Goal: Task Accomplishment & Management: Manage account settings

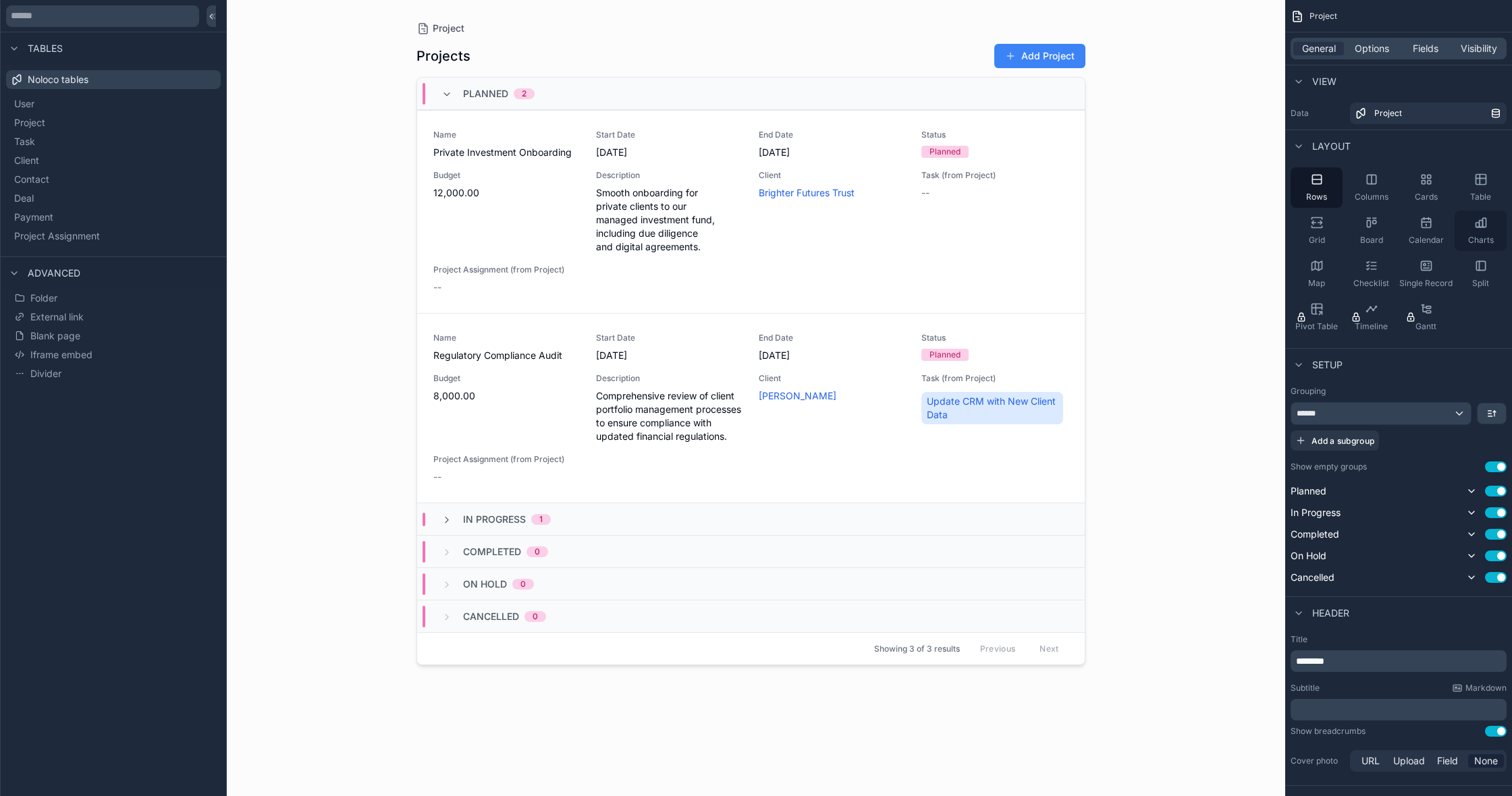
click at [1482, 215] on div "Charts" at bounding box center [1481, 230] width 52 height 40
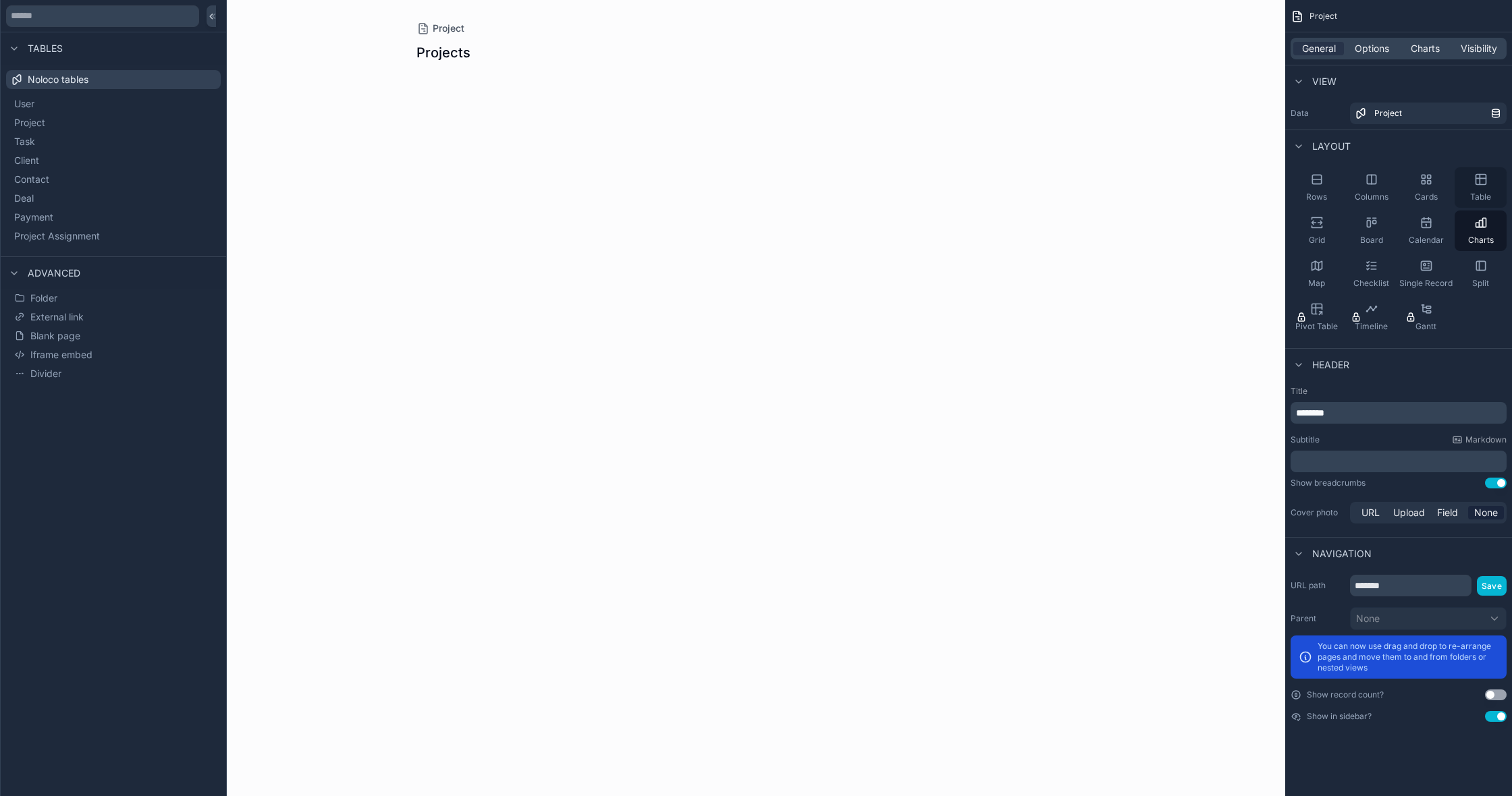
click at [1474, 197] on span "Table" at bounding box center [1480, 197] width 21 height 11
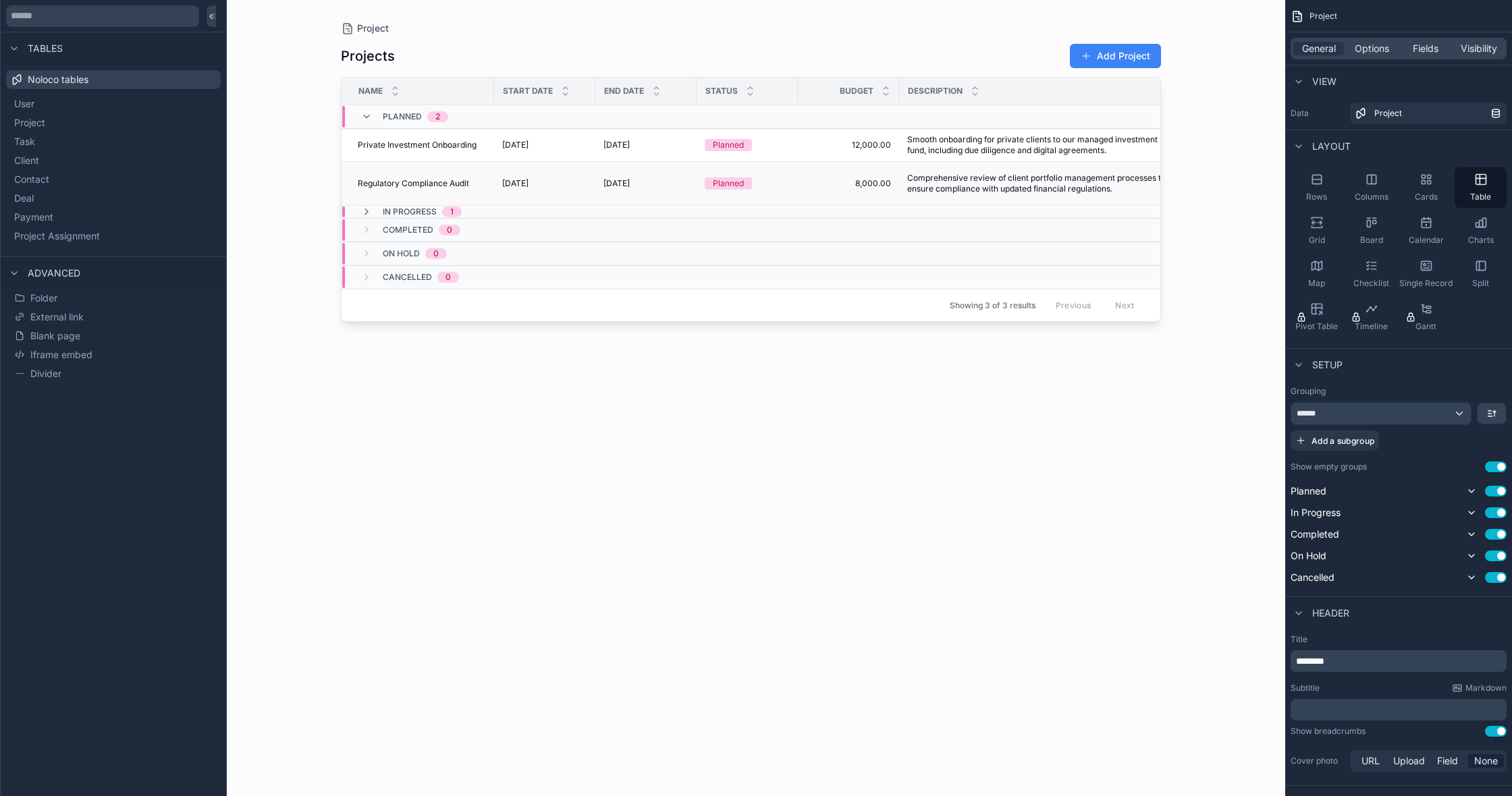
click at [495, 178] on td "9/5/2025 9/5/2025" at bounding box center [545, 184] width 101 height 44
click at [610, 191] on td "9/20/2025 9/20/2025" at bounding box center [645, 184] width 101 height 44
click at [440, 183] on span "Regulatory Compliance Audit" at bounding box center [413, 184] width 111 height 11
click at [156, 108] on button "User" at bounding box center [113, 104] width 204 height 19
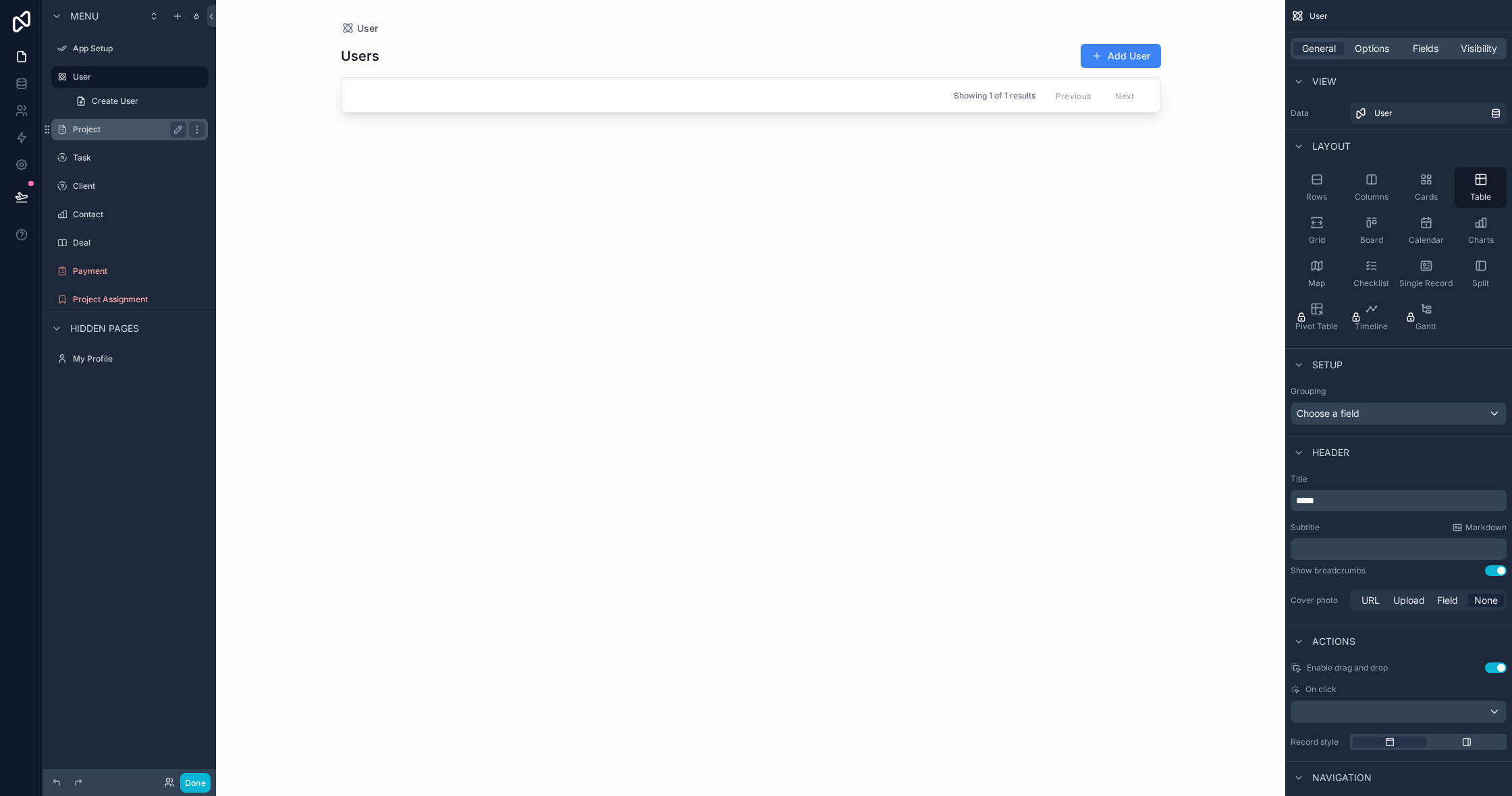
click at [118, 133] on label "Project" at bounding box center [127, 130] width 108 height 11
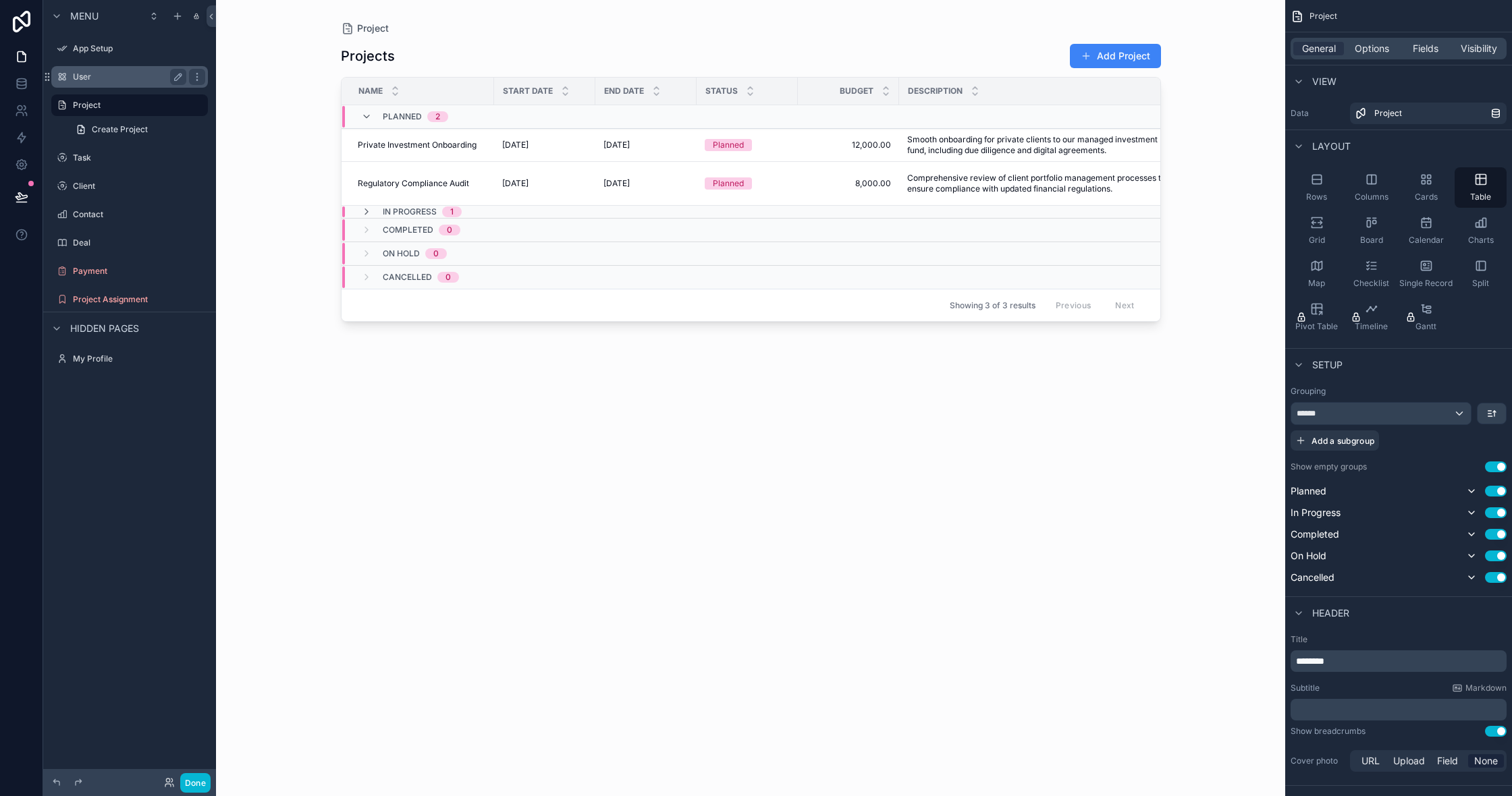
click at [146, 72] on label "User" at bounding box center [127, 77] width 108 height 11
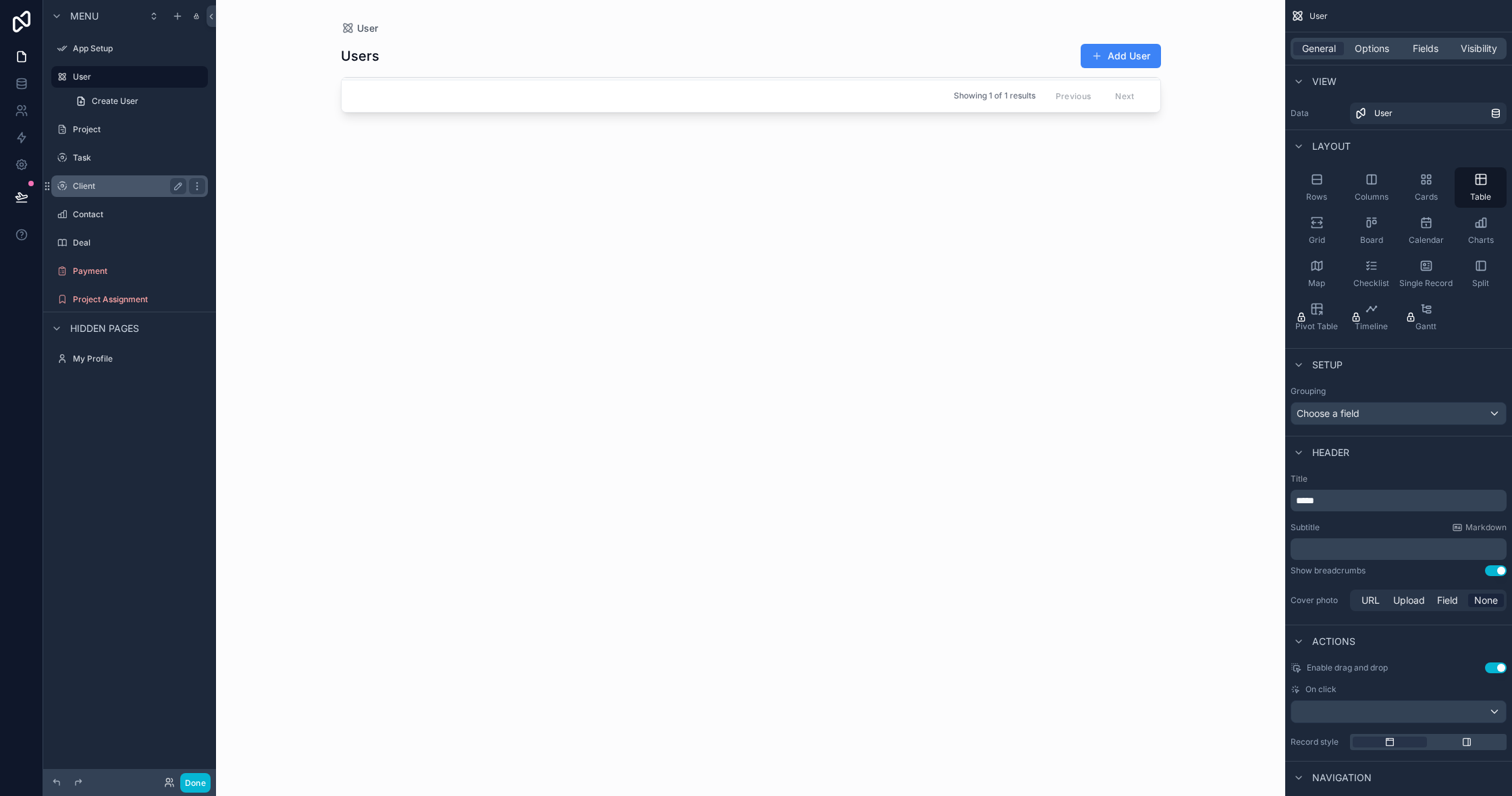
click at [102, 196] on div "Client" at bounding box center [130, 186] width 151 height 21
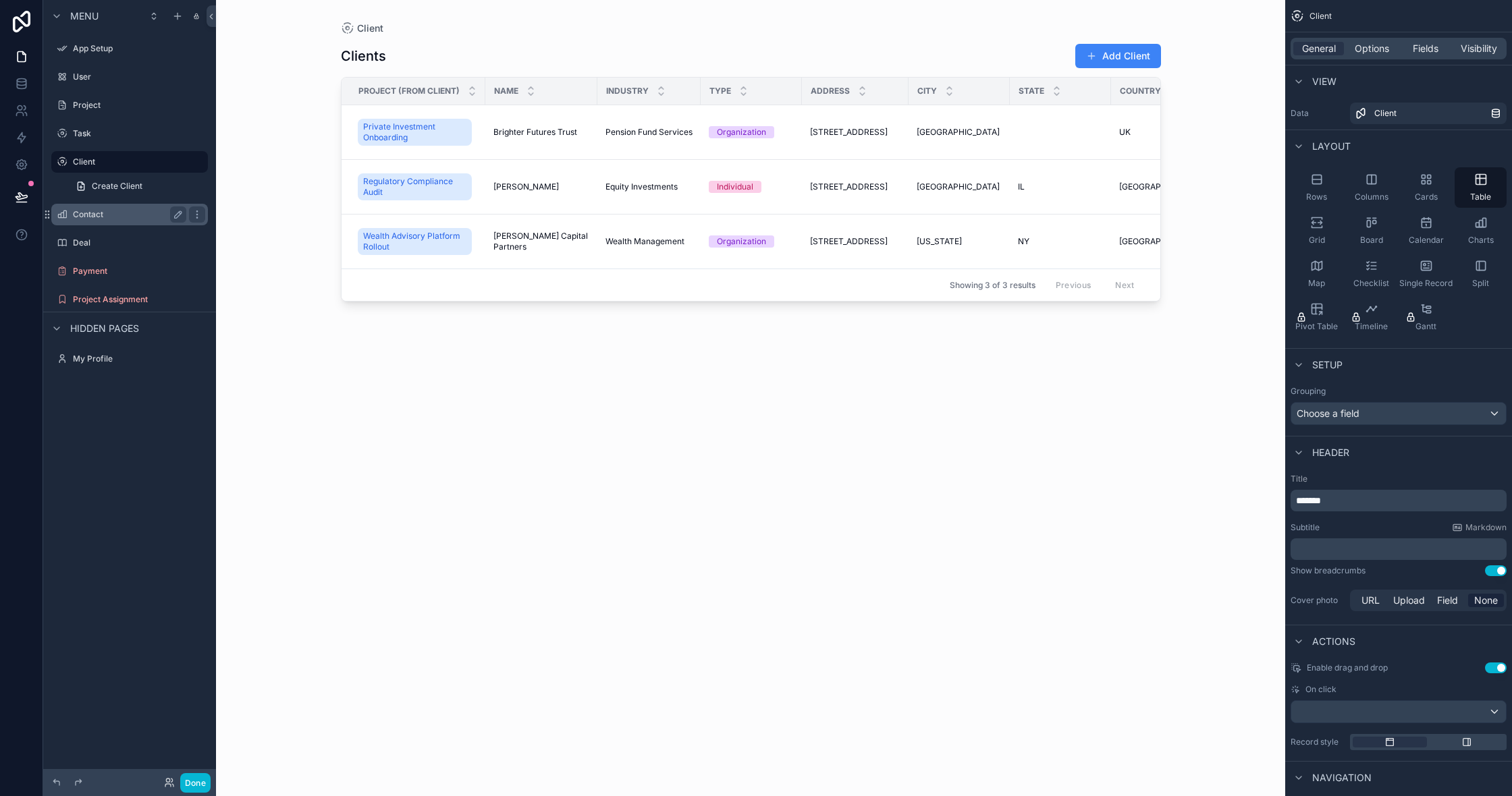
click at [79, 222] on div "Contact" at bounding box center [130, 214] width 114 height 16
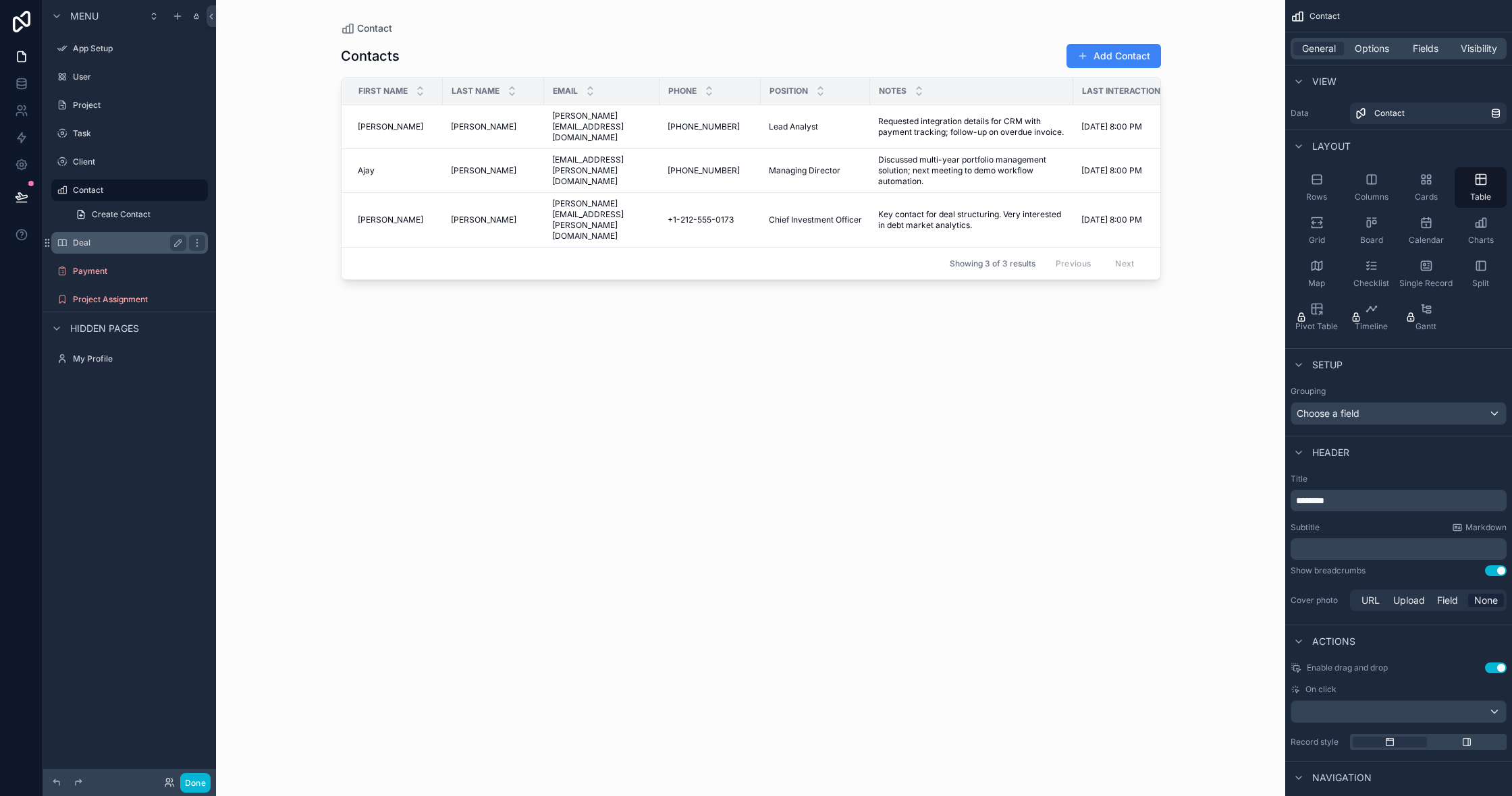
click at [108, 247] on label "Deal" at bounding box center [127, 242] width 108 height 11
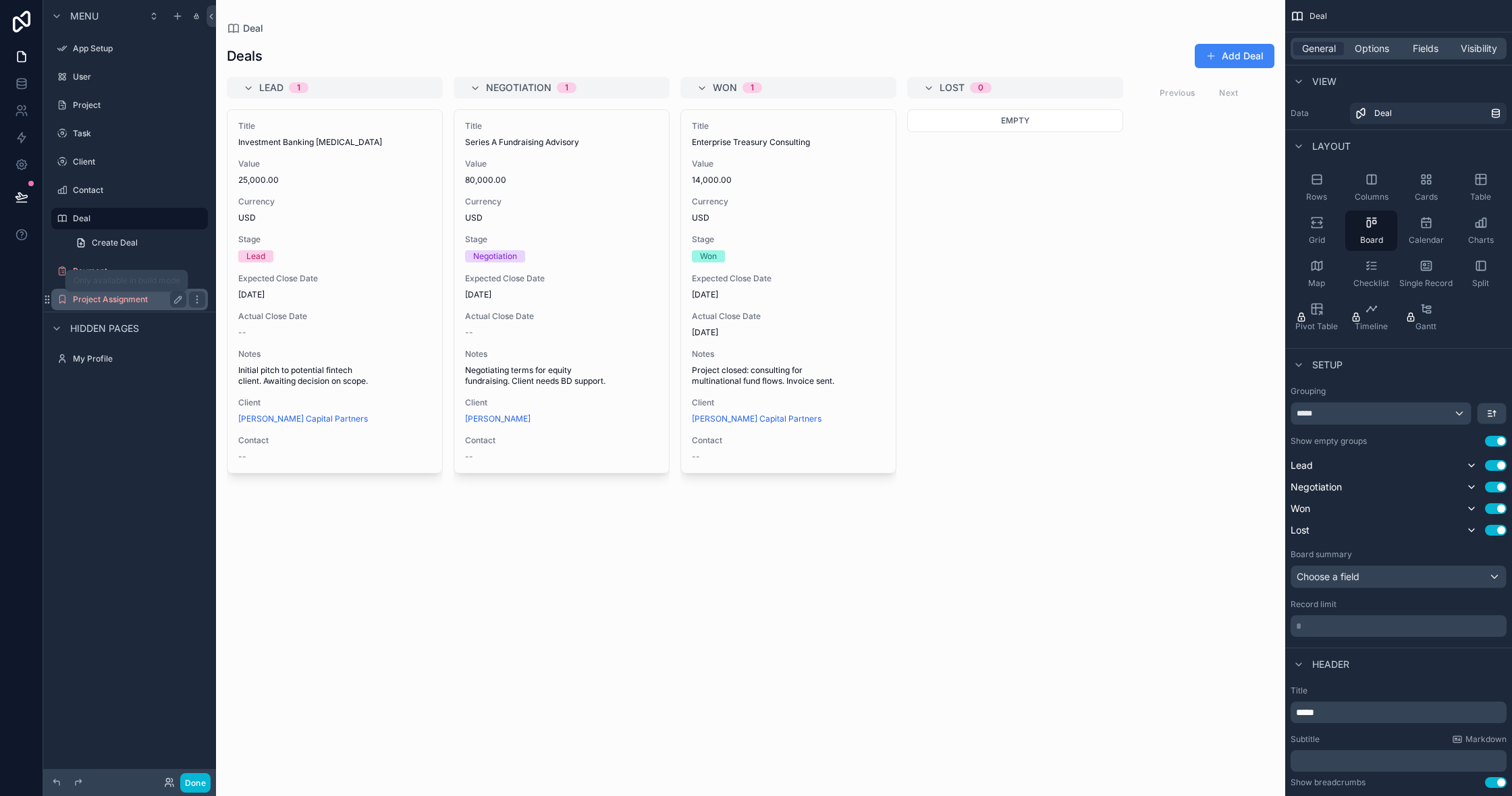
click at [139, 299] on label "Project Assignment" at bounding box center [127, 300] width 108 height 11
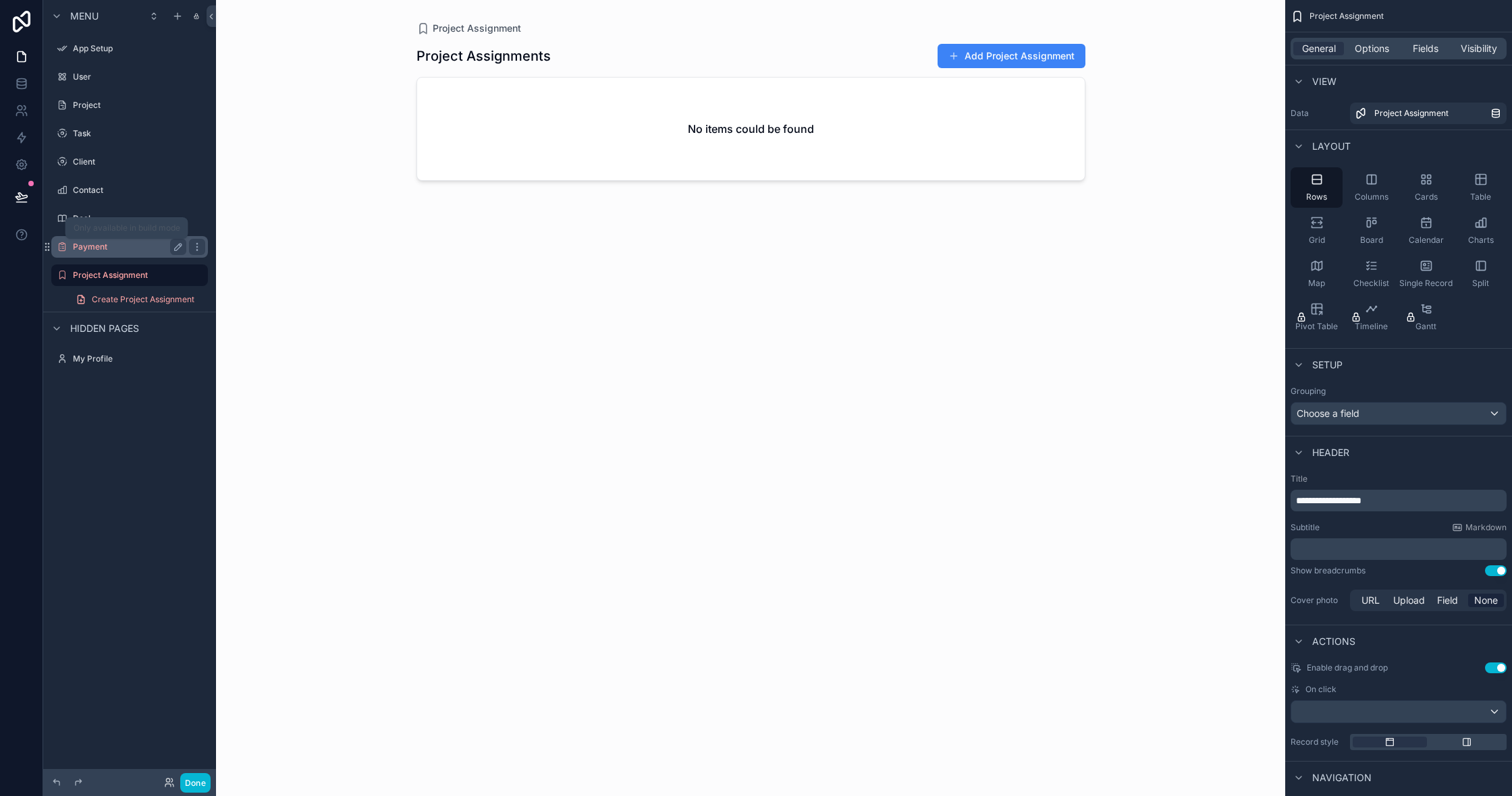
click at [98, 244] on label "Payment" at bounding box center [127, 247] width 108 height 11
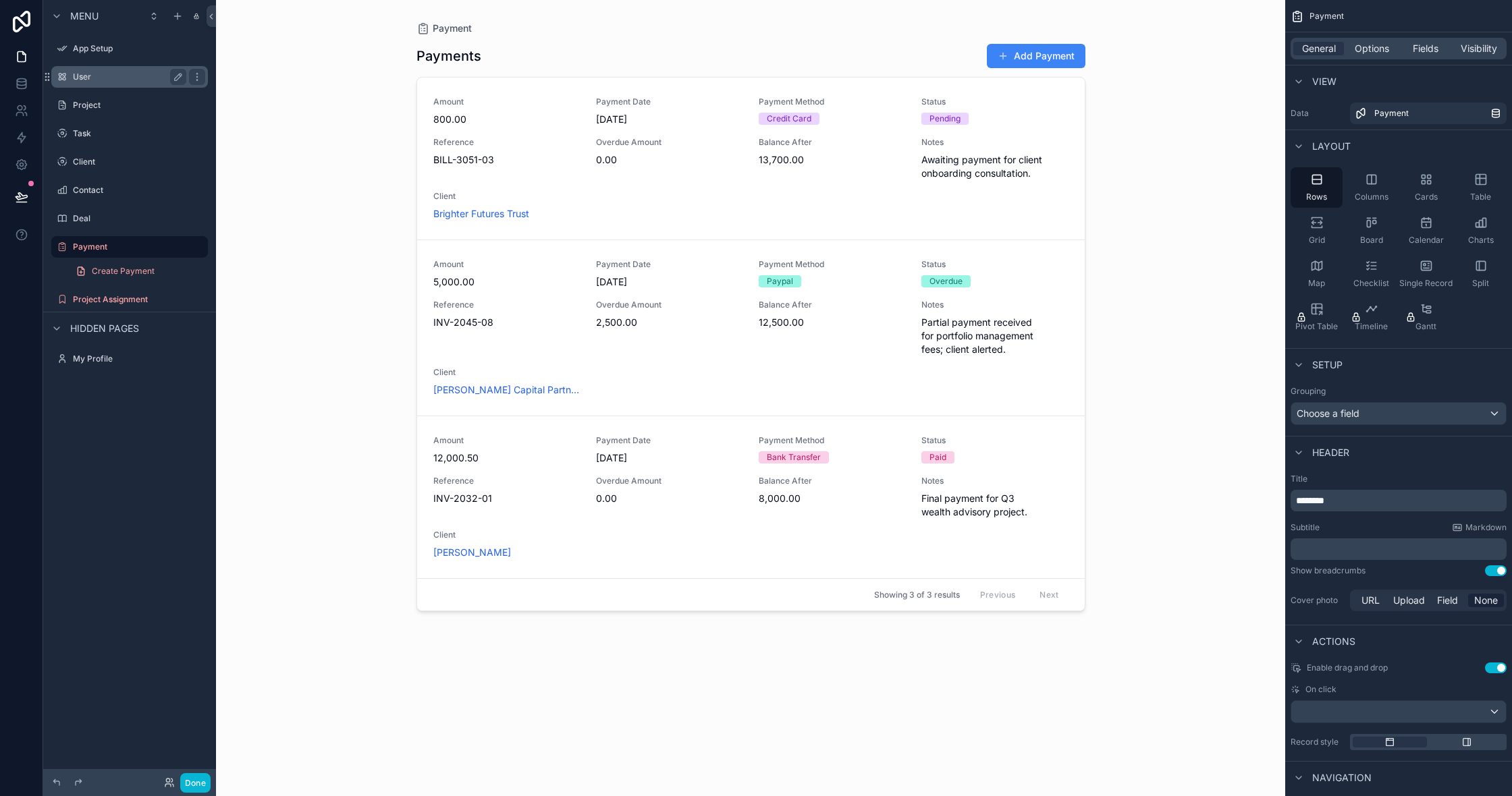
click at [117, 76] on label "User" at bounding box center [127, 77] width 108 height 11
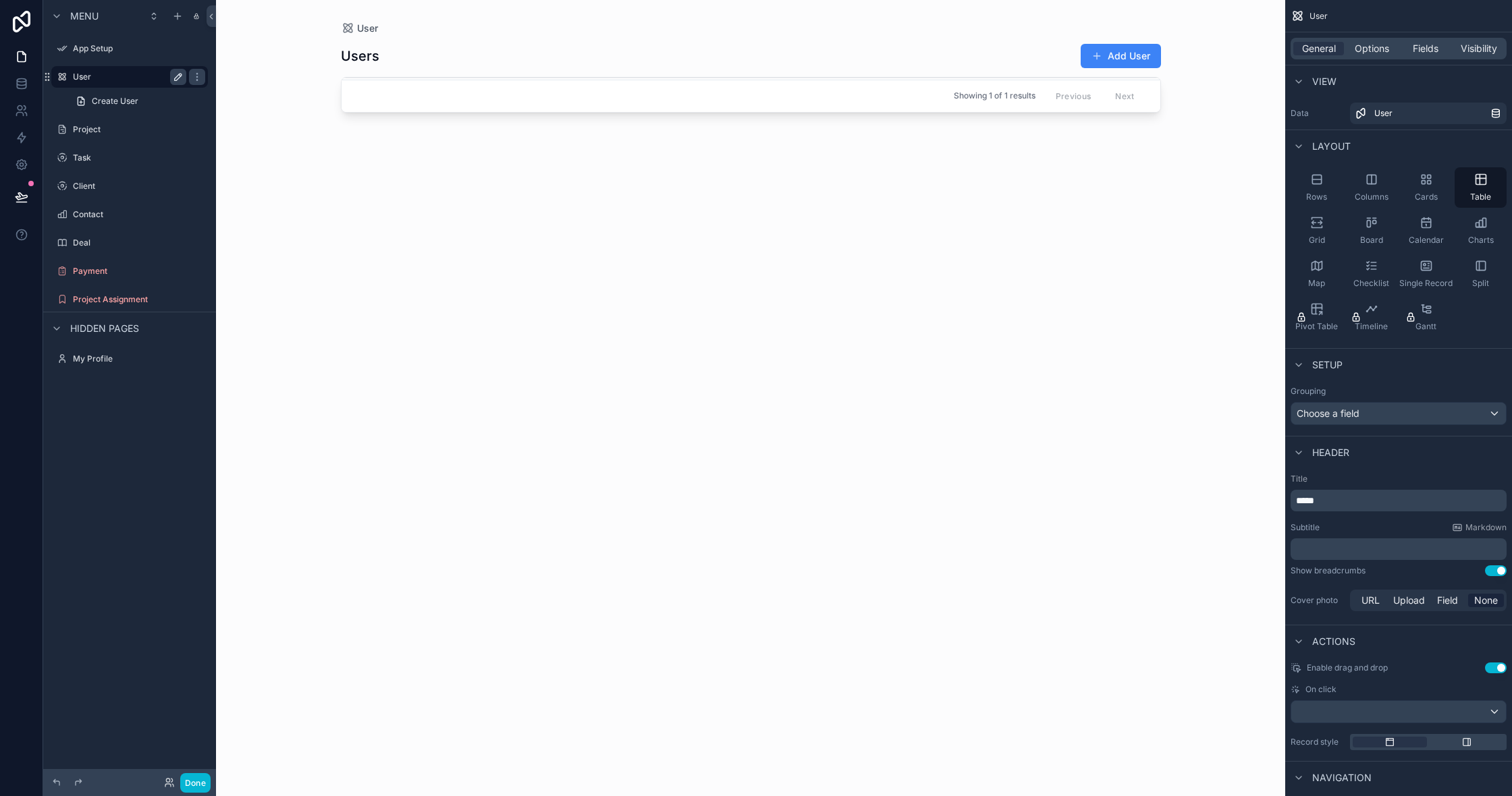
click at [175, 78] on icon "scrollable content" at bounding box center [179, 77] width 11 height 11
click at [164, 82] on div "****" at bounding box center [119, 76] width 92 height 16
click at [150, 96] on link "Create User" at bounding box center [137, 101] width 140 height 21
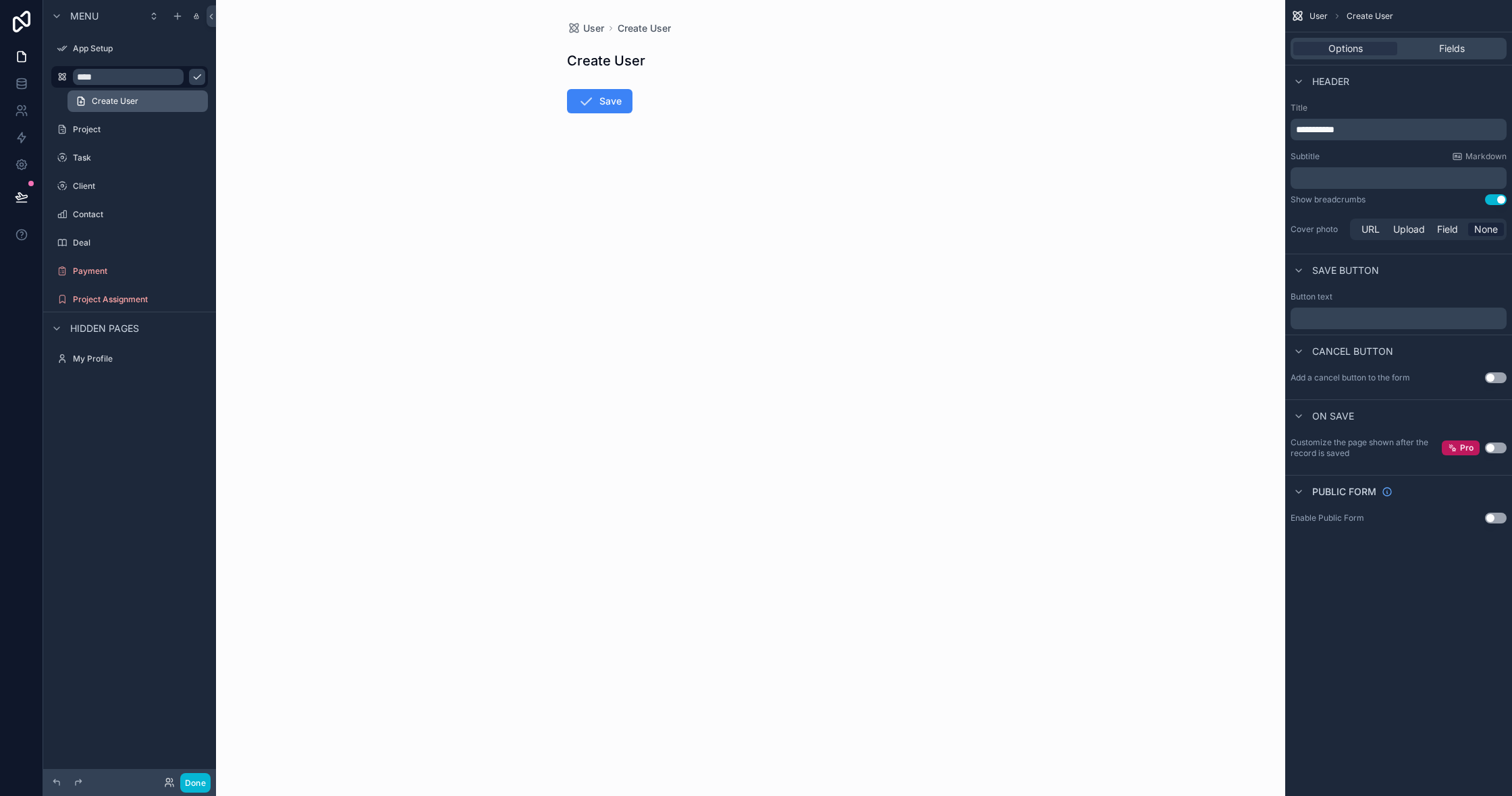
click at [150, 96] on link "Create User" at bounding box center [137, 101] width 140 height 21
click at [64, 73] on icon "scrollable content" at bounding box center [62, 77] width 11 height 11
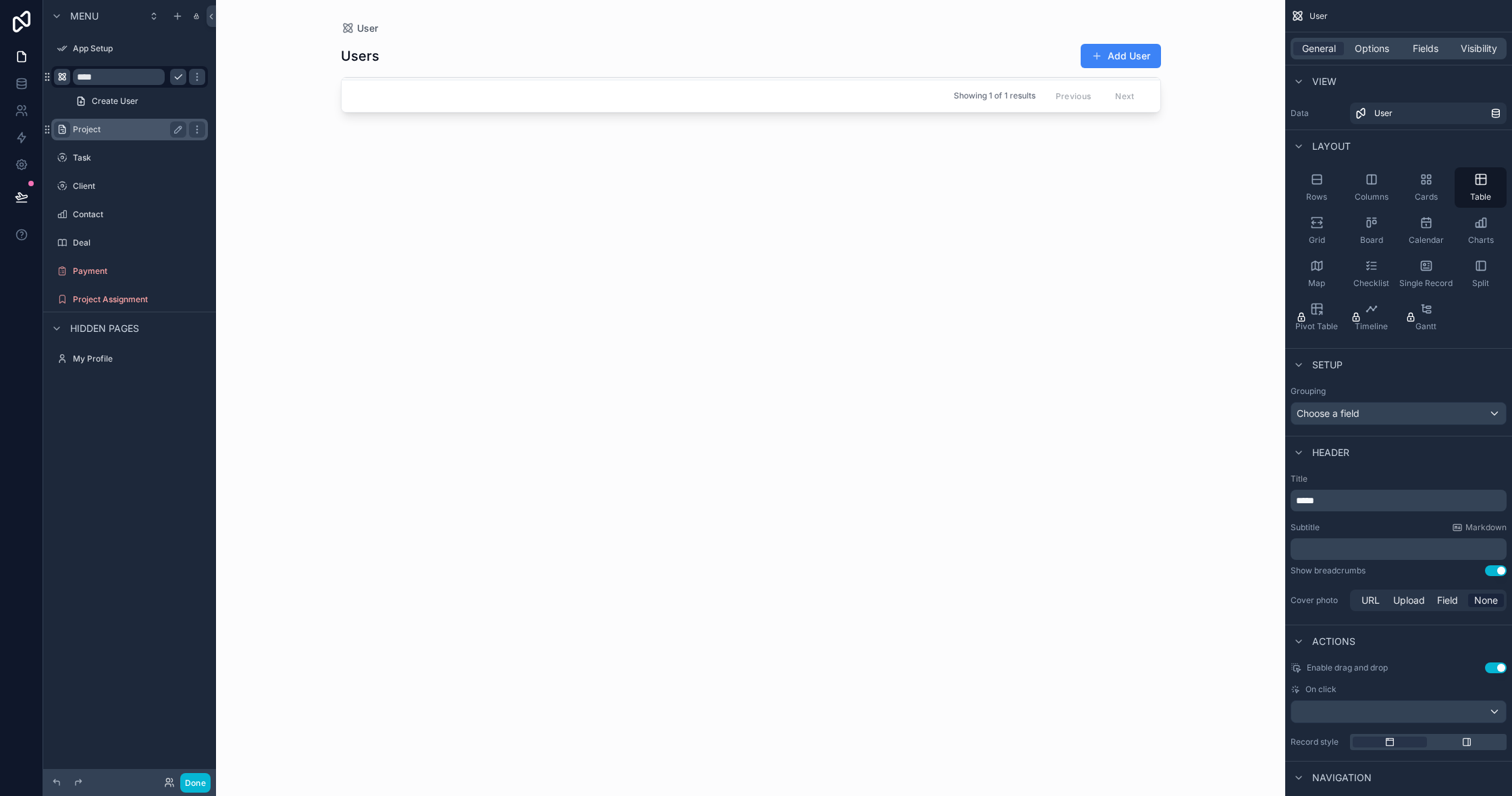
click at [63, 125] on icon "scrollable content" at bounding box center [62, 130] width 11 height 11
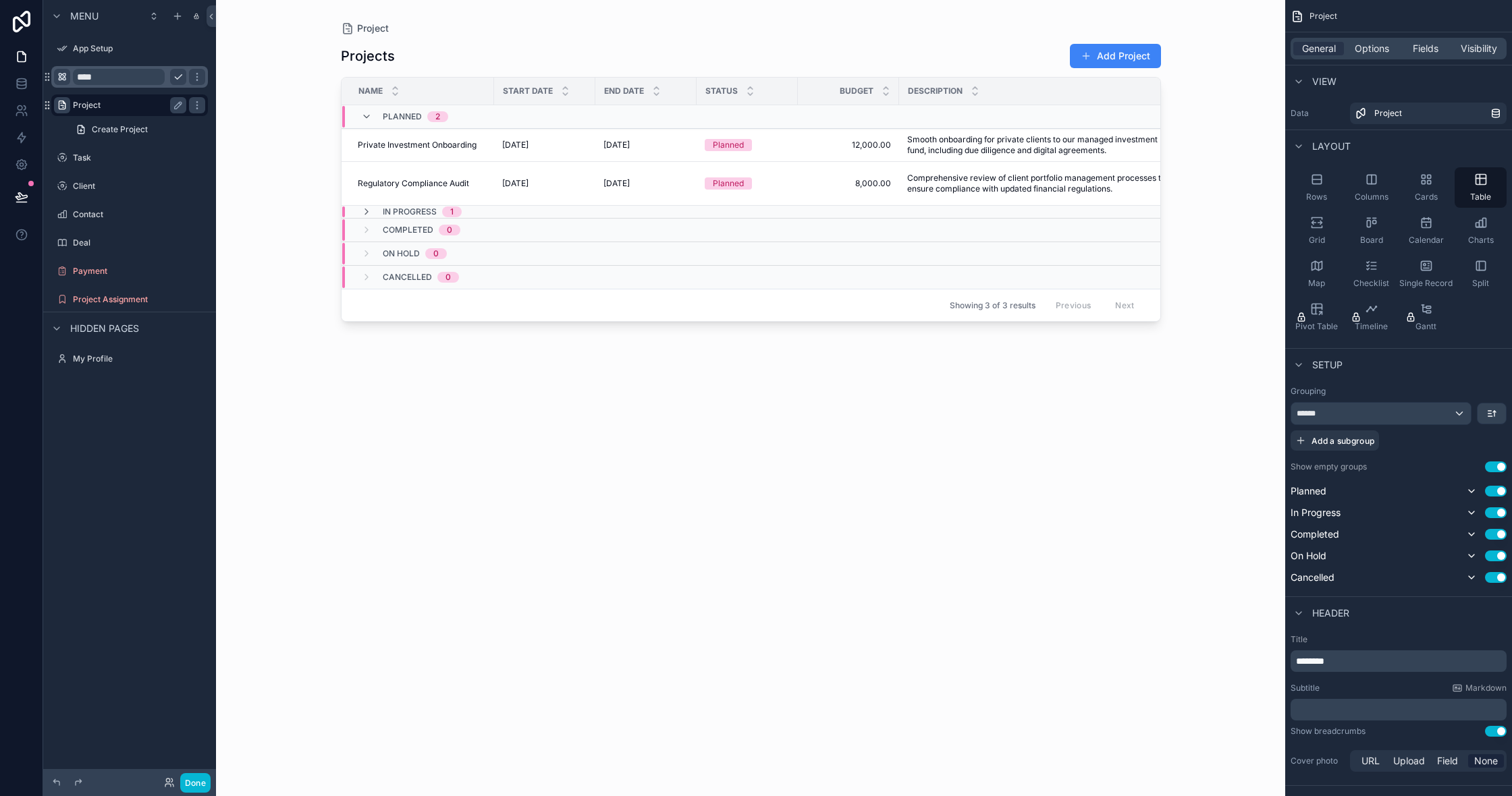
click at [62, 136] on div "Create Project" at bounding box center [130, 130] width 173 height 24
click at [1327, 191] on div "Rows" at bounding box center [1317, 187] width 52 height 40
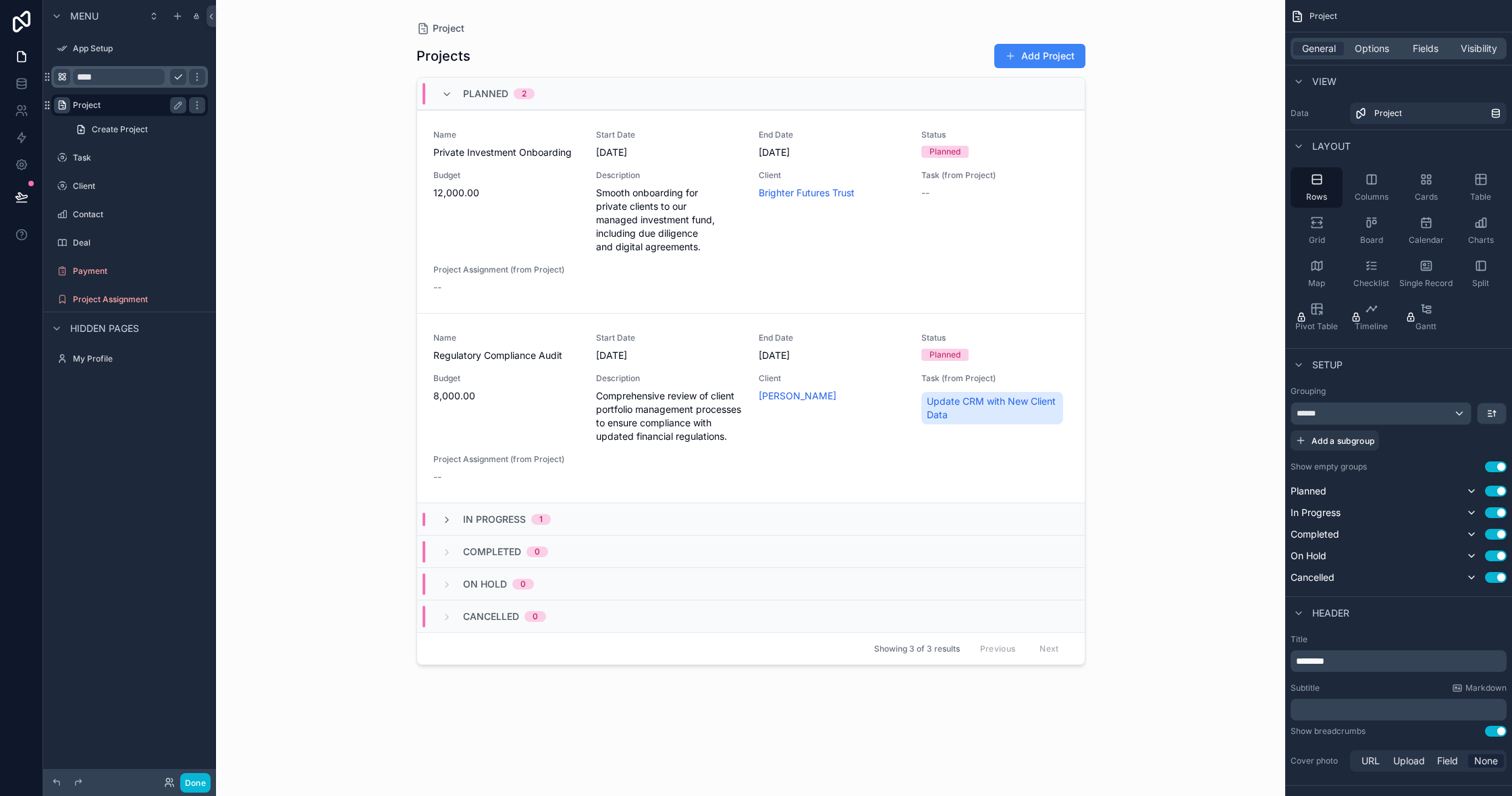
click at [1032, 103] on div "Planned 2" at bounding box center [751, 94] width 668 height 32
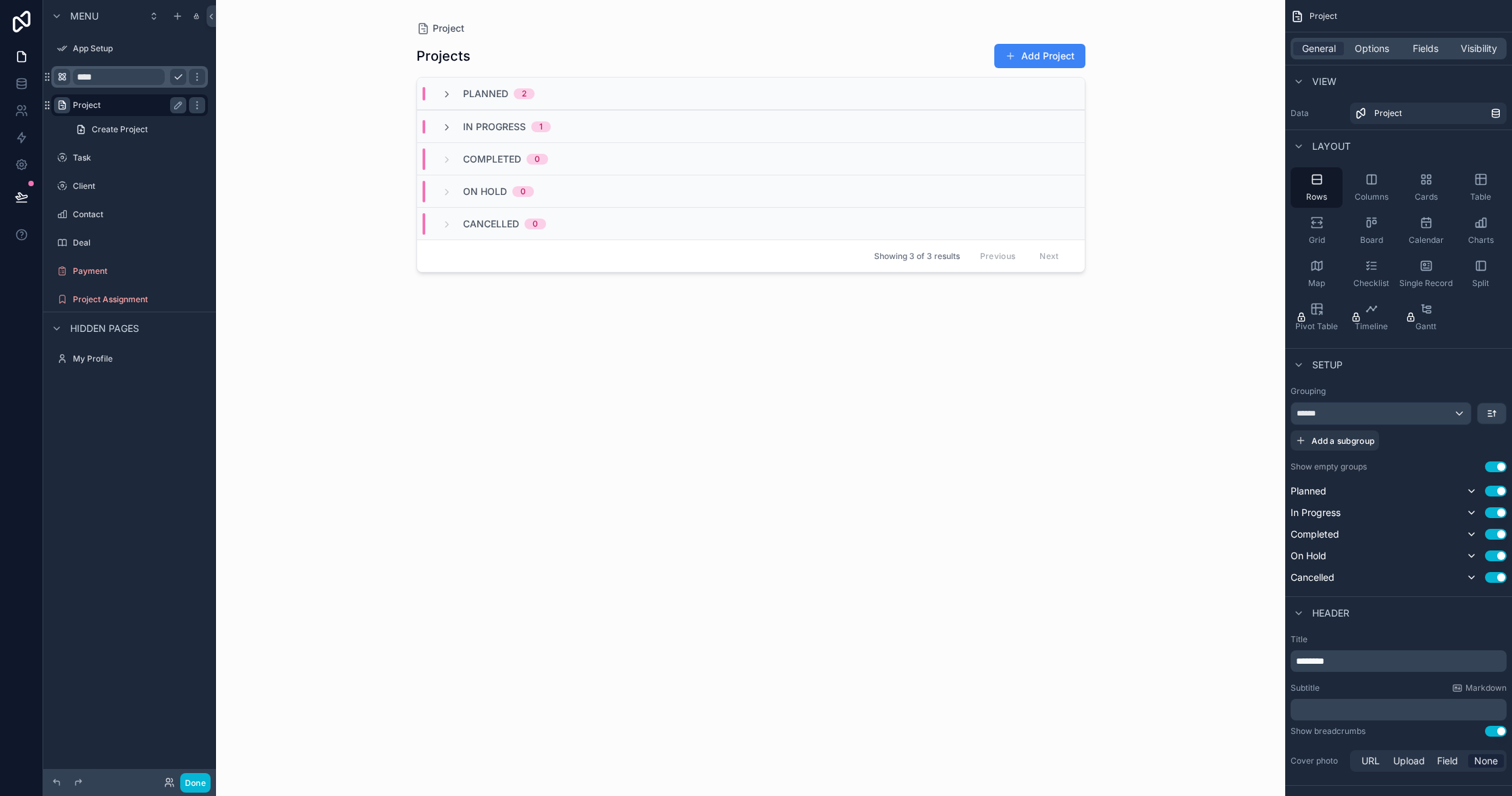
click at [1030, 103] on div "Planned 2" at bounding box center [751, 94] width 668 height 32
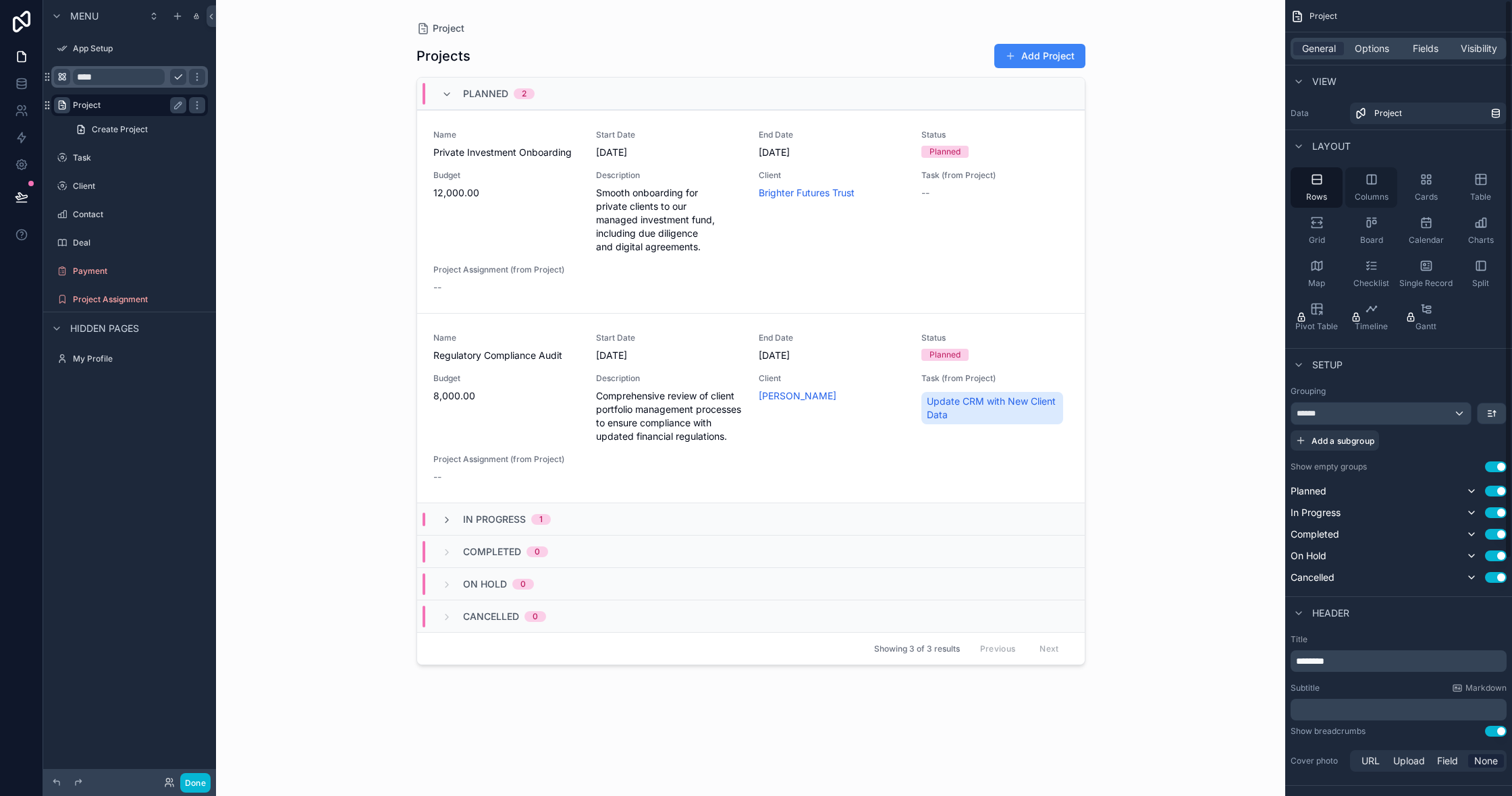
click at [1363, 180] on div "Columns" at bounding box center [1371, 187] width 52 height 40
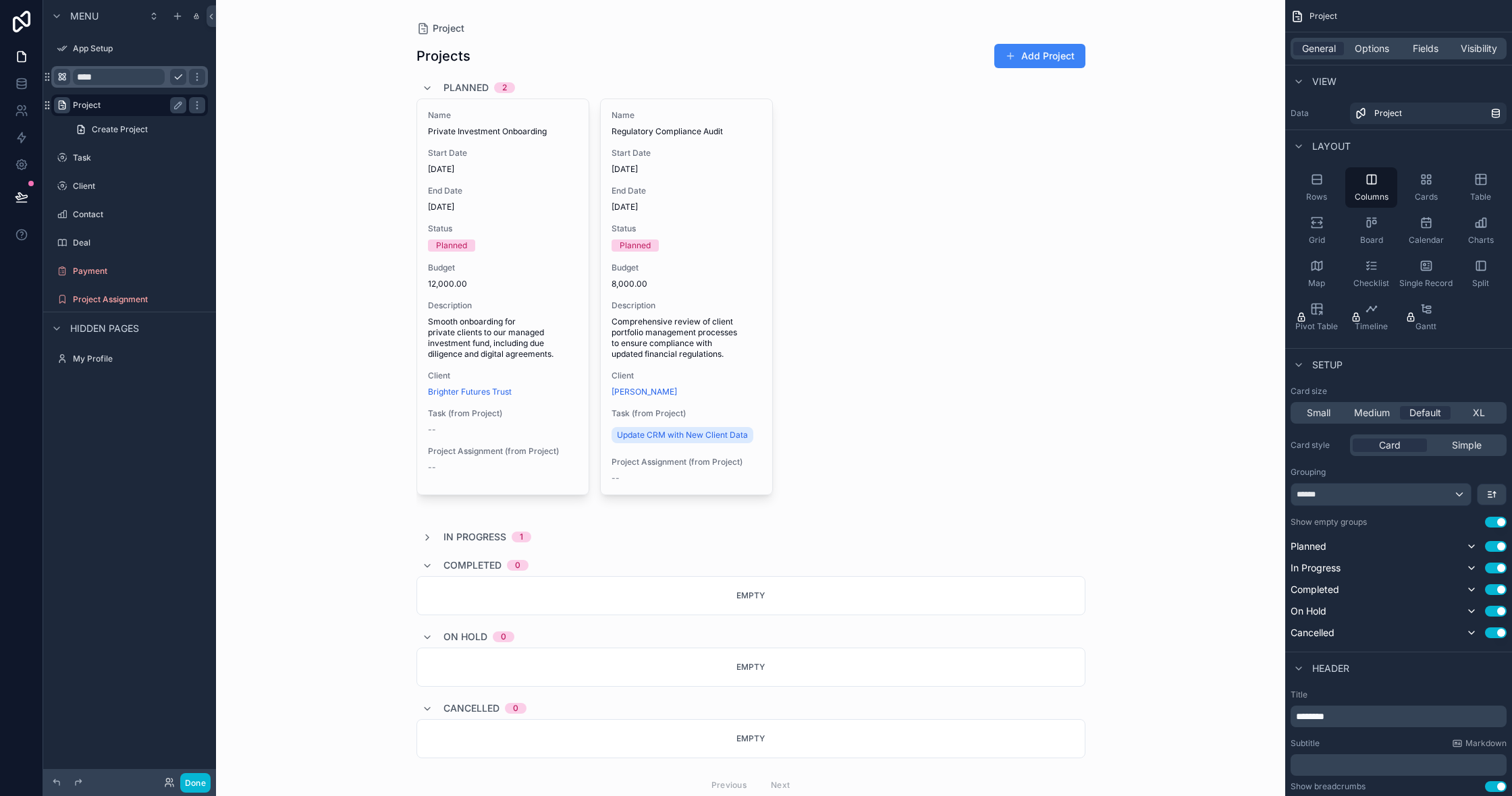
click at [523, 87] on div "Planned 2" at bounding box center [751, 88] width 669 height 21
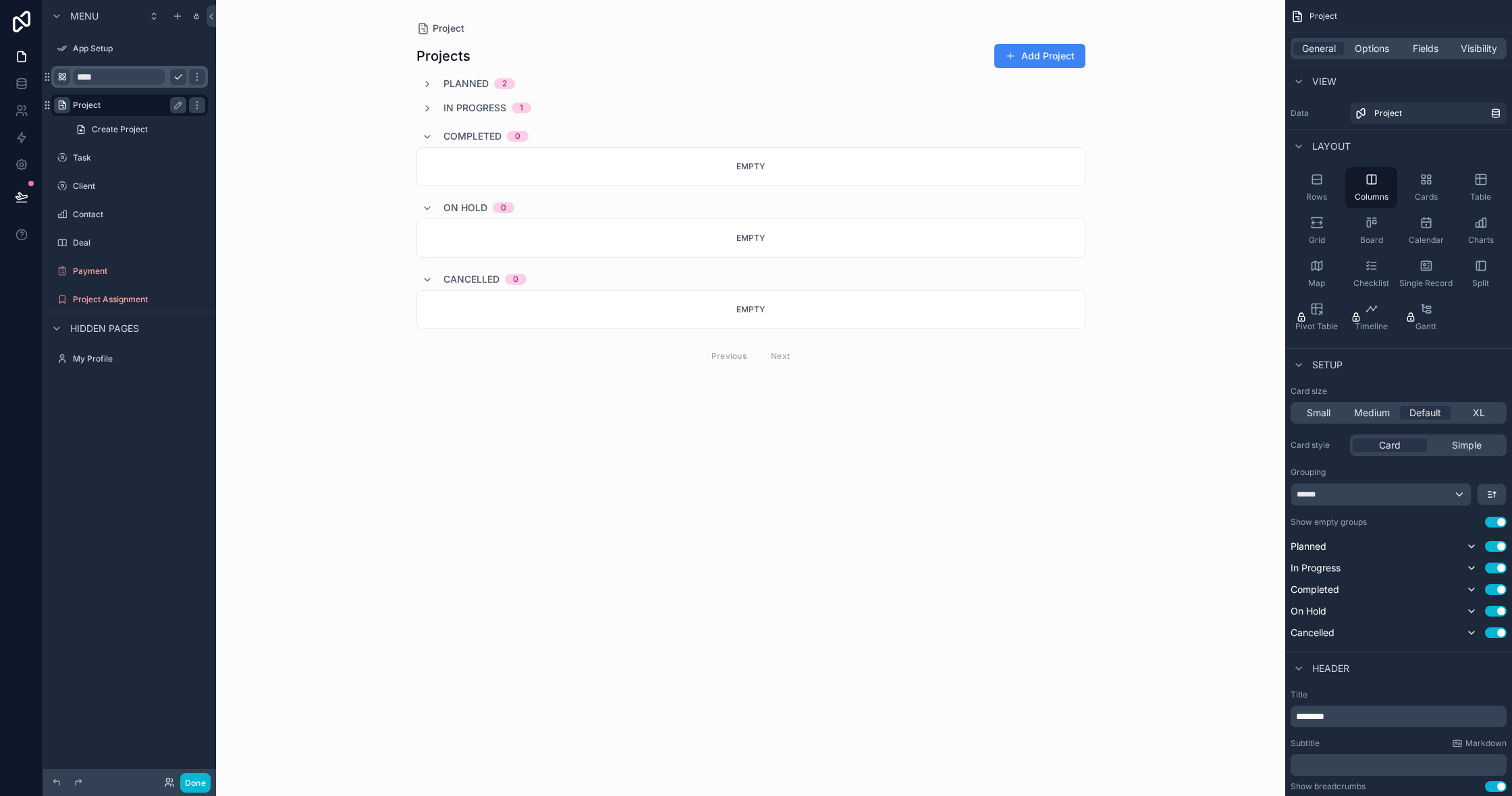
click at [461, 127] on div "Completed 0" at bounding box center [485, 136] width 85 height 21
click at [435, 156] on div "On Hold 0" at bounding box center [468, 160] width 92 height 21
click at [447, 182] on span "Cancelled" at bounding box center [471, 185] width 56 height 14
click at [473, 112] on span "In Progress" at bounding box center [475, 108] width 63 height 14
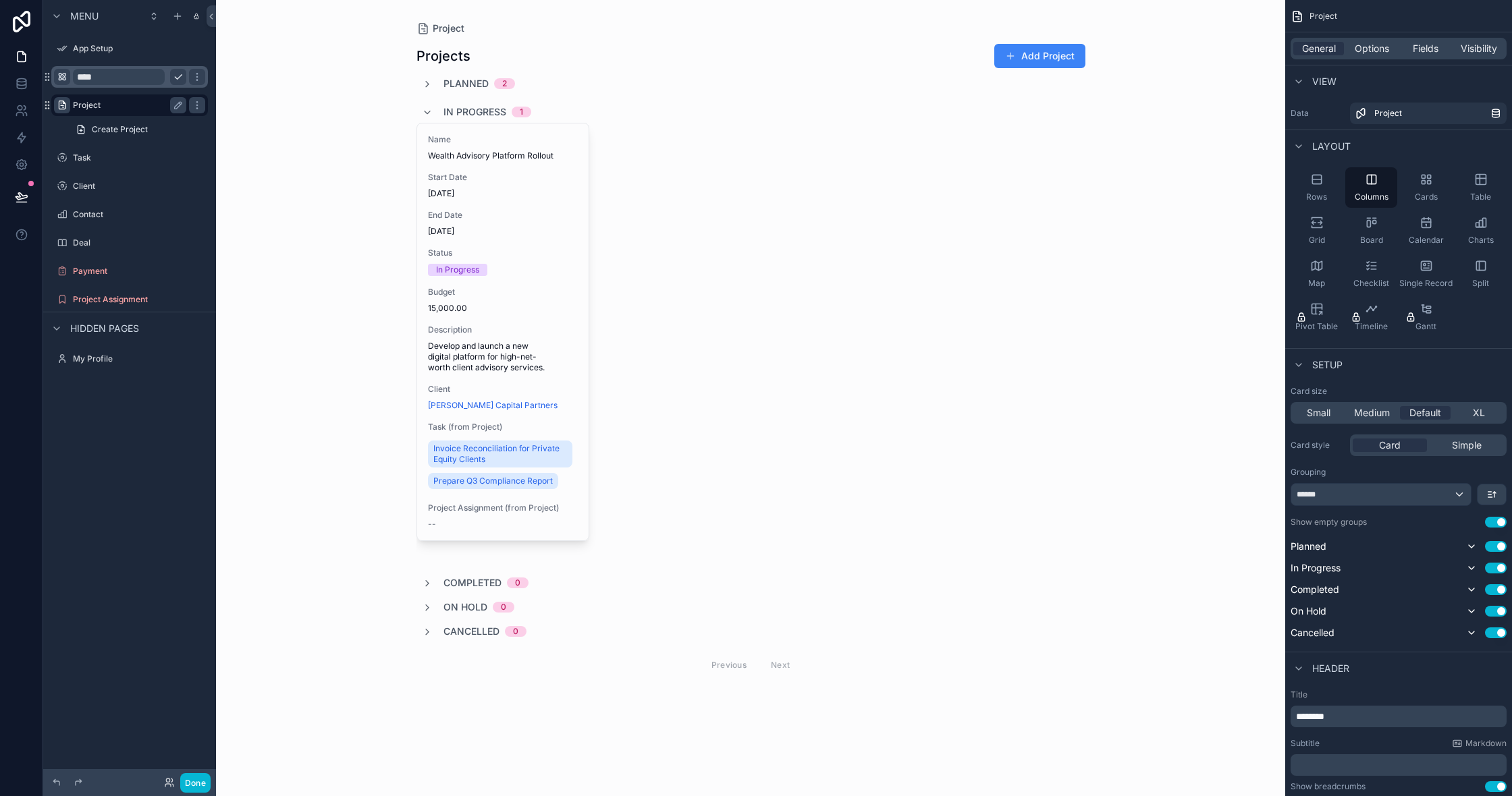
click at [473, 112] on span "In Progress" at bounding box center [475, 112] width 63 height 14
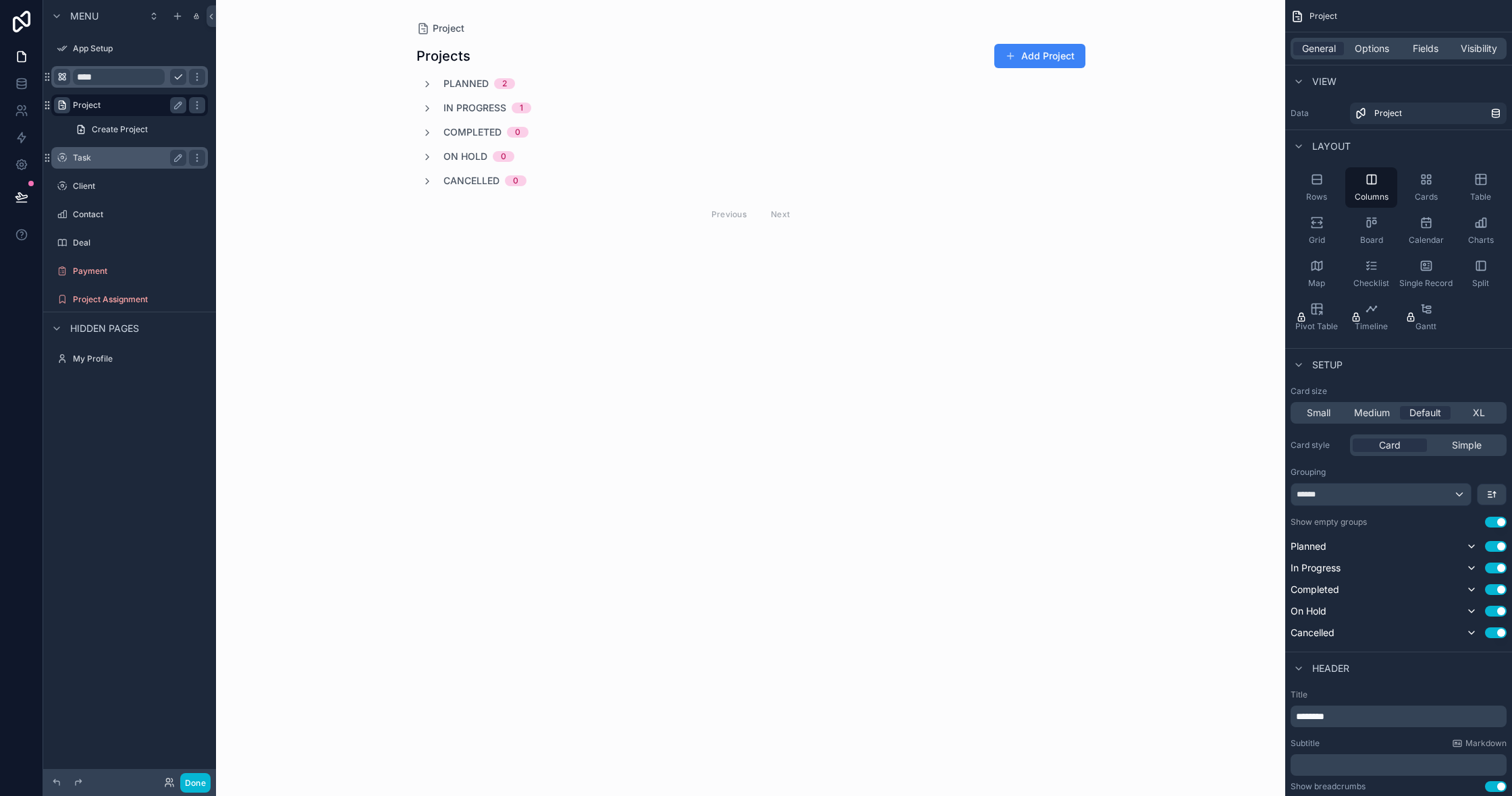
scroll to position [0, 1]
click at [152, 188] on label "Client" at bounding box center [127, 186] width 108 height 11
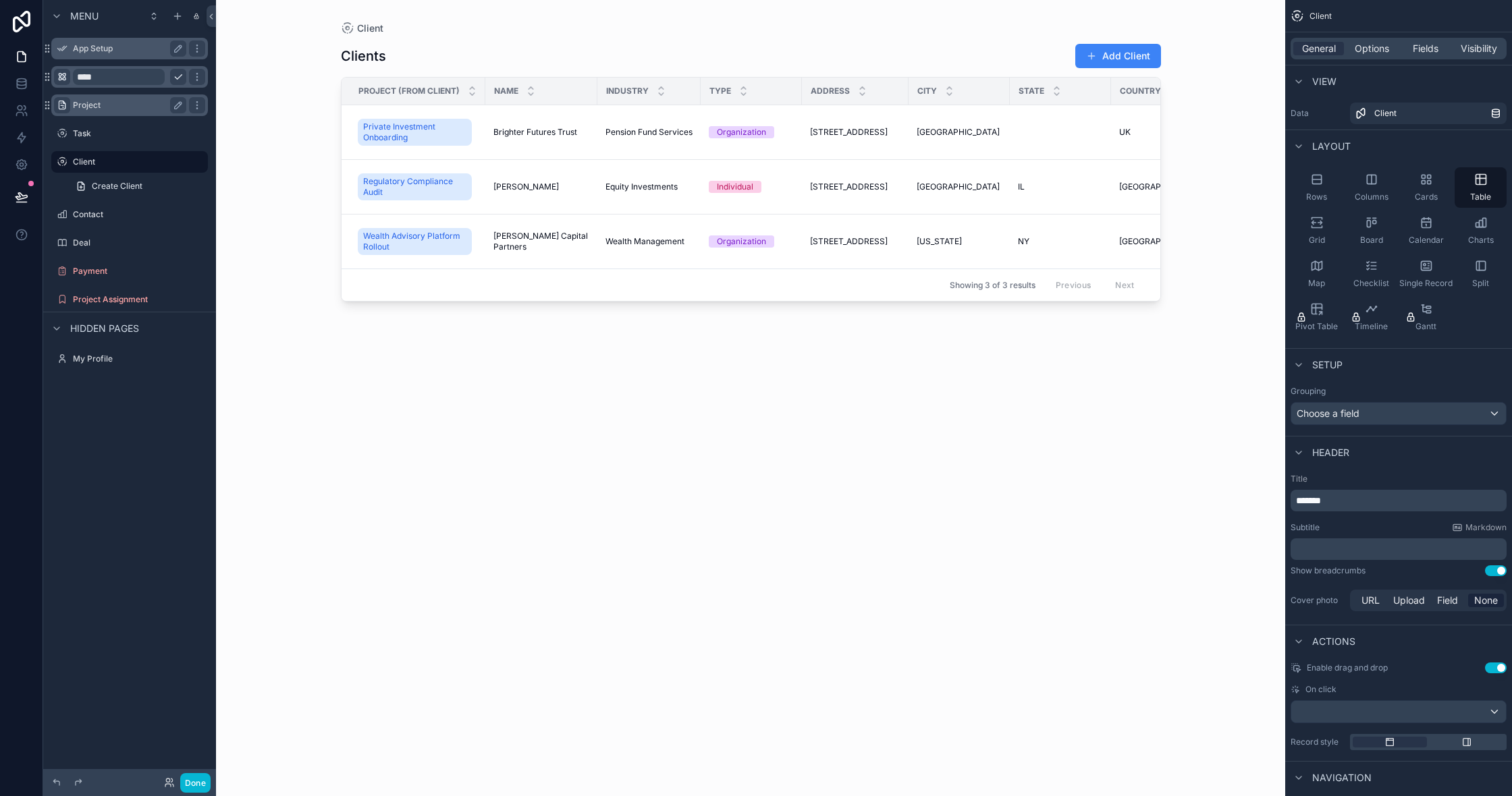
click at [130, 50] on label "App Setup" at bounding box center [127, 49] width 108 height 11
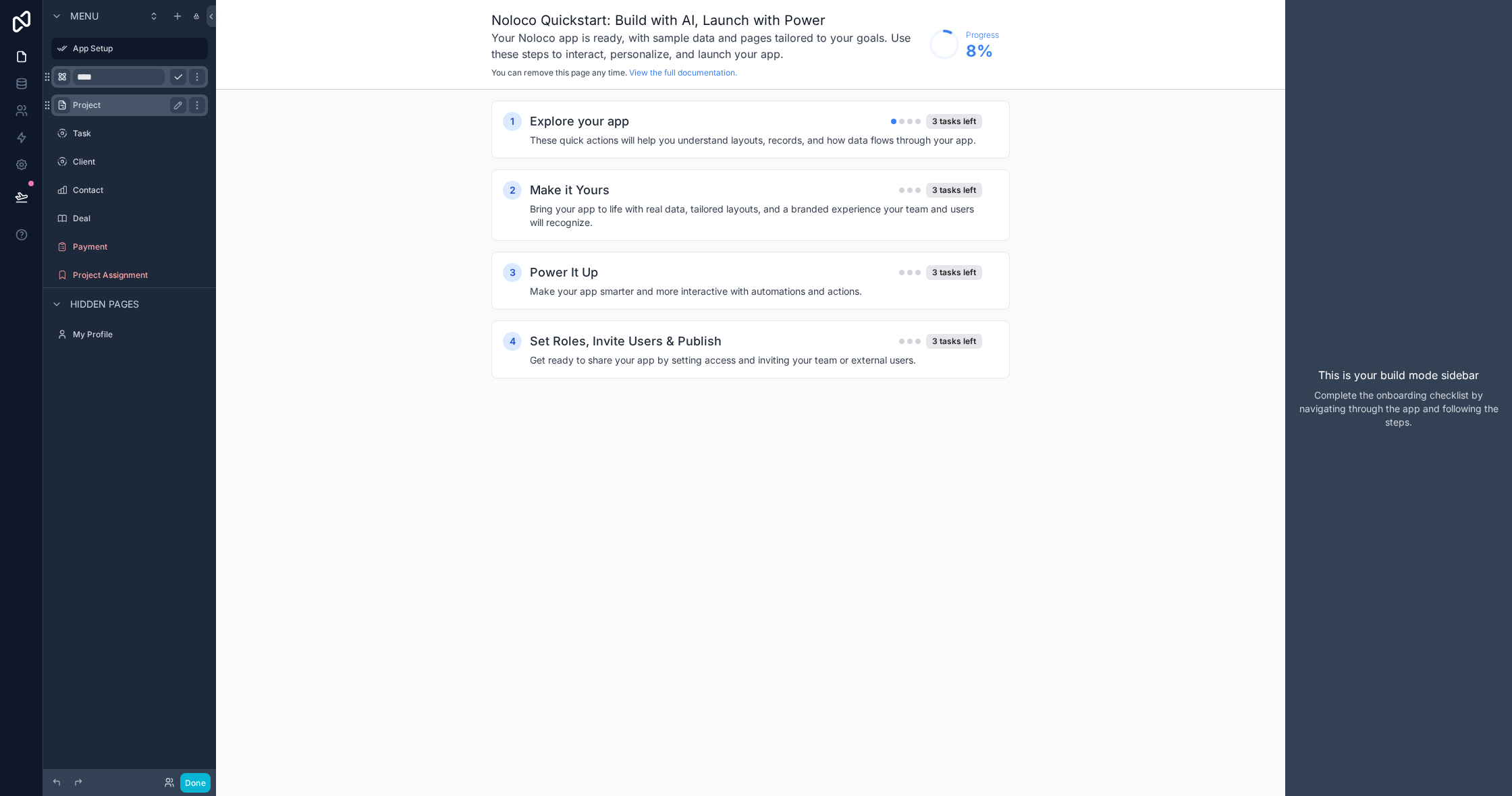
click at [803, 161] on div "1 Explore your app 3 tasks left These quick actions will help you understand la…" at bounding box center [751, 253] width 519 height 305
click at [783, 143] on h4 "These quick actions will help you understand layouts, records, and how data flo…" at bounding box center [756, 140] width 452 height 14
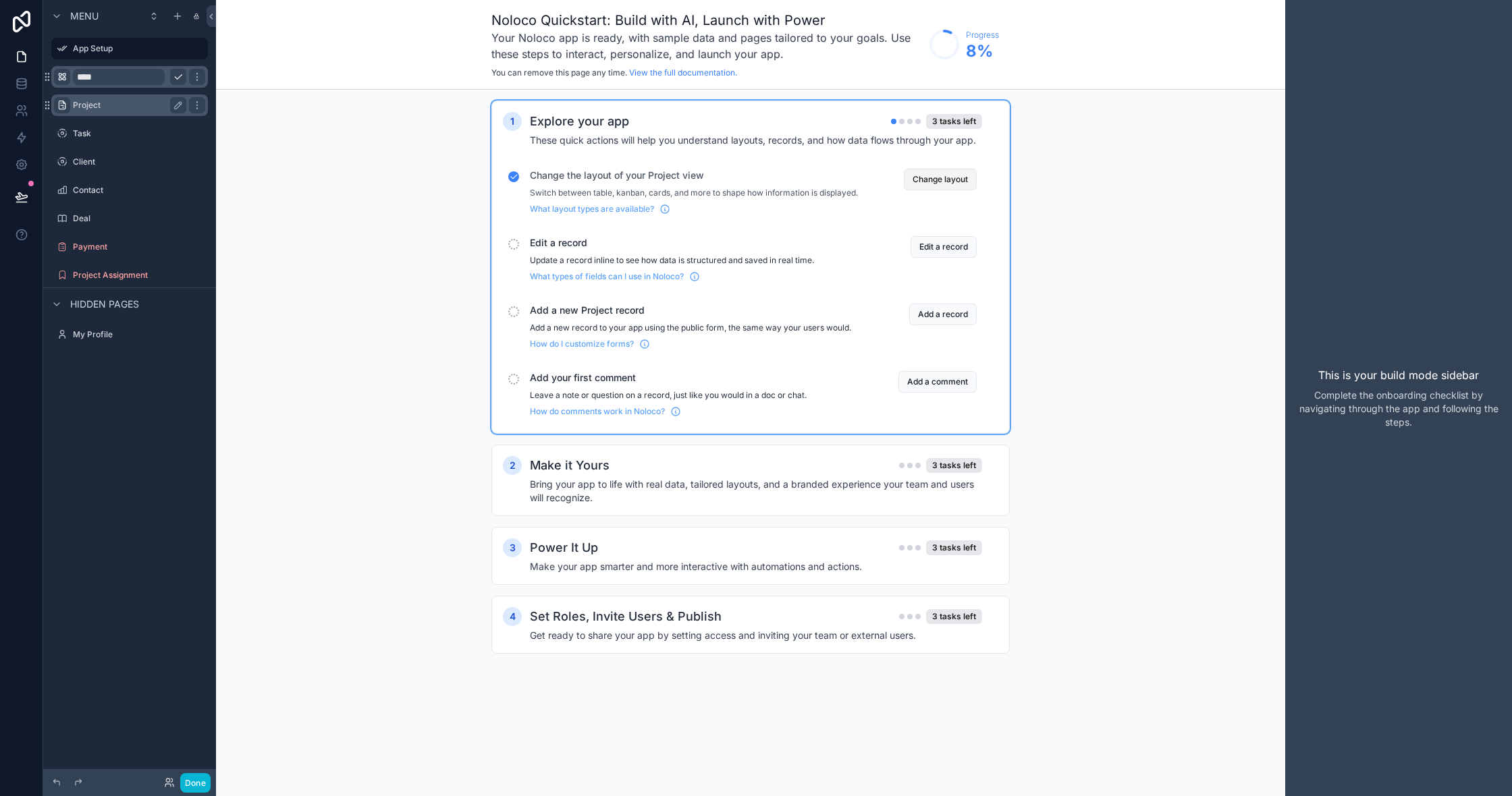
click at [922, 178] on button "Change layout" at bounding box center [941, 179] width 73 height 21
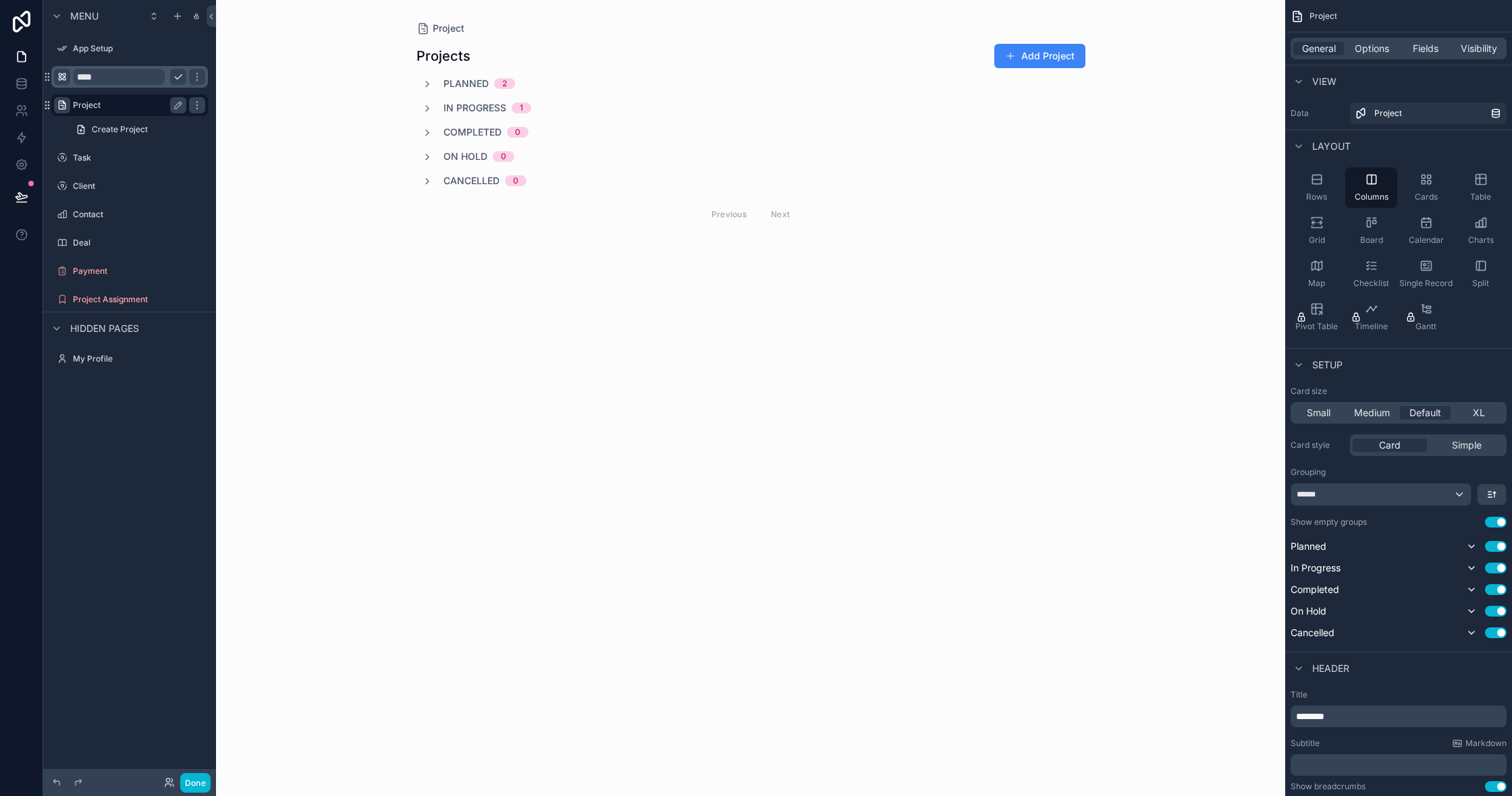
click at [11, 36] on link at bounding box center [21, 21] width 43 height 43
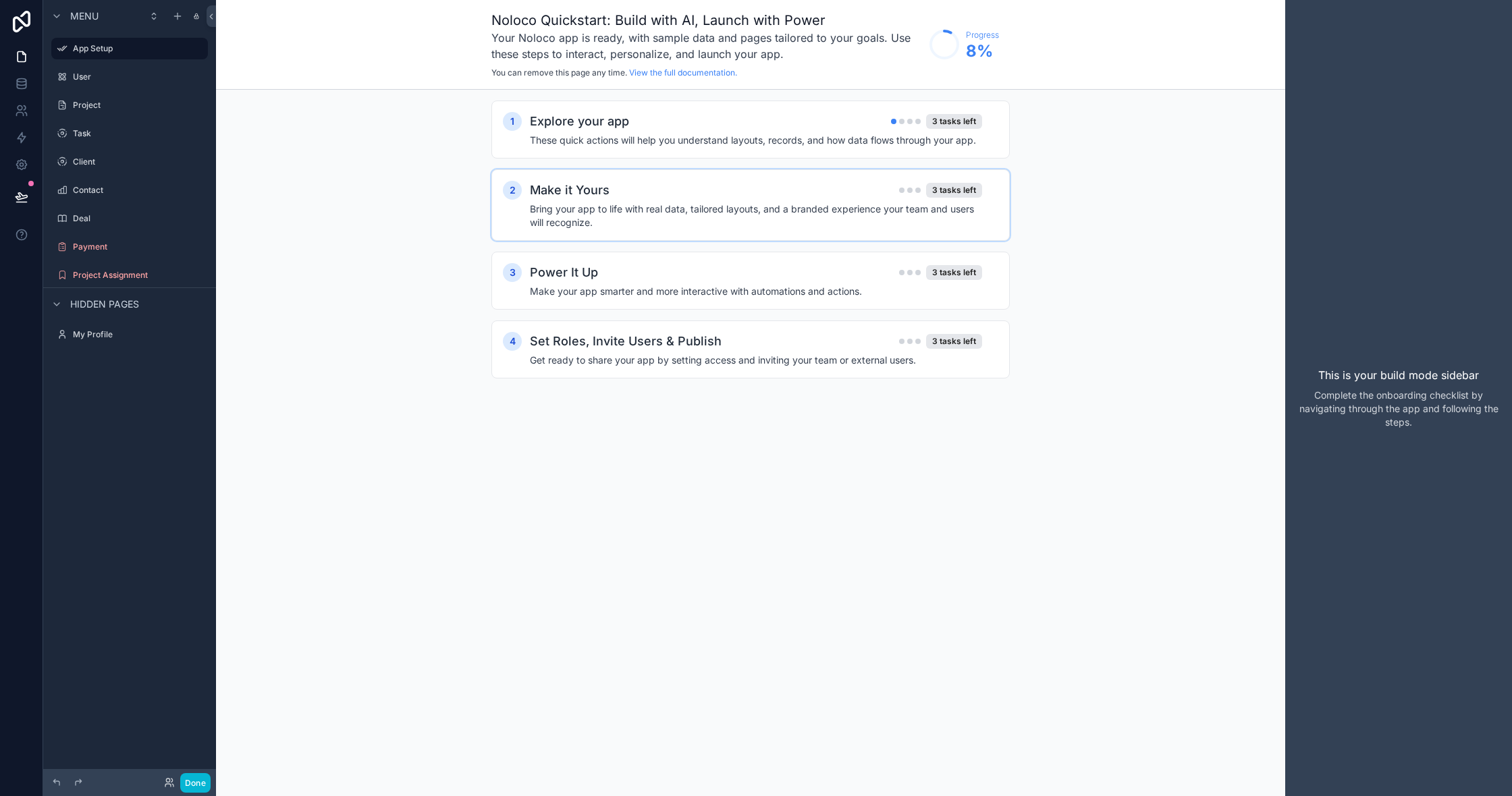
click at [678, 205] on h4 "Bring your app to life with real data, tailored layouts, and a branded experien…" at bounding box center [756, 215] width 452 height 27
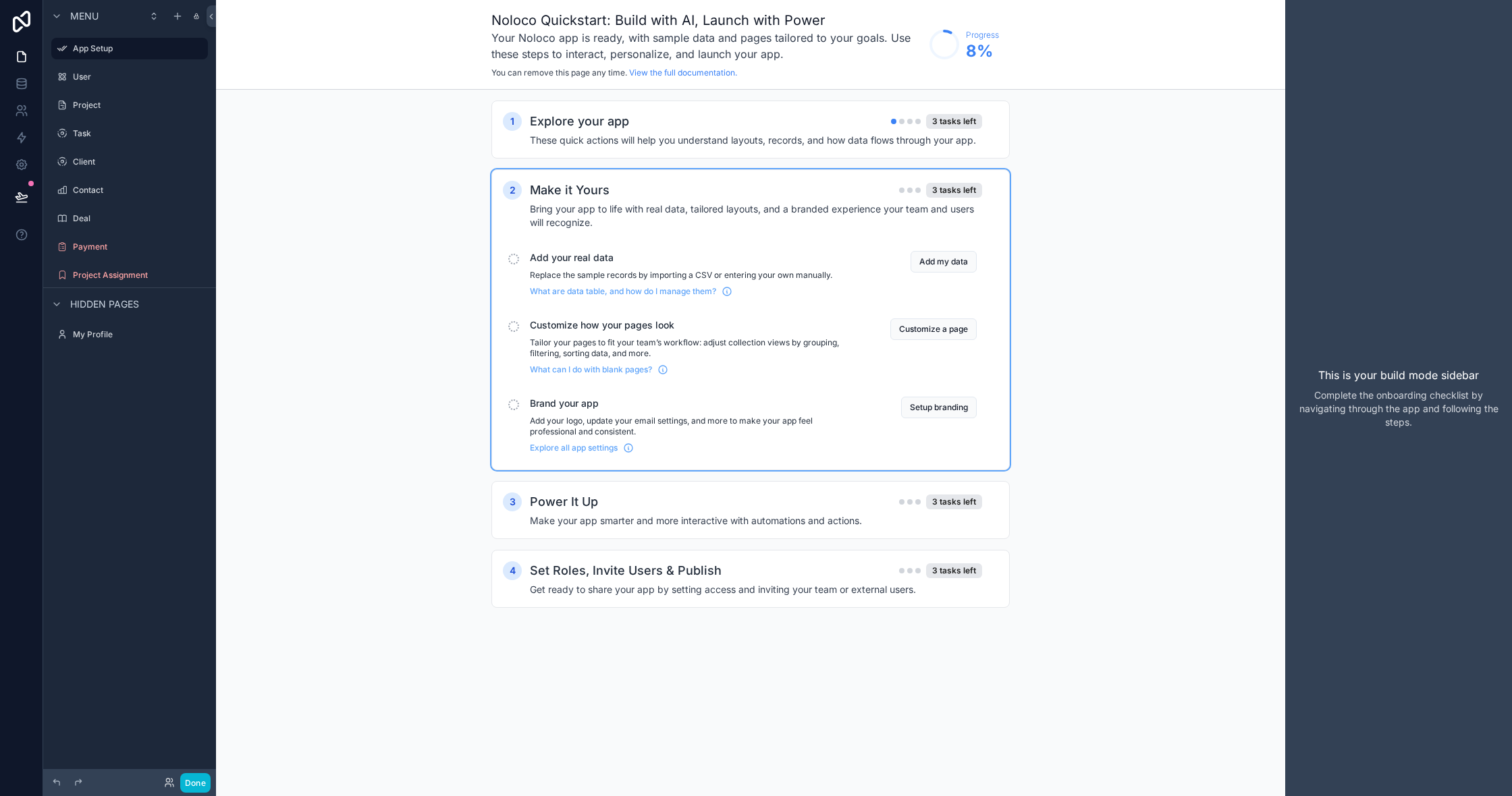
click at [670, 431] on p "Add your logo, update your email settings, and more to make your app feel profe…" at bounding box center [694, 426] width 328 height 21
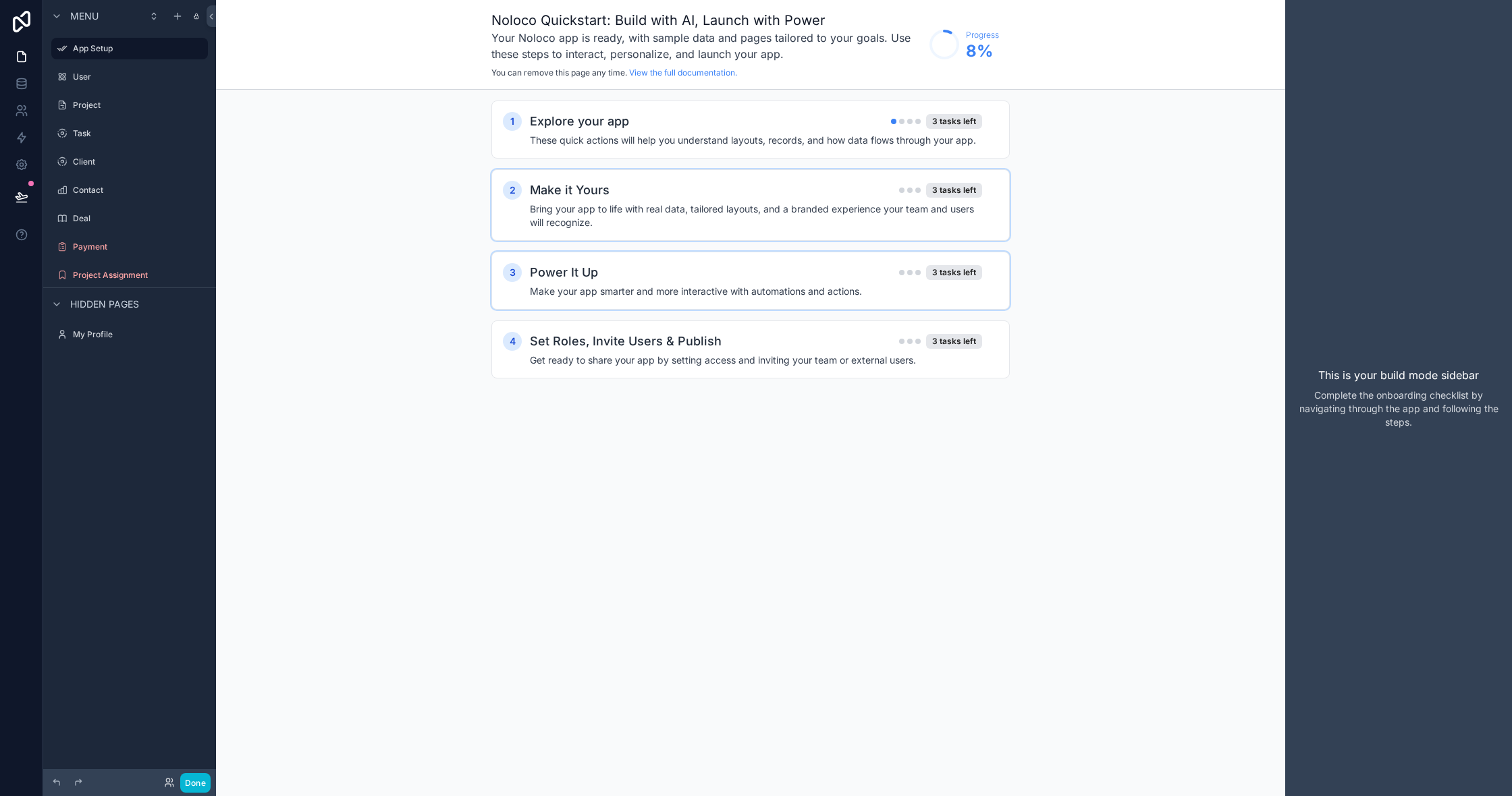
click at [659, 281] on div "Power It Up 3 tasks left" at bounding box center [756, 272] width 452 height 19
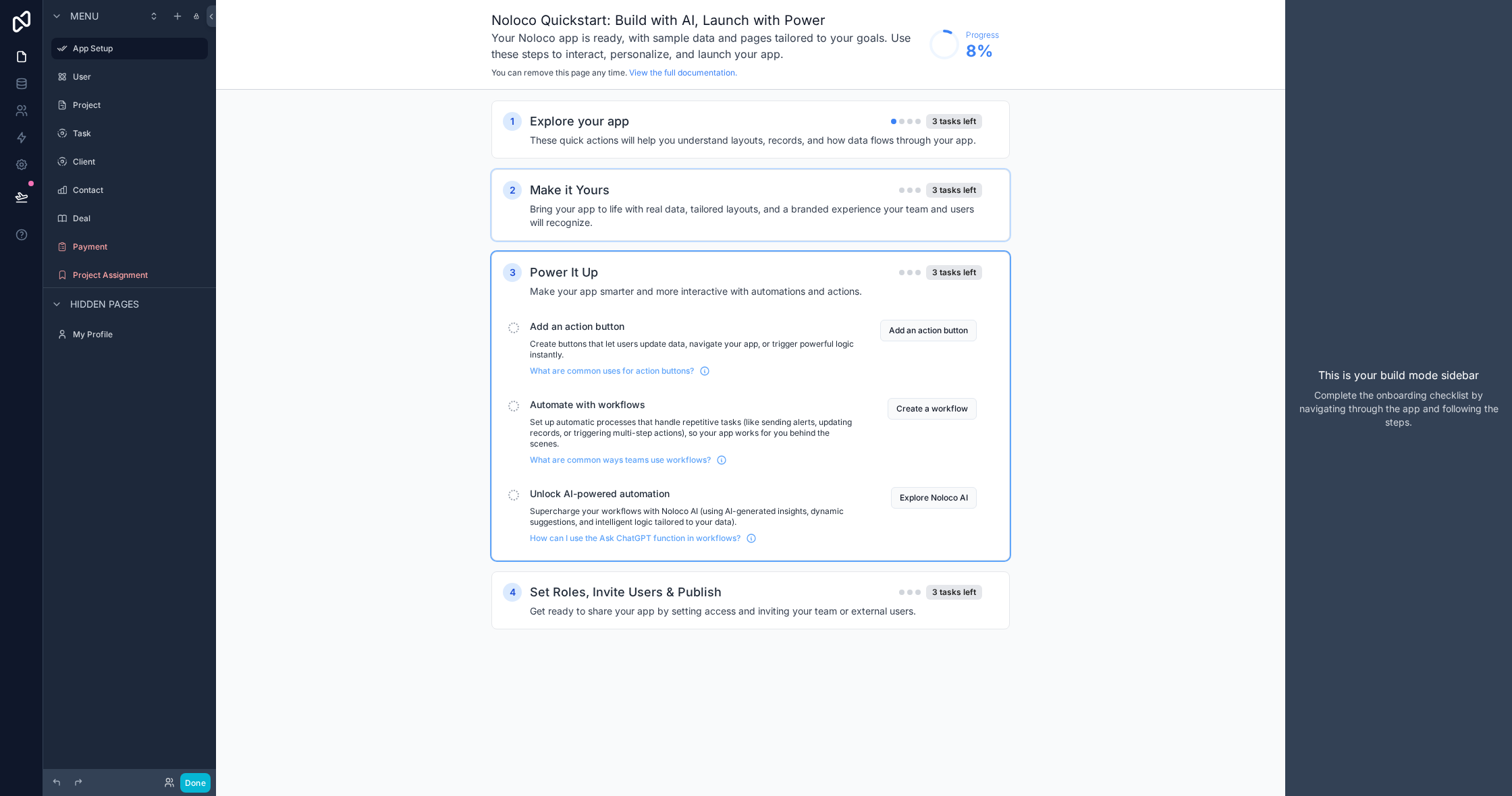
click at [596, 225] on h4 "Bring your app to life with real data, tailored layouts, and a branded experien…" at bounding box center [756, 215] width 452 height 27
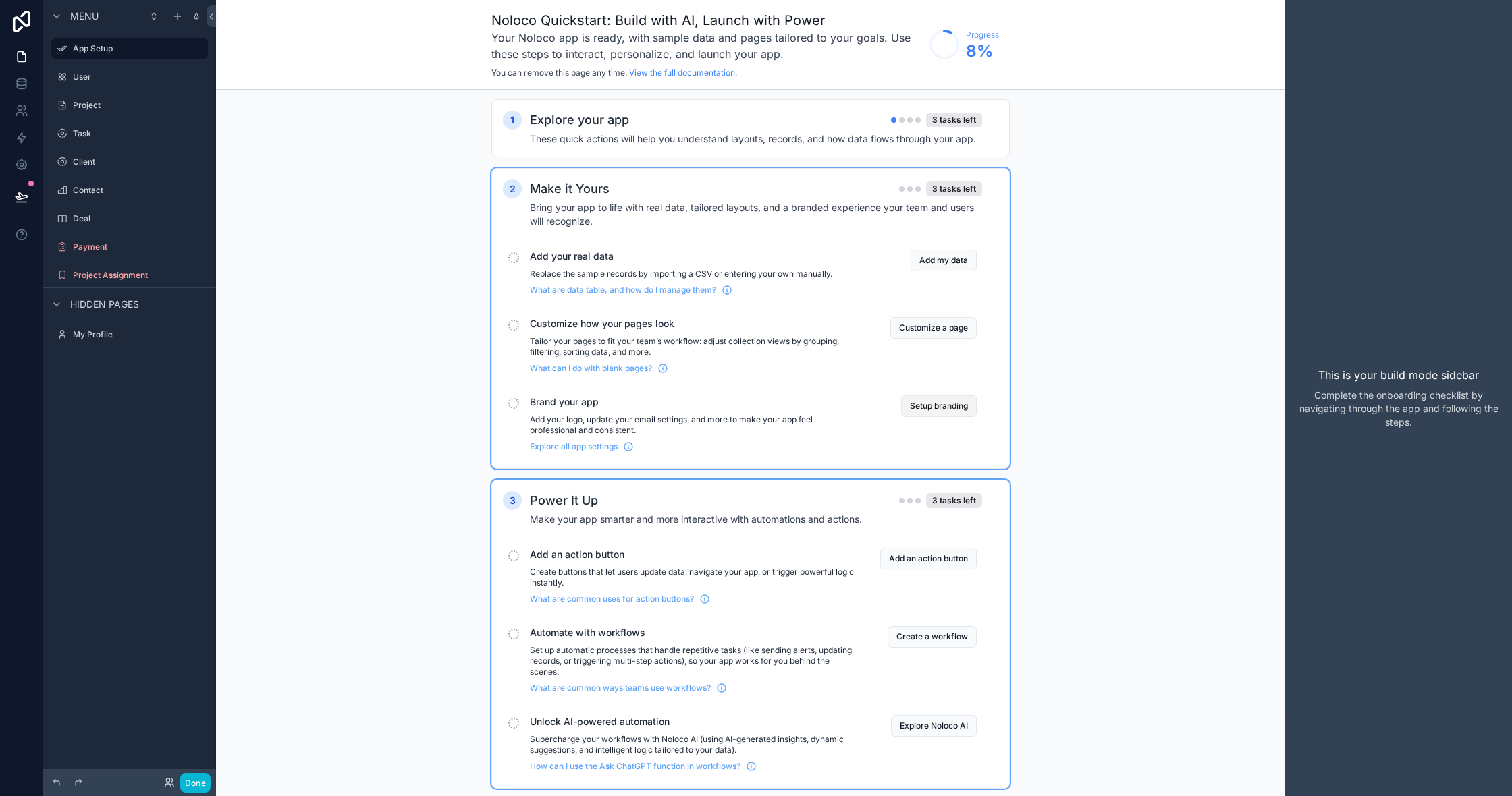
click at [912, 404] on button "Setup branding" at bounding box center [938, 406] width 76 height 21
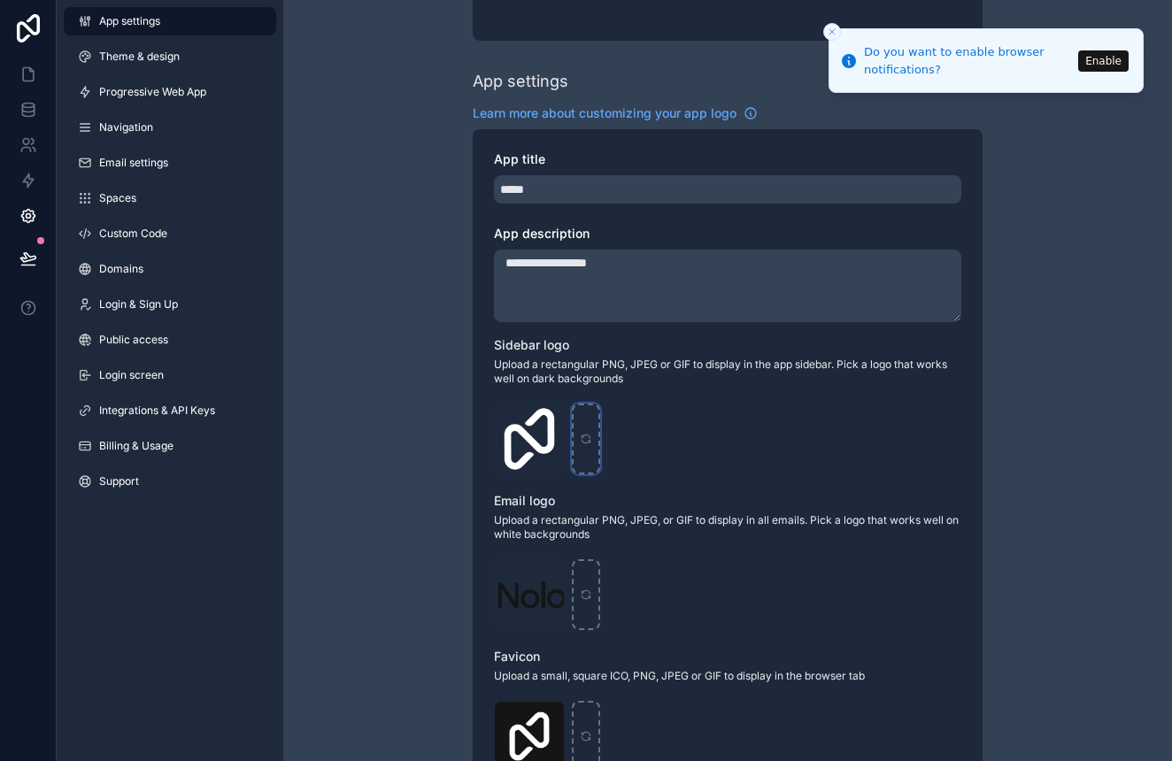
click at [580, 442] on icon "scrollable content" at bounding box center [586, 439] width 12 height 12
type input "**********"
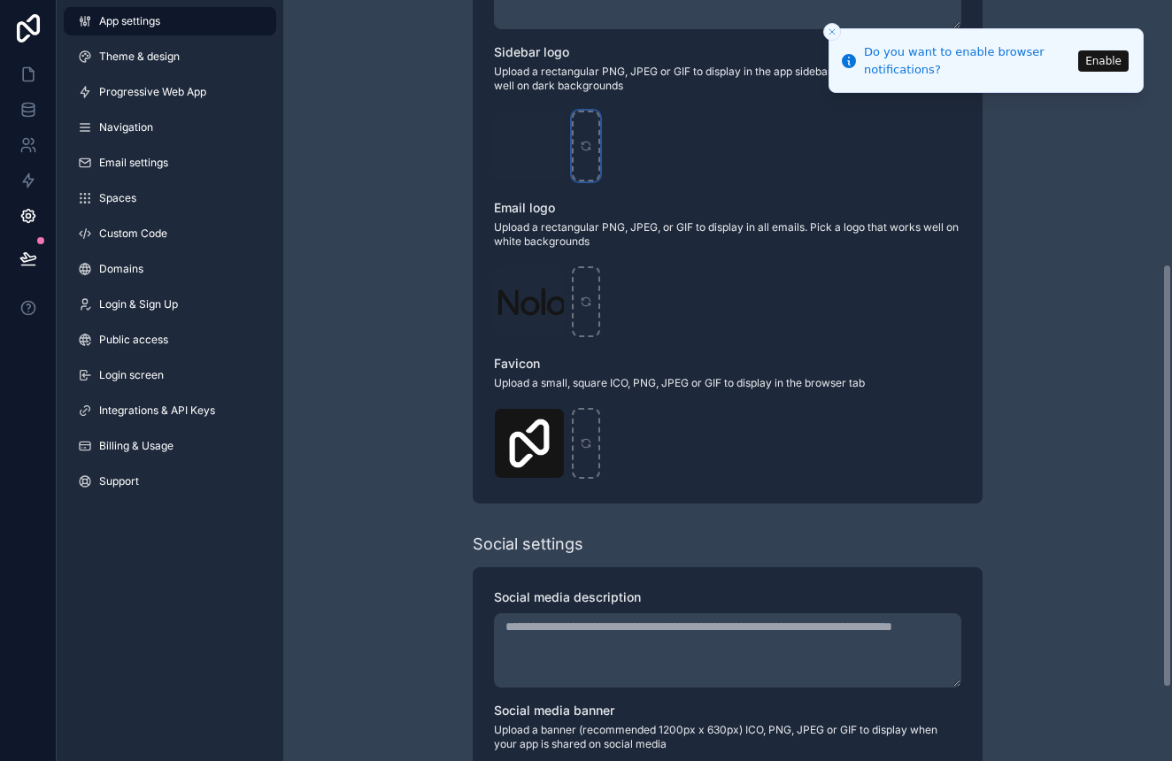
scroll to position [474, 0]
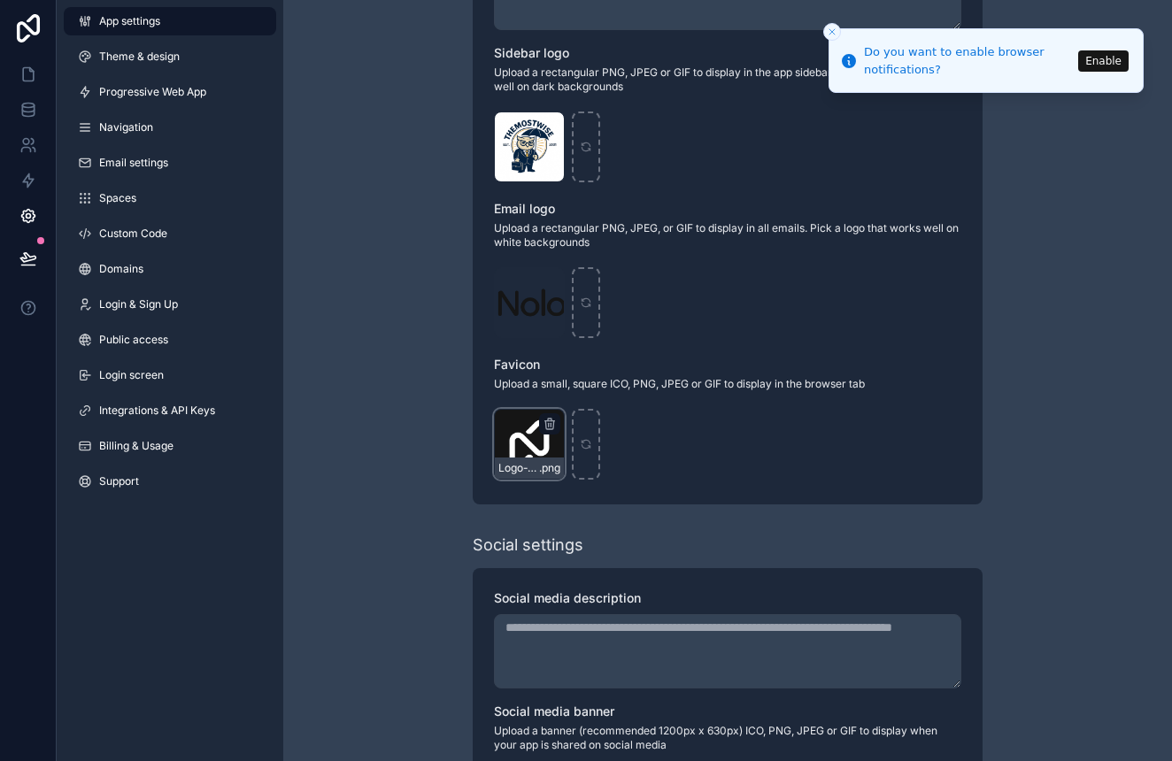
click at [544, 441] on div "Logo-WebClip .png" at bounding box center [529, 444] width 71 height 71
click at [580, 441] on icon "scrollable content" at bounding box center [586, 444] width 12 height 12
type input "**********"
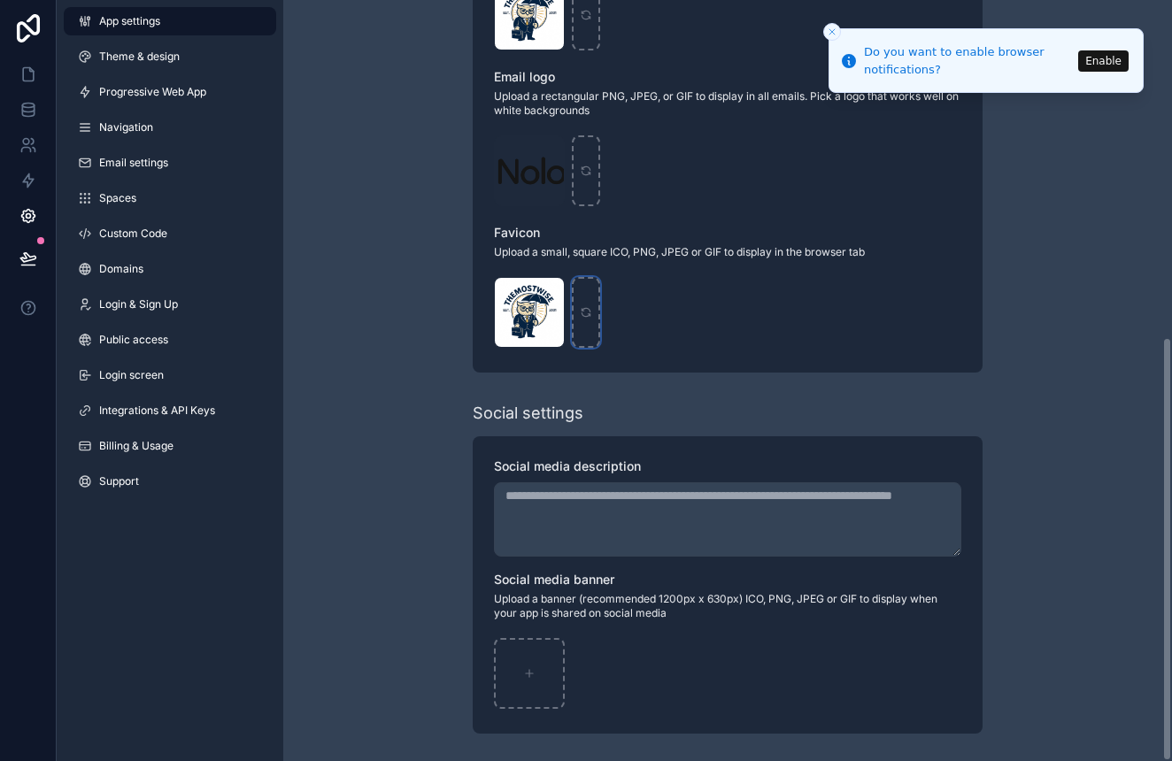
scroll to position [605, 0]
click at [510, 684] on div "scrollable content" at bounding box center [529, 674] width 71 height 71
type input "**********"
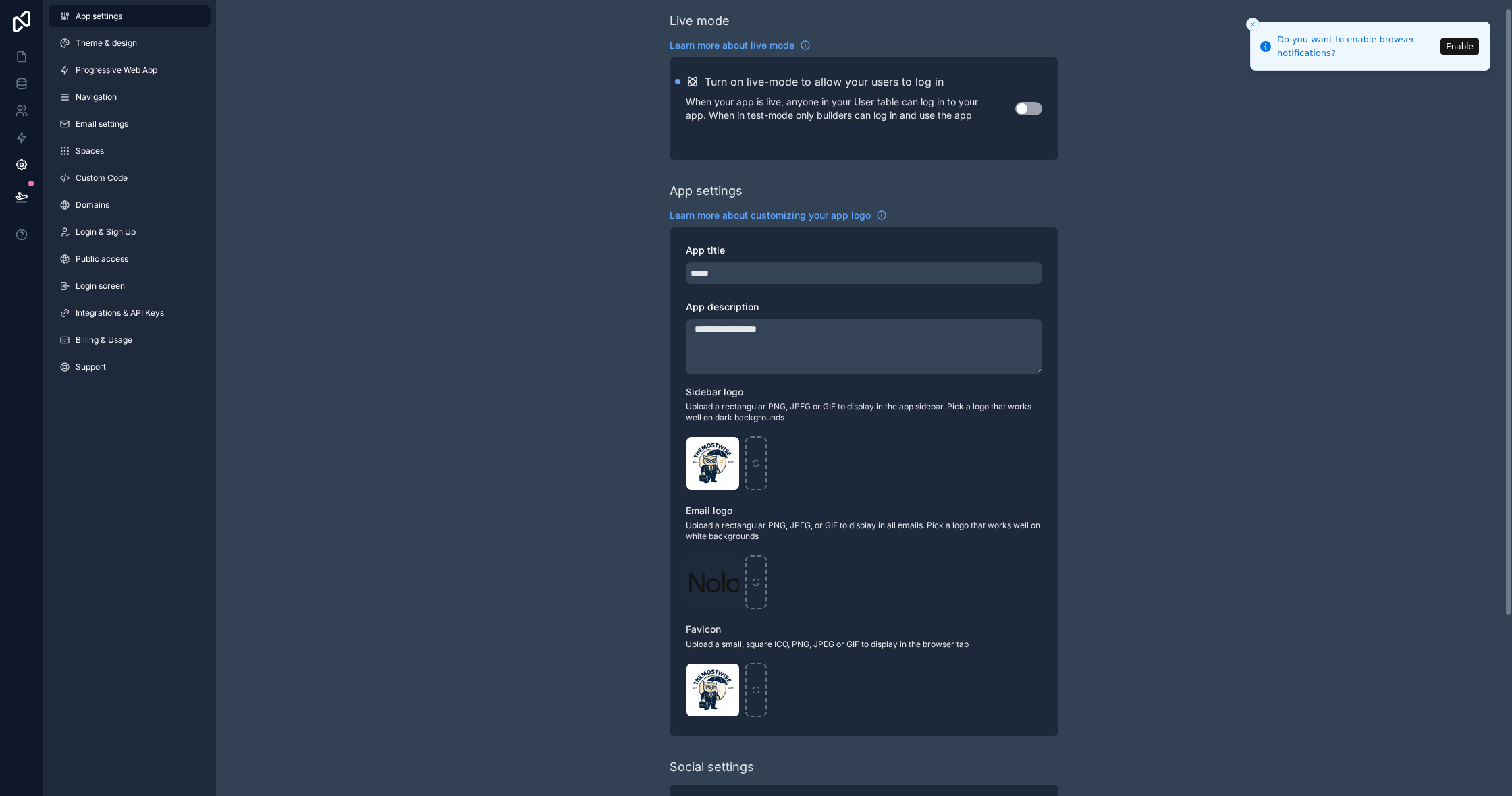
scroll to position [11, 0]
click at [906, 274] on input "*****" at bounding box center [864, 272] width 356 height 21
type input "*"
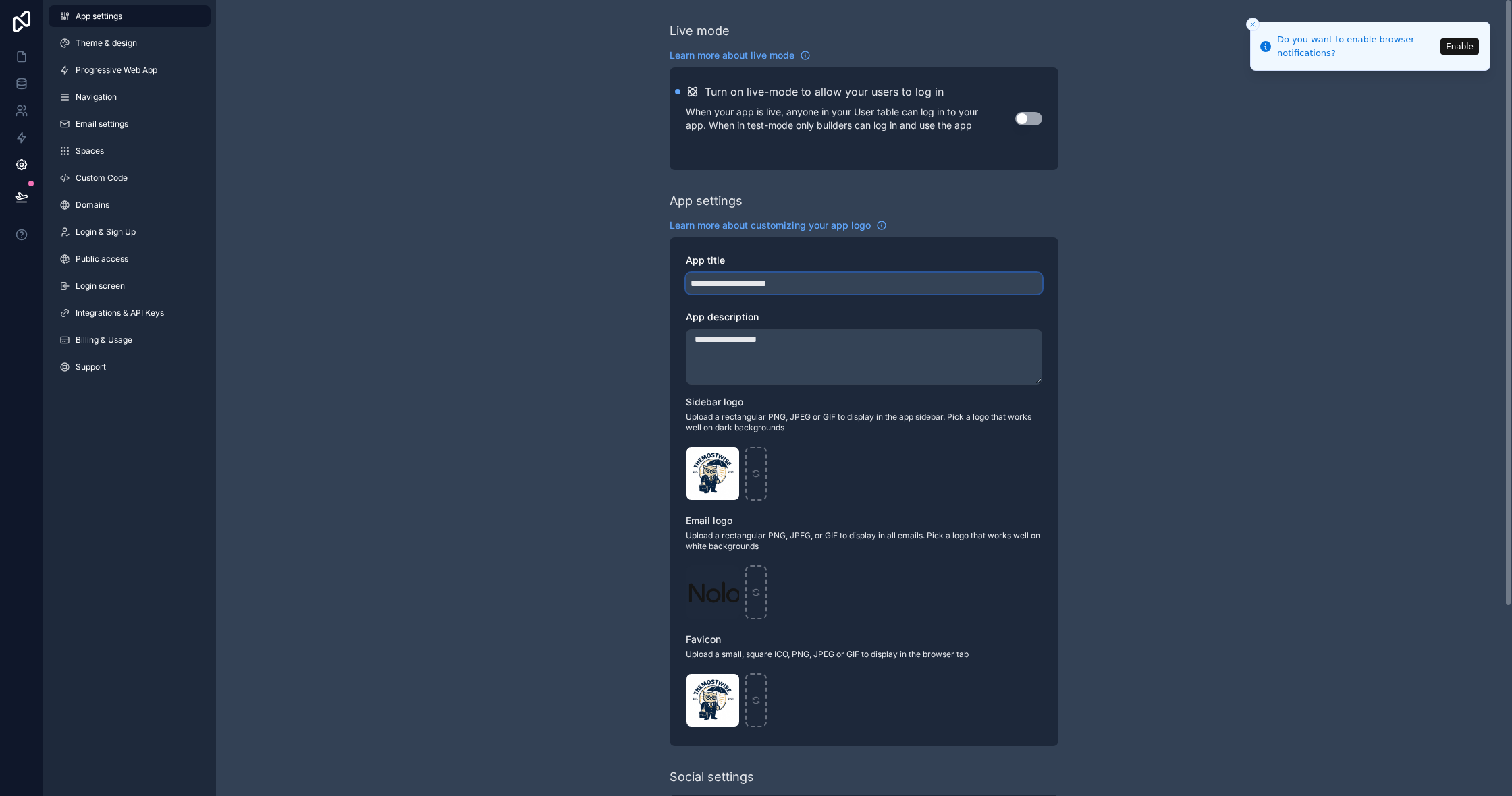
scroll to position [-1, 0]
type input "**********"
click at [597, 342] on div "**********" at bounding box center [864, 522] width 1296 height 1043
click at [180, 50] on link "Theme & design" at bounding box center [130, 43] width 162 height 21
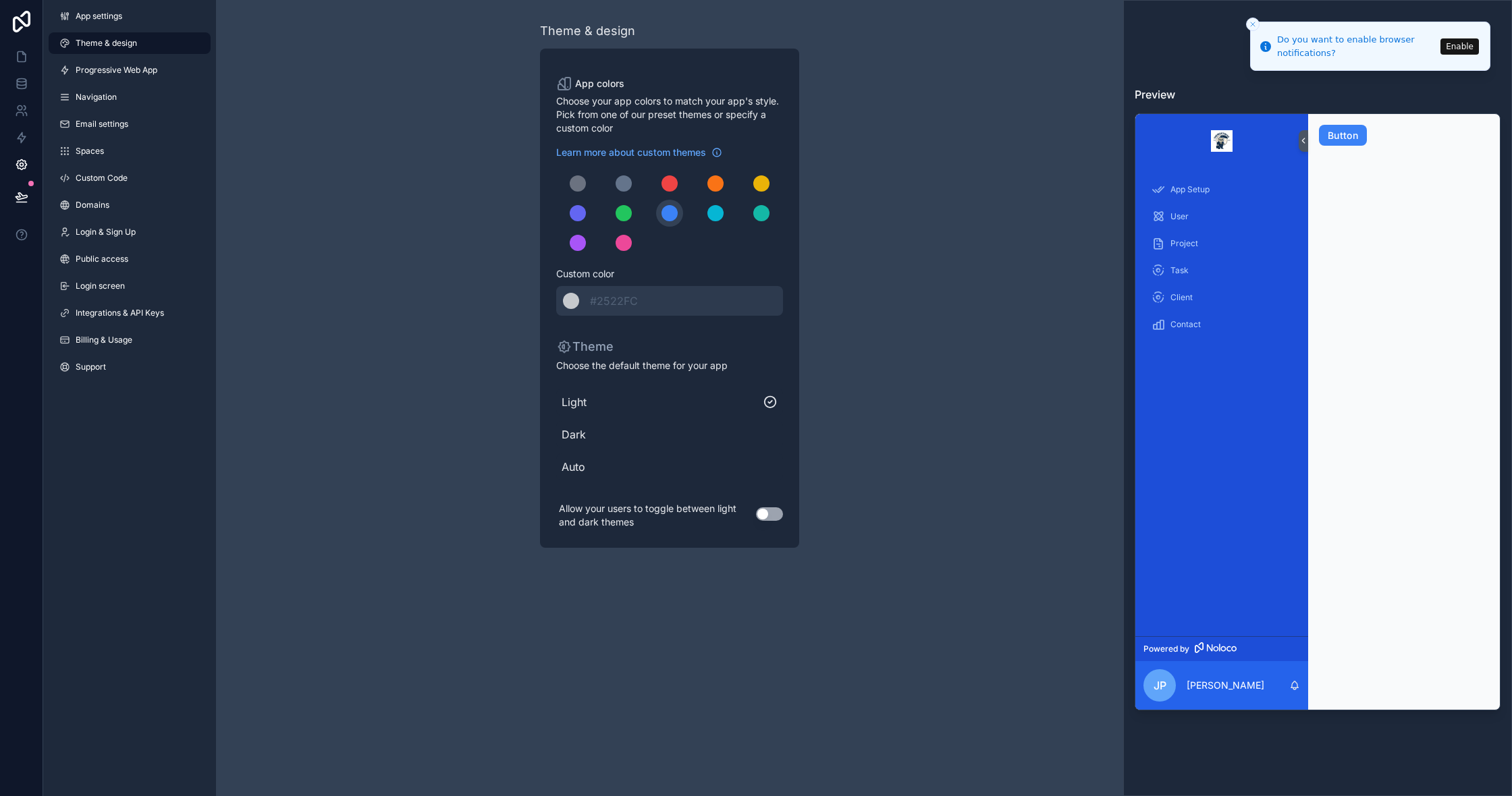
click at [595, 438] on span "Dark" at bounding box center [669, 434] width 216 height 16
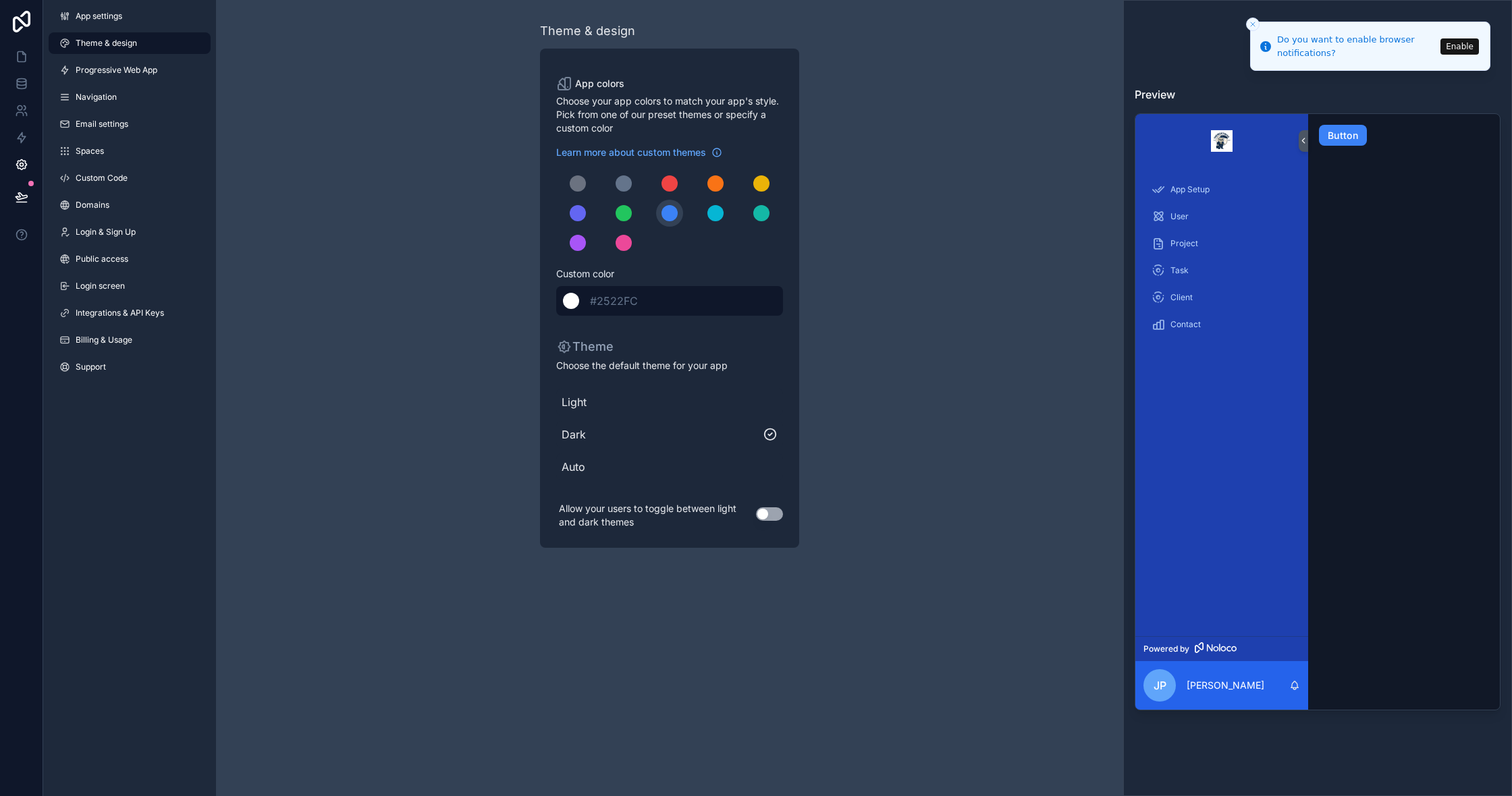
click at [583, 296] on div "******* #2522FC" at bounding box center [669, 300] width 227 height 30
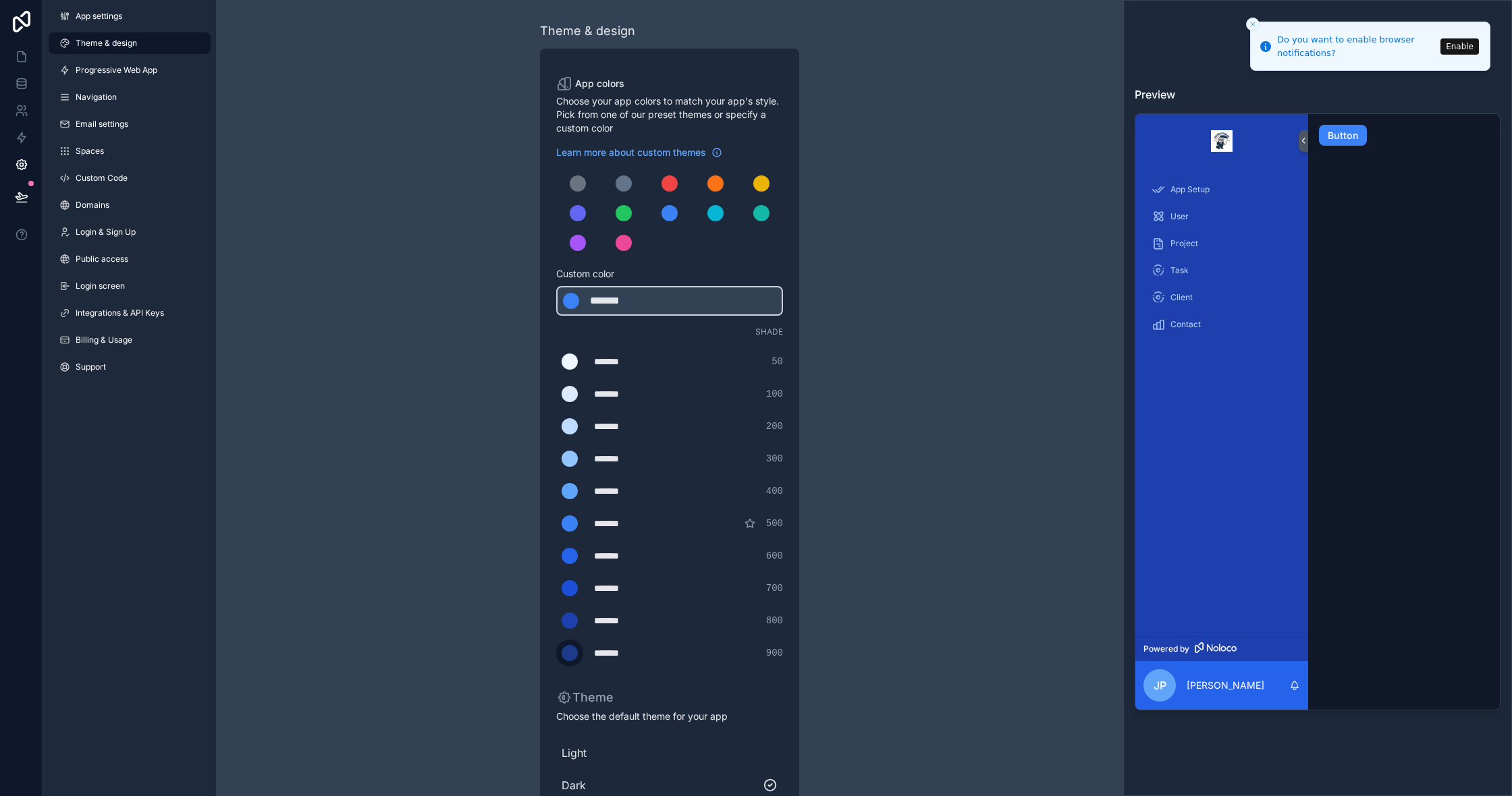
click at [563, 654] on div "scrollable content" at bounding box center [569, 653] width 16 height 16
click at [556, 653] on input "*******" at bounding box center [556, 653] width 0 height 0
click at [571, 654] on div "scrollable content" at bounding box center [569, 653] width 16 height 16
click at [556, 653] on input "*******" at bounding box center [556, 653] width 0 height 0
click at [646, 659] on div "*******" at bounding box center [628, 653] width 67 height 14
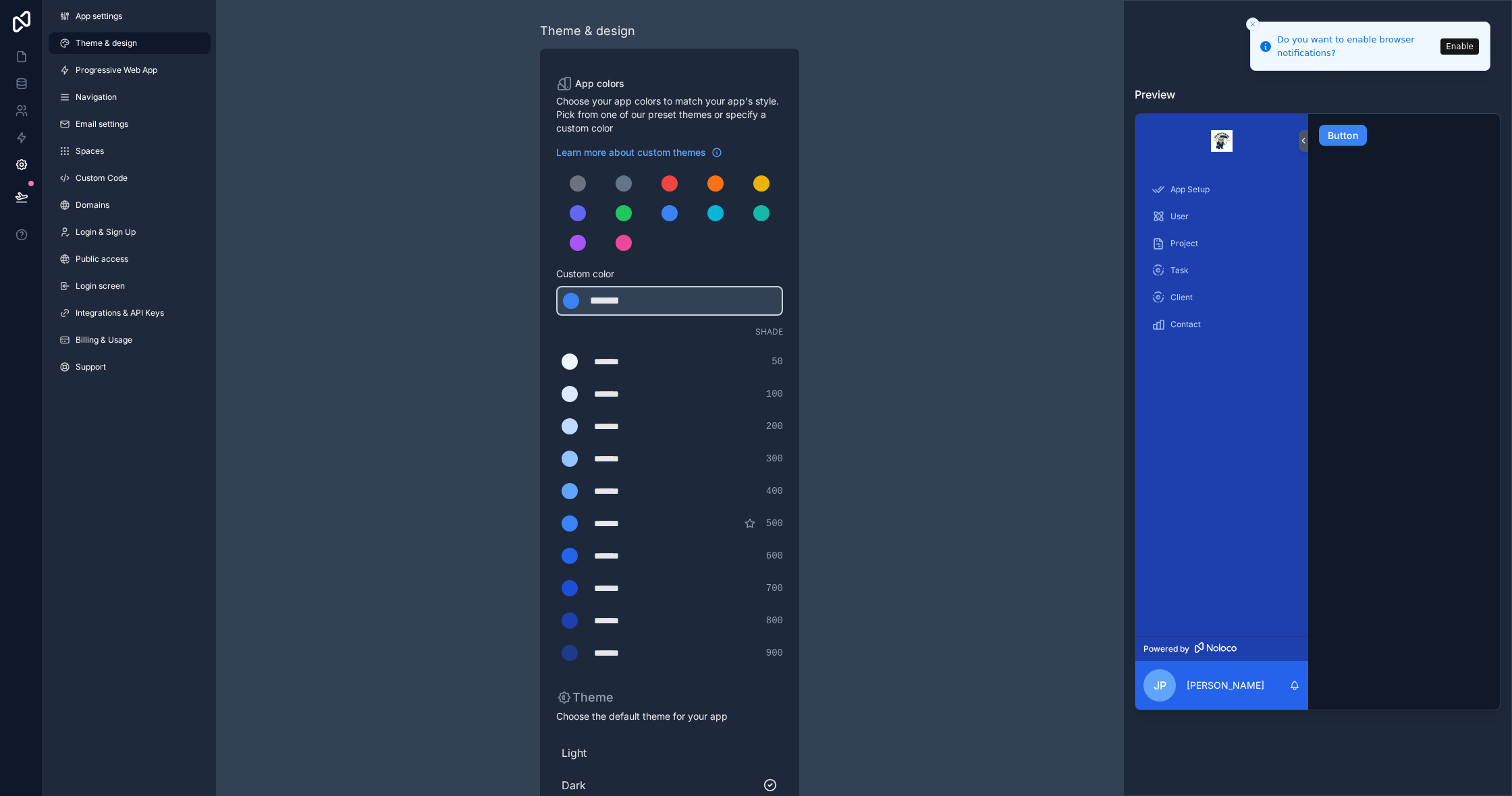
click at [613, 648] on div "*******" at bounding box center [628, 653] width 67 height 14
click at [648, 306] on div "*******" at bounding box center [623, 300] width 67 height 16
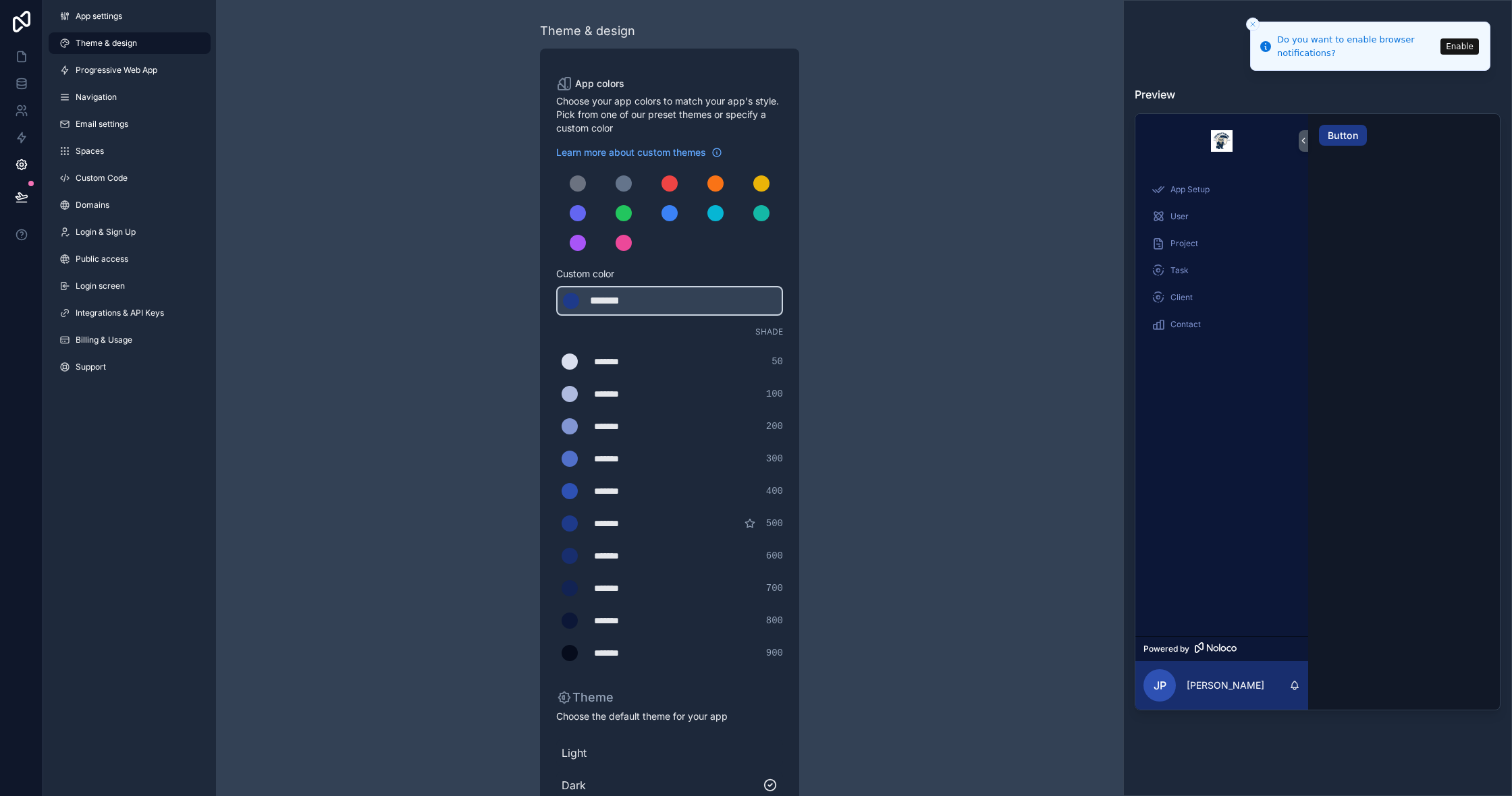
click at [946, 319] on div "Theme & design App colors Choose your app colors to match your app's style. Pic…" at bounding box center [669, 460] width 907 height 920
click at [707, 365] on div "******* ******* #dadfee 50" at bounding box center [669, 361] width 227 height 27
click at [603, 360] on div "*******" at bounding box center [628, 361] width 67 height 14
click at [684, 290] on div "******* ******* #1e3a8a" at bounding box center [669, 300] width 227 height 30
click at [683, 302] on div "******* ******* #1e3a8a" at bounding box center [669, 300] width 227 height 30
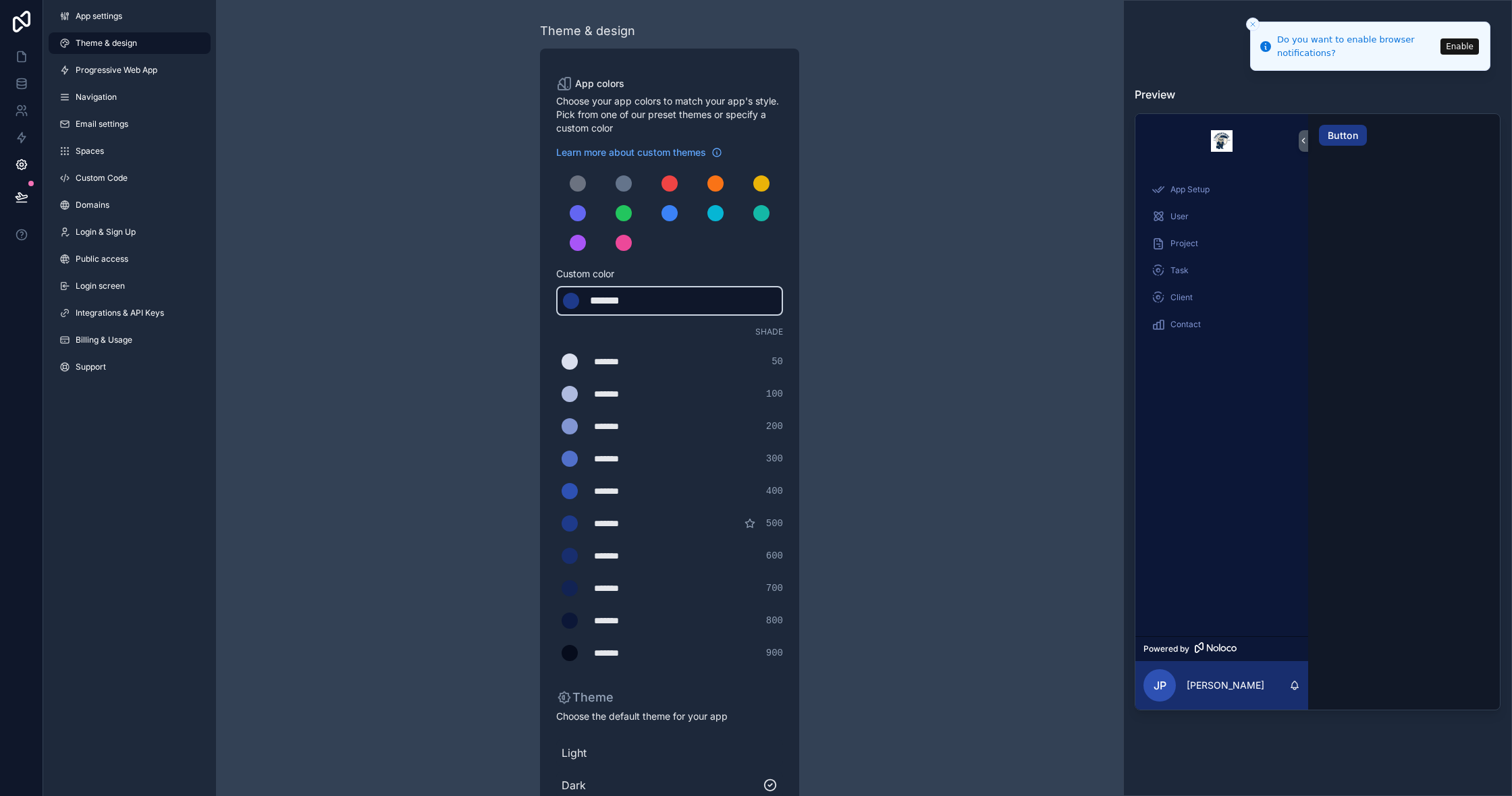
click at [742, 307] on div "******* ******* #1e3a8a" at bounding box center [669, 300] width 227 height 30
click at [660, 302] on div "******* ******* #1e3a8a" at bounding box center [669, 300] width 227 height 30
drag, startPoint x: 616, startPoint y: 581, endPoint x: 626, endPoint y: 574, distance: 12.2
click at [616, 581] on div "******* ******* #122353 700" at bounding box center [669, 588] width 227 height 27
drag, startPoint x: 648, startPoint y: 545, endPoint x: 653, endPoint y: 551, distance: 7.8
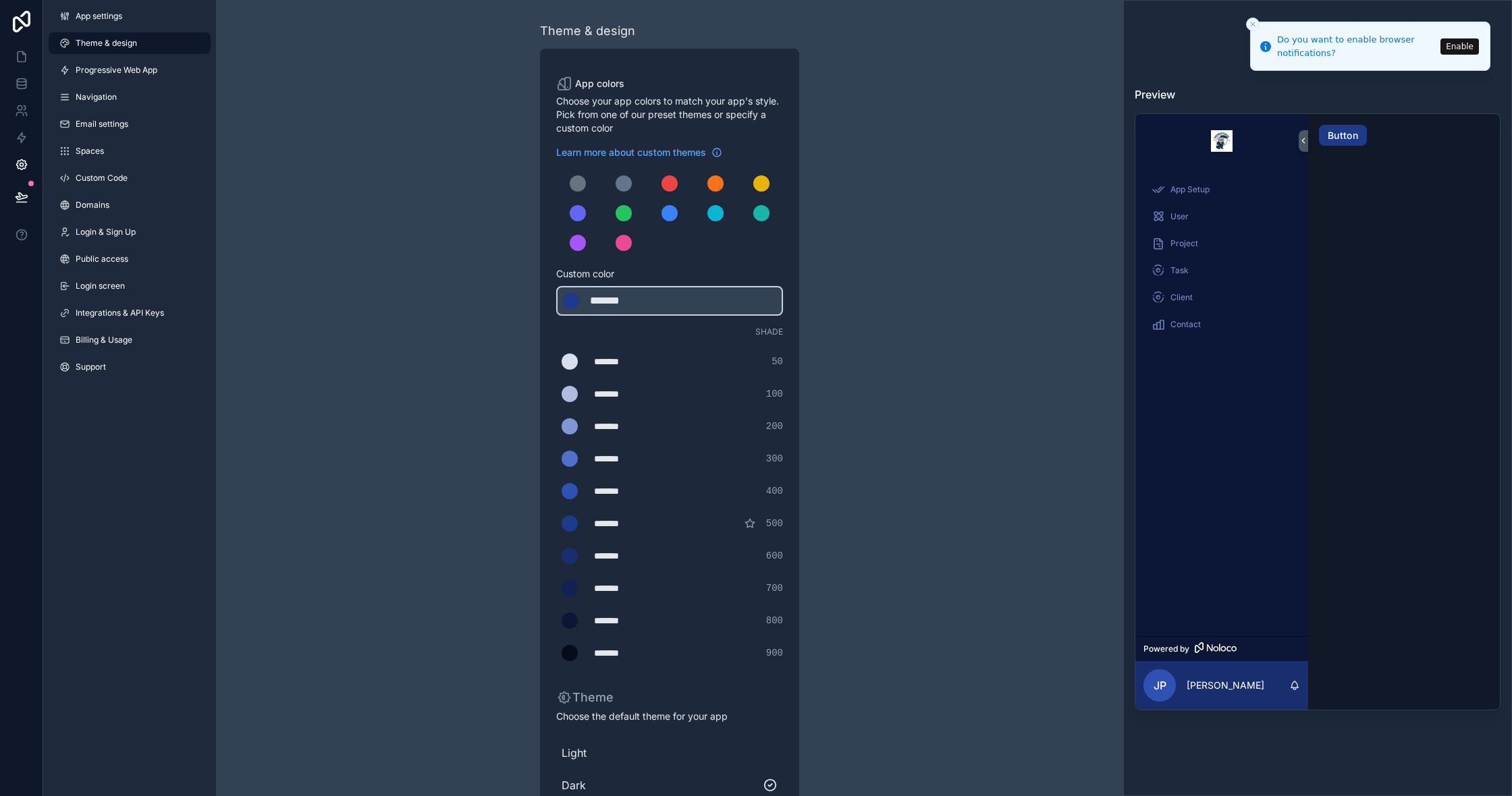
click at [648, 545] on div "******* ******* #182e6e 600" at bounding box center [669, 555] width 227 height 27
click at [650, 559] on div "*******" at bounding box center [628, 556] width 67 height 14
click at [641, 302] on div "*******" at bounding box center [623, 300] width 67 height 16
type div "*******"
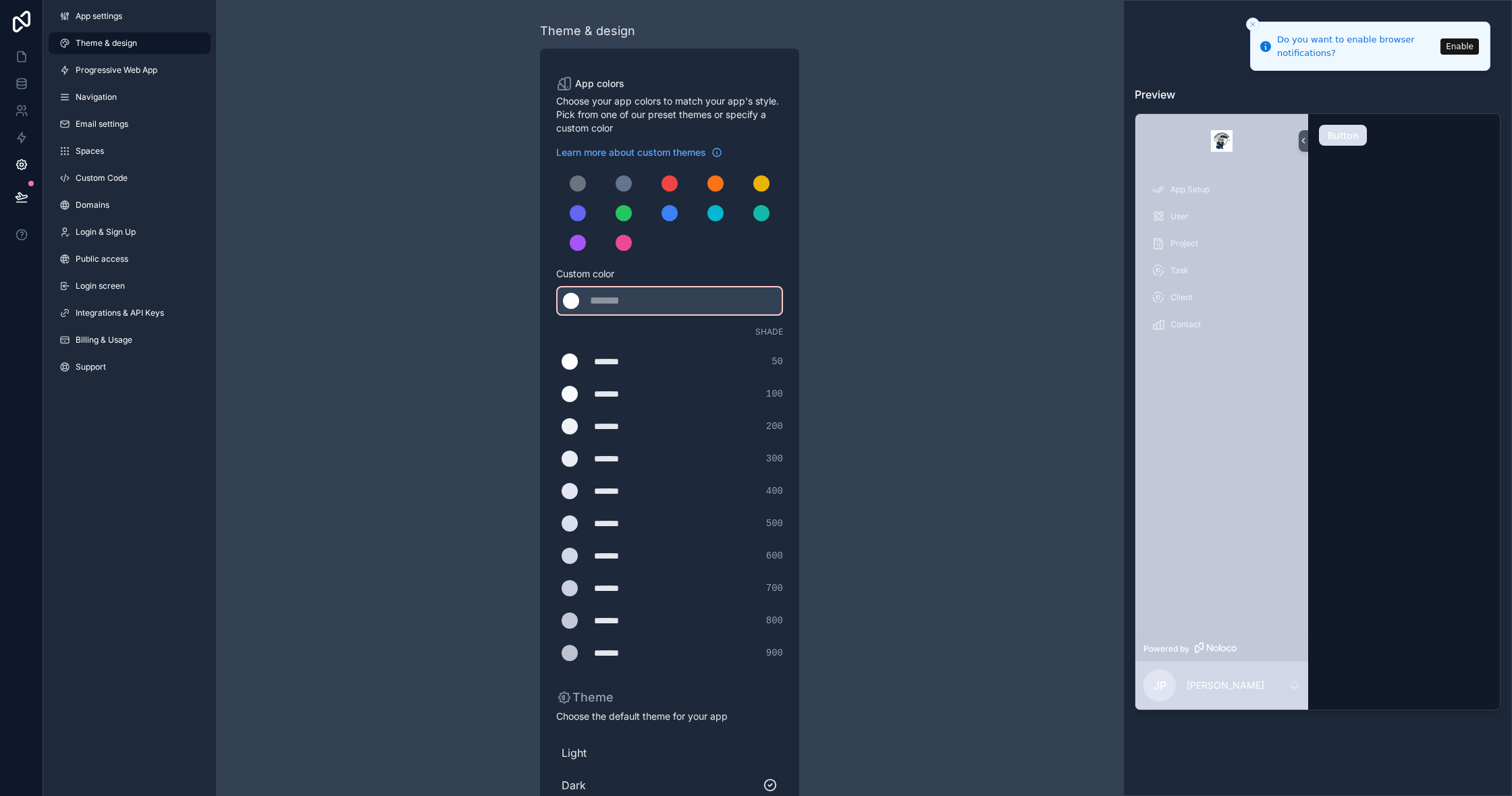
drag, startPoint x: 900, startPoint y: 461, endPoint x: 886, endPoint y: 462, distance: 14.0
click at [899, 461] on div "Theme & design App colors Choose your app colors to match your app's style. Pic…" at bounding box center [669, 460] width 907 height 920
click at [665, 214] on div "scrollable content" at bounding box center [669, 213] width 16 height 16
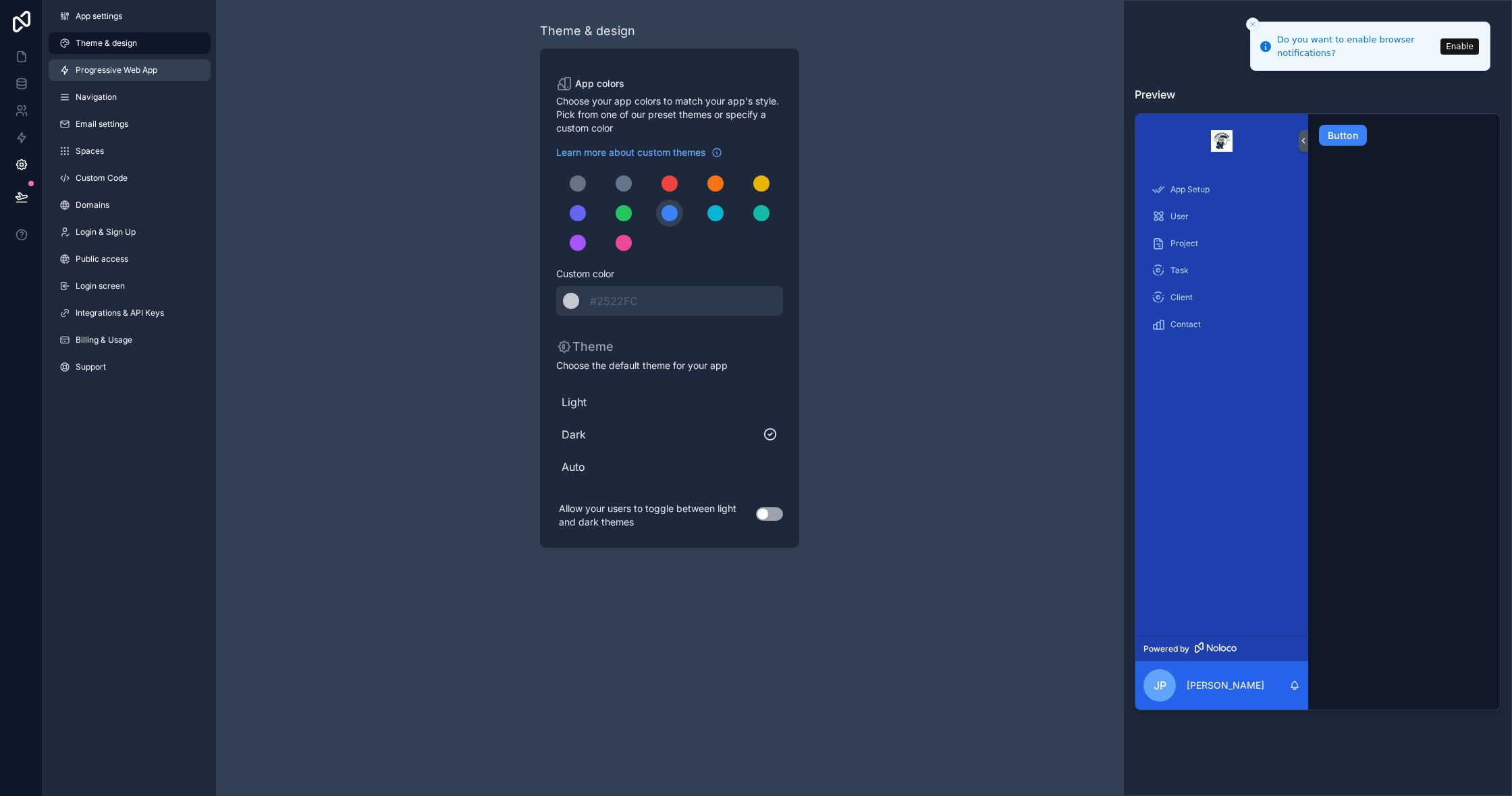
click at [143, 69] on span "Progressive Web App" at bounding box center [116, 70] width 82 height 11
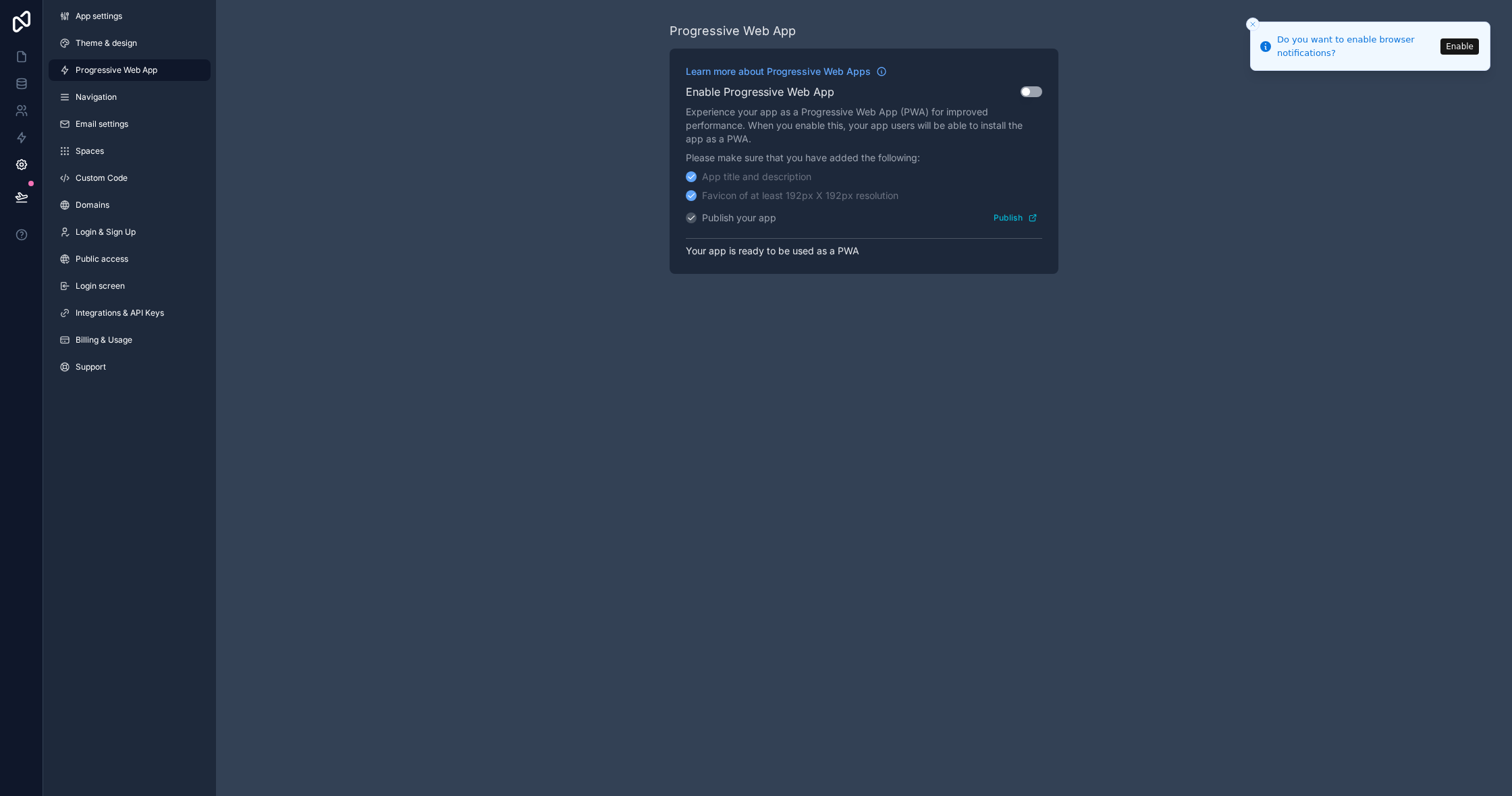
click at [1030, 91] on button "Use setting" at bounding box center [1031, 91] width 21 height 11
click at [160, 105] on link "Navigation" at bounding box center [130, 97] width 162 height 21
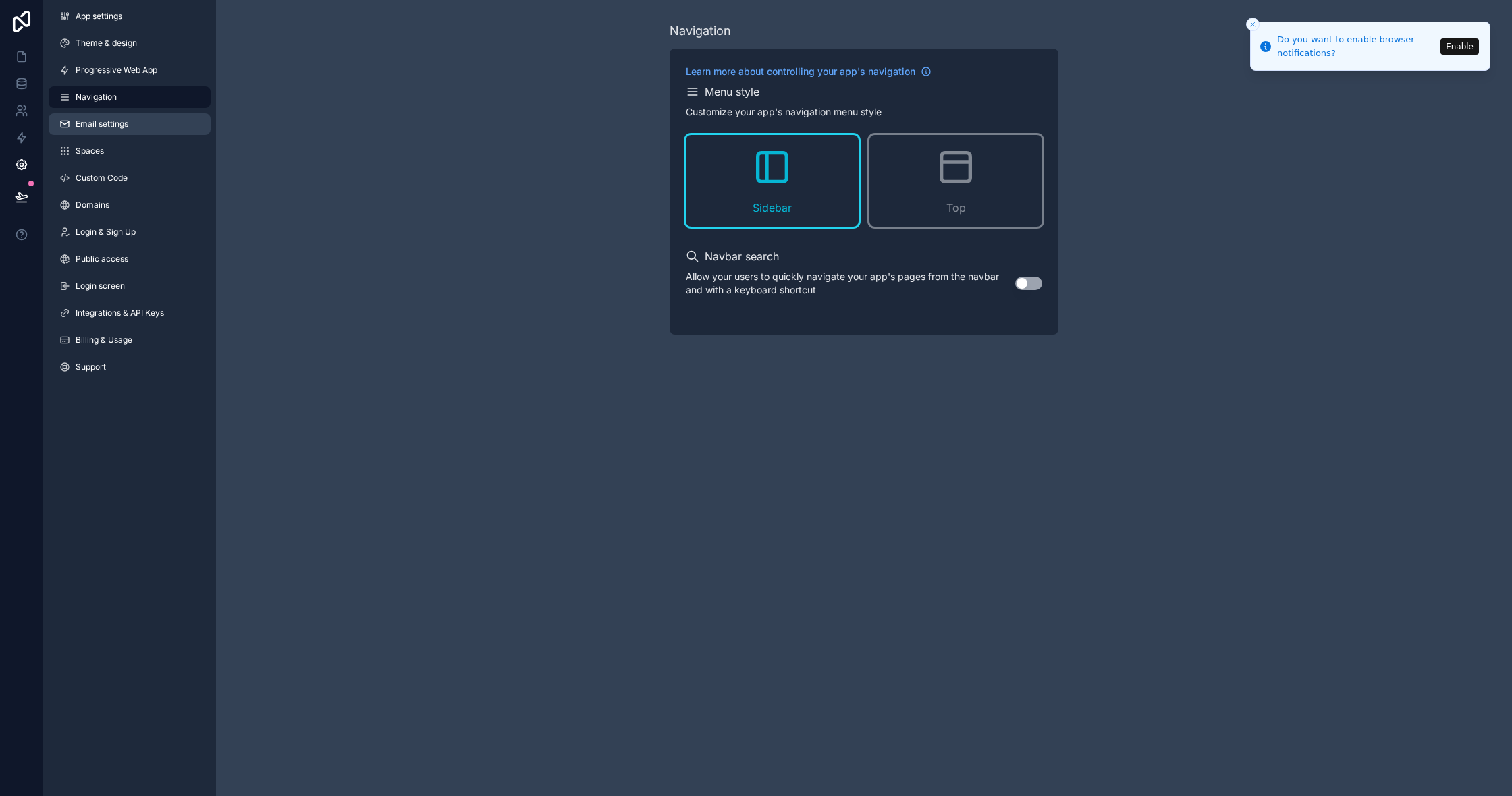
click at [114, 133] on link "Email settings" at bounding box center [130, 124] width 162 height 21
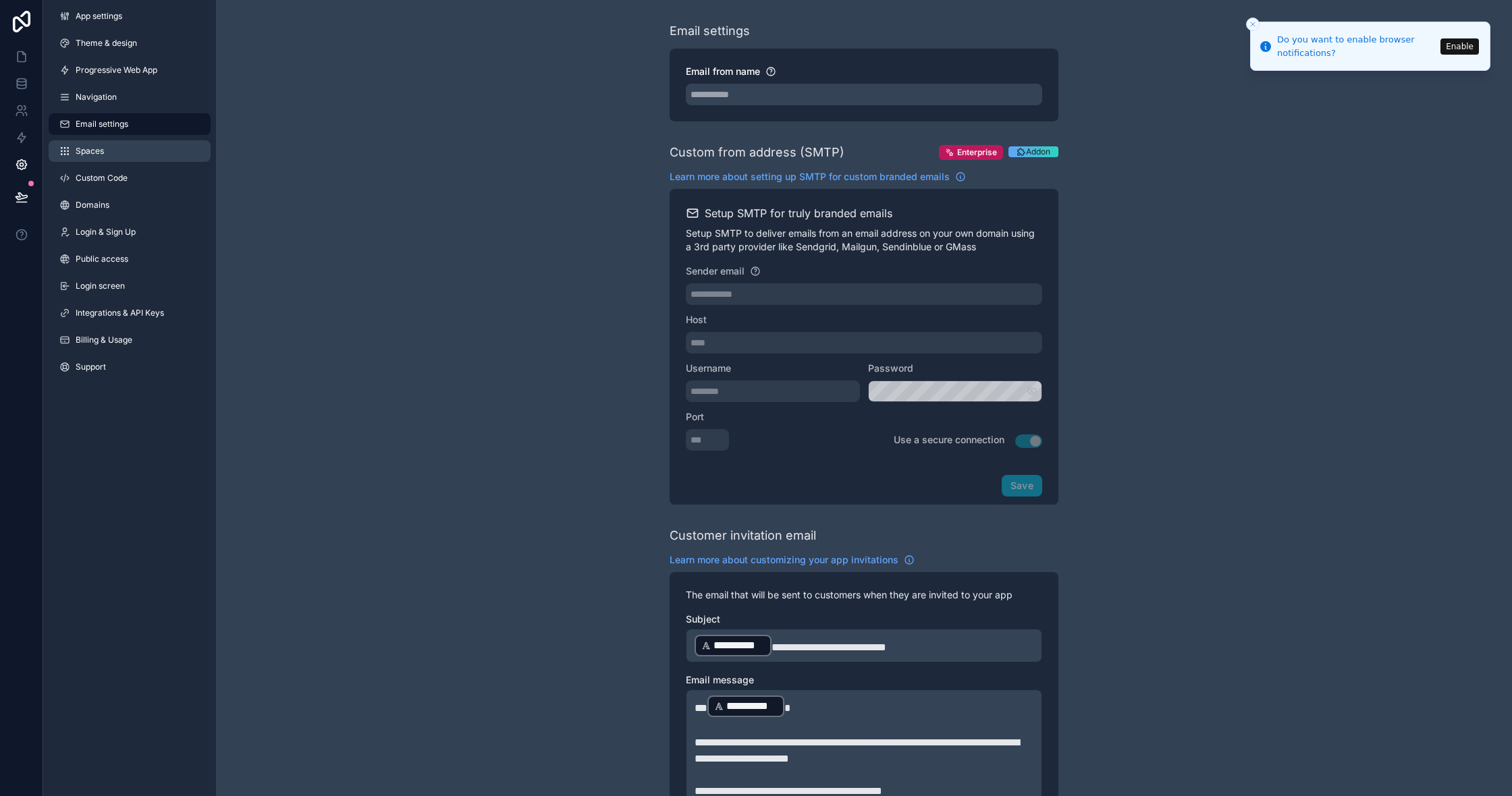
click at [147, 152] on link "Spaces" at bounding box center [130, 151] width 162 height 21
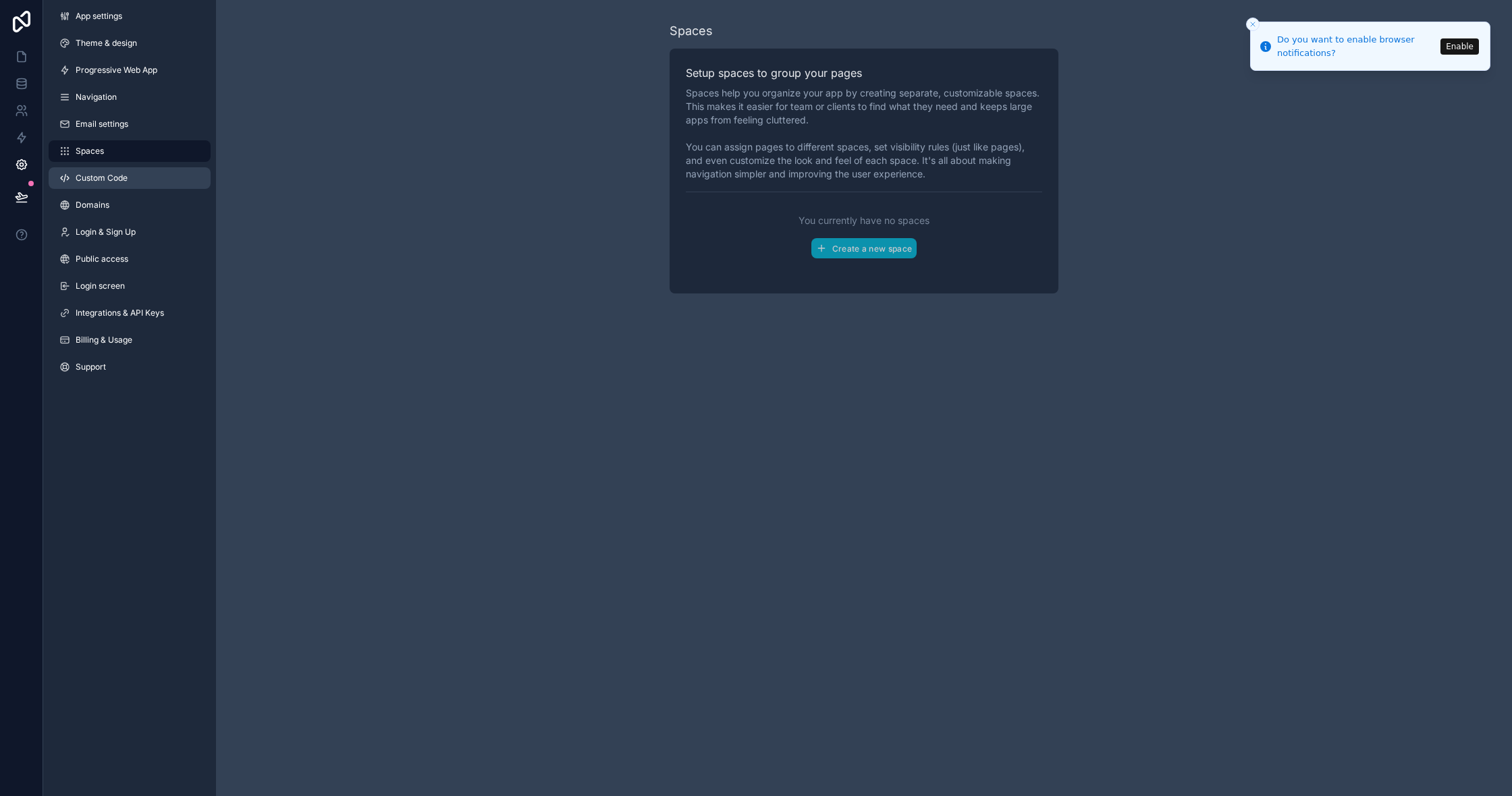
click at [142, 178] on link "Custom Code" at bounding box center [130, 178] width 162 height 21
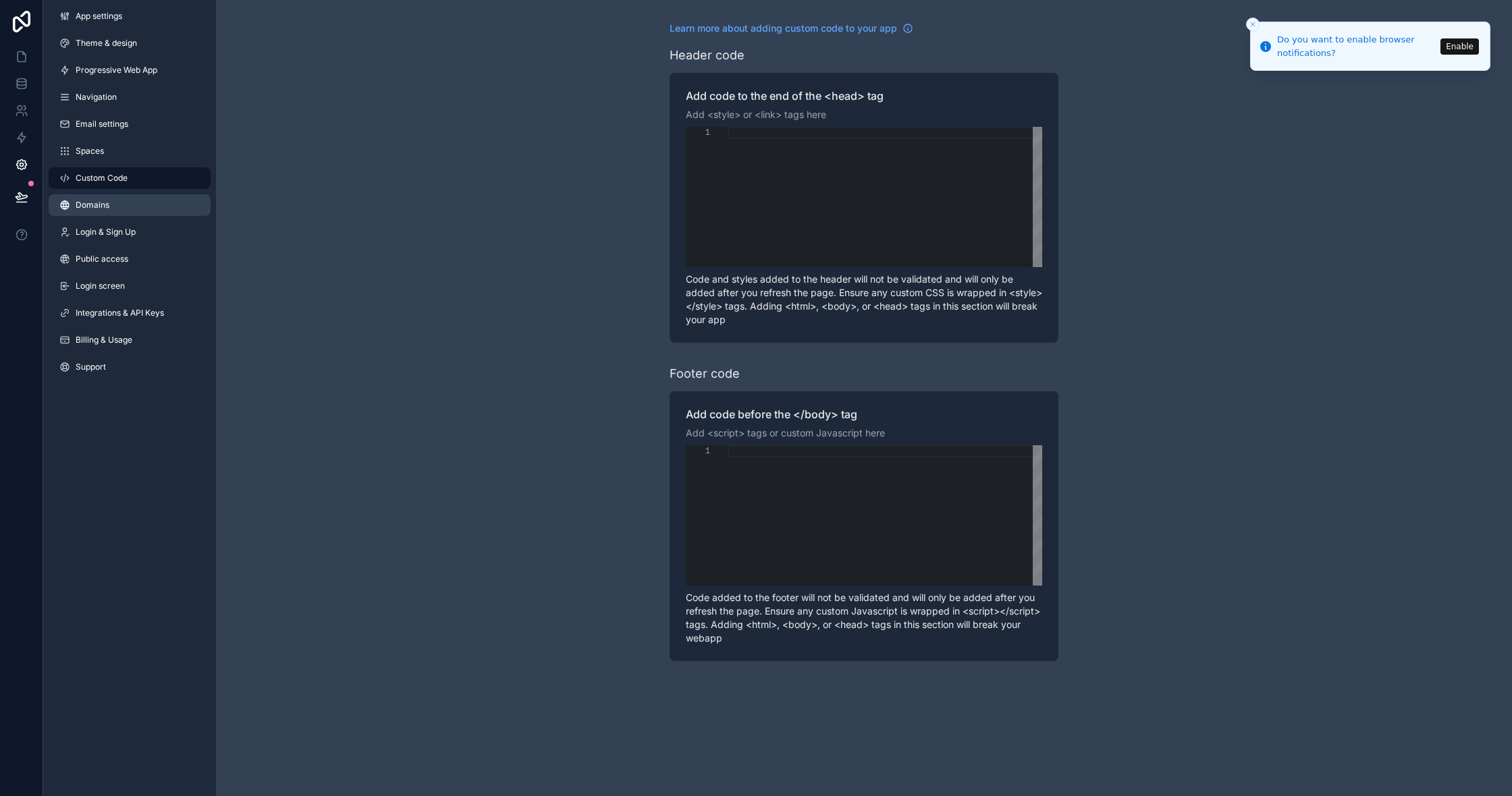
click at [121, 213] on link "Domains" at bounding box center [130, 205] width 162 height 21
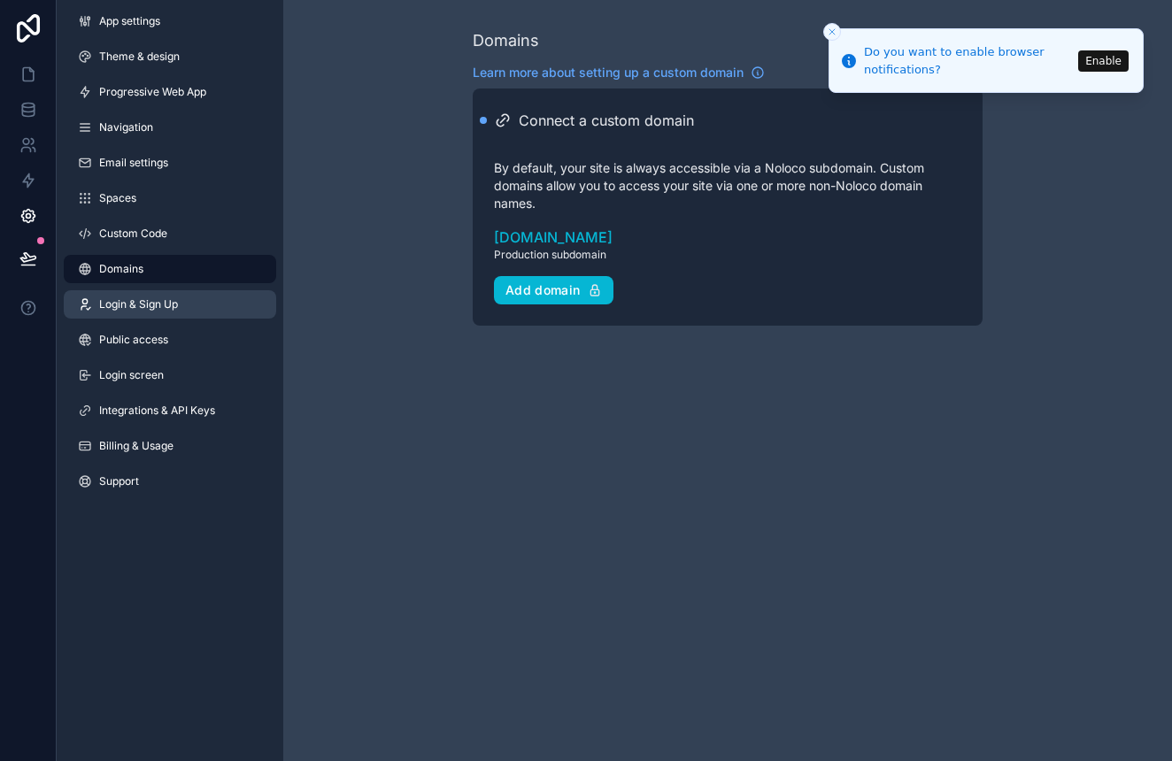
click at [133, 303] on span "Login & Sign Up" at bounding box center [138, 304] width 79 height 14
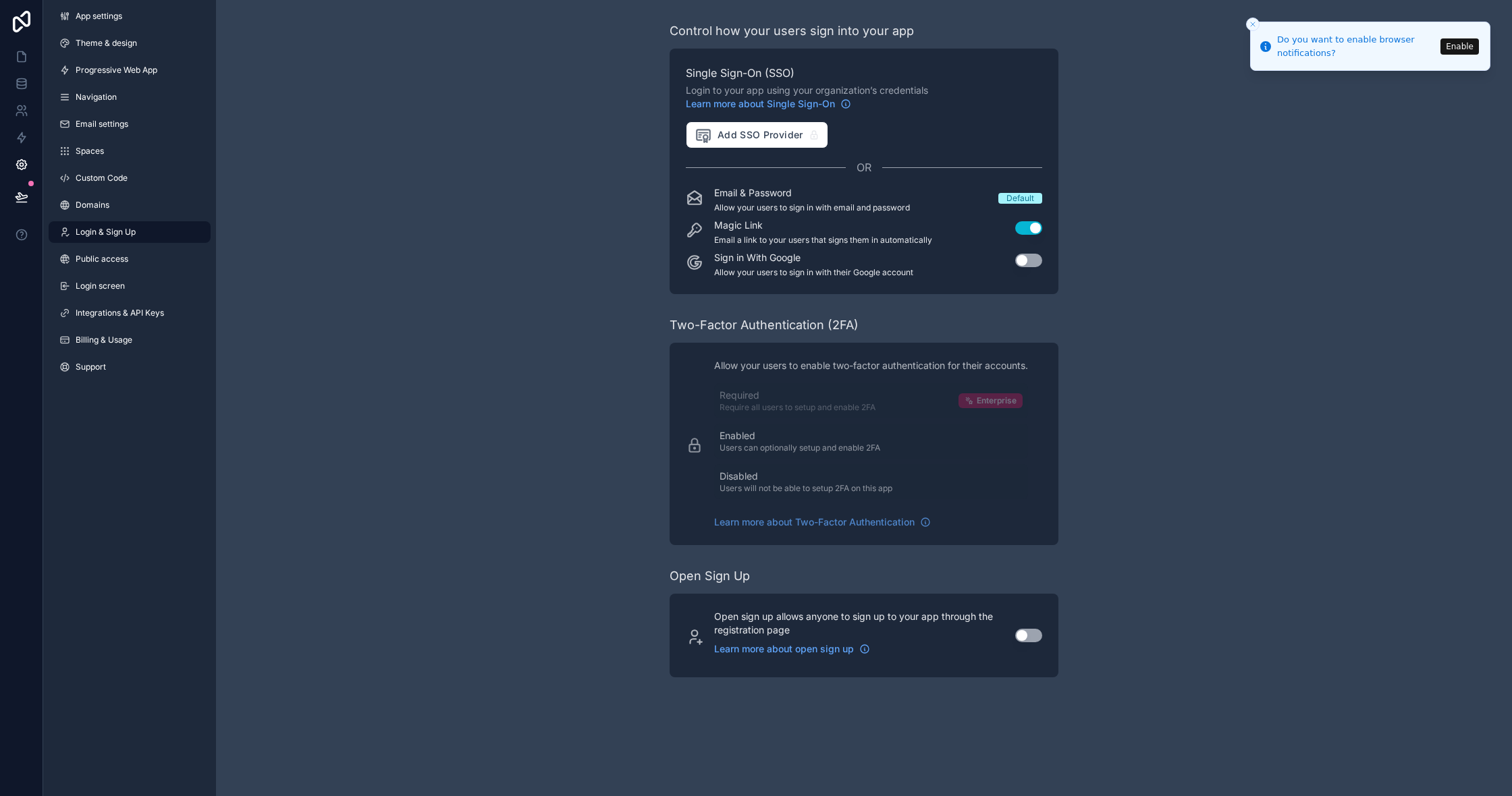
click at [1022, 265] on button "Use setting" at bounding box center [1028, 261] width 27 height 14
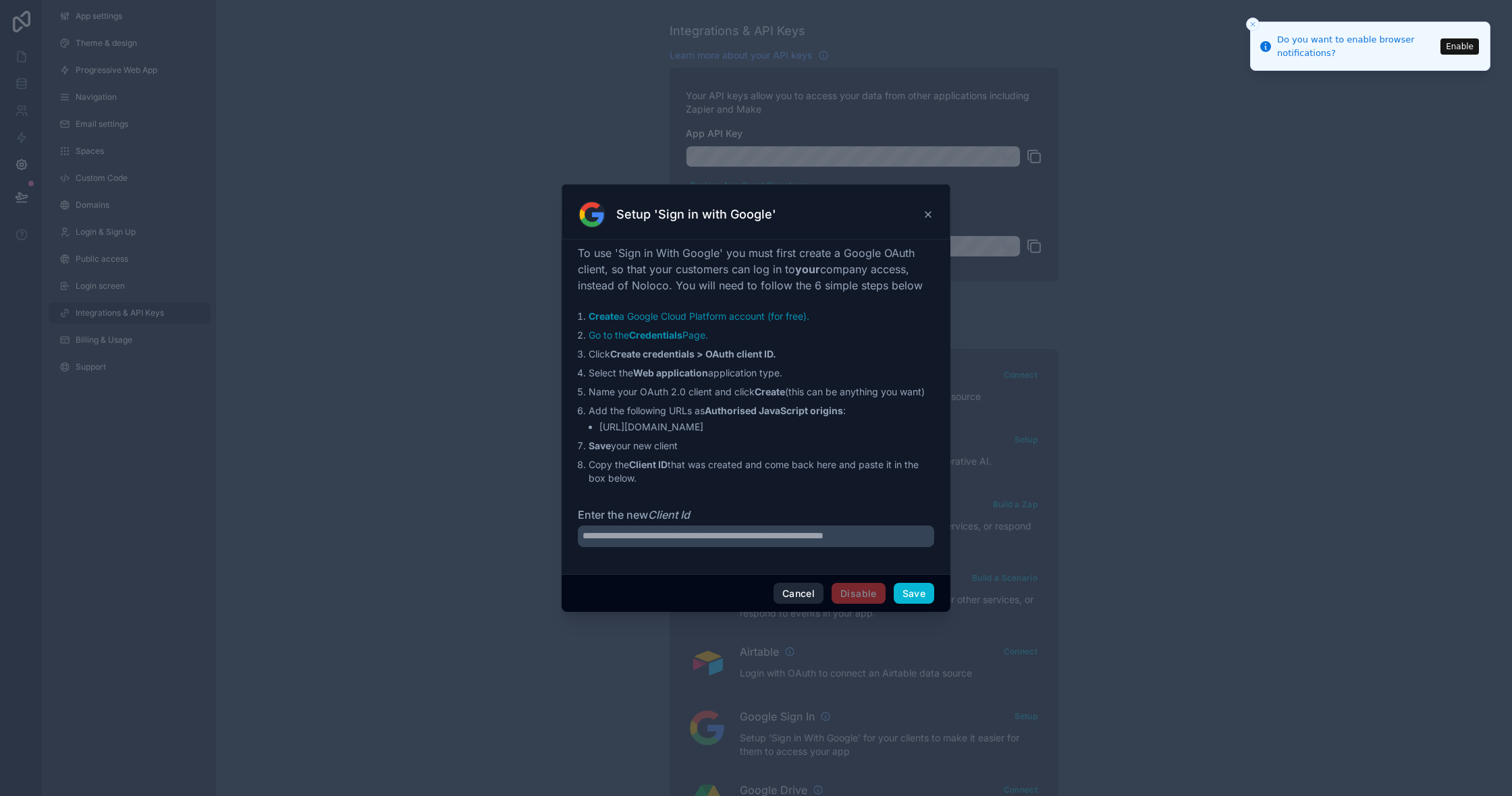
click at [810, 599] on button "Cancel" at bounding box center [798, 593] width 50 height 21
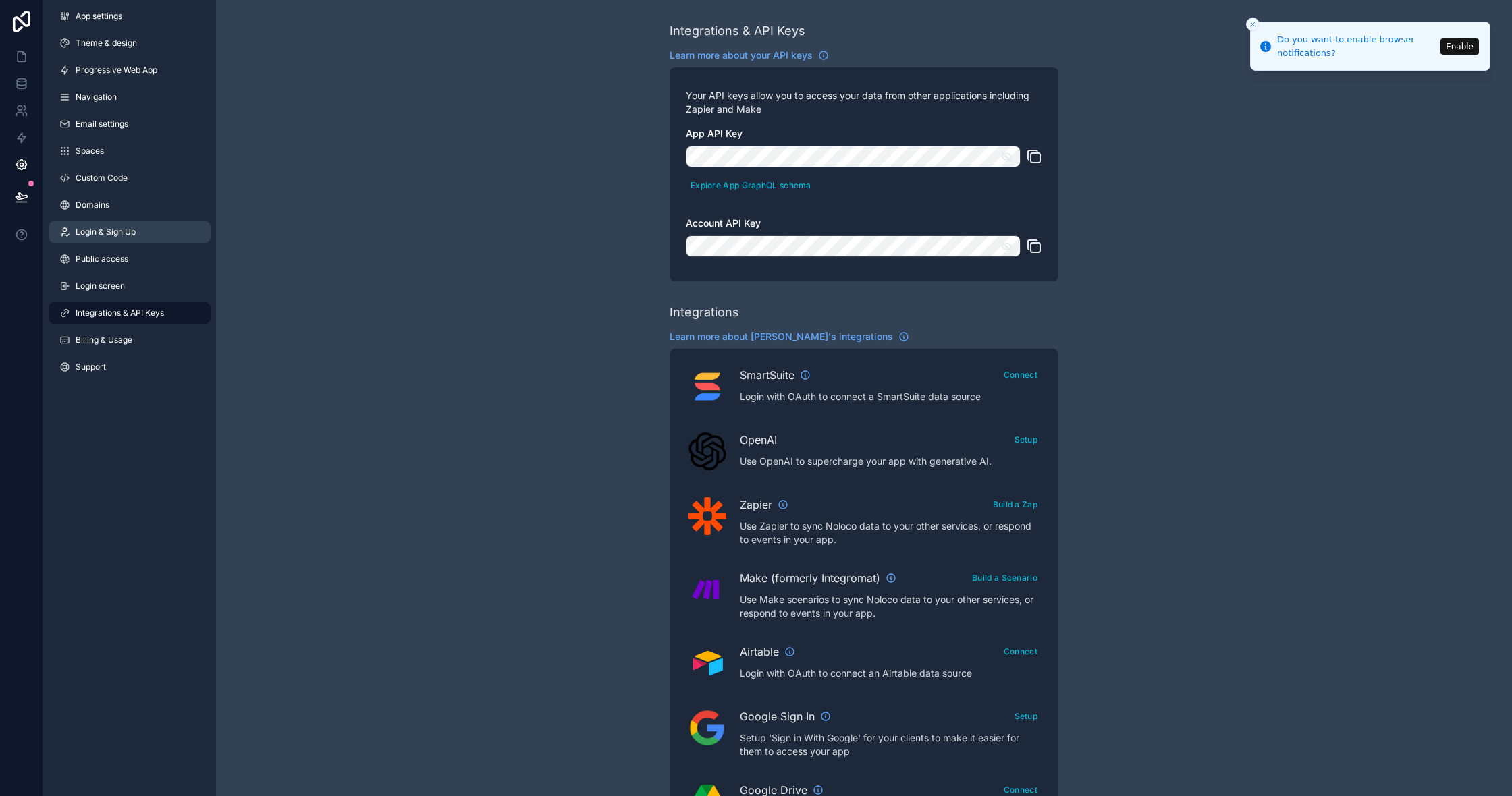
click at [177, 239] on link "Login & Sign Up" at bounding box center [130, 232] width 162 height 21
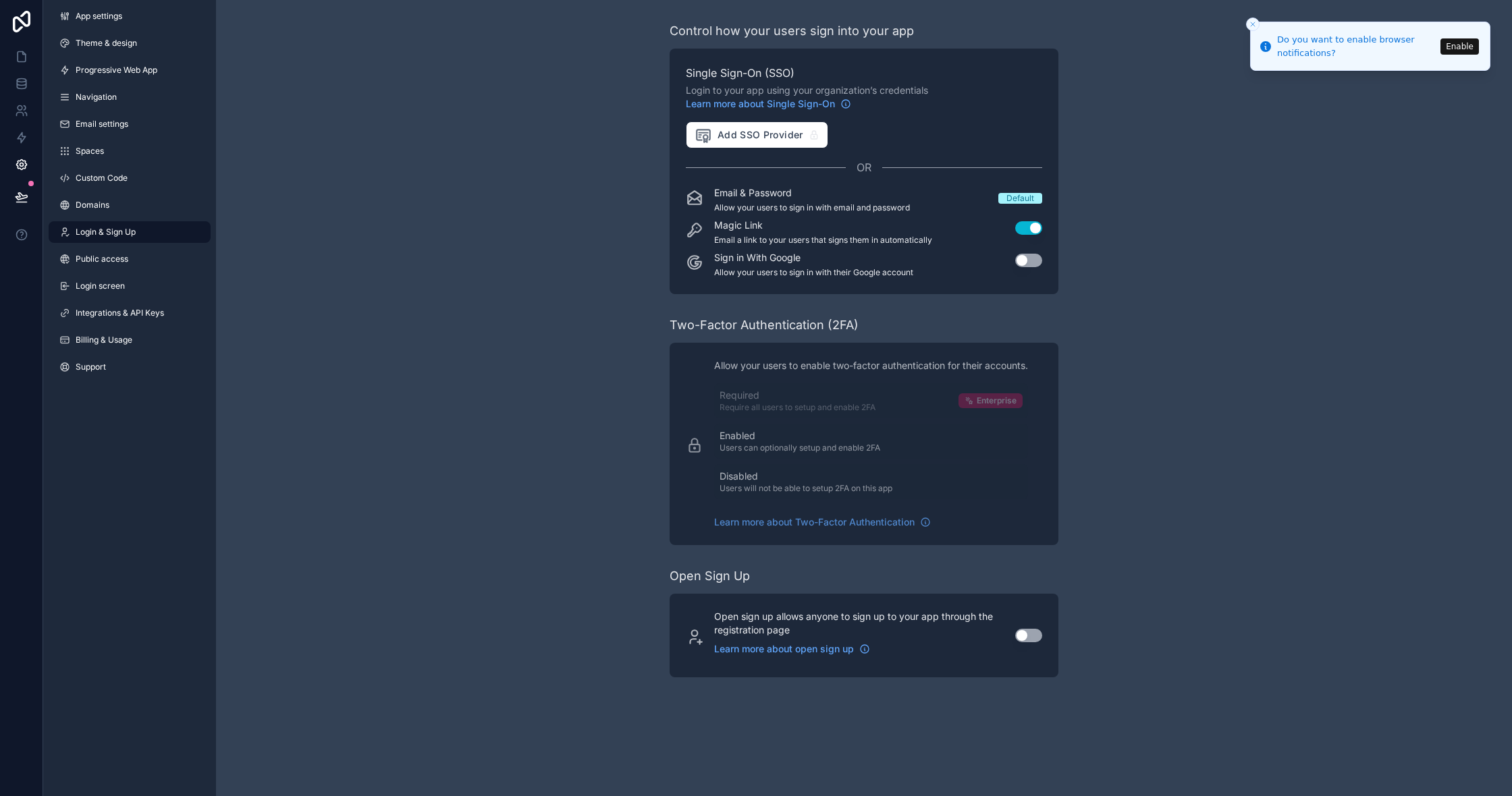
click at [1023, 637] on button "Use setting" at bounding box center [1028, 636] width 27 height 14
click at [815, 673] on link "Go to registration page" at bounding box center [856, 669] width 285 height 16
click at [164, 265] on link "Public access" at bounding box center [130, 259] width 162 height 21
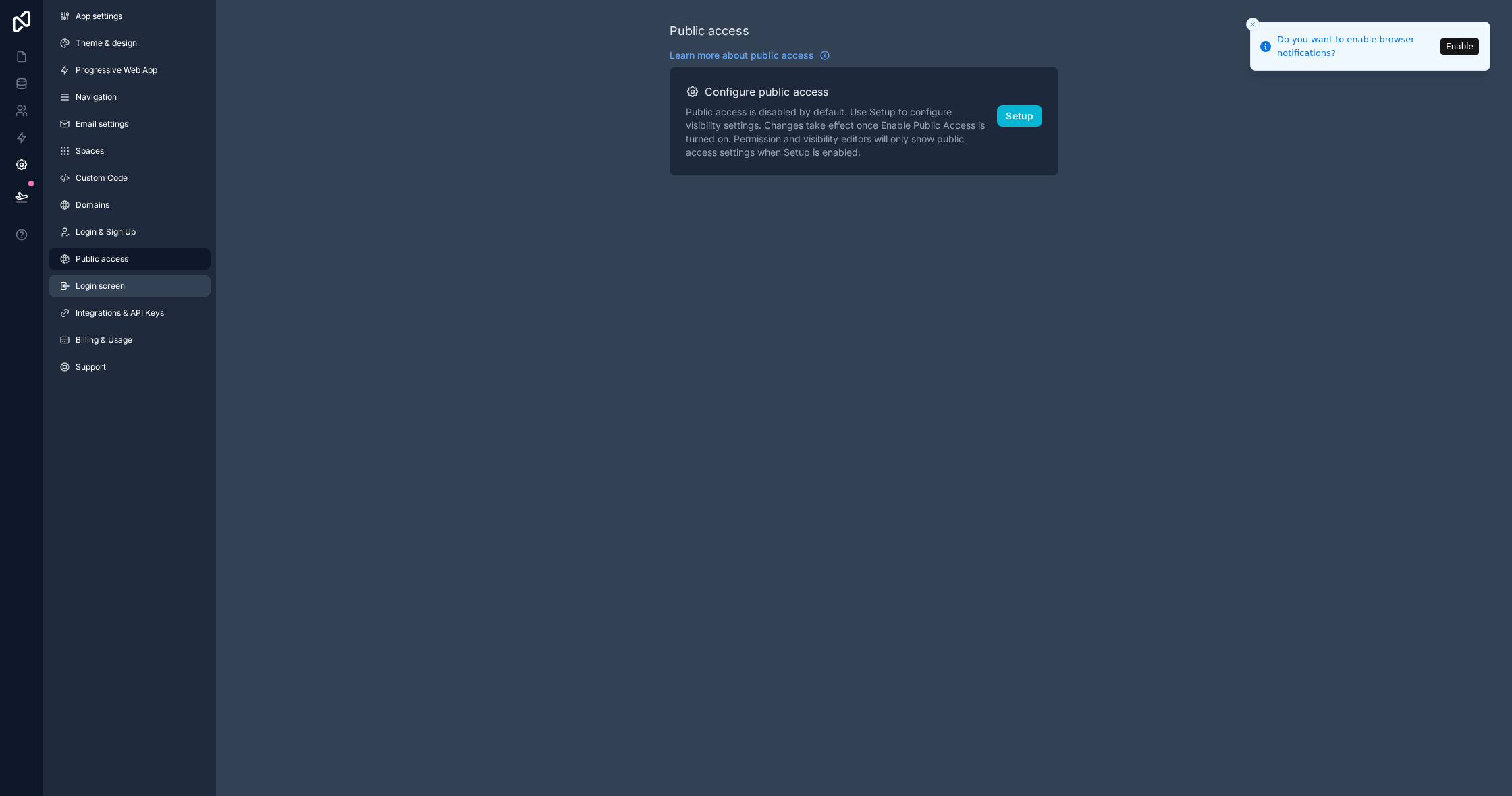
click at [180, 279] on link "Login screen" at bounding box center [130, 286] width 162 height 21
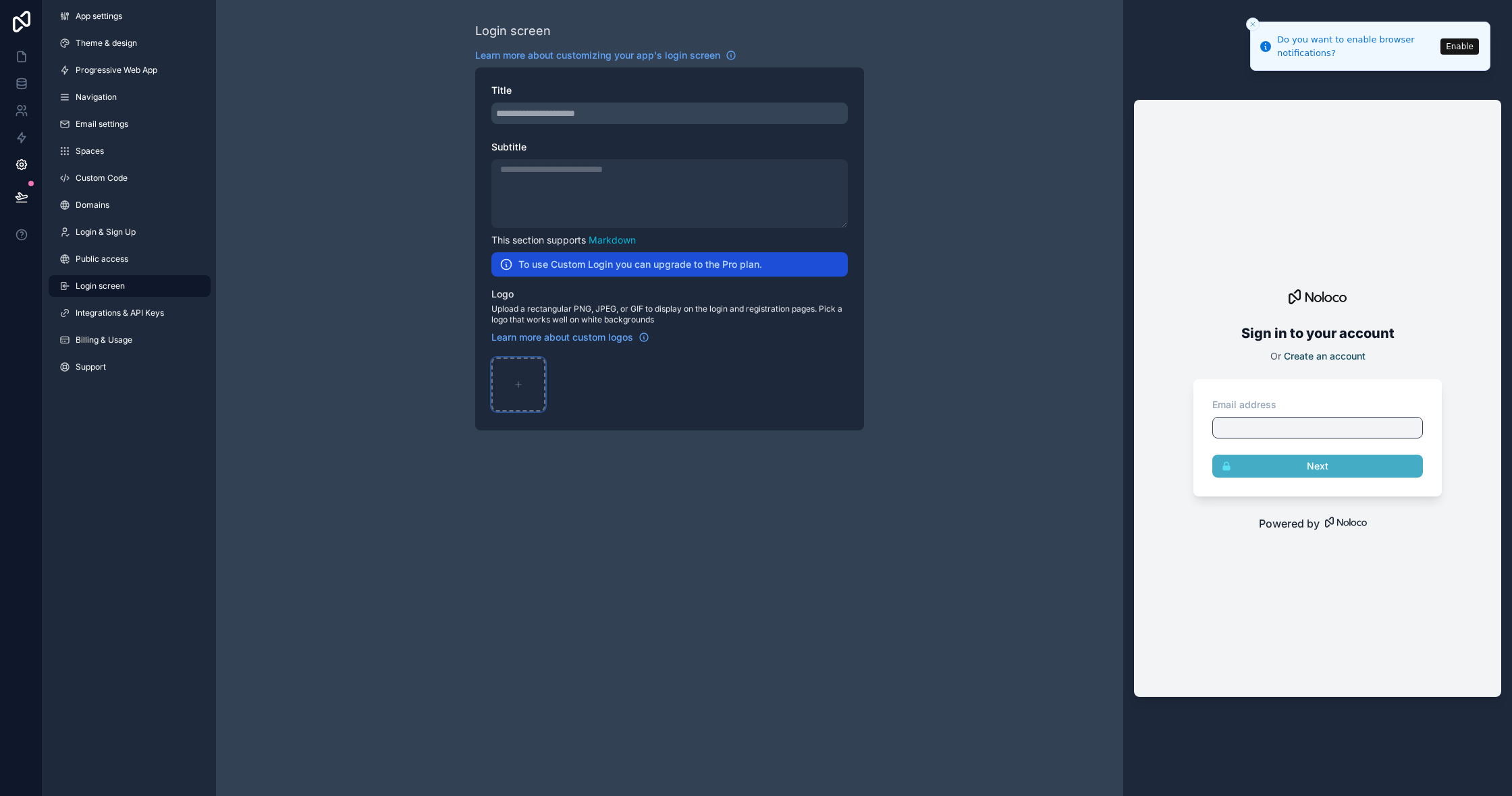
click at [517, 385] on icon "scrollable content" at bounding box center [518, 384] width 9 height 9
type input "**********"
click at [661, 116] on div "scrollable content" at bounding box center [669, 113] width 356 height 21
click at [600, 115] on div "scrollable content" at bounding box center [669, 113] width 356 height 21
click at [173, 312] on link "Integrations & API Keys" at bounding box center [130, 313] width 162 height 21
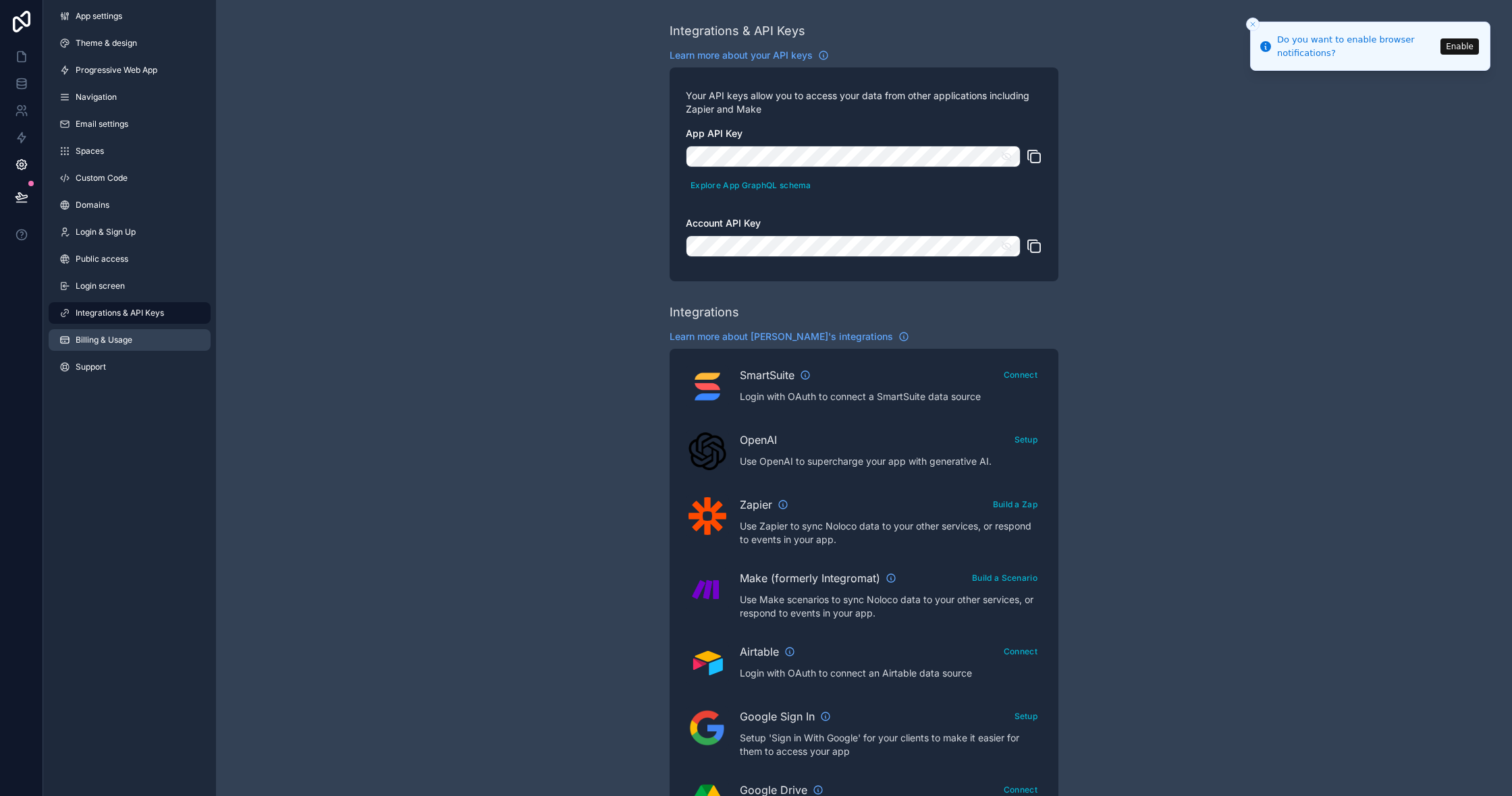
click at [121, 348] on link "Billing & Usage" at bounding box center [130, 340] width 162 height 21
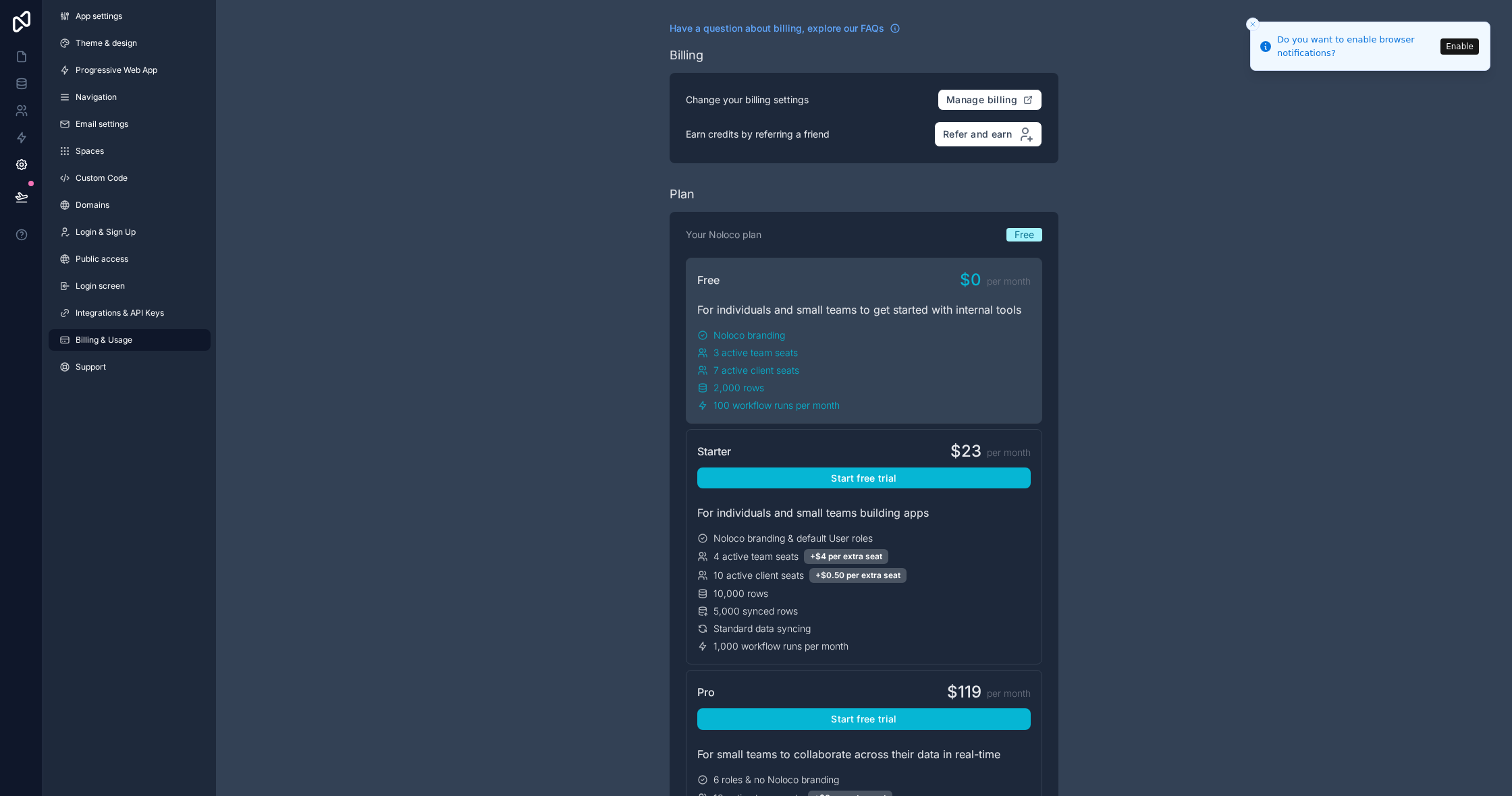
click at [870, 355] on div "3 active team seats" at bounding box center [864, 353] width 333 height 14
click at [851, 313] on div "For individuals and small teams to get started with internal tools" at bounding box center [864, 310] width 333 height 16
click at [94, 21] on span "App settings" at bounding box center [98, 16] width 47 height 11
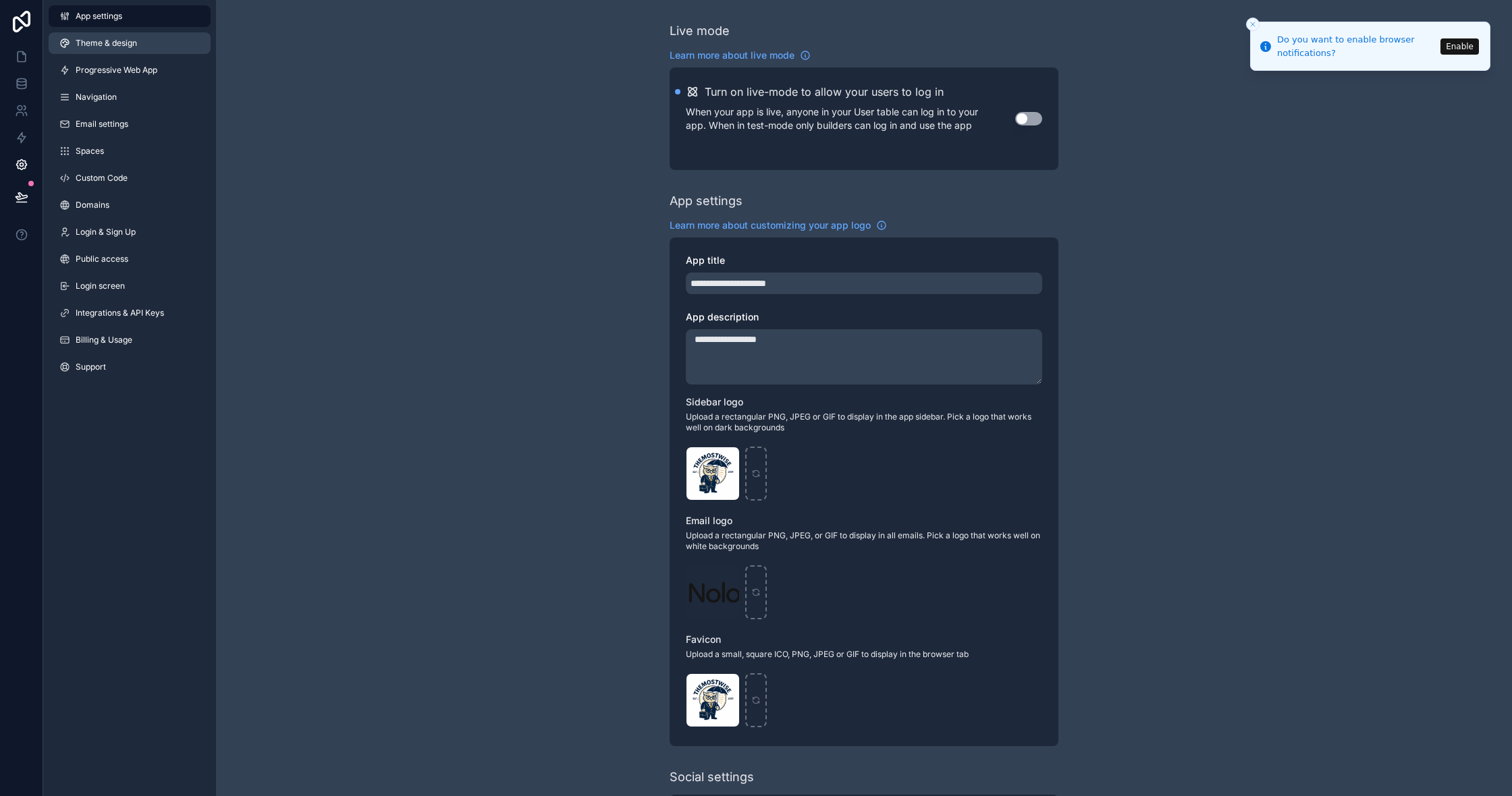
scroll to position [1, 0]
click at [95, 43] on span "Theme & design" at bounding box center [106, 43] width 62 height 11
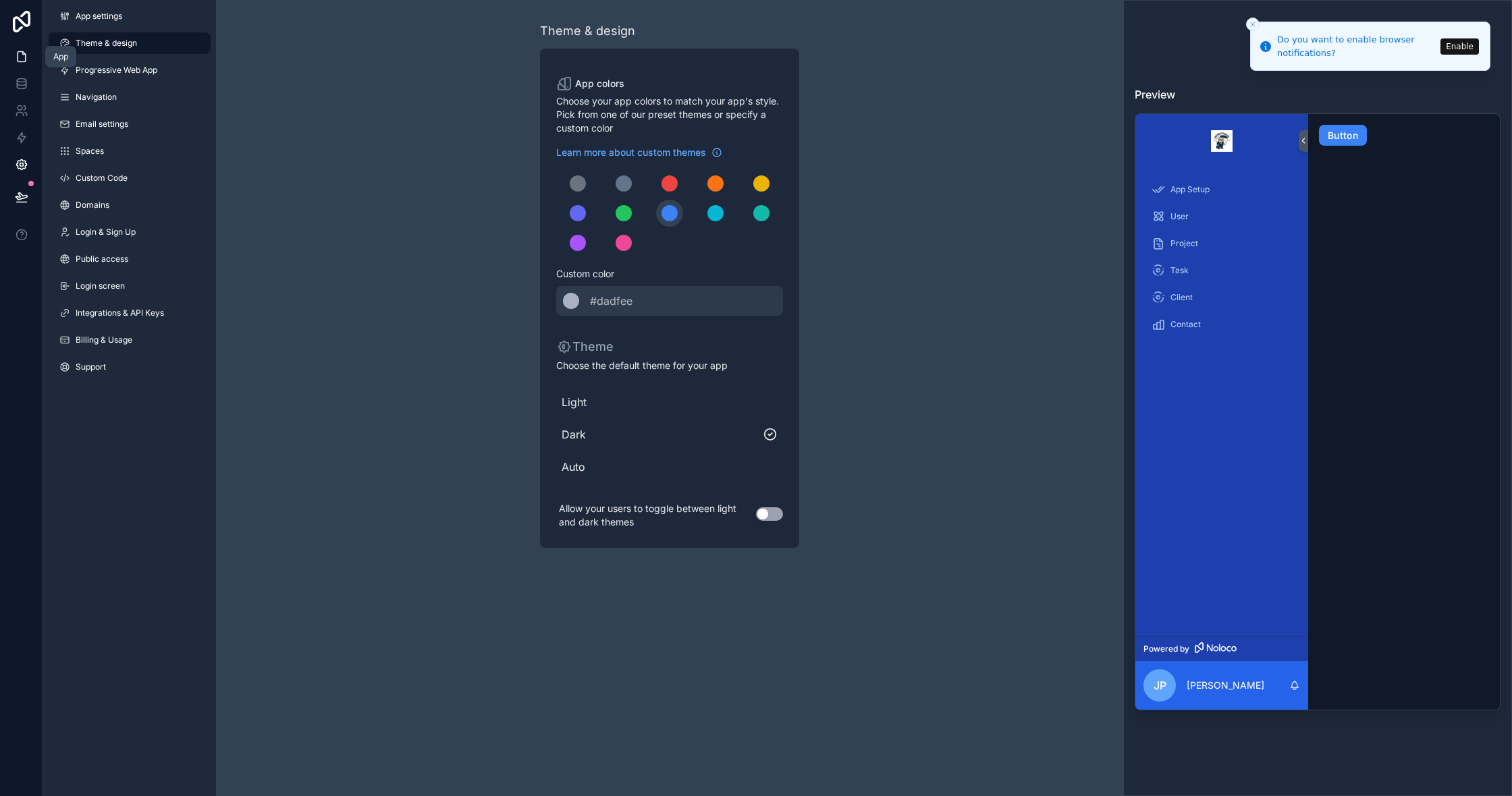
click at [33, 60] on link at bounding box center [21, 56] width 43 height 27
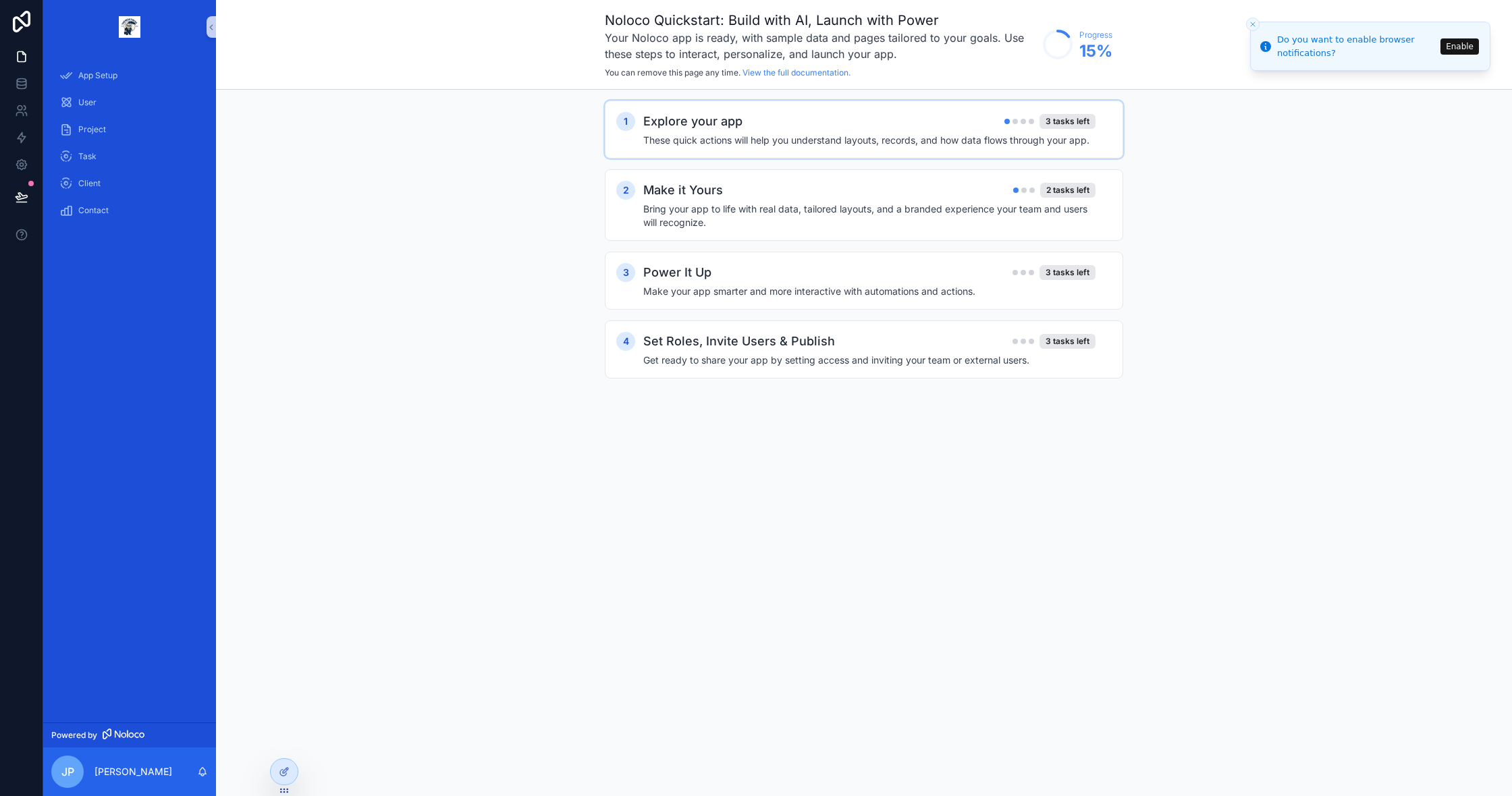
click at [863, 154] on div "1 Explore your app 3 tasks left These quick actions will help you understand la…" at bounding box center [864, 130] width 519 height 58
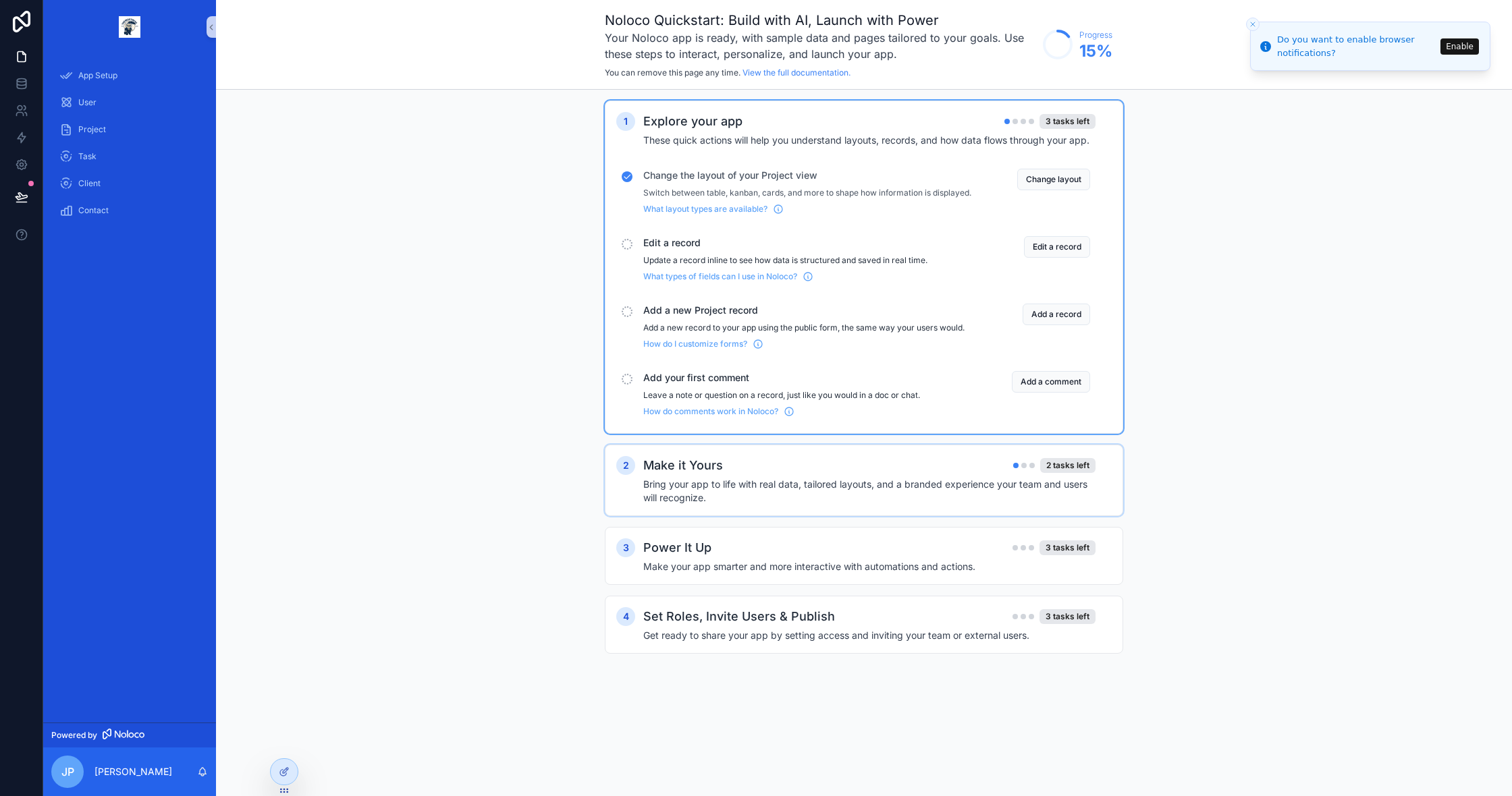
click at [821, 486] on div "Make it Yours 2 tasks left Bring your app to life with real data, tailored layo…" at bounding box center [877, 480] width 468 height 49
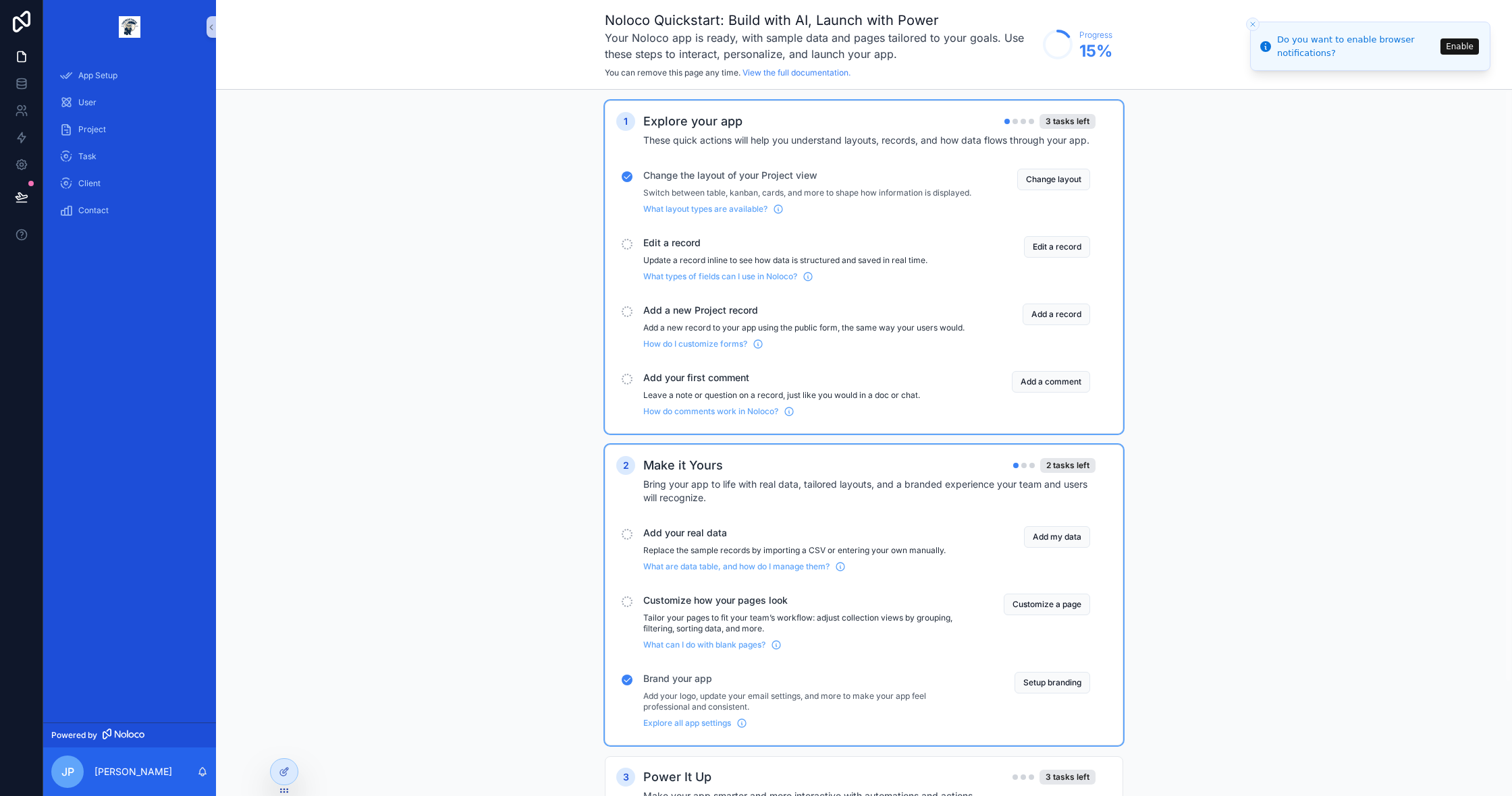
scroll to position [3, 0]
click at [838, 471] on div "Make it Yours 2 tasks left" at bounding box center [869, 462] width 452 height 19
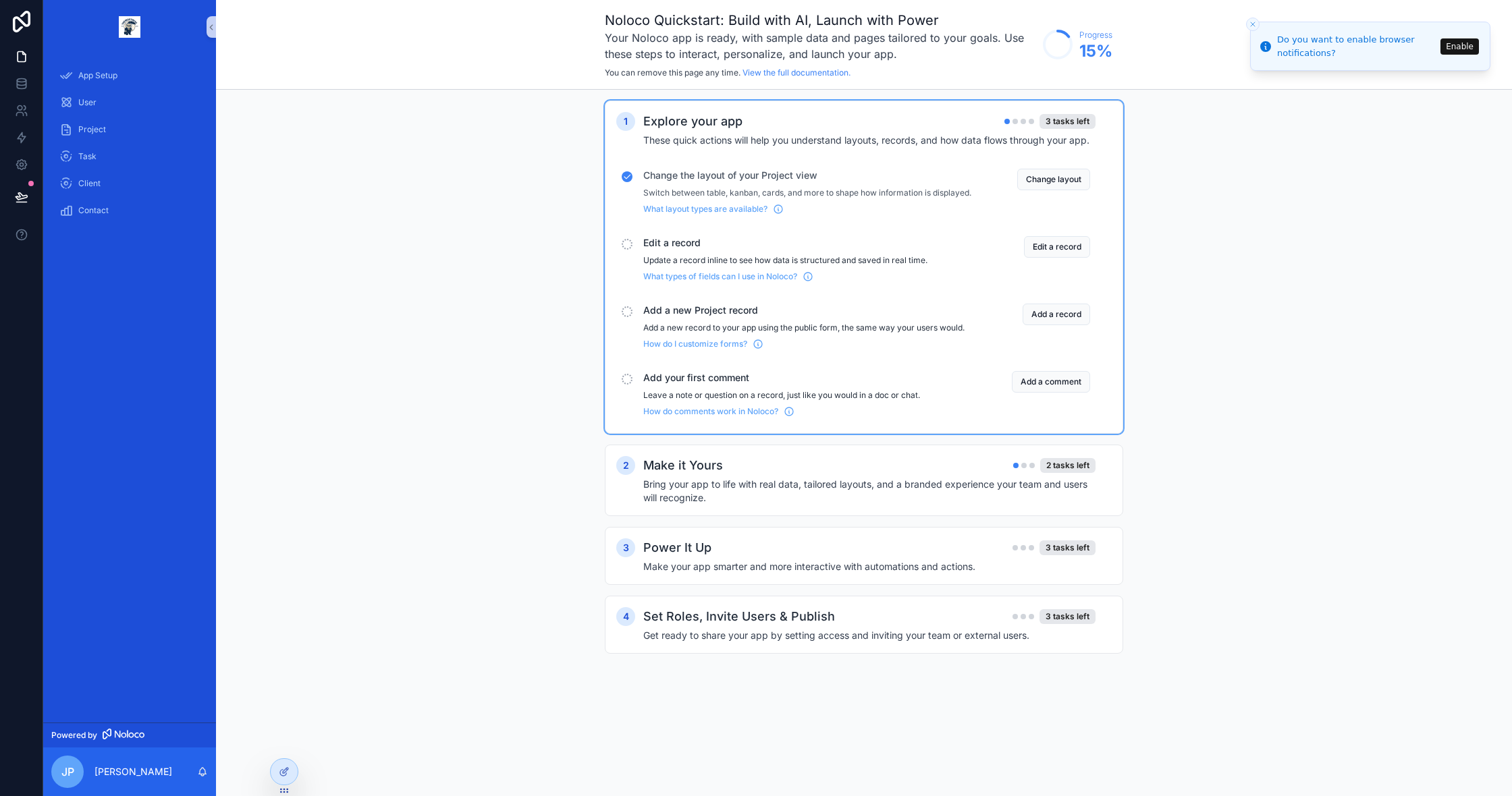
scroll to position [0, 0]
click at [1060, 258] on button "Edit a record" at bounding box center [1057, 247] width 66 height 21
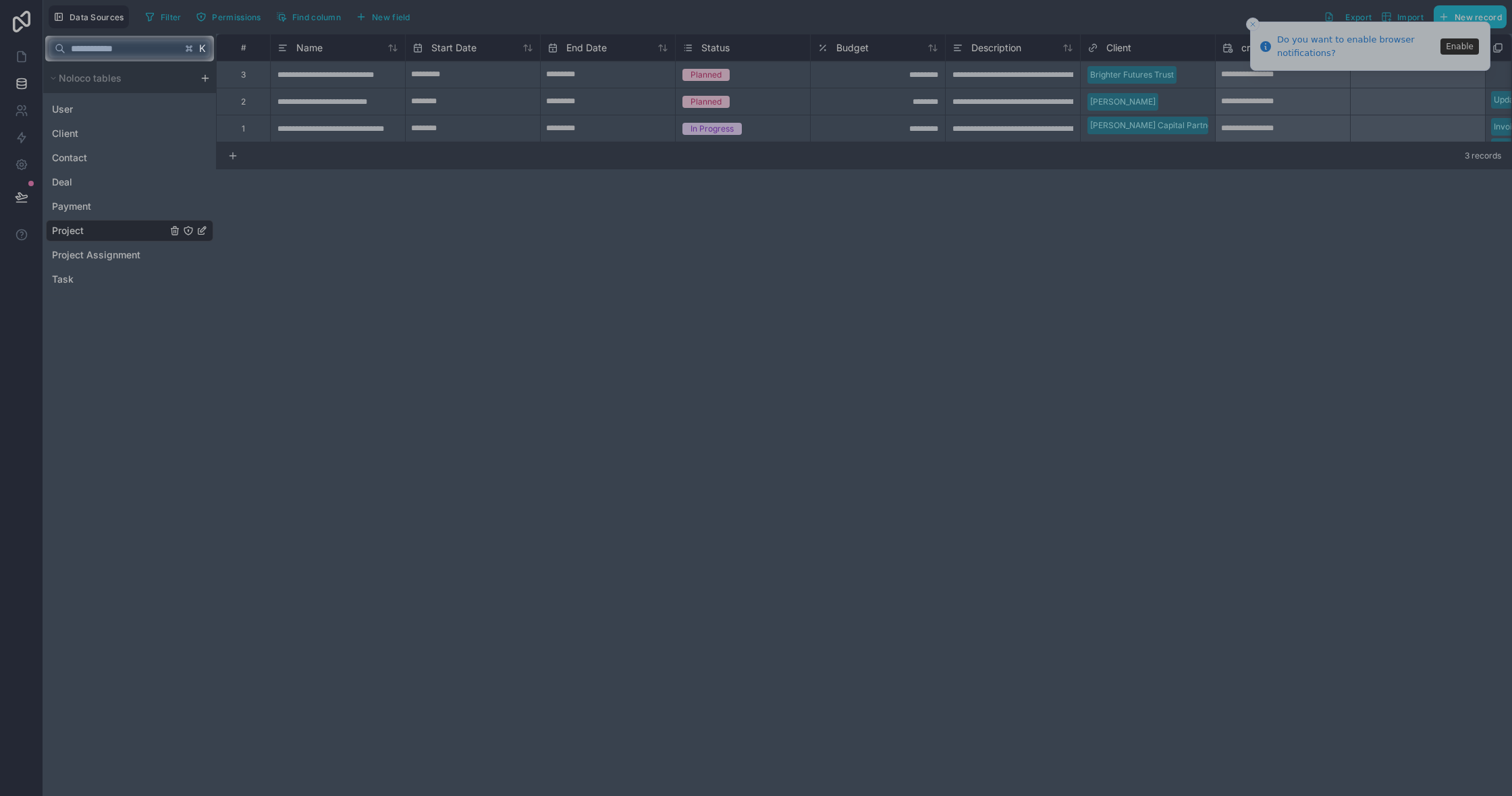
click at [671, 229] on div at bounding box center [756, 429] width 1512 height 735
click at [126, 57] on input "text" at bounding box center [124, 49] width 116 height 24
drag, startPoint x: 153, startPoint y: 63, endPoint x: 150, endPoint y: 50, distance: 13.3
click at [152, 59] on body "**********" at bounding box center [756, 398] width 1512 height 796
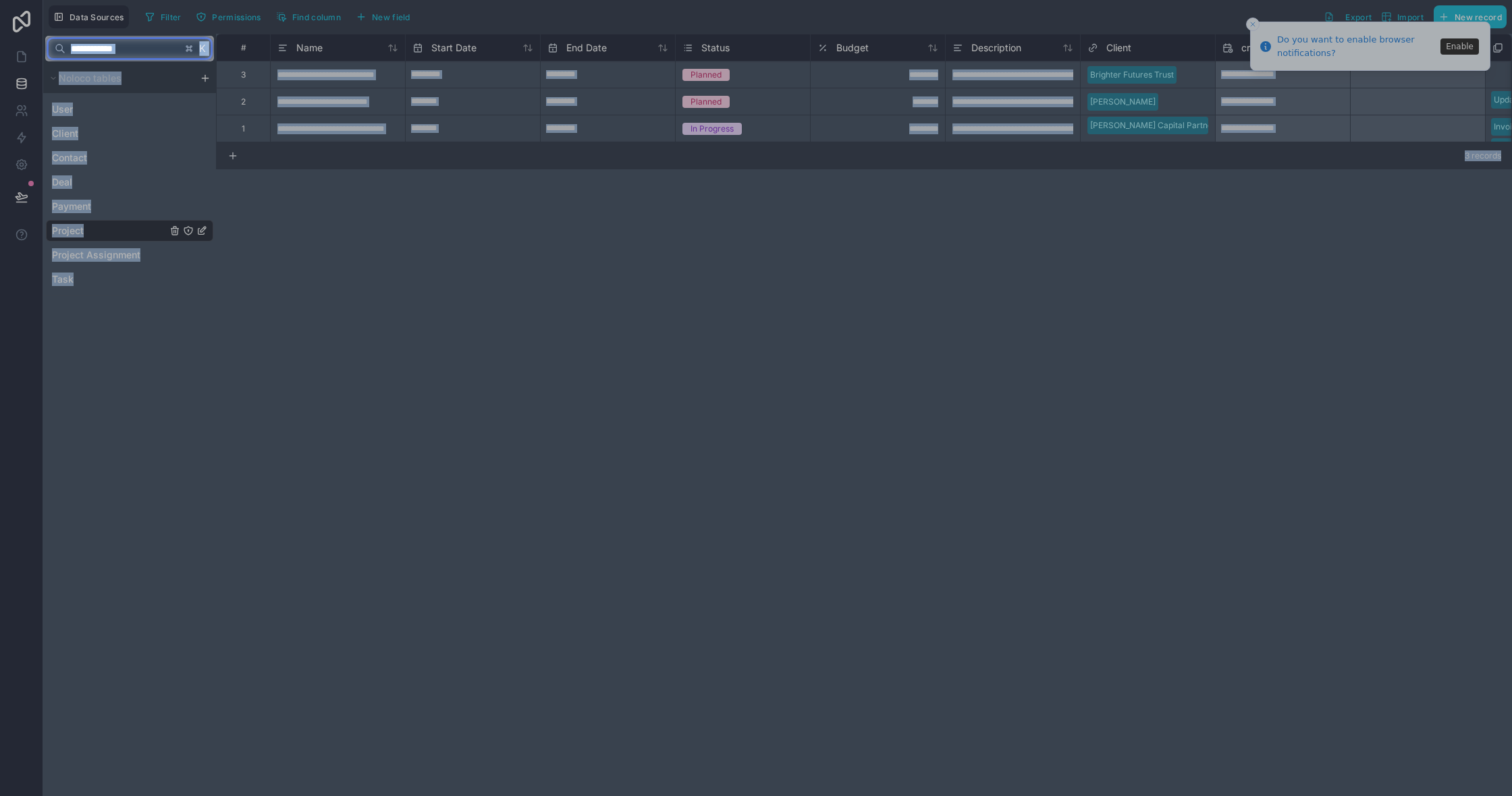
click at [150, 50] on input "text" at bounding box center [124, 49] width 116 height 24
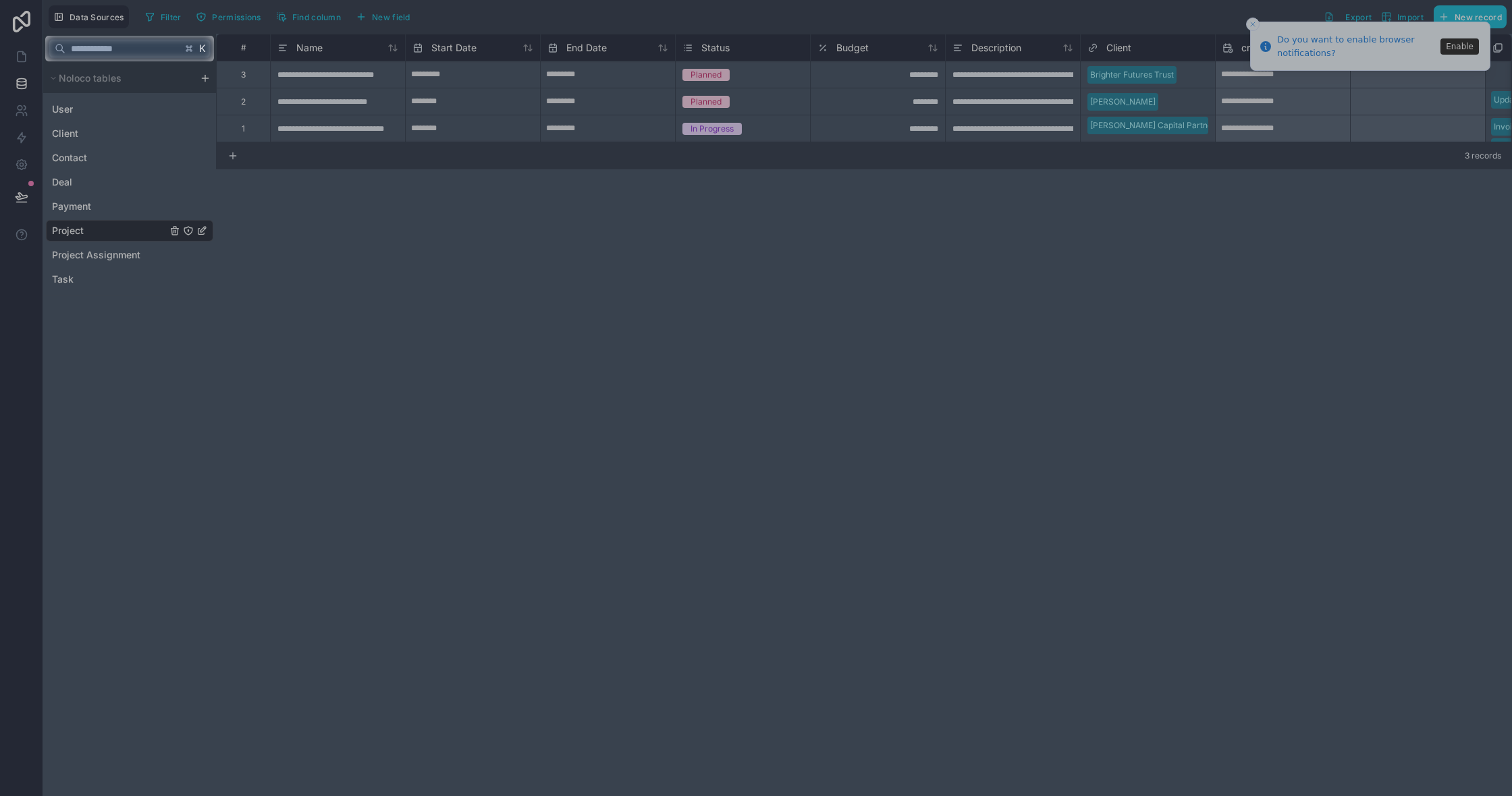
click at [129, 147] on div at bounding box center [756, 429] width 1512 height 735
click at [114, 228] on div at bounding box center [756, 429] width 1512 height 735
click at [1254, 24] on div at bounding box center [756, 18] width 1512 height 36
click at [1251, 24] on div at bounding box center [756, 18] width 1512 height 36
click at [1254, 21] on div at bounding box center [756, 18] width 1512 height 36
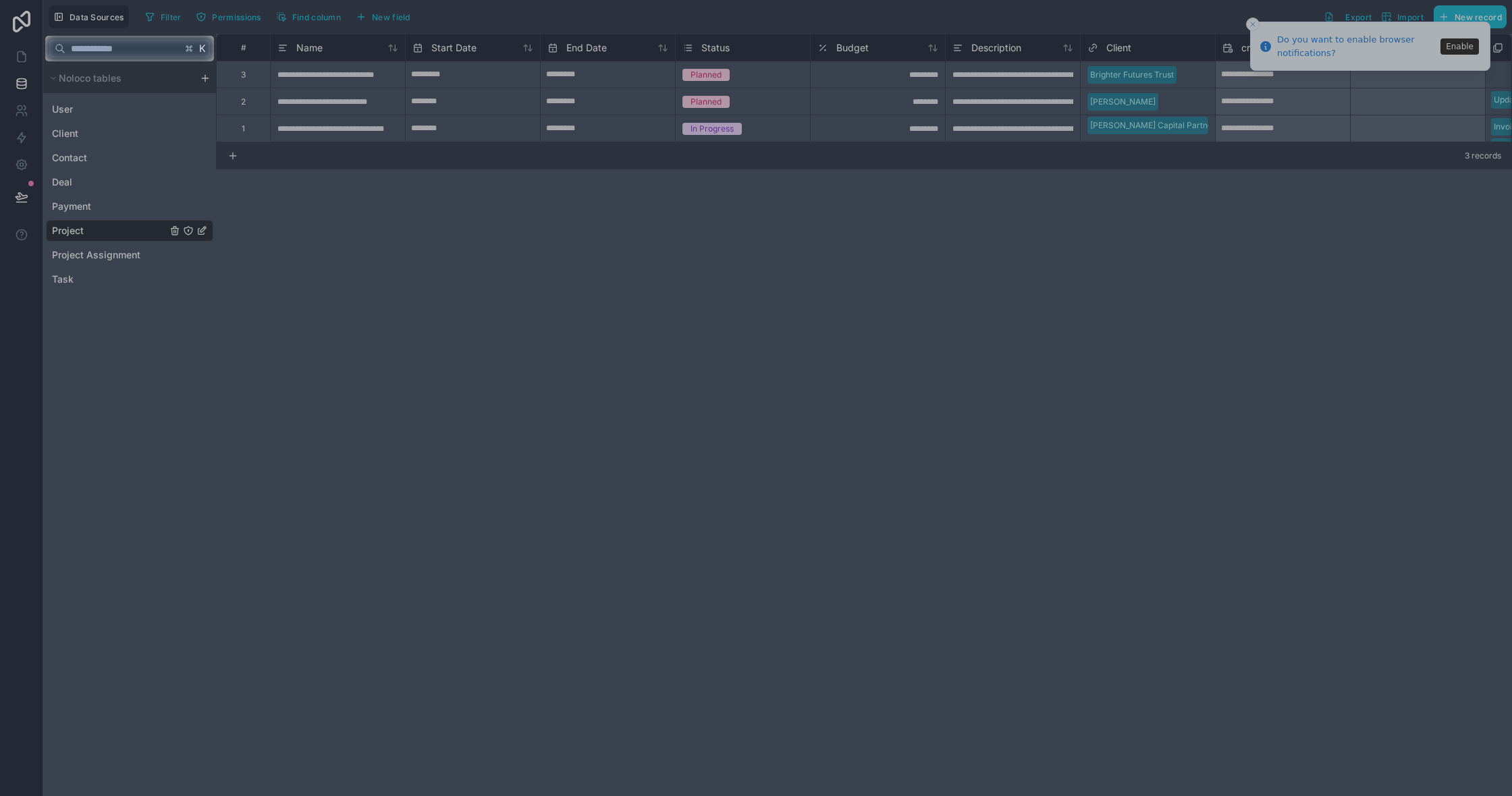
click at [1466, 45] on div at bounding box center [863, 49] width 1298 height 26
click at [114, 48] on input "text" at bounding box center [124, 49] width 116 height 24
type input "*"
click at [114, 228] on div at bounding box center [756, 429] width 1512 height 735
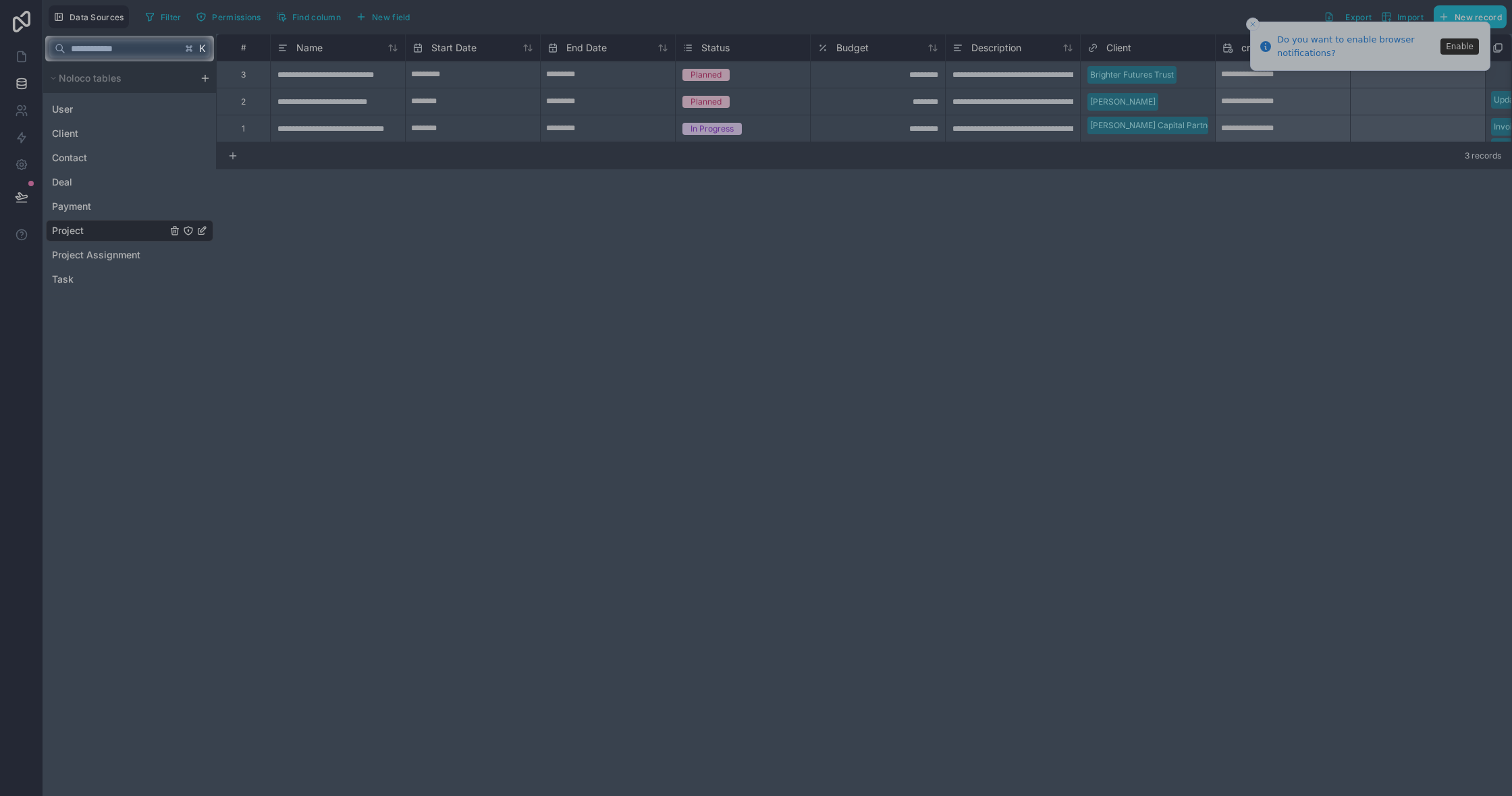
click at [296, 126] on div at bounding box center [756, 429] width 1512 height 735
click at [90, 116] on div at bounding box center [756, 429] width 1512 height 735
click at [58, 140] on div at bounding box center [756, 429] width 1512 height 735
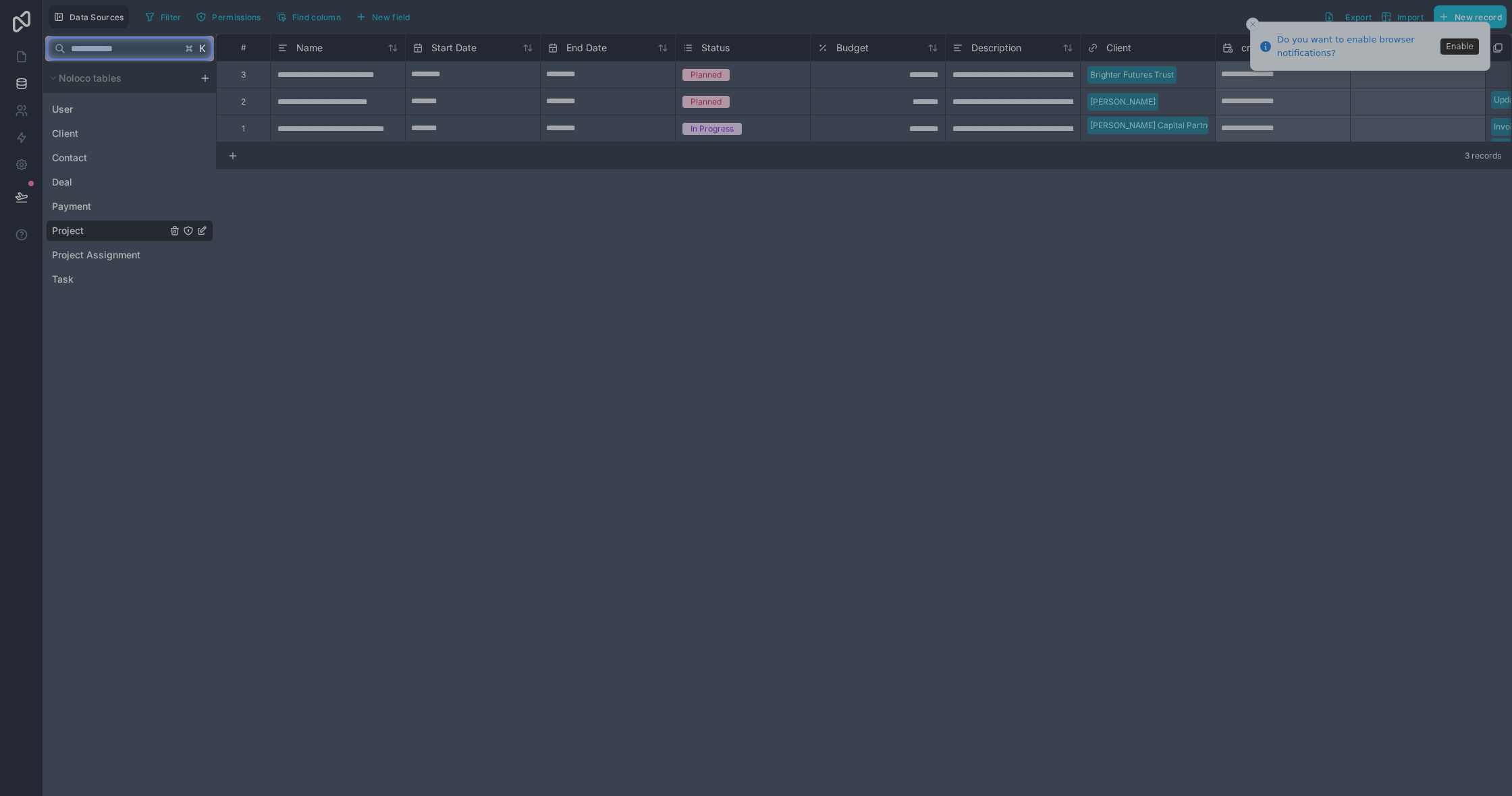
click at [175, 57] on input "text" at bounding box center [124, 49] width 116 height 24
click at [175, 72] on div at bounding box center [756, 429] width 1512 height 735
click at [153, 53] on input "text" at bounding box center [124, 49] width 116 height 24
type input "*"
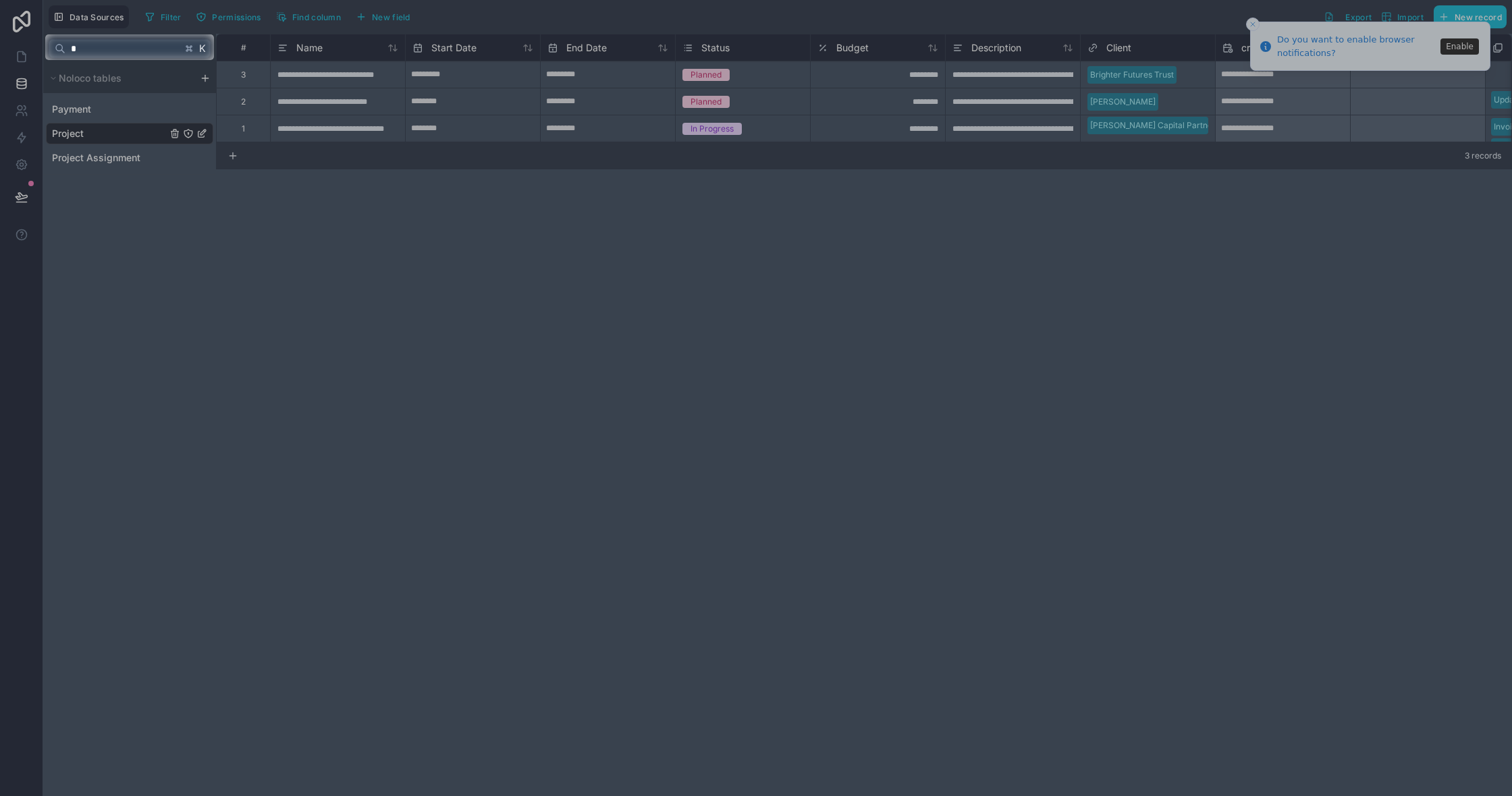
click at [201, 135] on div at bounding box center [756, 428] width 1512 height 736
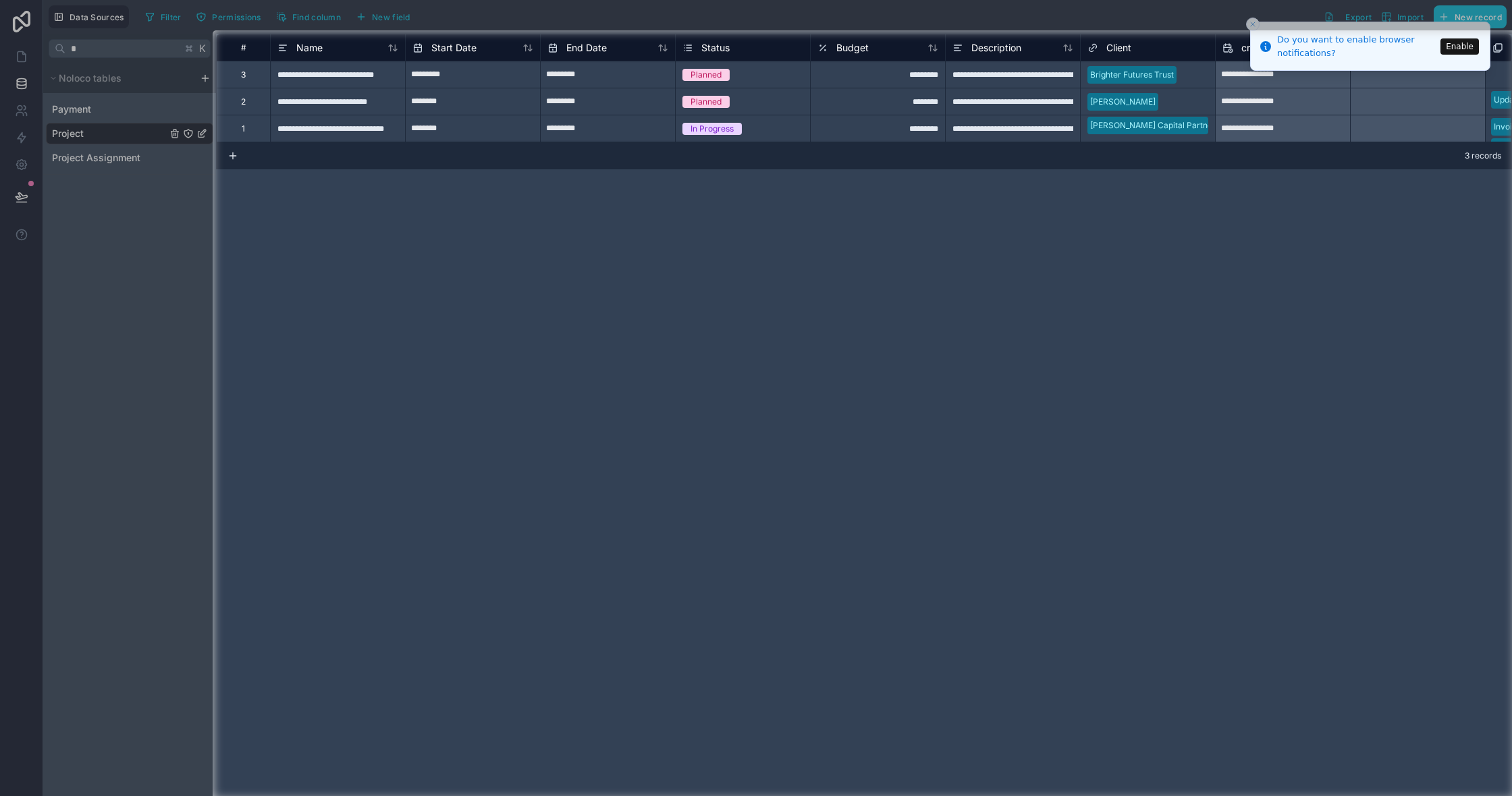
click at [162, 290] on div at bounding box center [106, 415] width 213 height 769
click at [176, 307] on div at bounding box center [106, 415] width 213 height 769
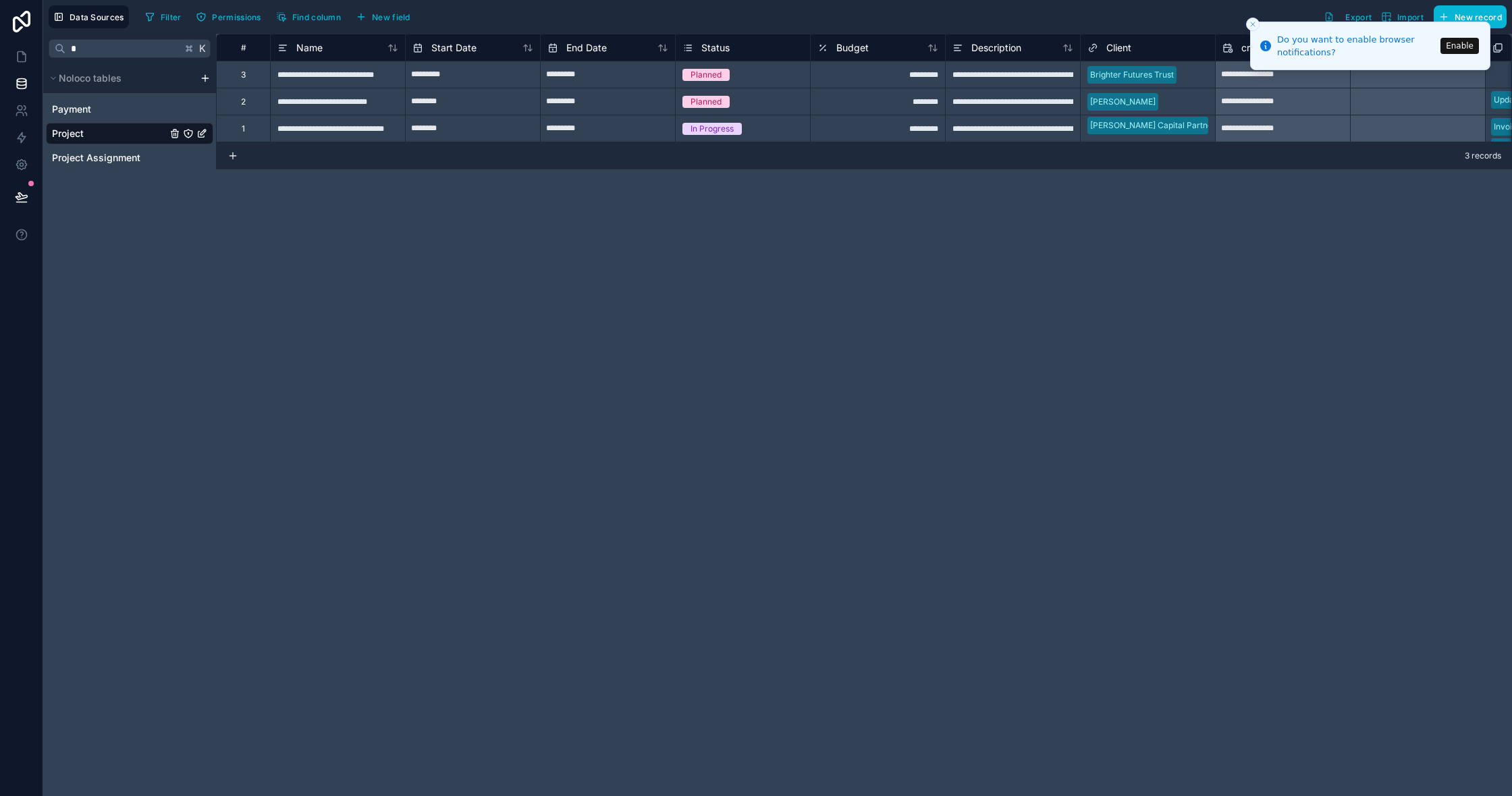
click at [1458, 48] on button "Enable" at bounding box center [1459, 46] width 38 height 16
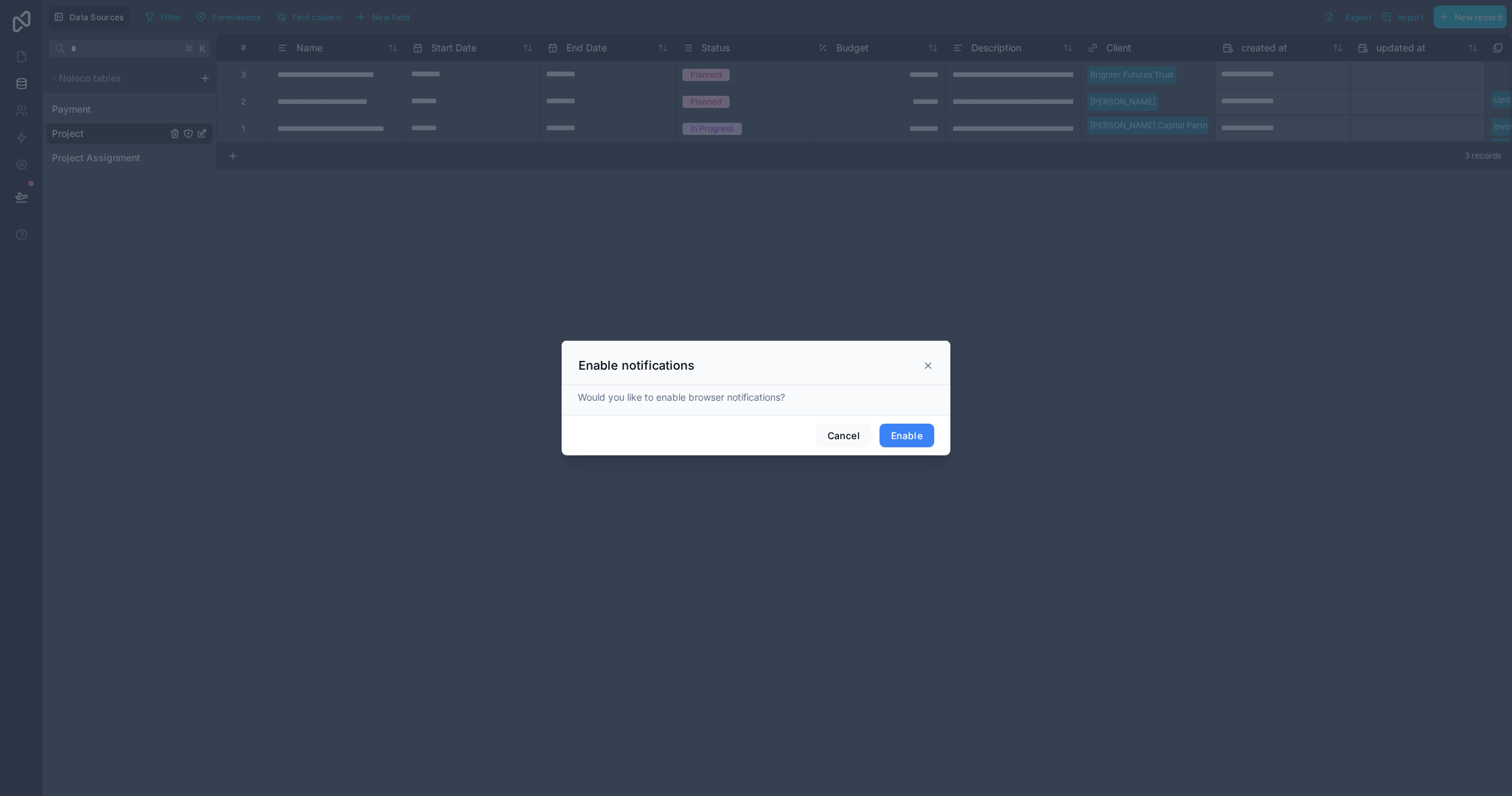
click at [912, 437] on button "Enable" at bounding box center [907, 436] width 55 height 24
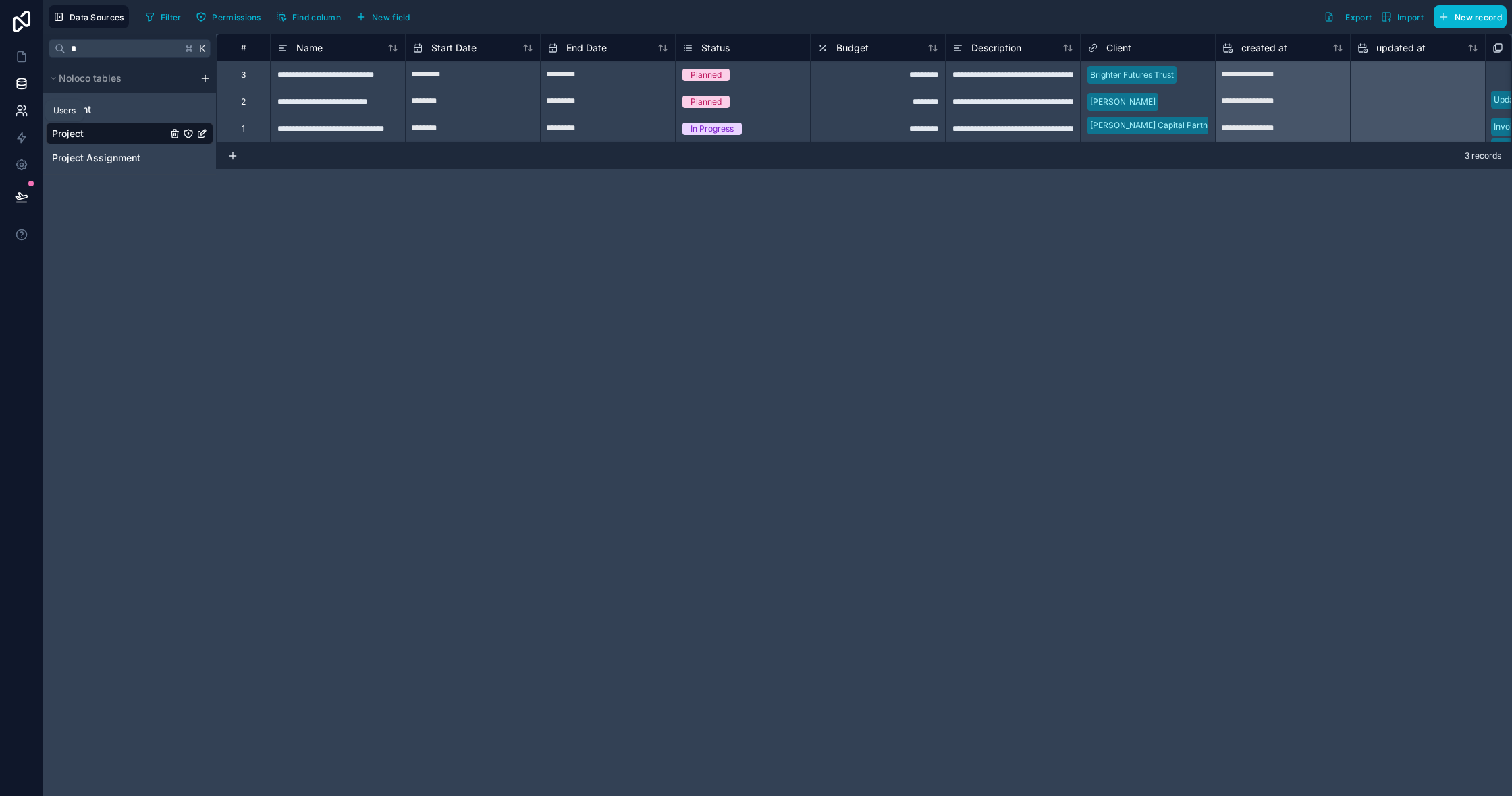
click at [26, 120] on link at bounding box center [21, 110] width 43 height 27
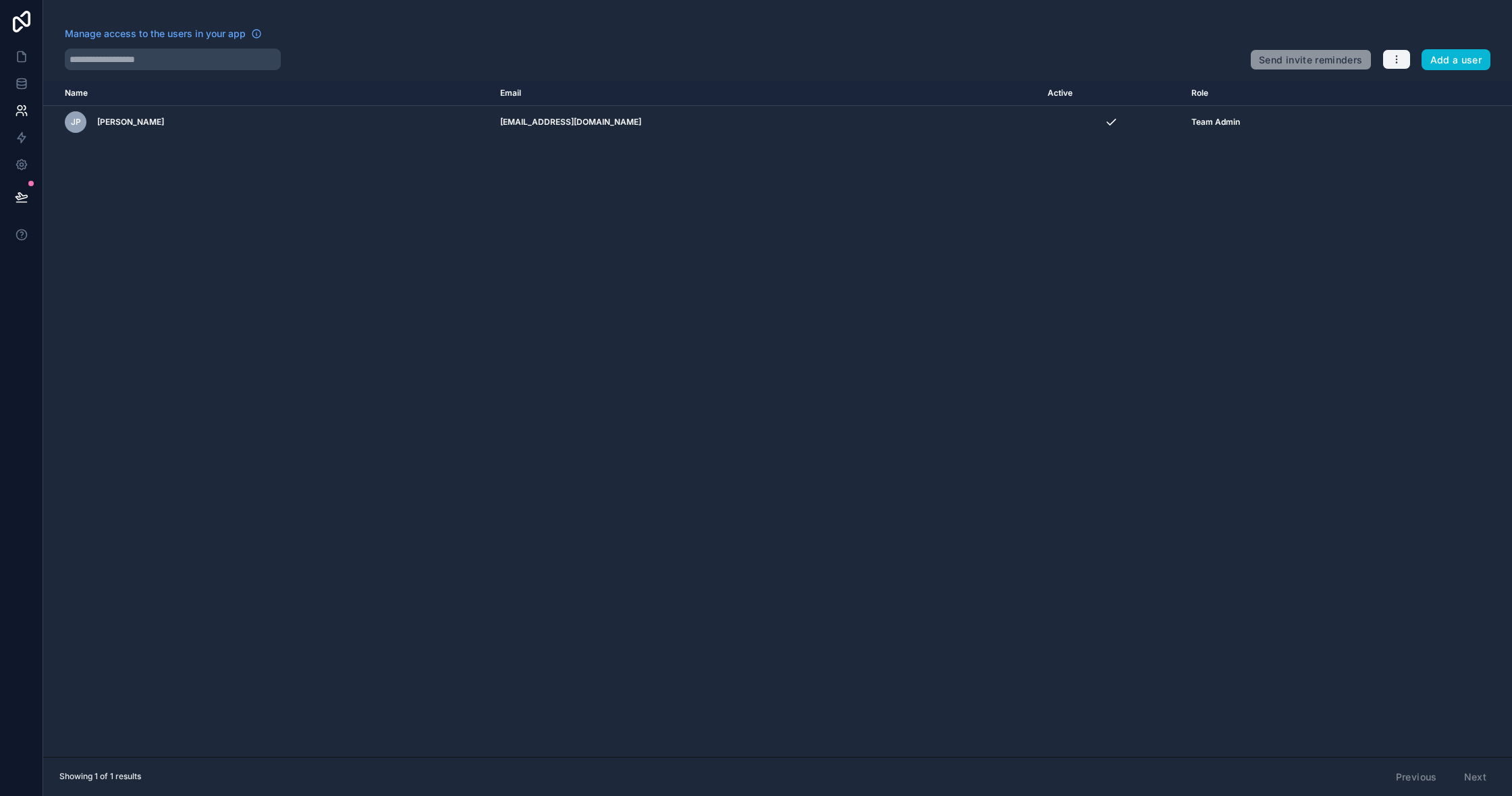
click at [1397, 60] on icon "button" at bounding box center [1396, 59] width 1 height 1
click at [1445, 60] on button "Add a user" at bounding box center [1456, 60] width 69 height 21
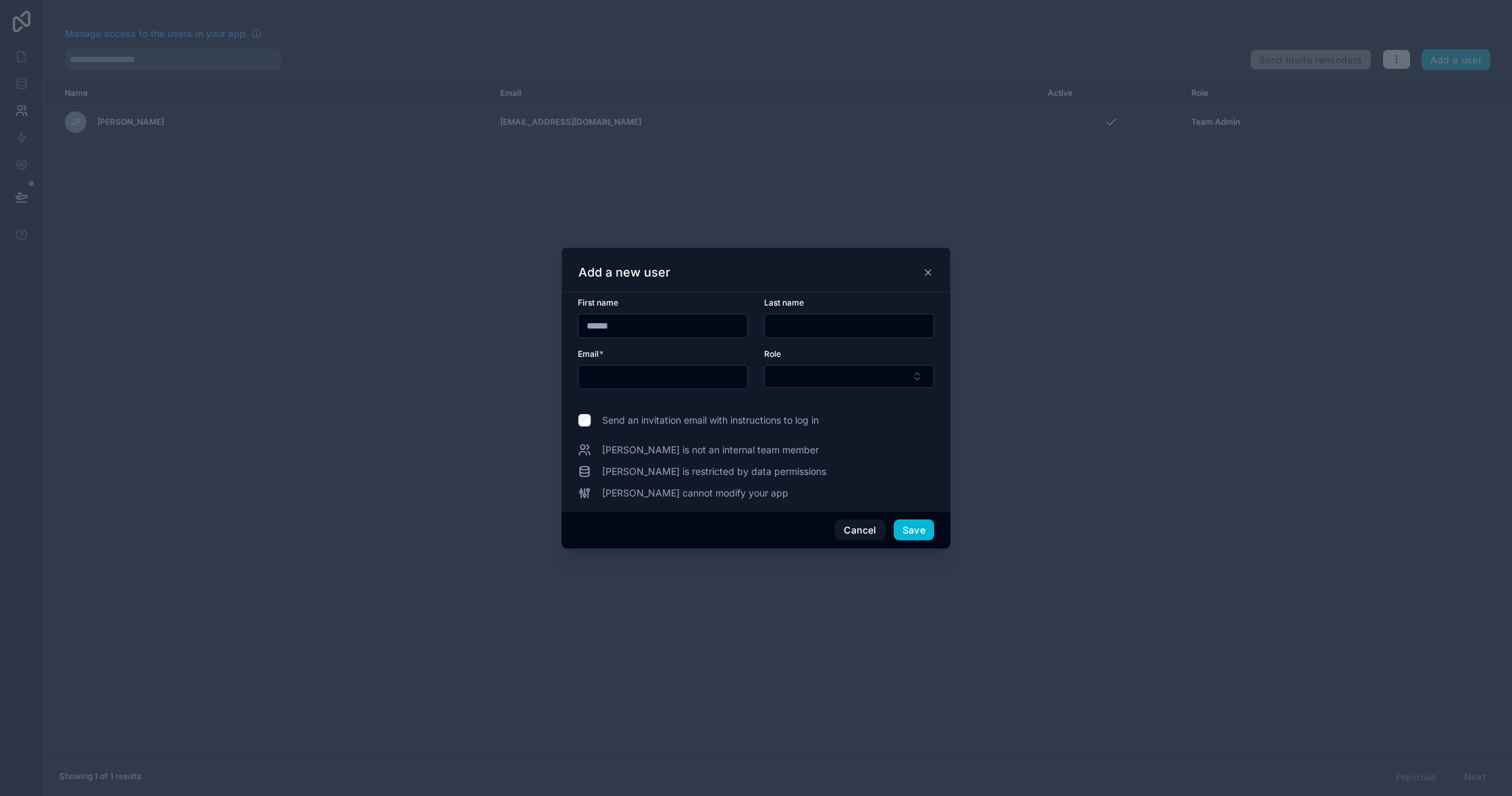
type input "*****"
drag, startPoint x: 792, startPoint y: 330, endPoint x: 777, endPoint y: 319, distance: 18.6
type input "****"
type input "**********"
click at [796, 385] on button "Select Button" at bounding box center [849, 377] width 170 height 23
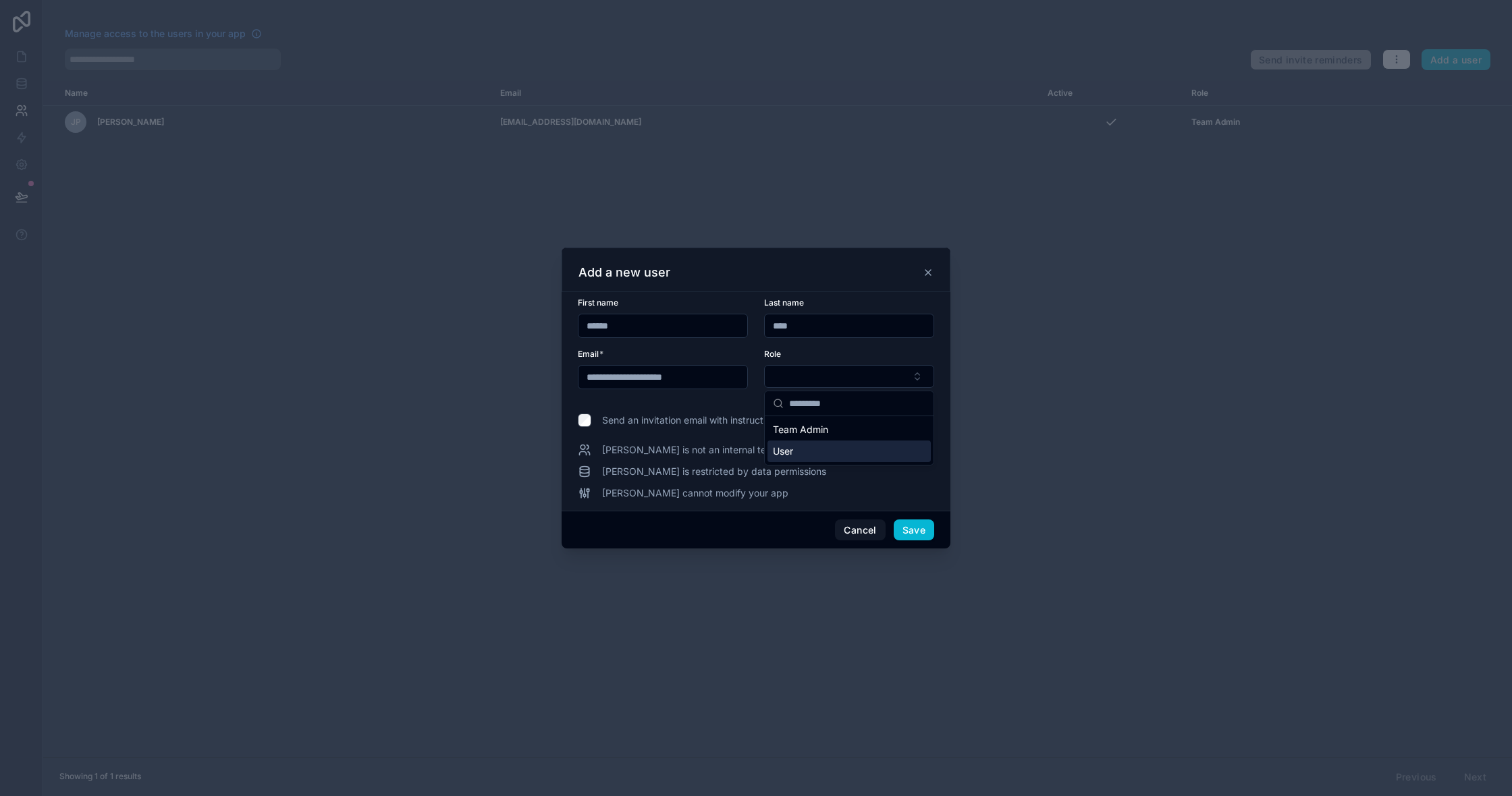
click at [873, 448] on div "User" at bounding box center [849, 451] width 163 height 21
click at [806, 422] on span "Send an invitation email with instructions to log in" at bounding box center [710, 421] width 217 height 14
click at [918, 536] on button "Save" at bounding box center [914, 531] width 40 height 21
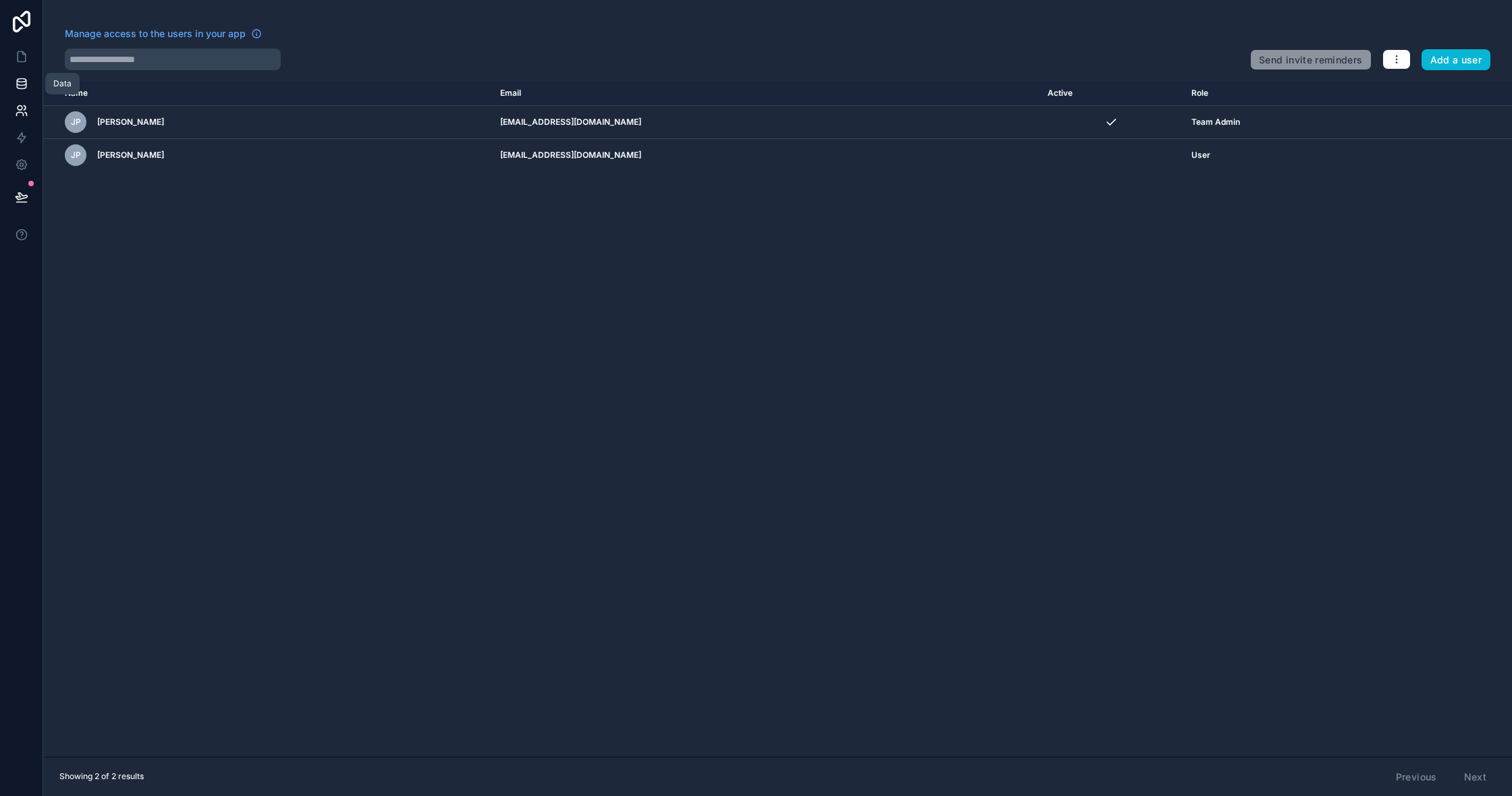
click at [27, 80] on icon at bounding box center [21, 84] width 14 height 14
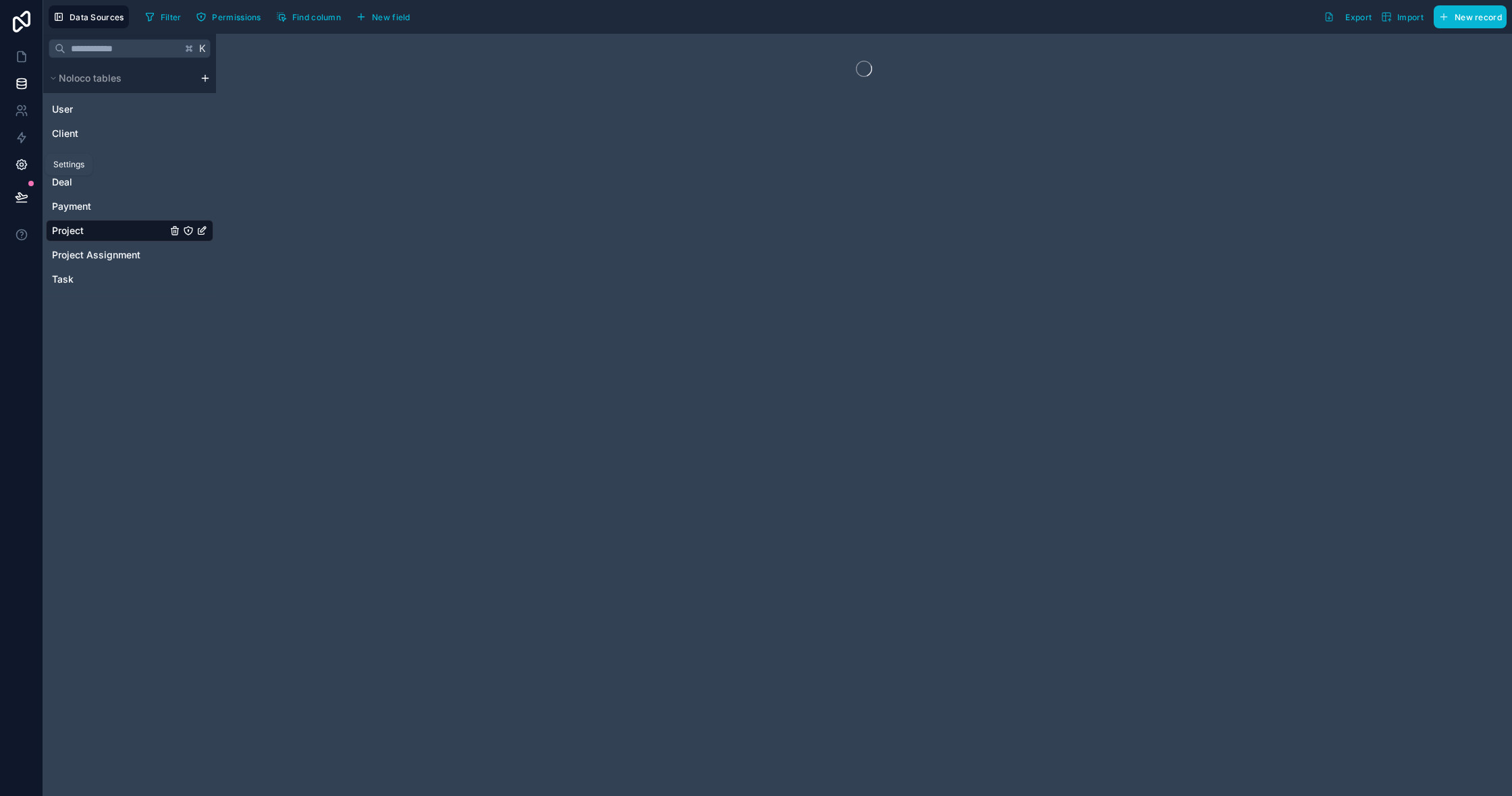
scroll to position [3, 0]
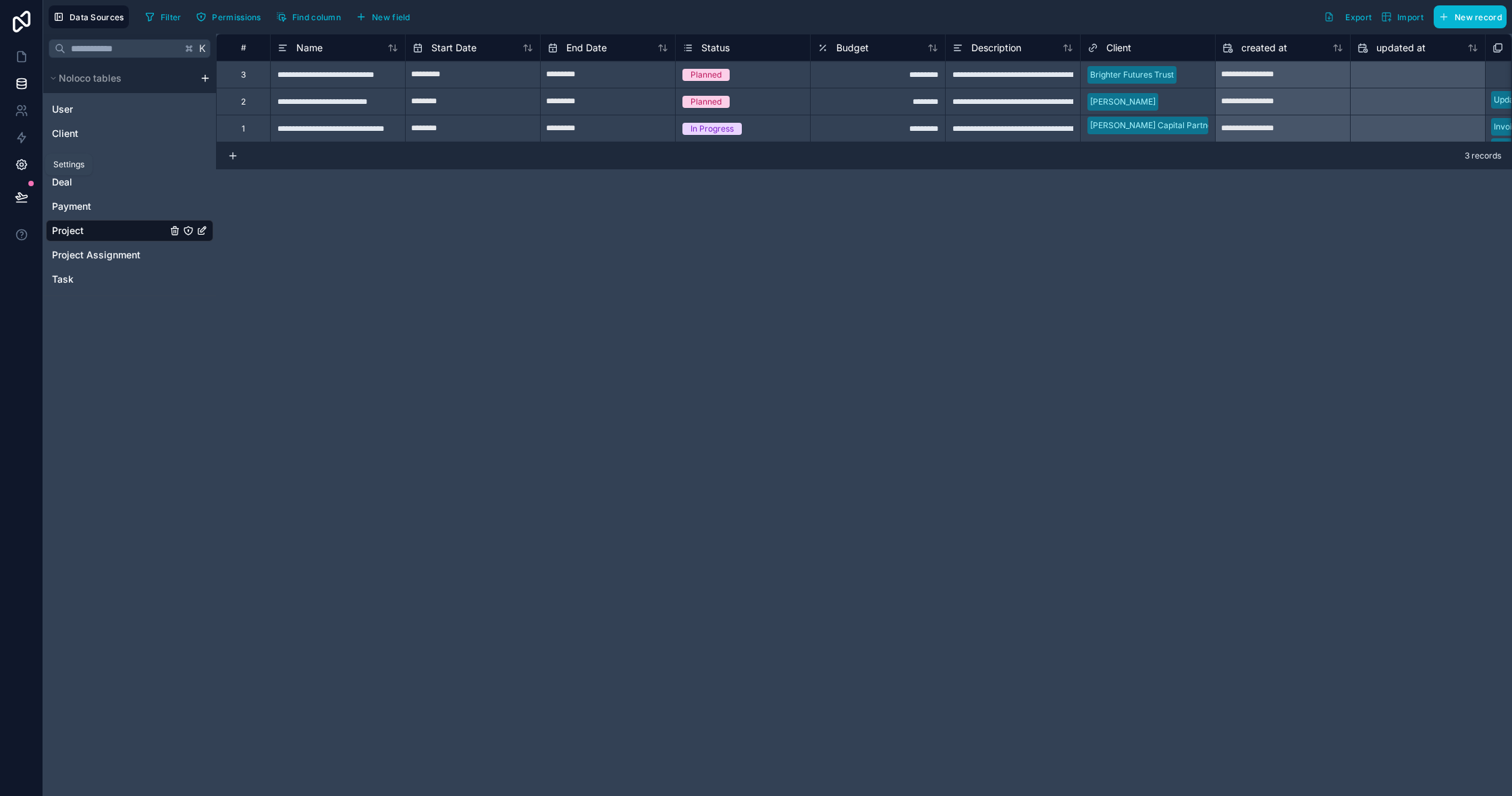
click at [21, 169] on link at bounding box center [21, 164] width 43 height 27
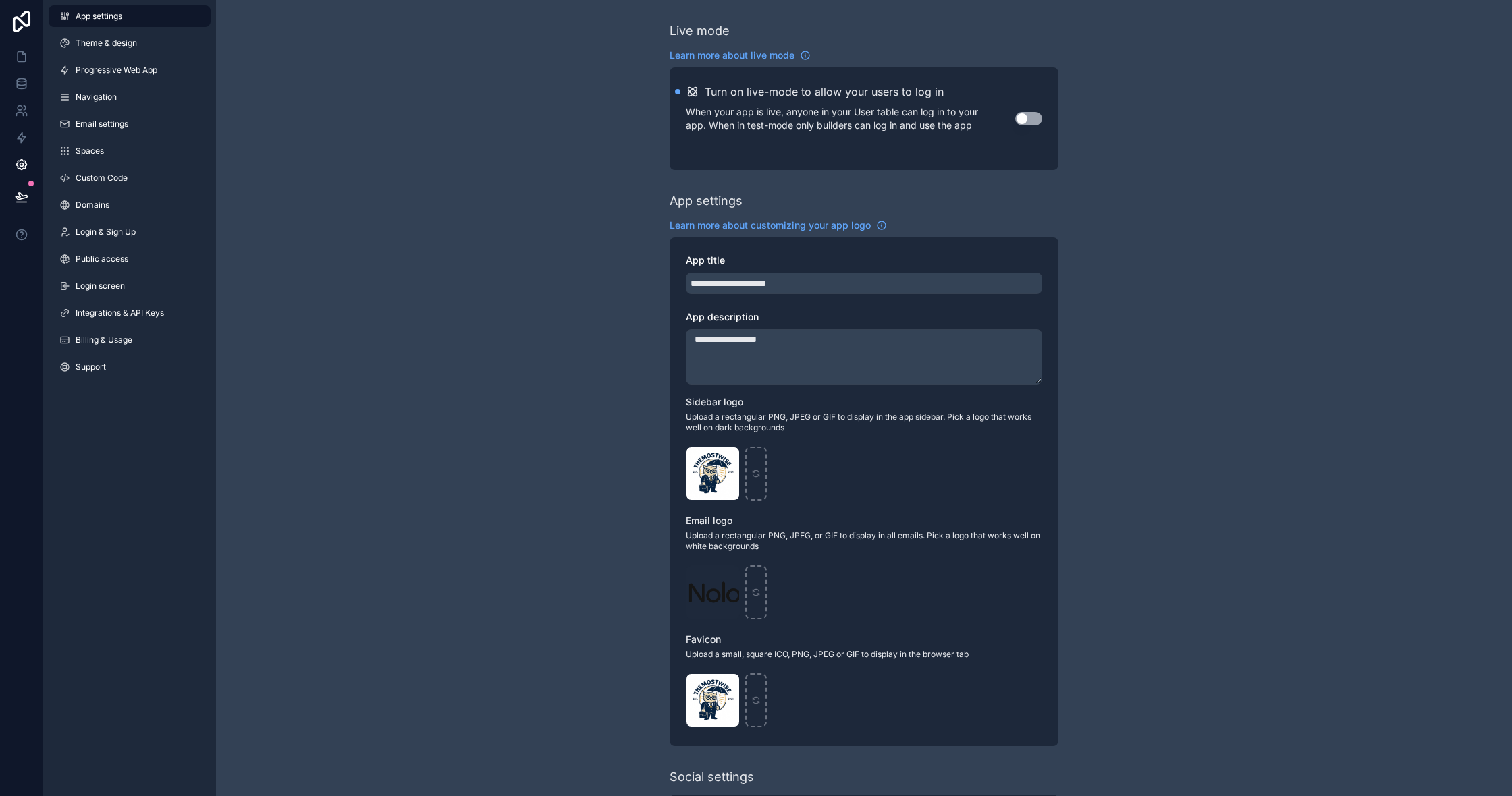
scroll to position [1, 0]
click at [121, 284] on span "Login screen" at bounding box center [100, 286] width 50 height 11
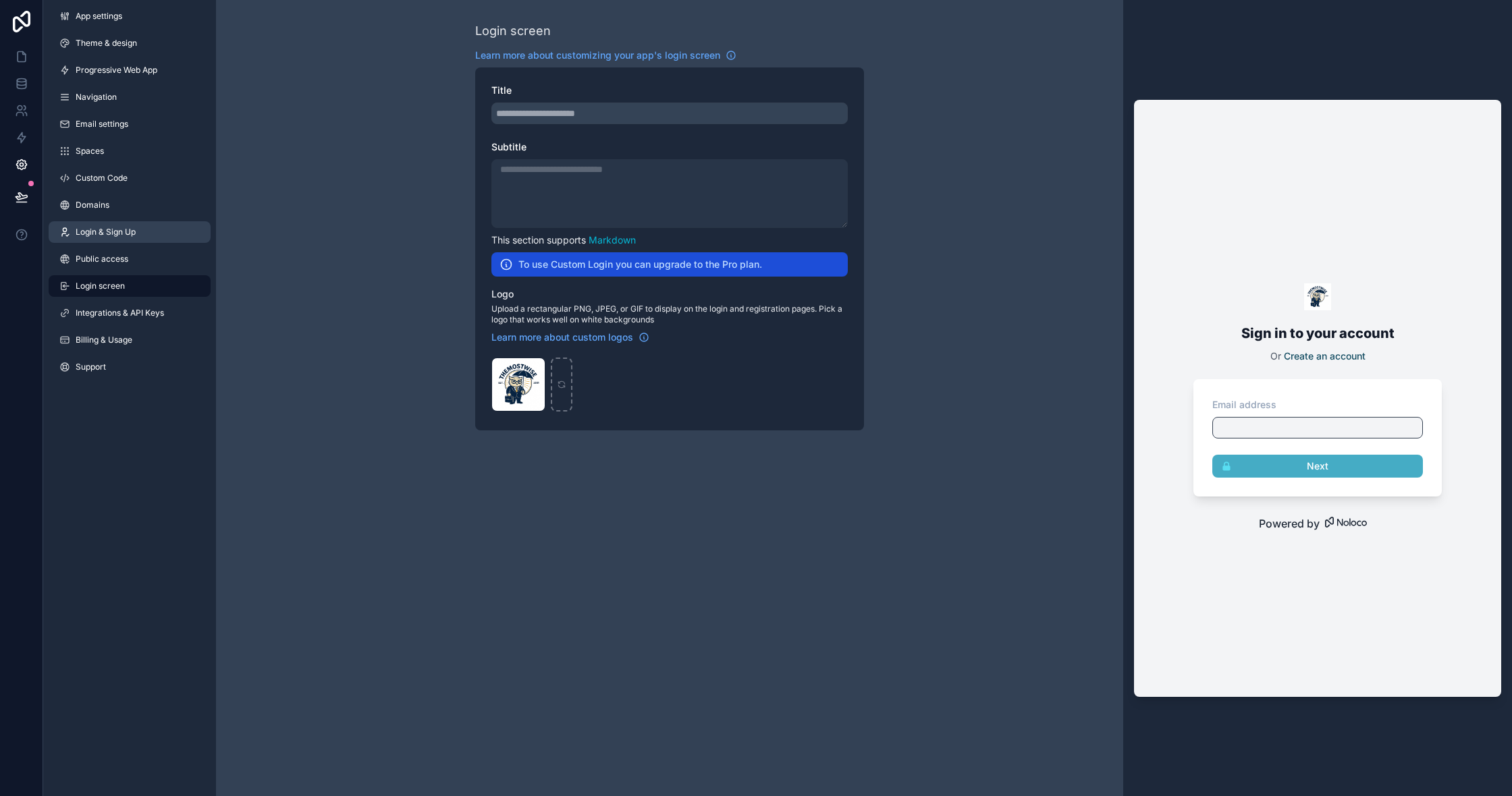
click at [114, 226] on link "Login & Sign Up" at bounding box center [130, 232] width 162 height 21
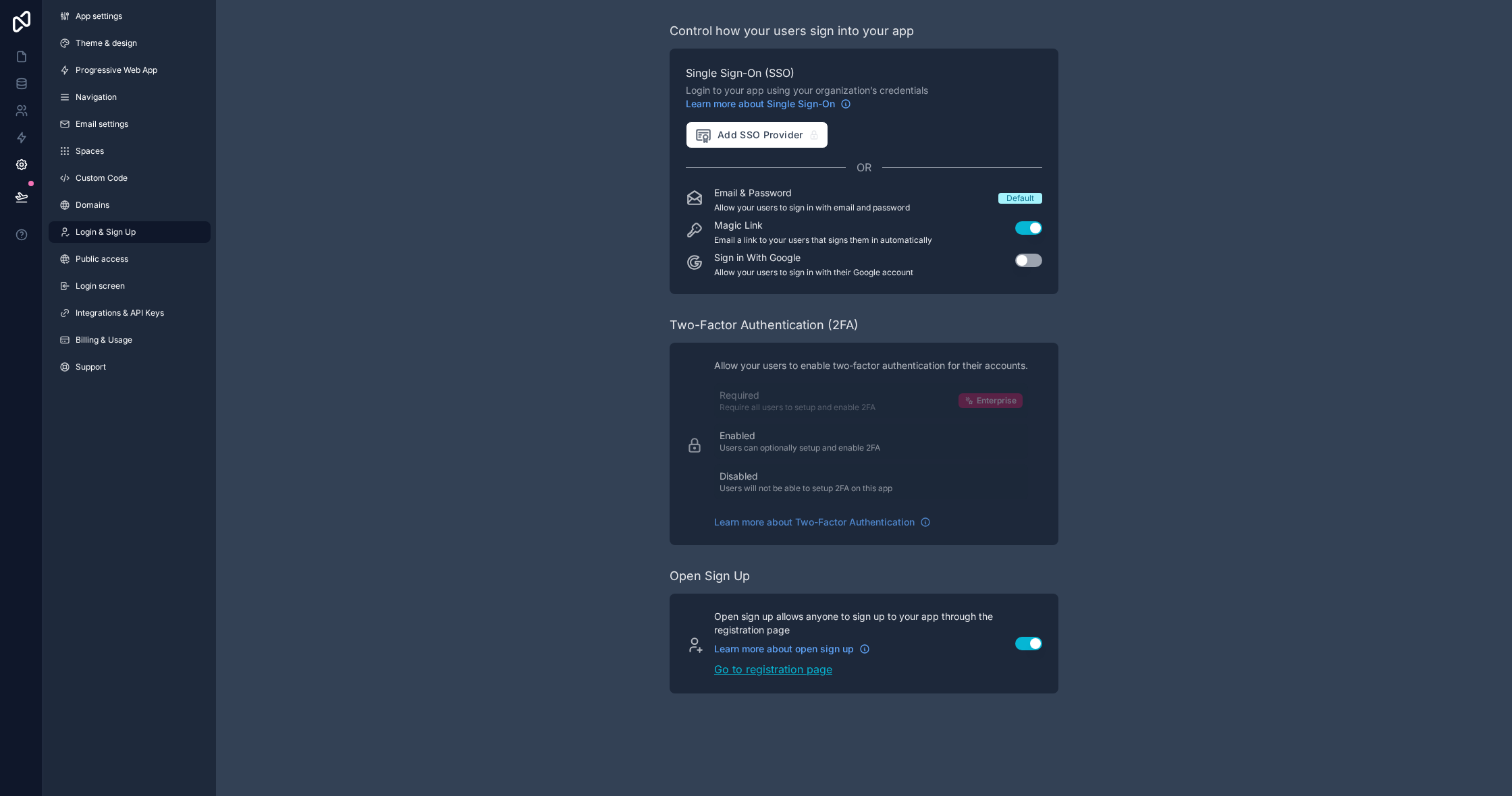
click at [788, 668] on link "Go to registration page" at bounding box center [856, 669] width 285 height 16
click at [1021, 230] on button "Use setting" at bounding box center [1028, 228] width 27 height 14
click at [162, 291] on link "Login screen" at bounding box center [130, 286] width 162 height 21
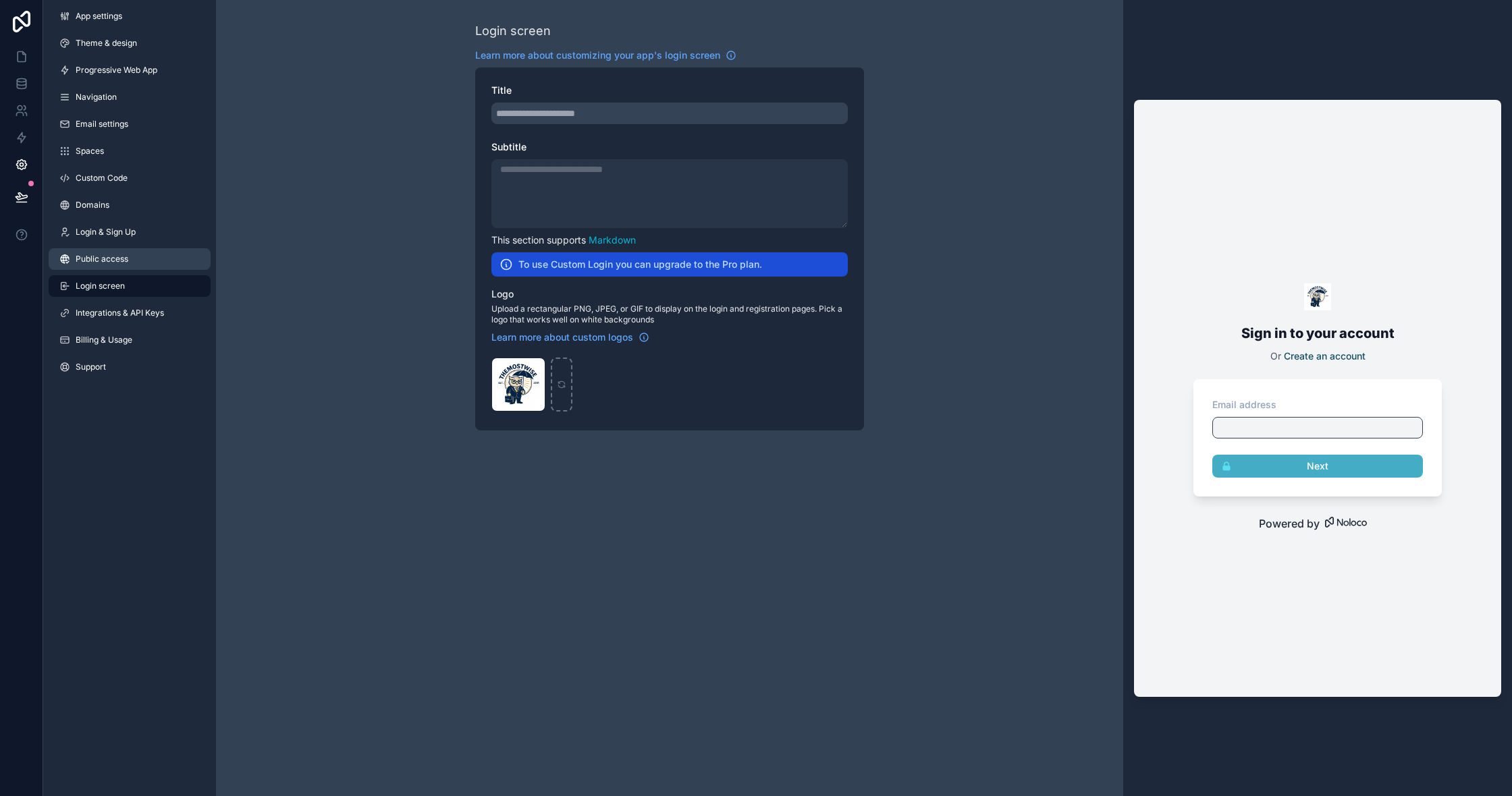
click at [124, 262] on span "Public access" at bounding box center [101, 259] width 53 height 11
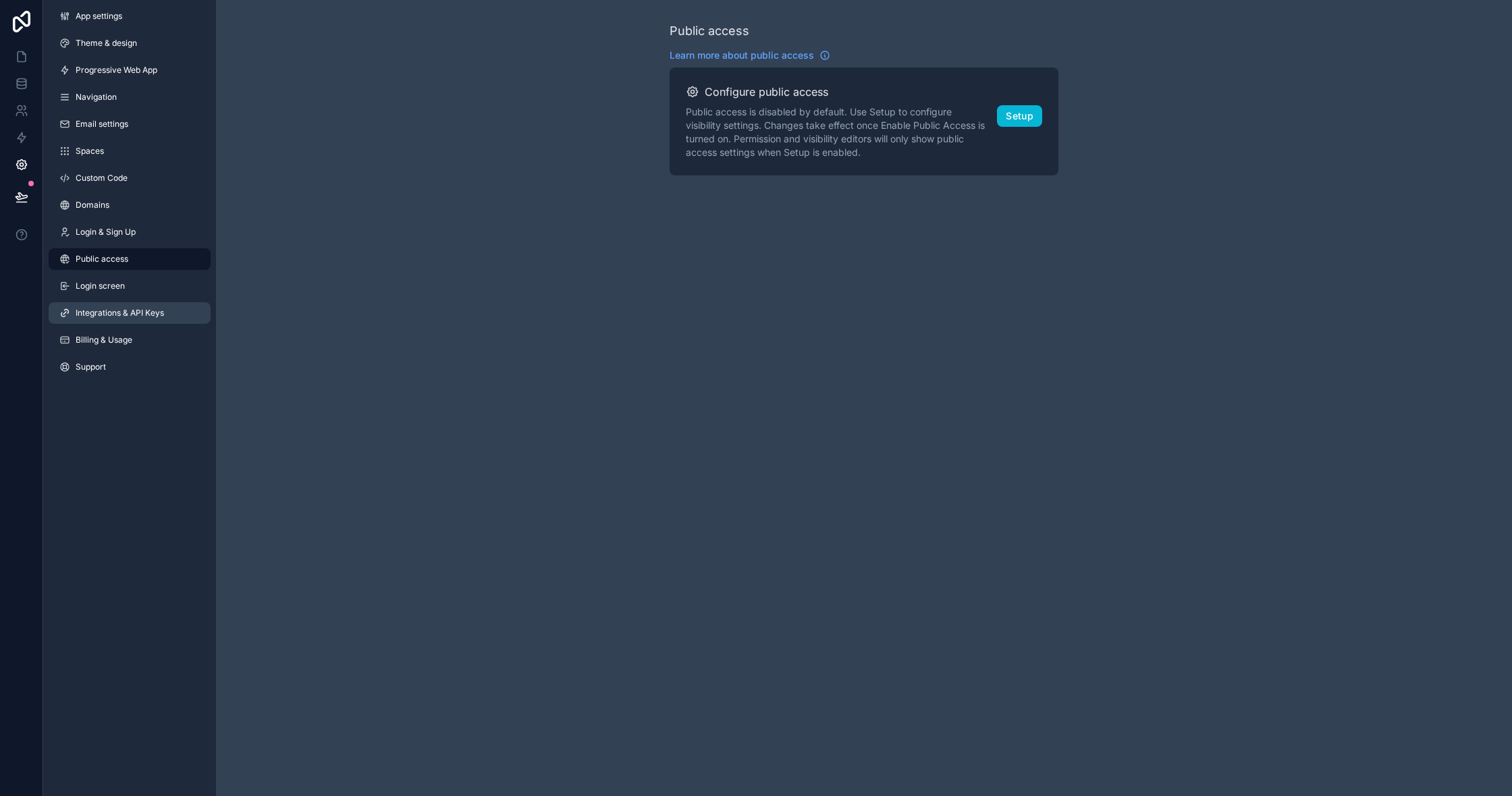
click at [134, 323] on link "Integrations & API Keys" at bounding box center [130, 313] width 162 height 21
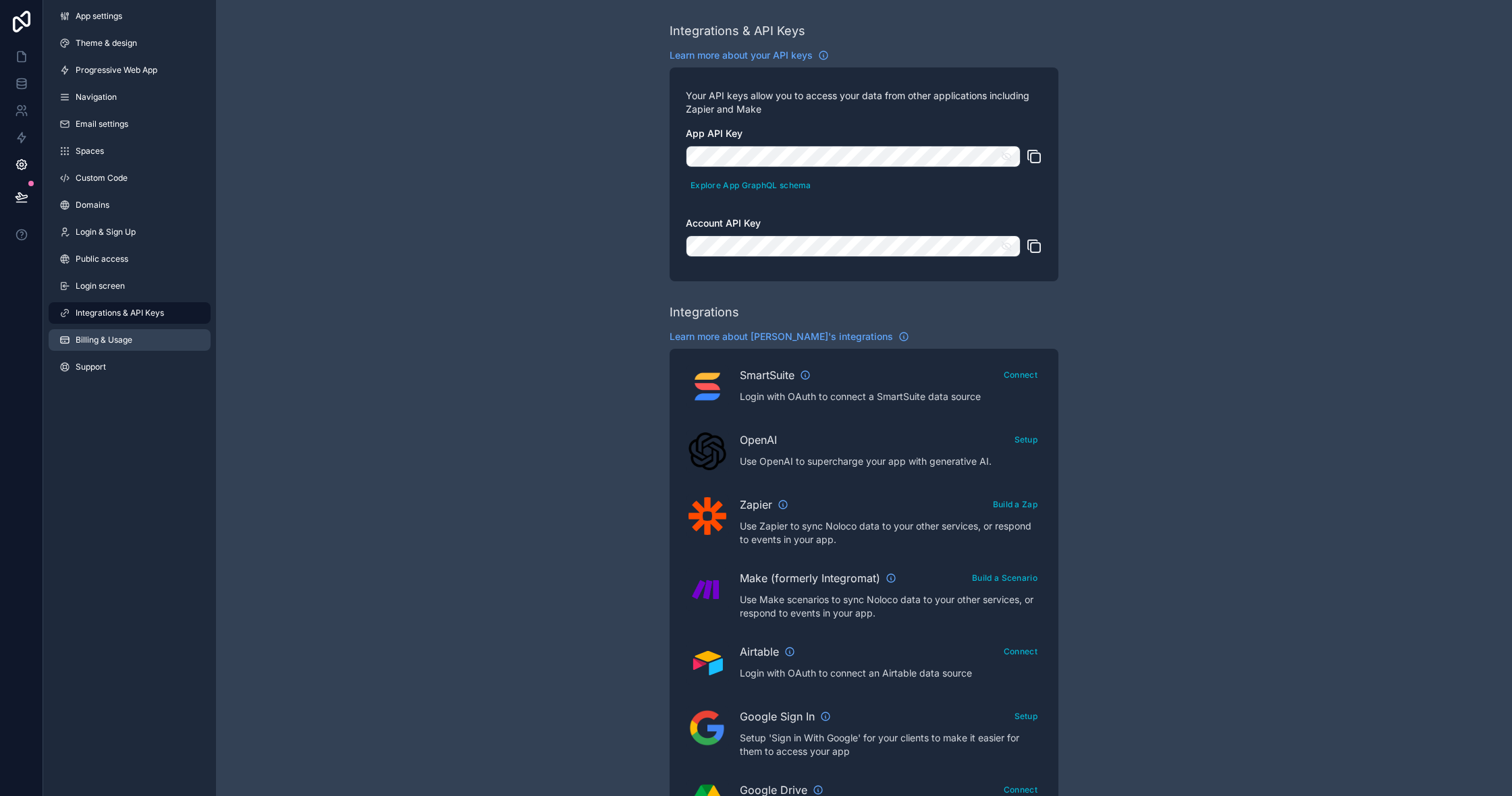
scroll to position [1, 1]
click at [136, 336] on link "Billing & Usage" at bounding box center [130, 340] width 162 height 21
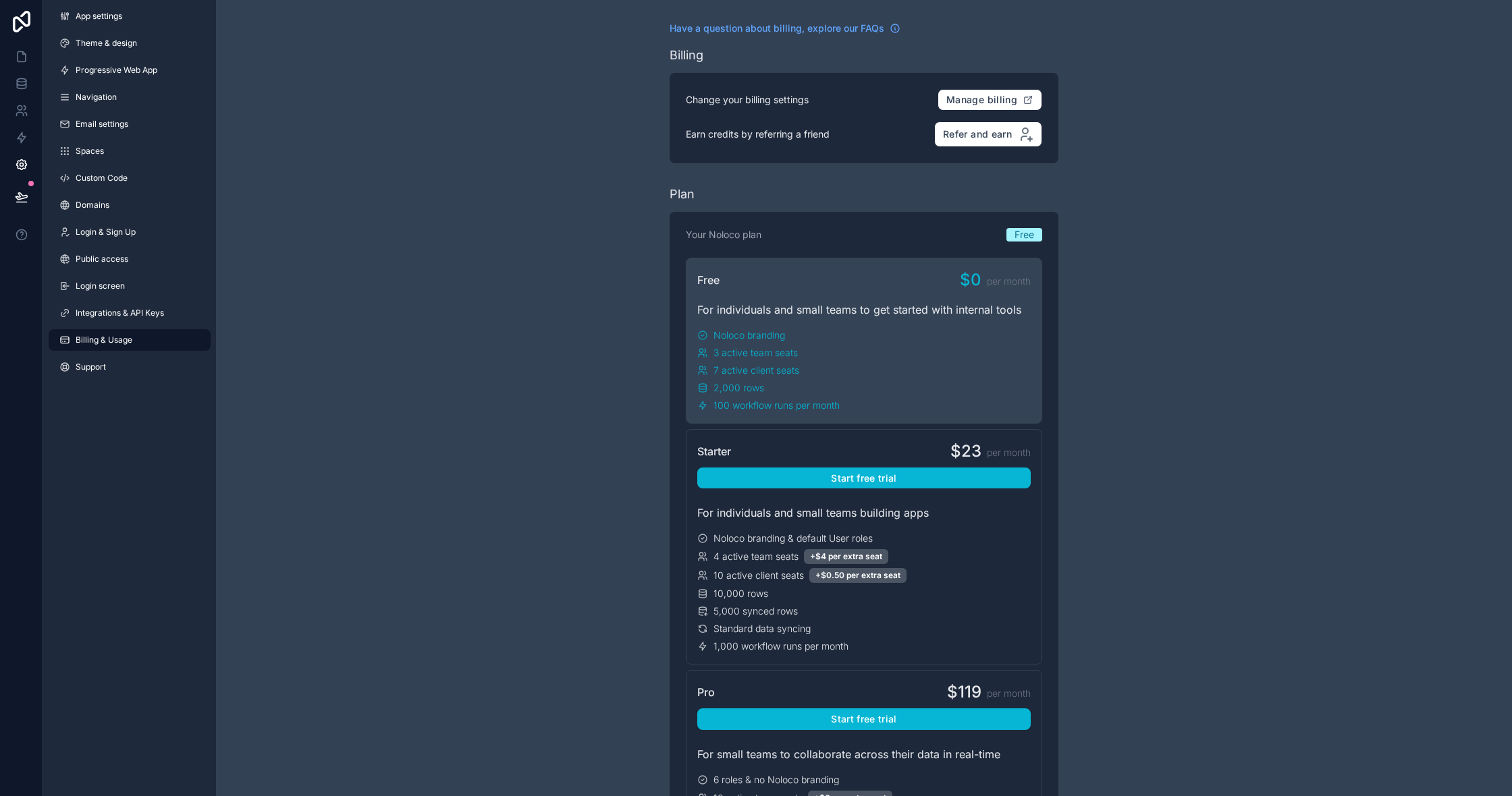
scroll to position [0, 1]
click at [117, 289] on span "Login screen" at bounding box center [100, 286] width 50 height 11
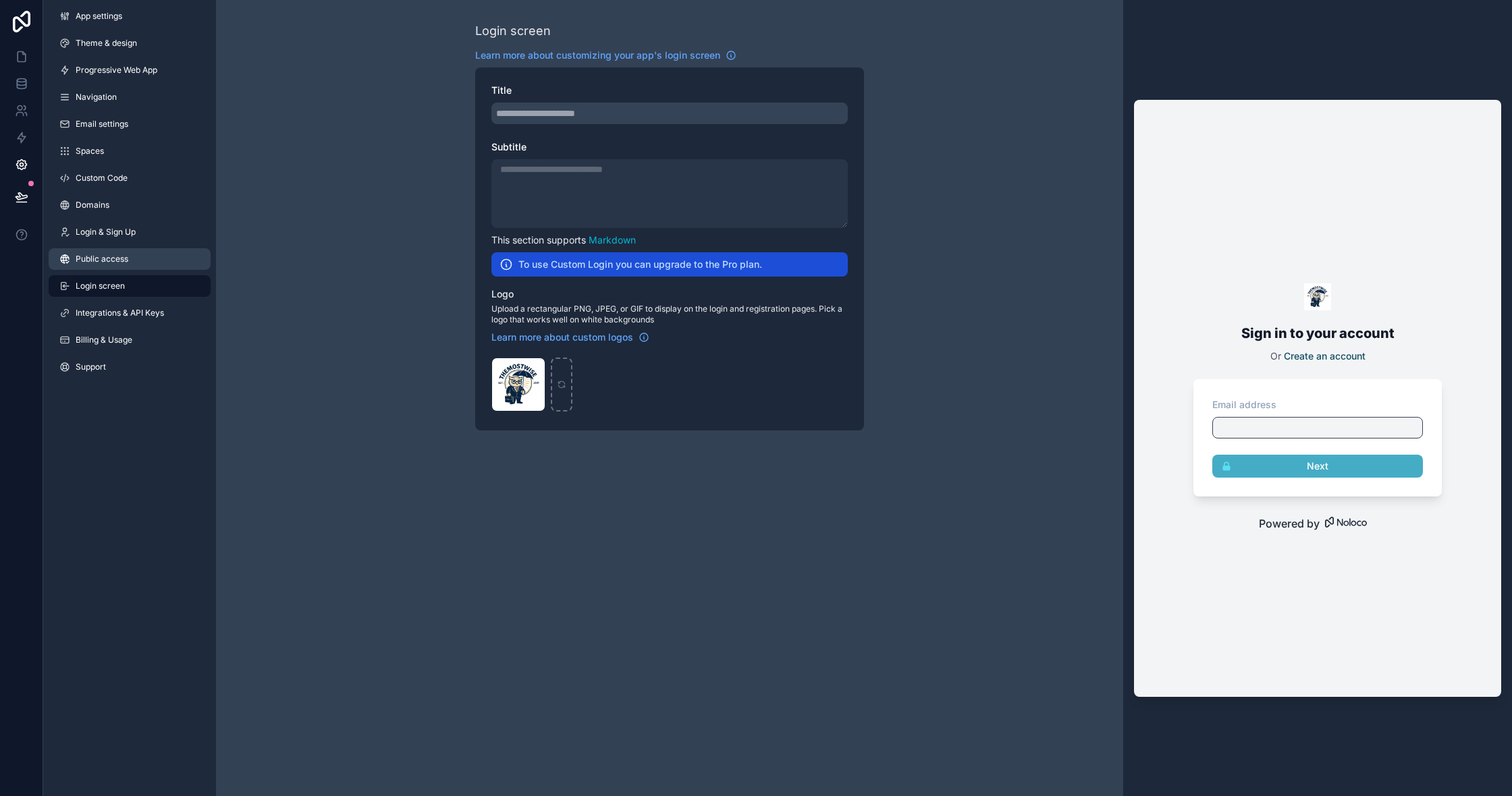
click at [113, 257] on span "Public access" at bounding box center [101, 259] width 53 height 11
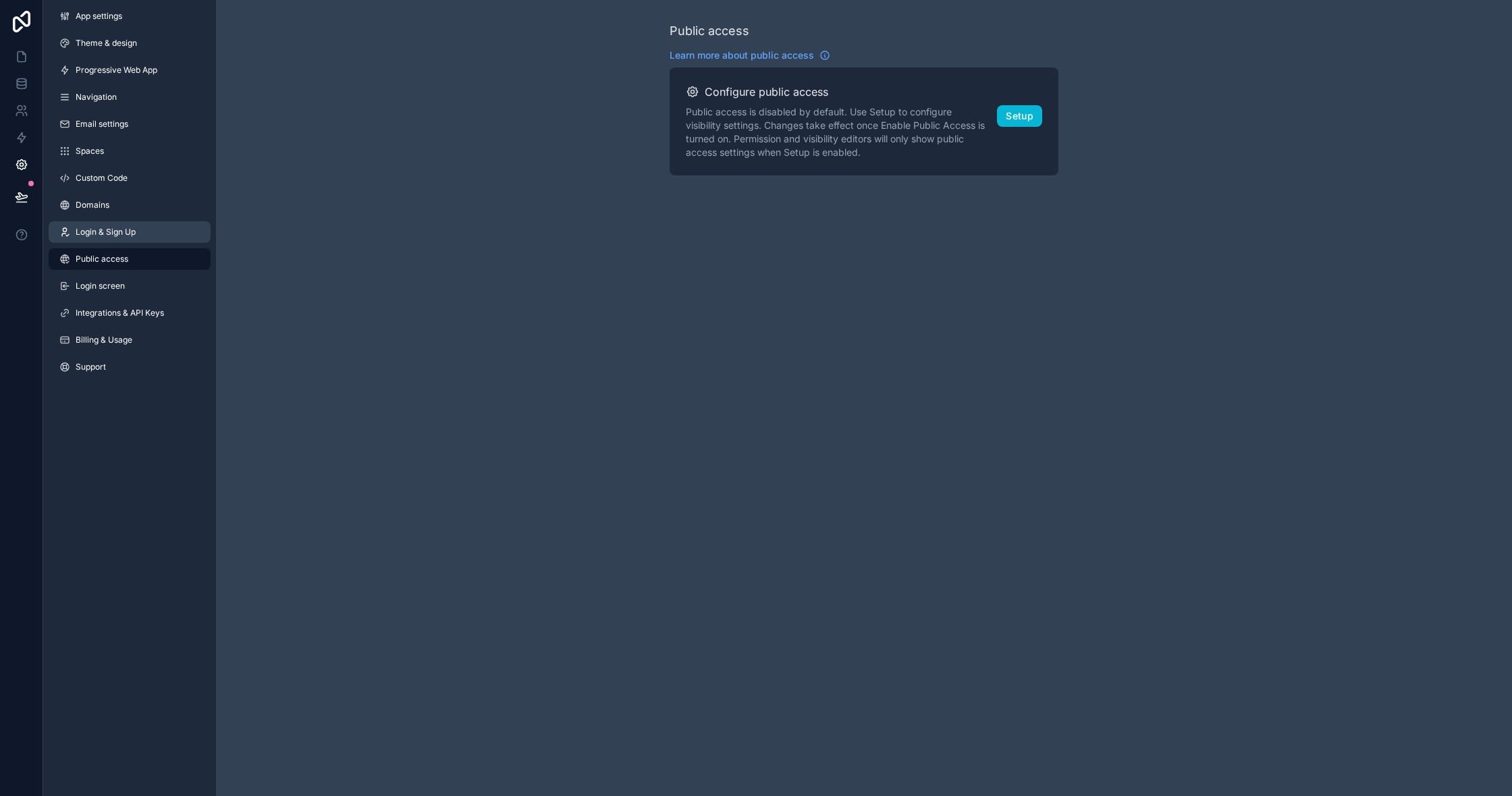
click at [119, 226] on link "Login & Sign Up" at bounding box center [130, 232] width 162 height 21
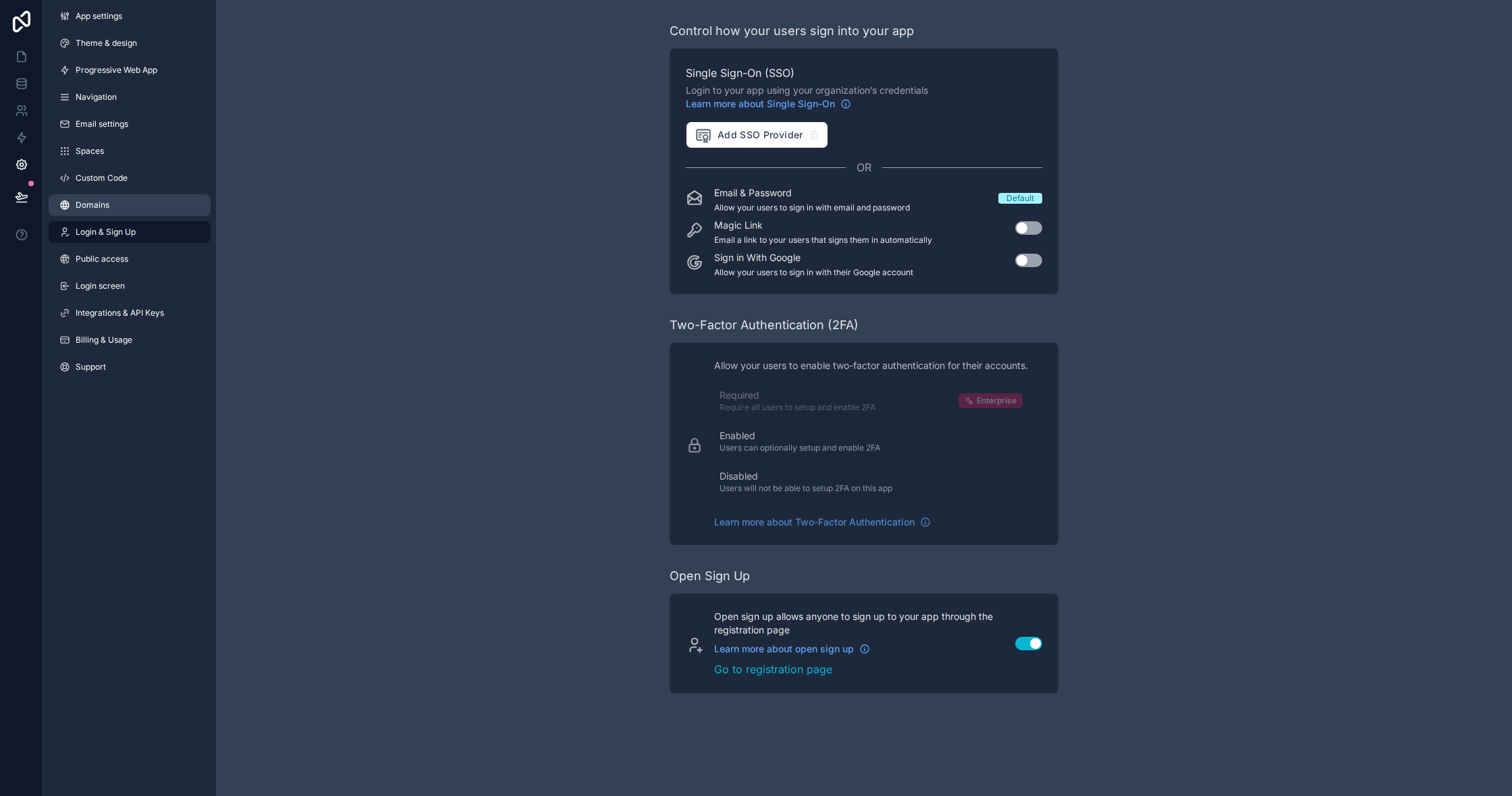
click at [122, 206] on link "Domains" at bounding box center [130, 205] width 162 height 21
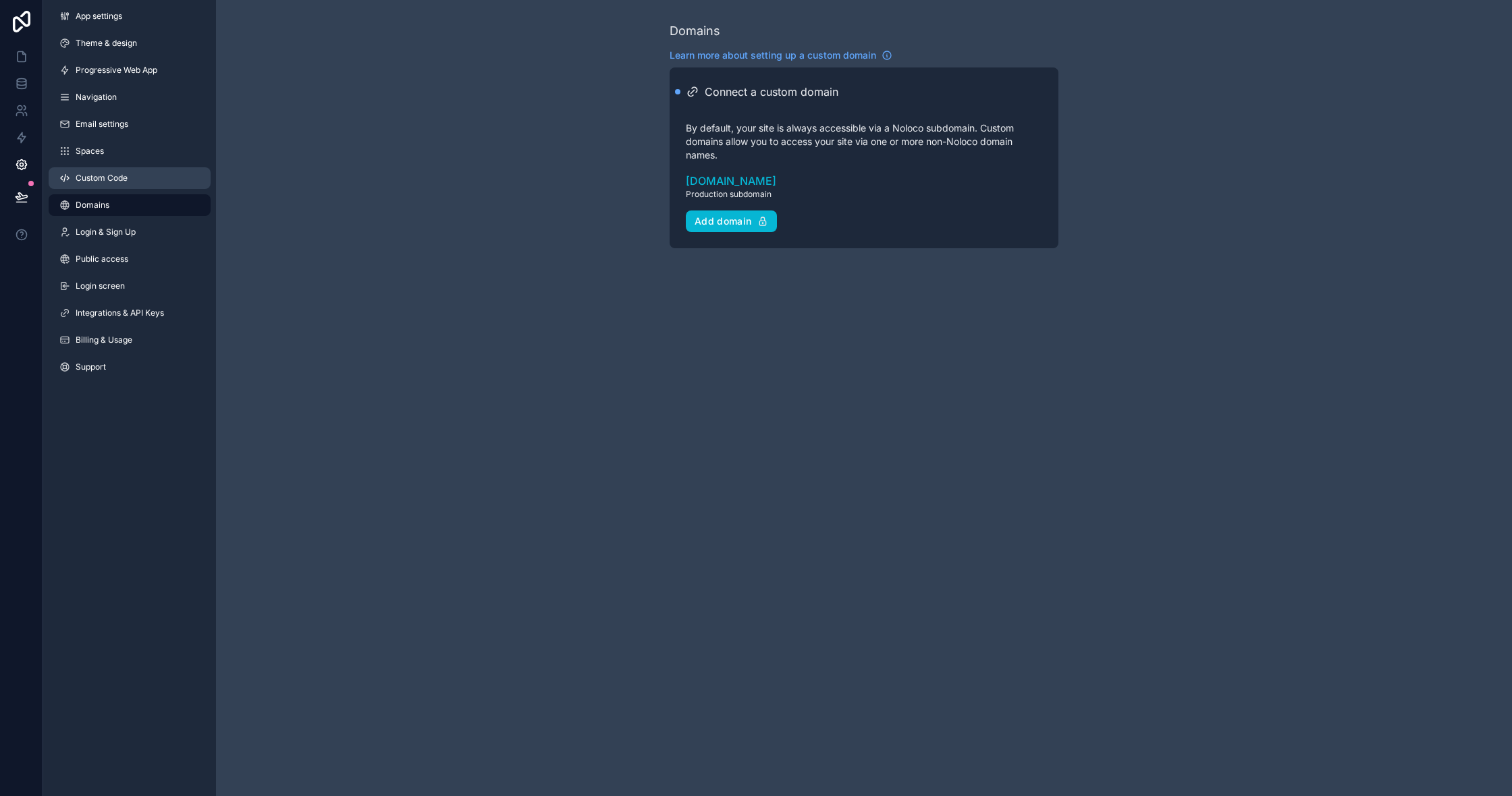
click at [130, 177] on link "Custom Code" at bounding box center [130, 178] width 162 height 21
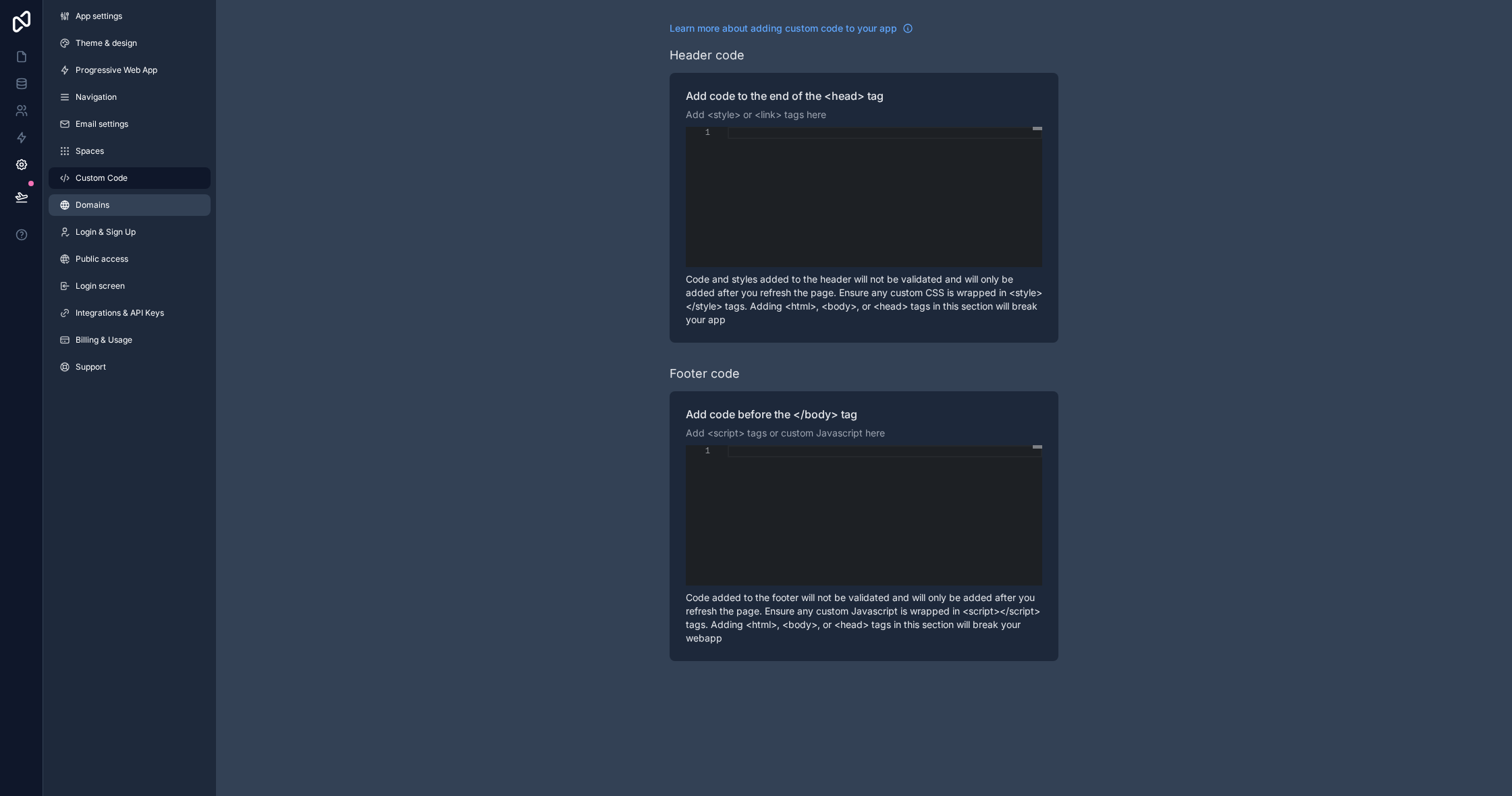
click at [120, 203] on link "Domains" at bounding box center [130, 205] width 162 height 21
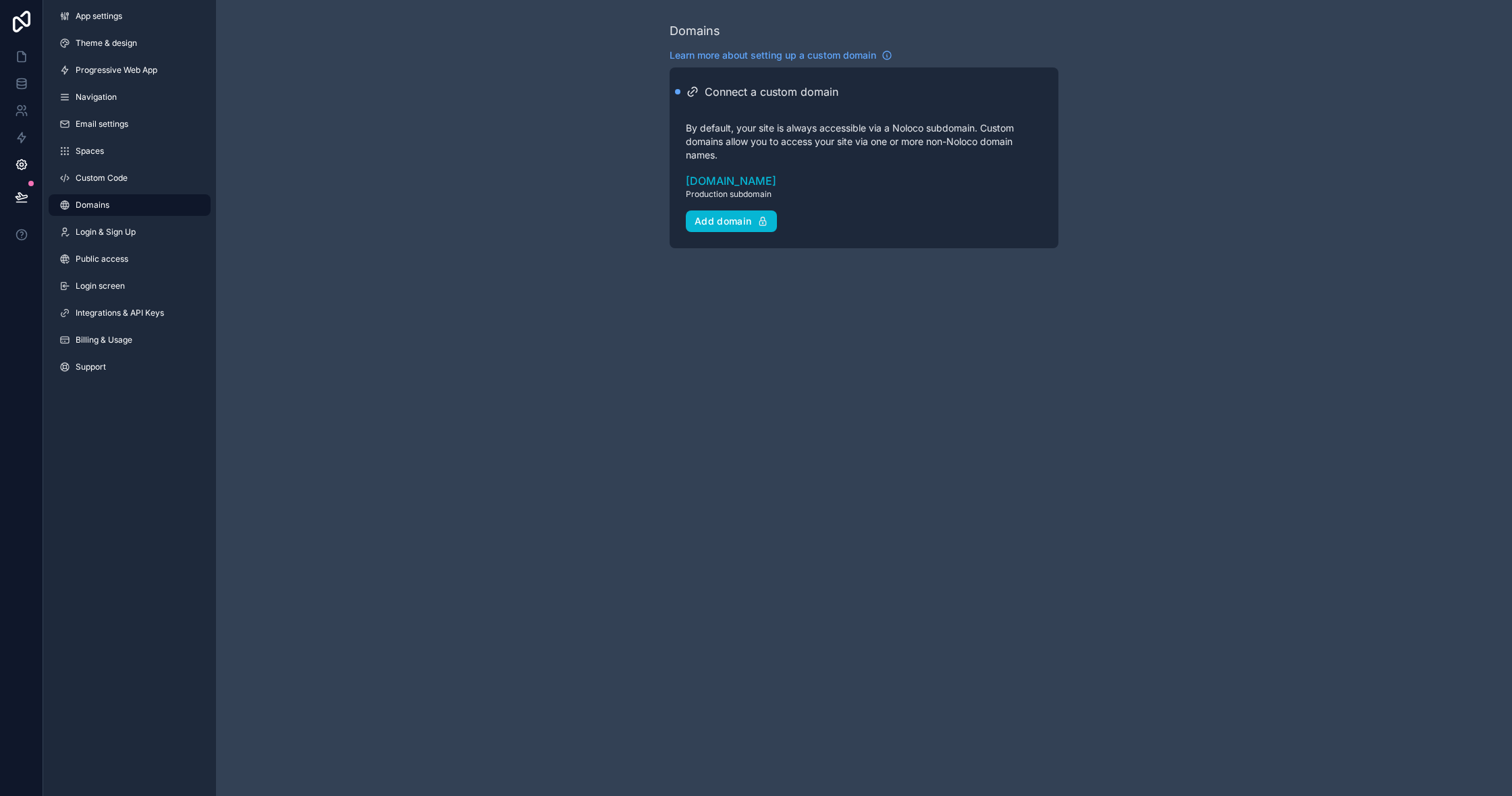
click at [304, 143] on div "Domains Learn more about setting up a custom domain Connect a custom domain By …" at bounding box center [864, 135] width 1296 height 270
click at [21, 186] on button at bounding box center [21, 197] width 30 height 38
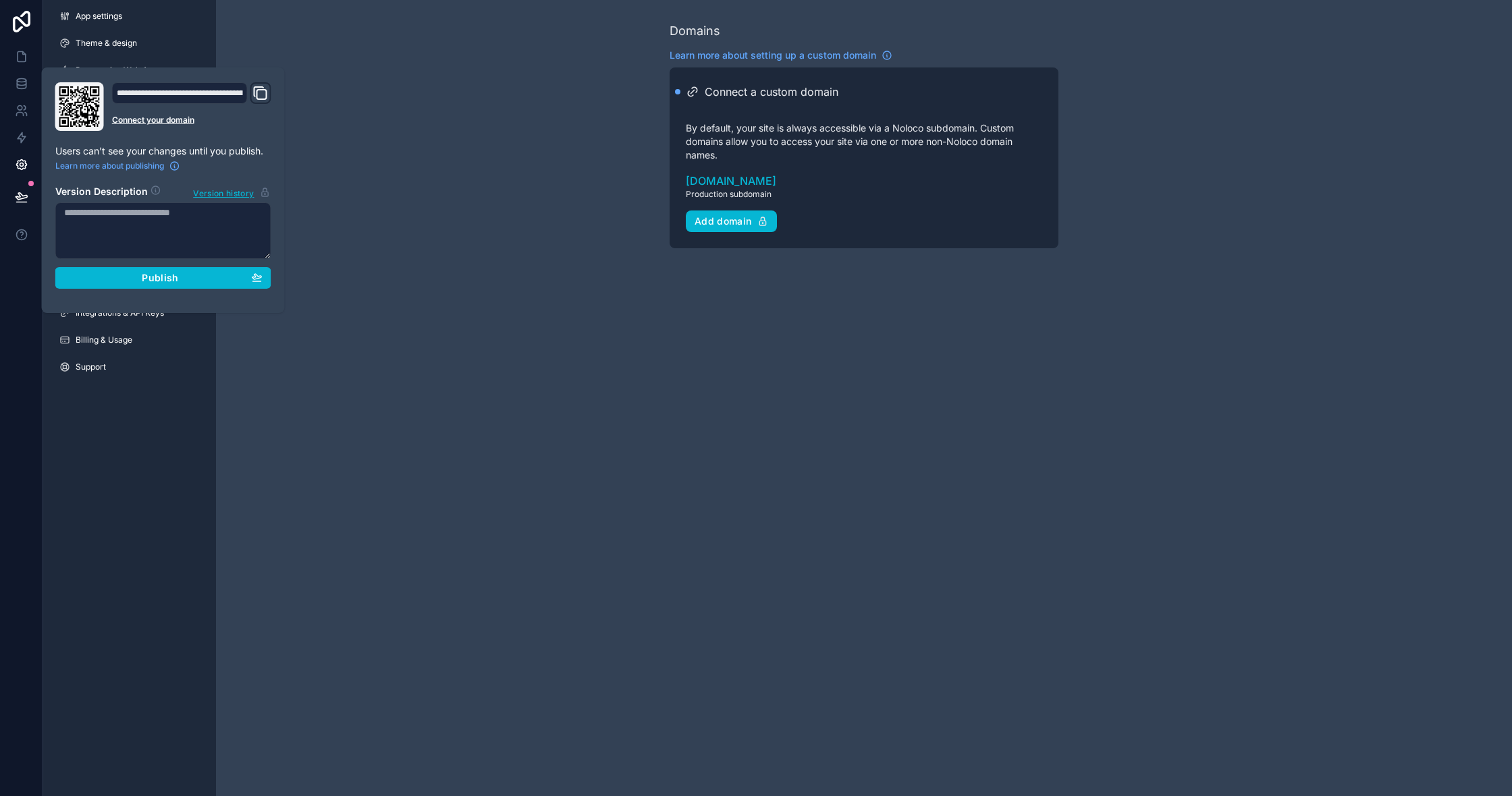
scroll to position [0, 1]
click at [262, 90] on icon "Domain and Custom Link" at bounding box center [262, 95] width 9 height 9
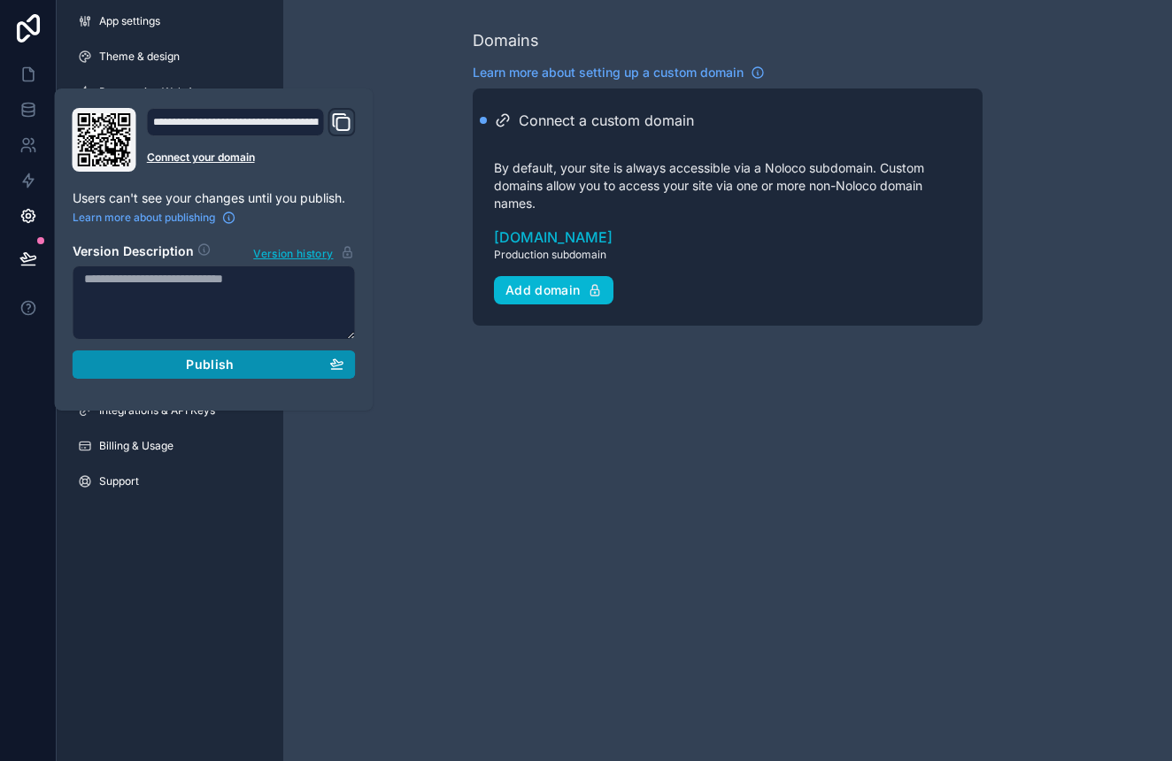
scroll to position [0, 0]
click at [553, 473] on div "Domains Learn more about setting up a custom domain Connect a custom domain By …" at bounding box center [727, 380] width 888 height 761
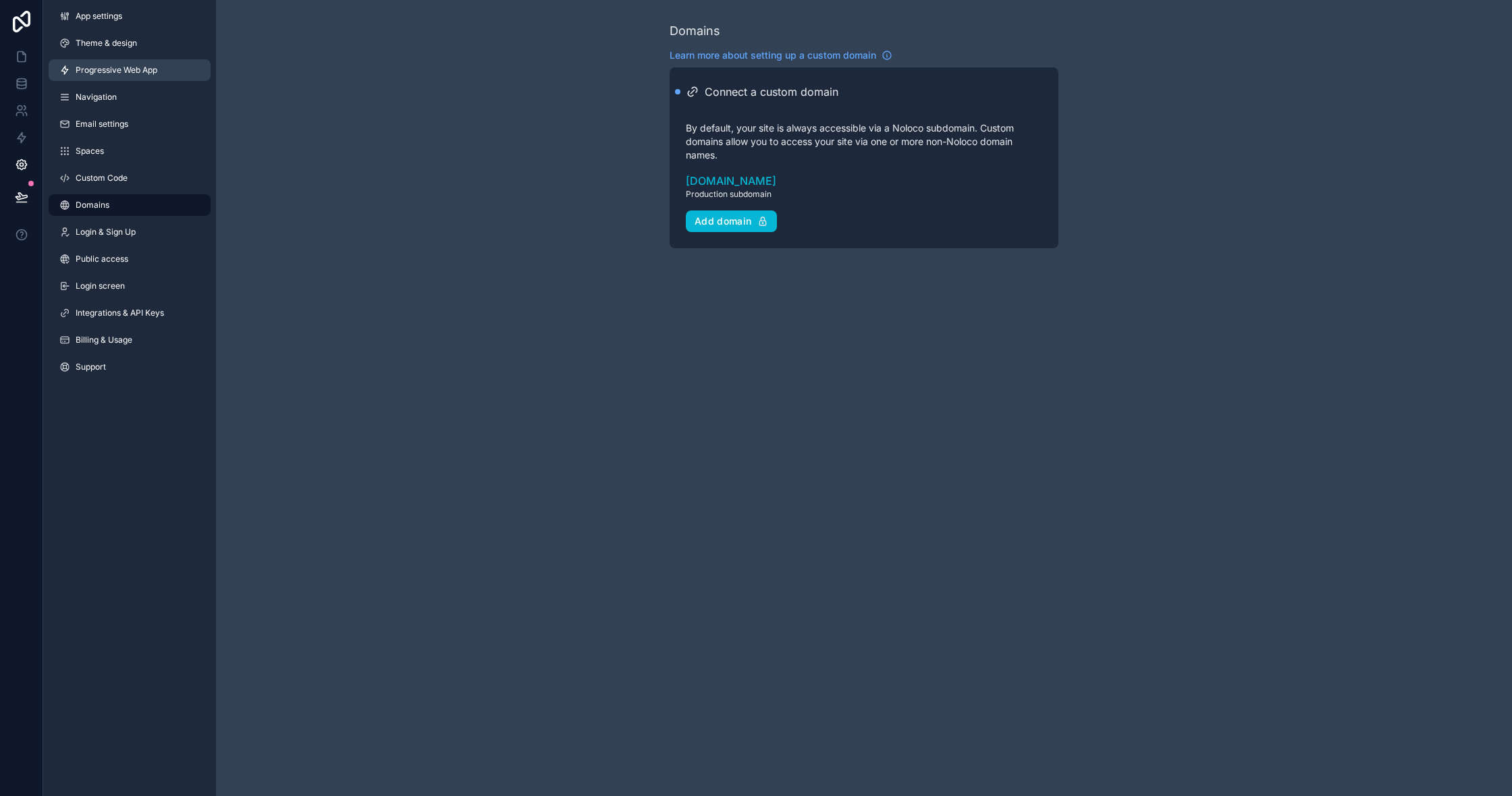
click at [156, 73] on span "Progressive Web App" at bounding box center [116, 70] width 82 height 11
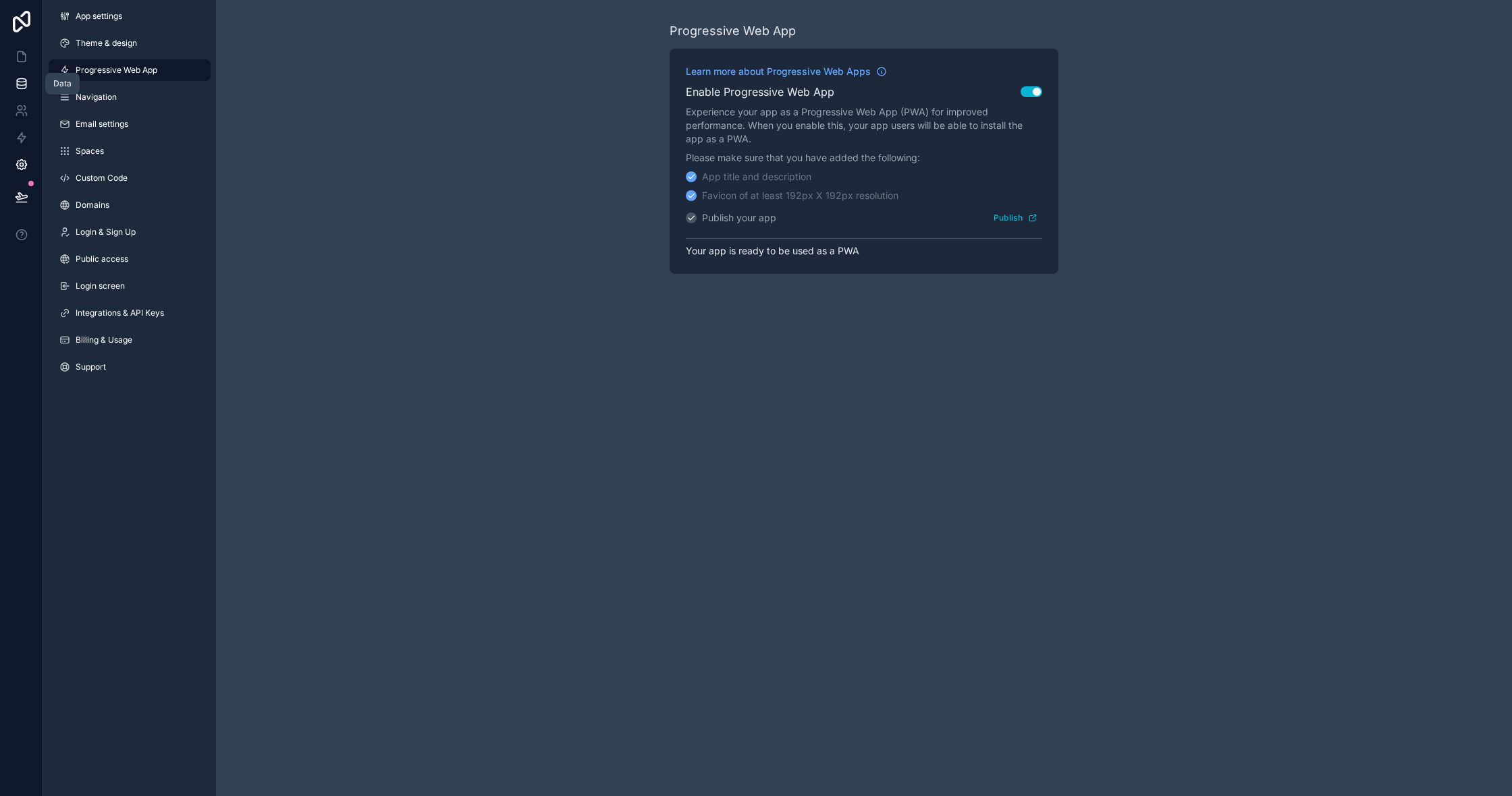
click at [18, 85] on icon at bounding box center [21, 86] width 9 height 5
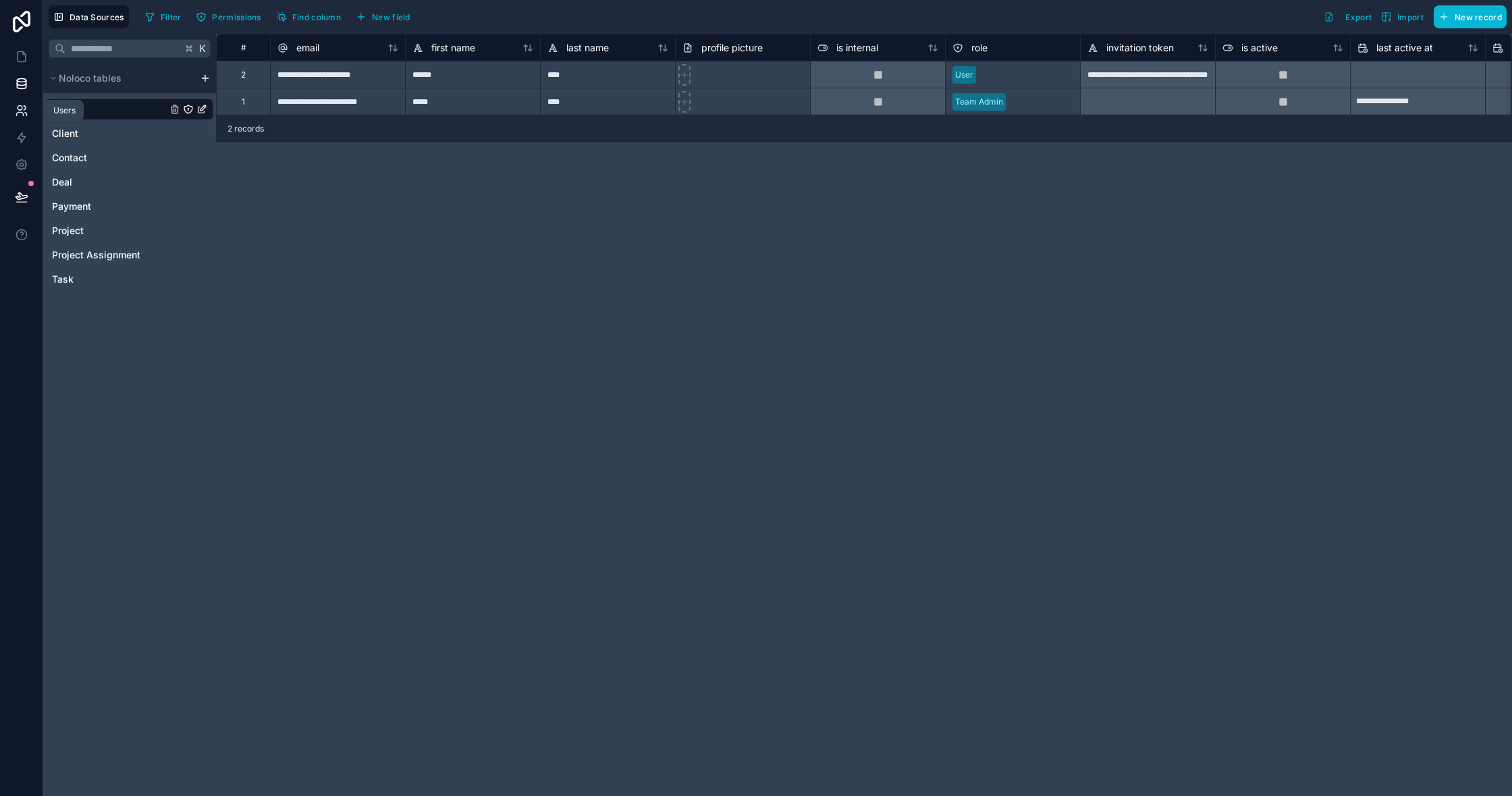
click at [12, 108] on link at bounding box center [21, 110] width 43 height 27
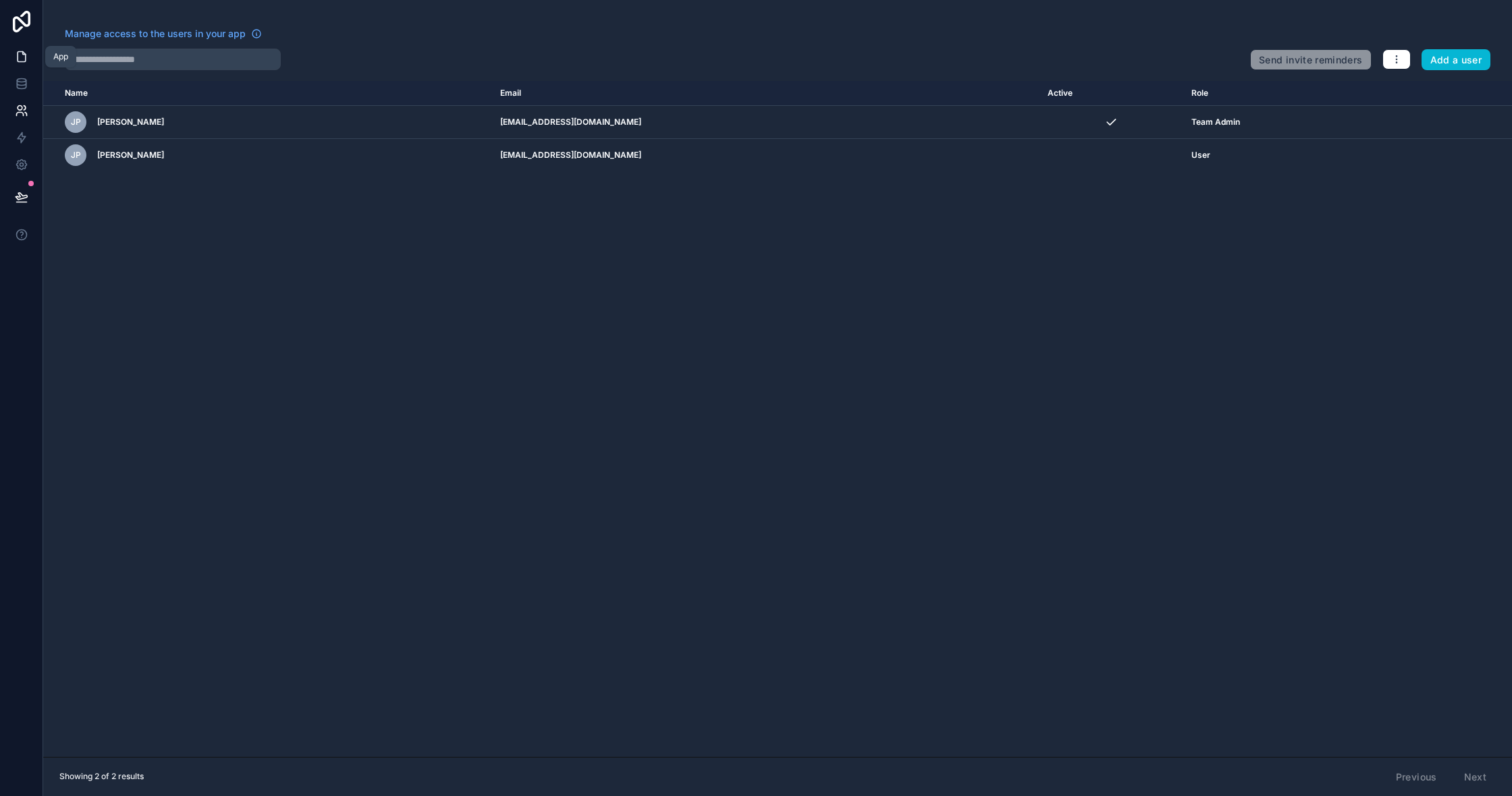
click at [19, 53] on icon at bounding box center [21, 56] width 14 height 14
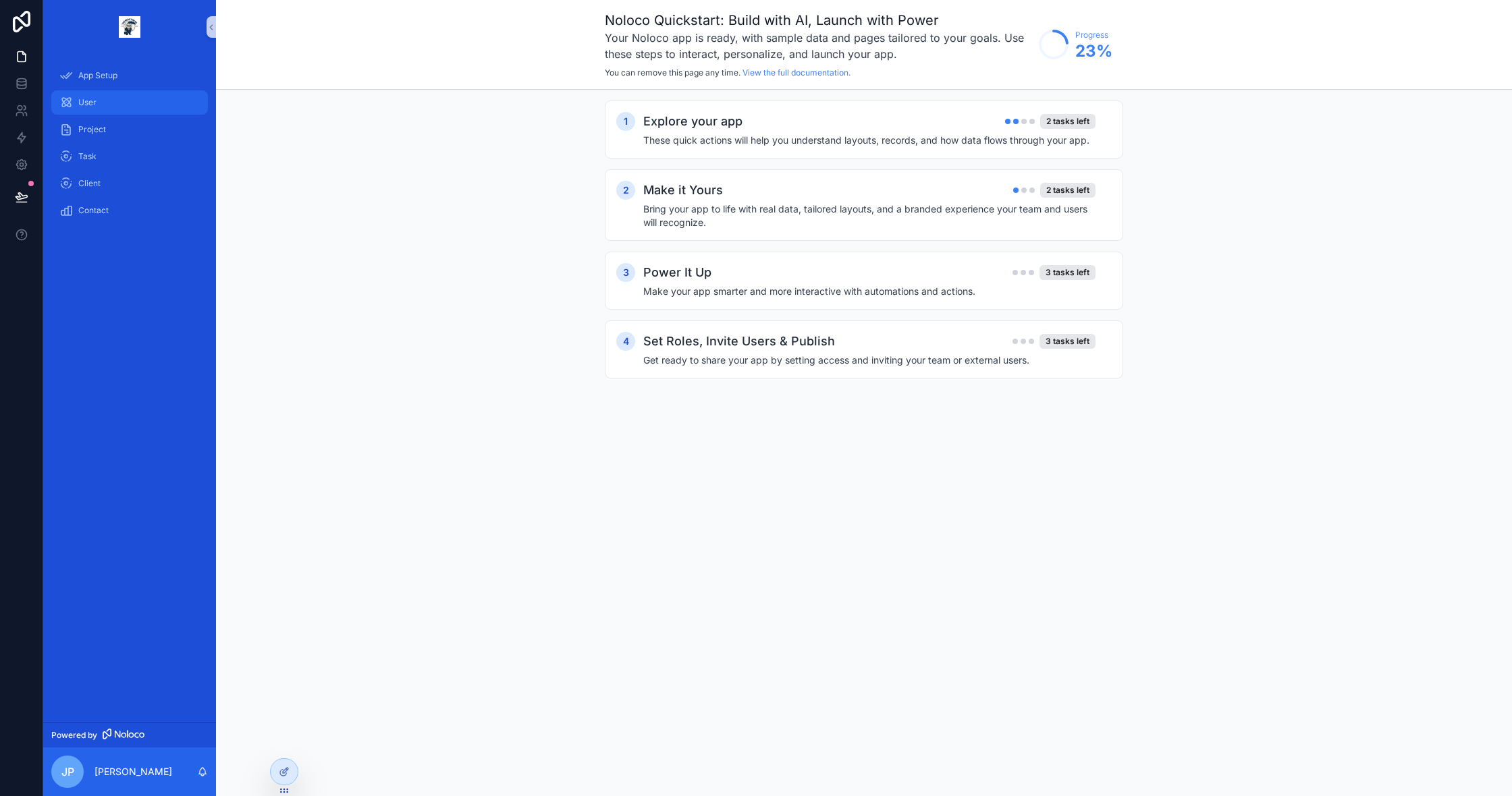
click at [111, 106] on div "User" at bounding box center [130, 102] width 140 height 21
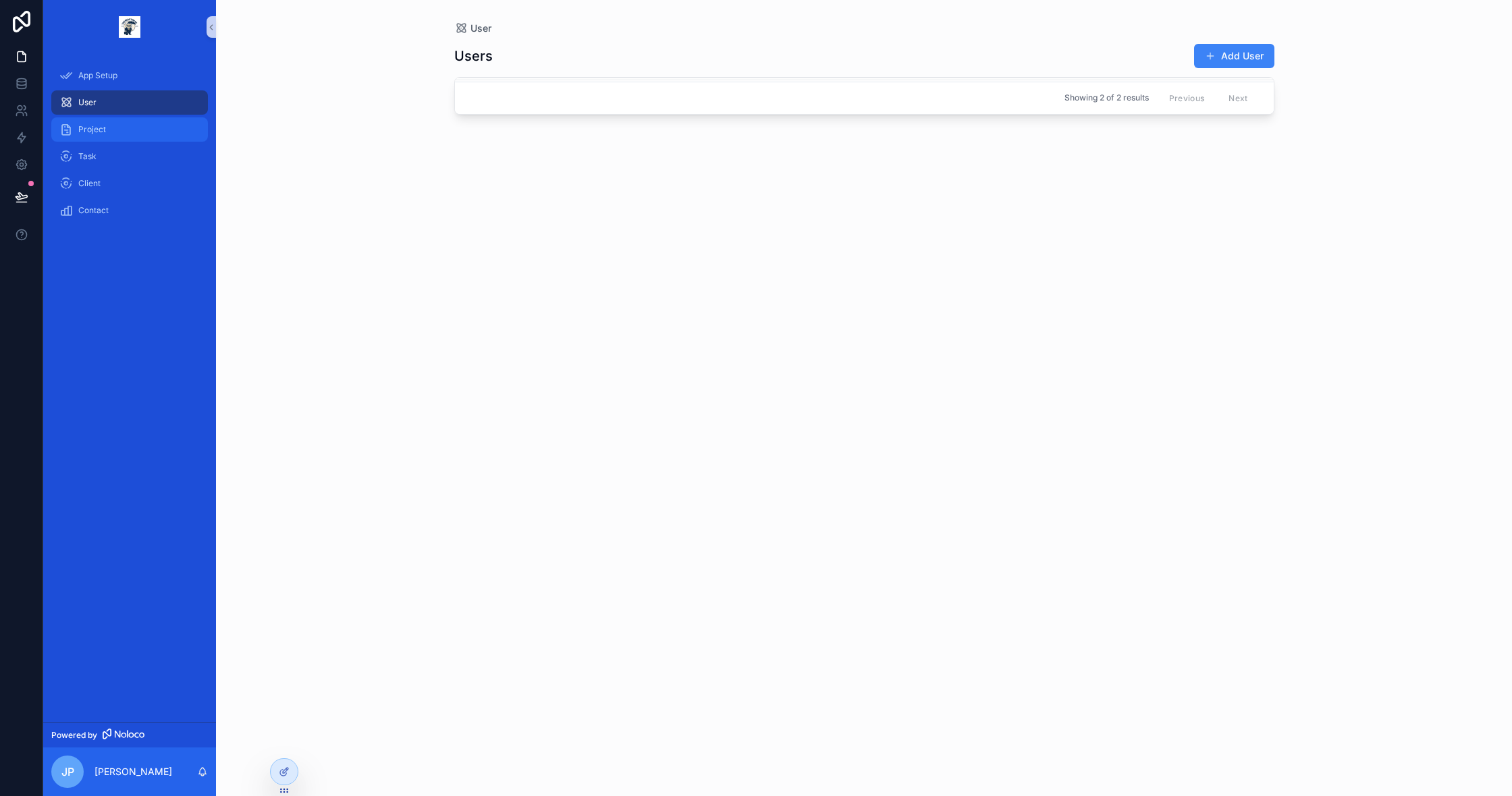
click at [100, 131] on span "Project" at bounding box center [92, 130] width 27 height 11
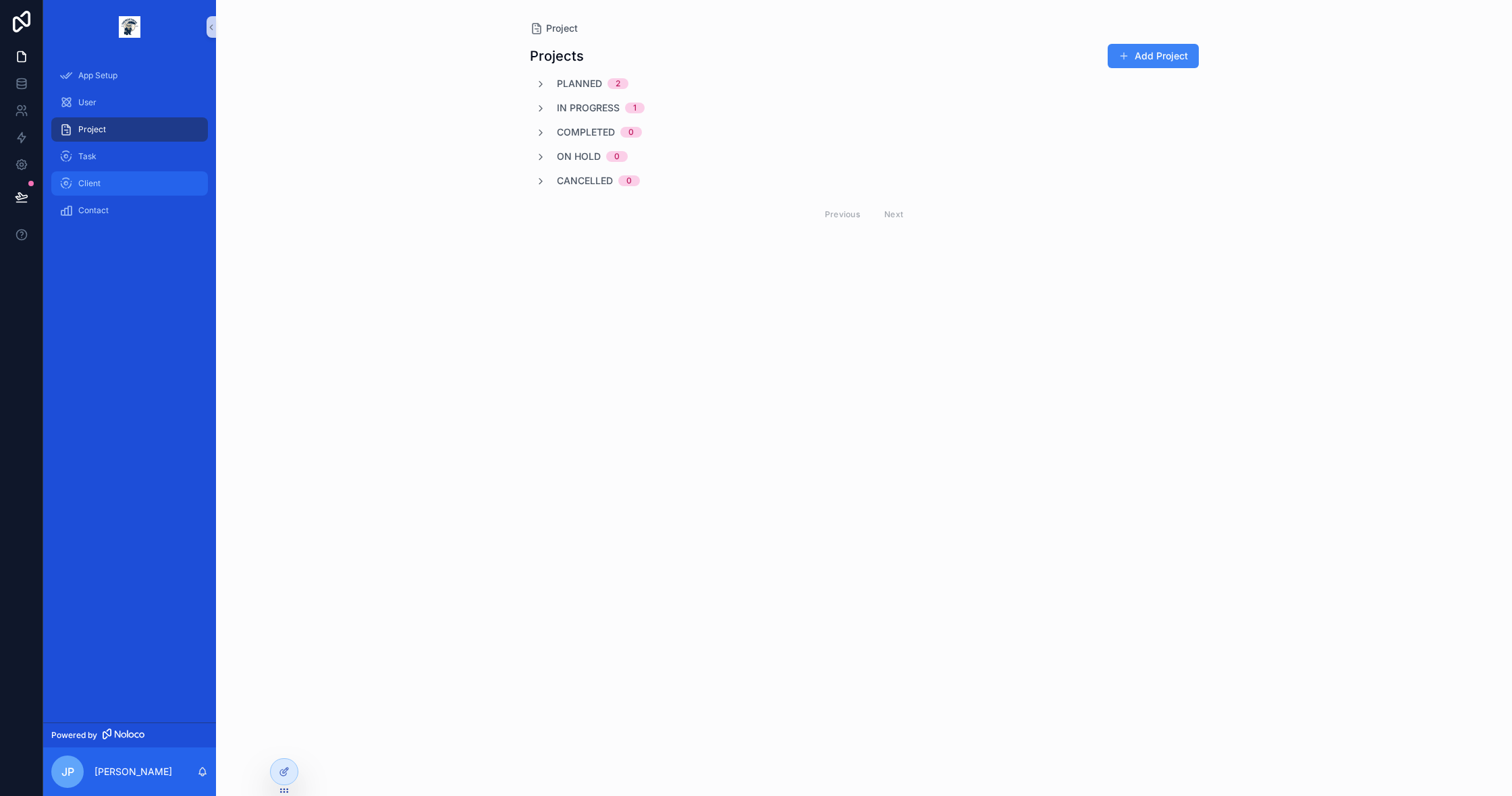
click at [132, 177] on div "Client" at bounding box center [130, 184] width 140 height 21
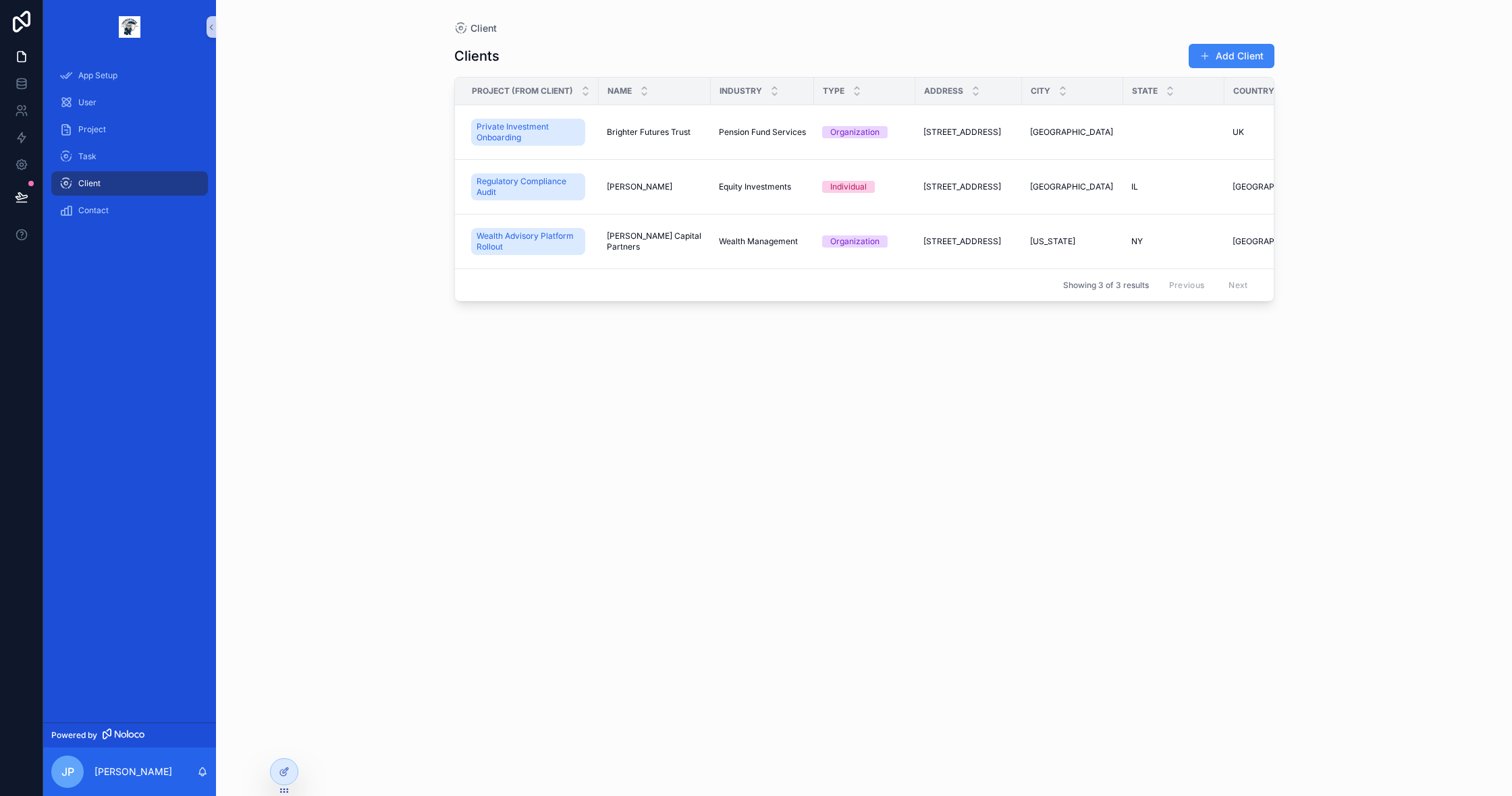
click at [122, 235] on div "App Setup User Project Task Client Contact" at bounding box center [130, 147] width 173 height 186
click at [121, 218] on div "Contact" at bounding box center [130, 210] width 140 height 21
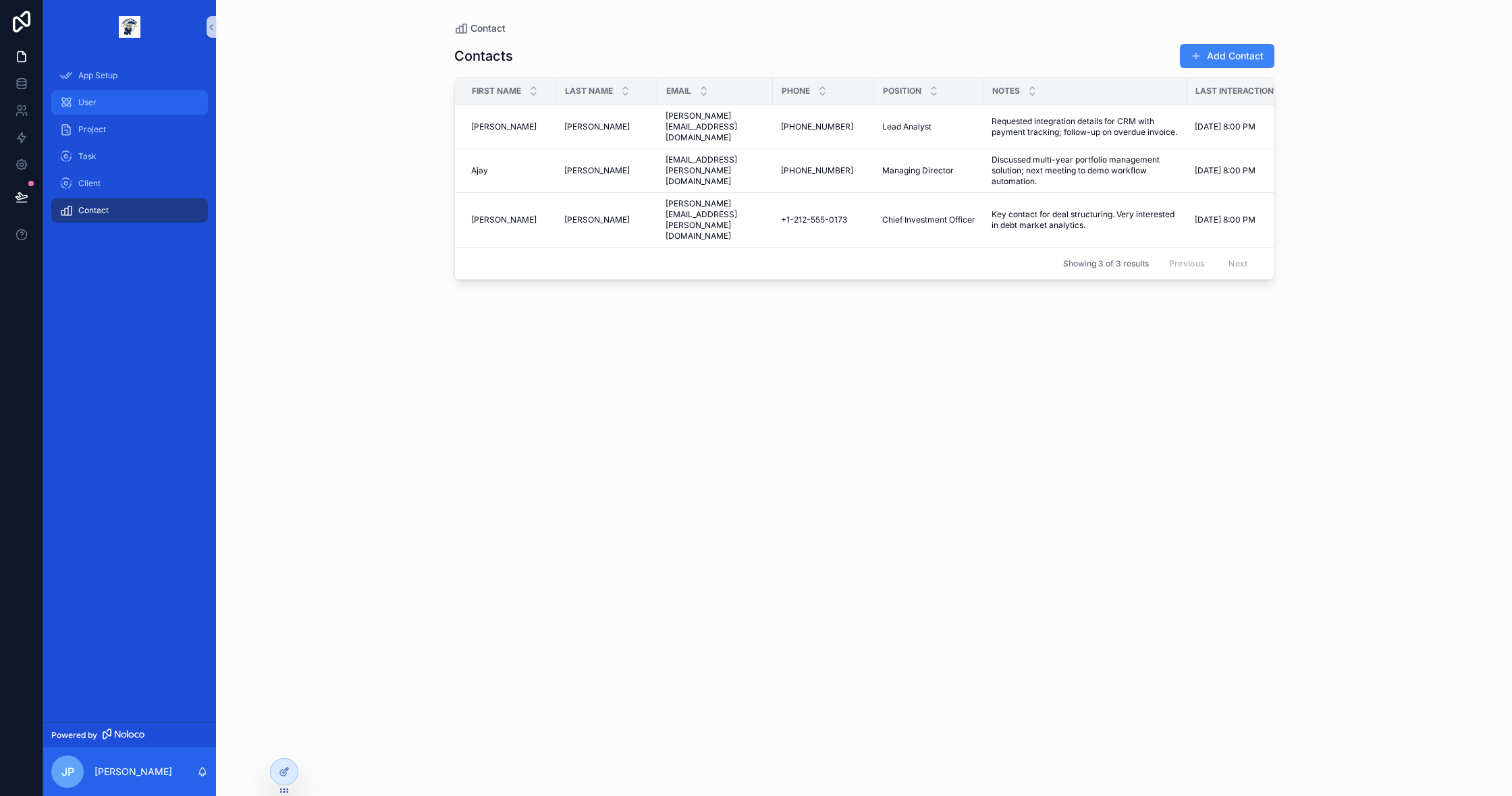
click at [82, 107] on span "User" at bounding box center [88, 102] width 18 height 11
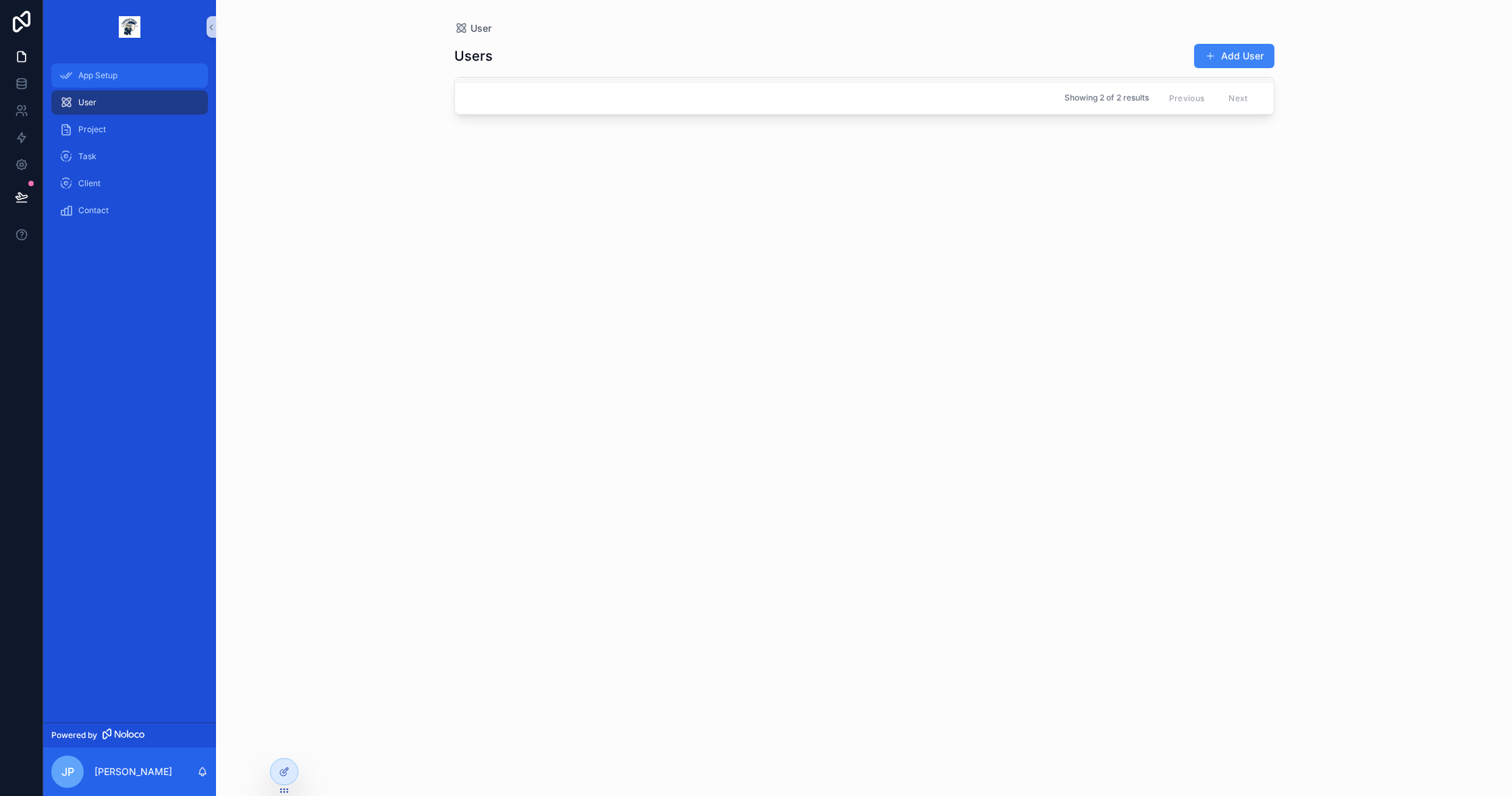
click at [115, 82] on div "App Setup" at bounding box center [130, 75] width 140 height 21
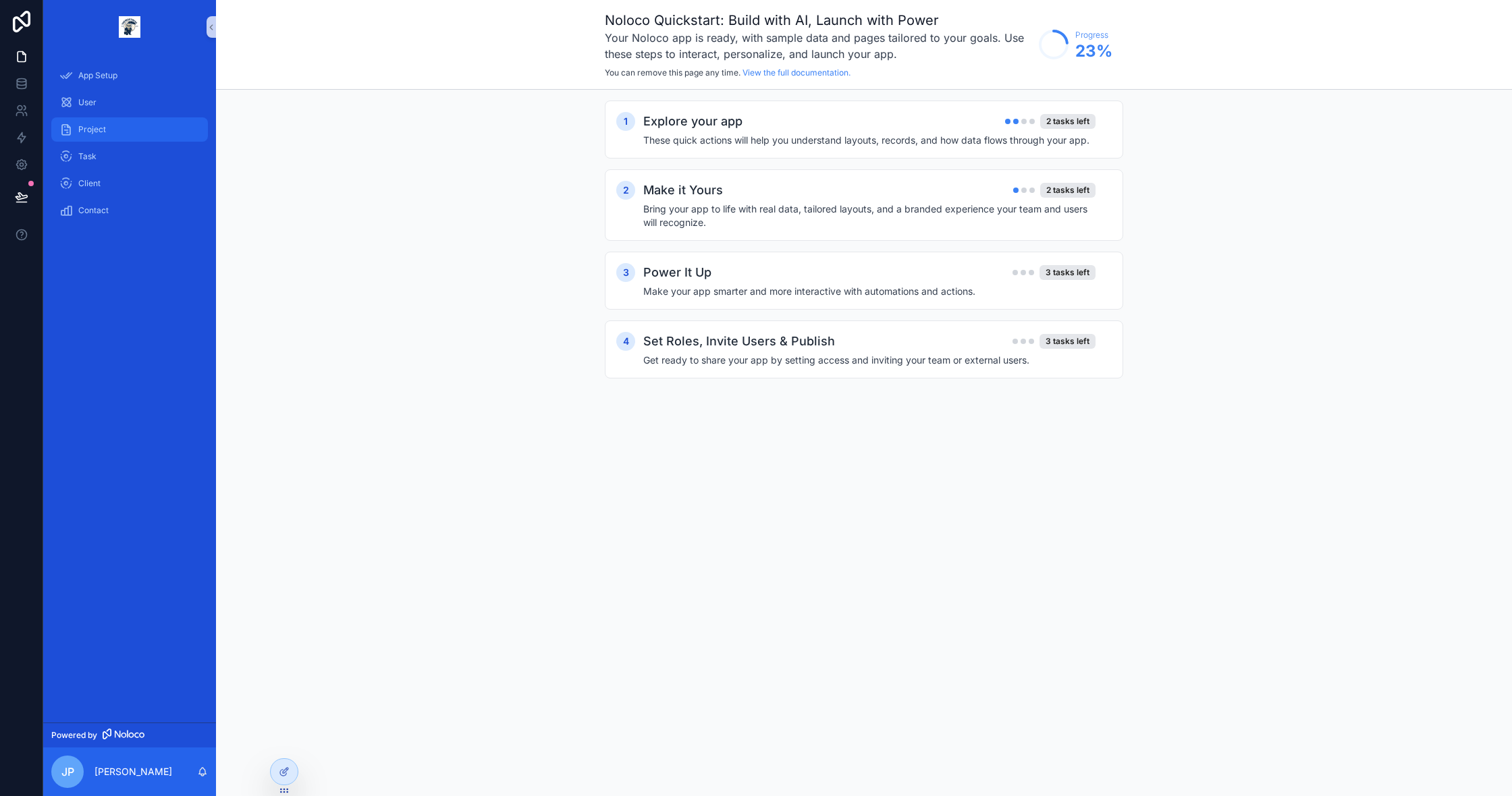
click at [100, 131] on span "Project" at bounding box center [92, 130] width 27 height 11
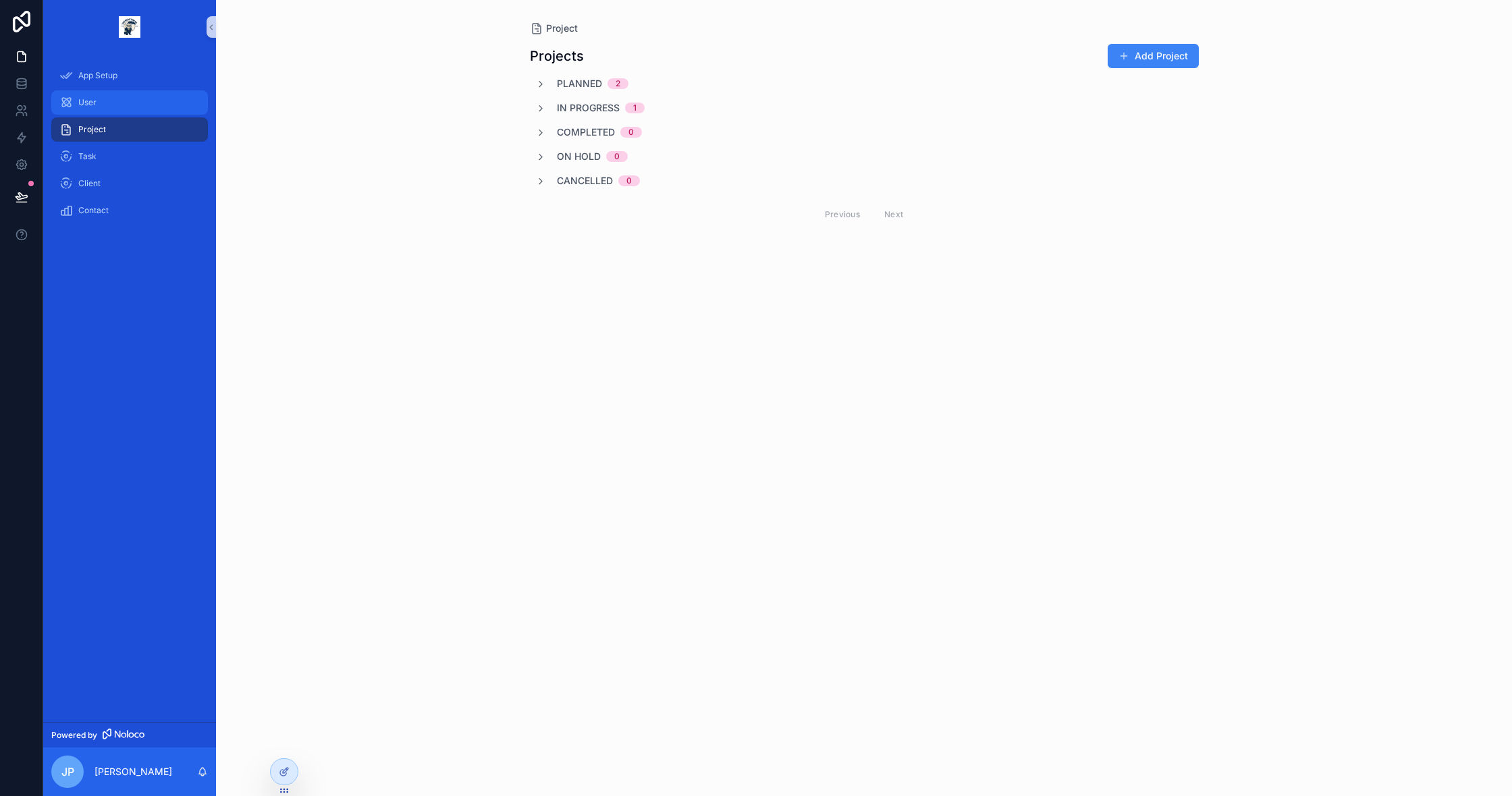
click at [108, 106] on div "User" at bounding box center [130, 102] width 140 height 21
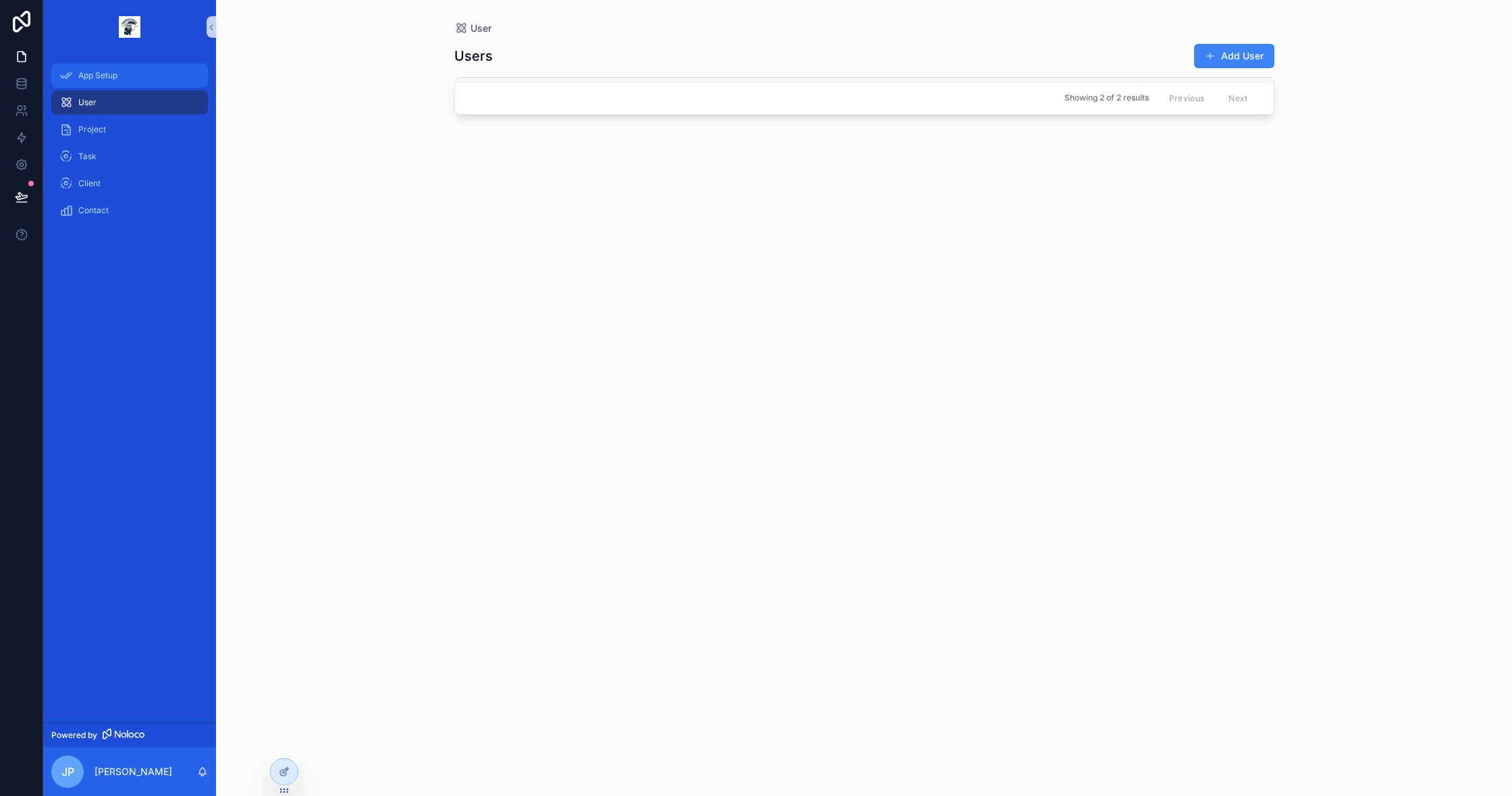
click at [134, 86] on link "App Setup" at bounding box center [129, 75] width 156 height 24
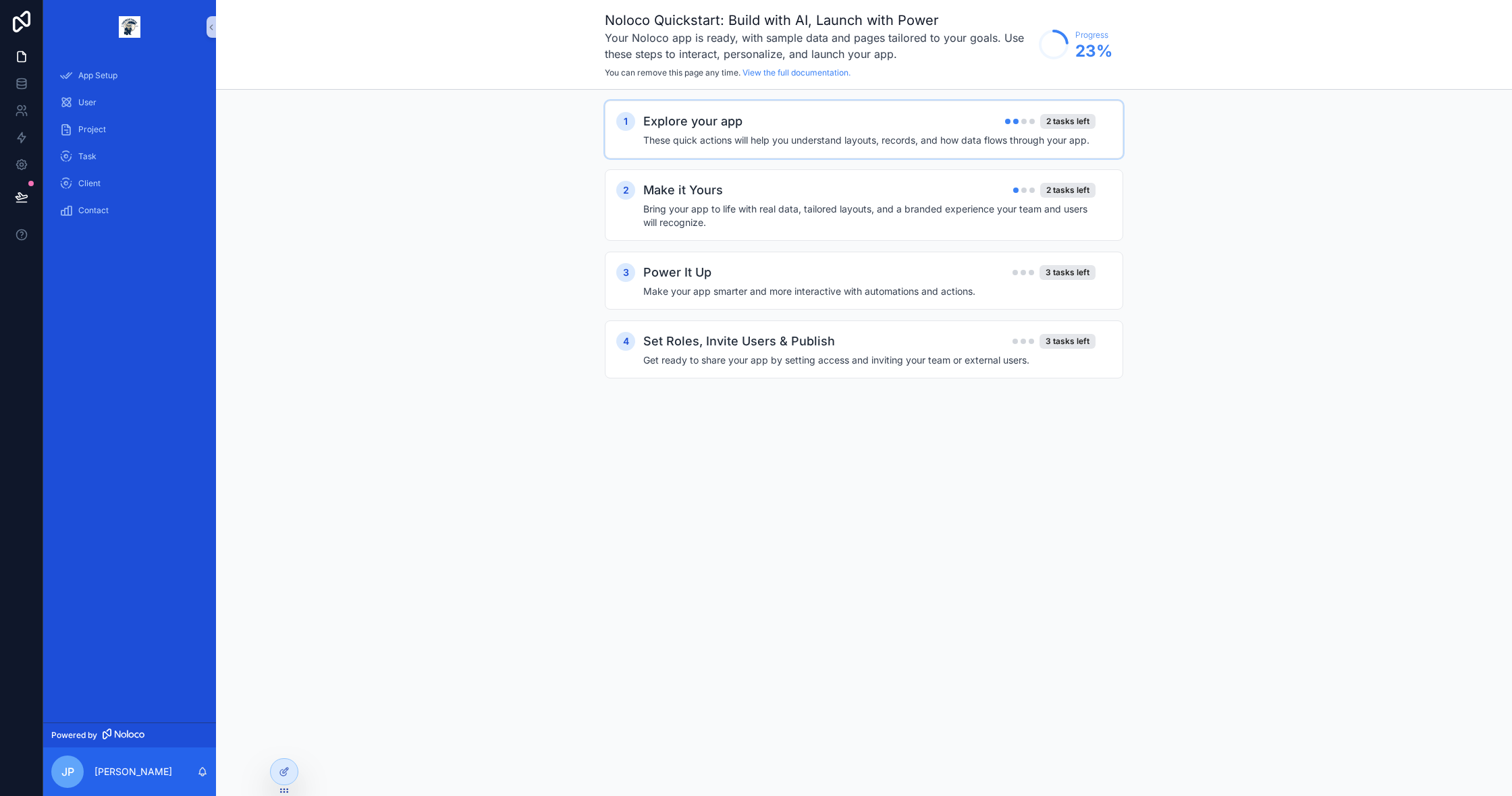
click at [836, 143] on h4 "These quick actions will help you understand layouts, records, and how data flo…" at bounding box center [869, 140] width 452 height 14
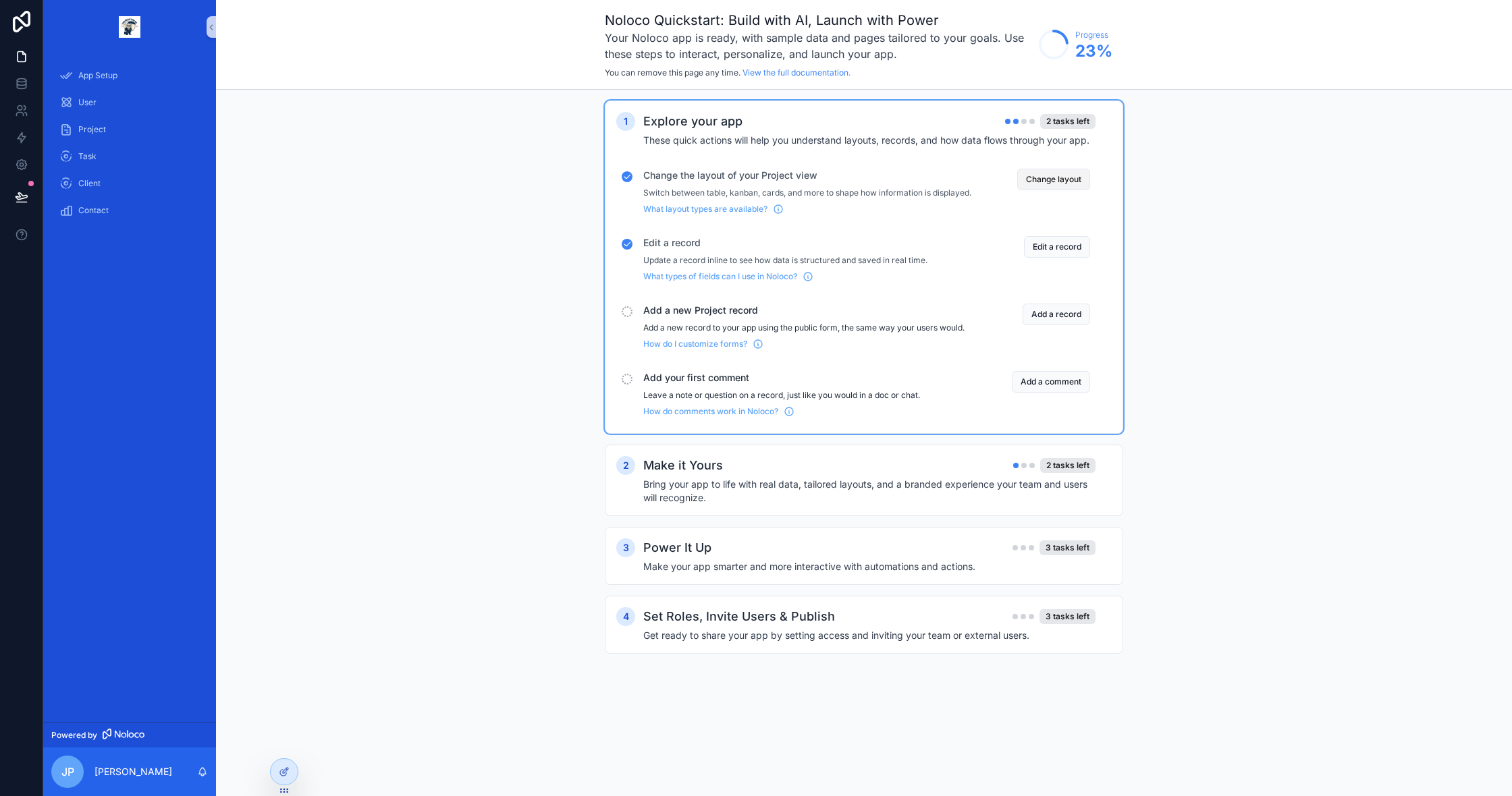
click at [1057, 178] on button "Change layout" at bounding box center [1054, 179] width 73 height 21
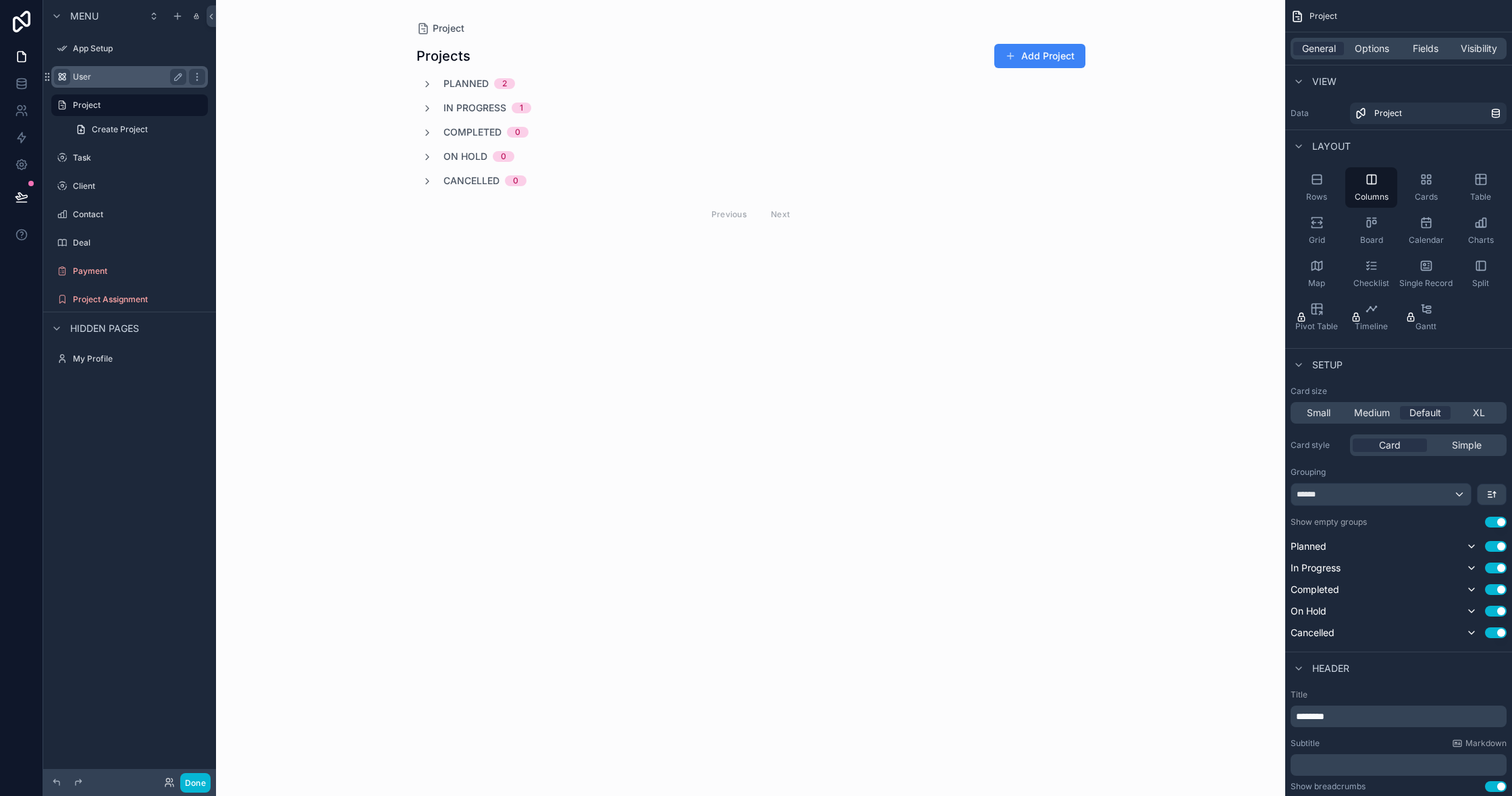
click at [63, 72] on icon "scrollable content" at bounding box center [62, 77] width 11 height 11
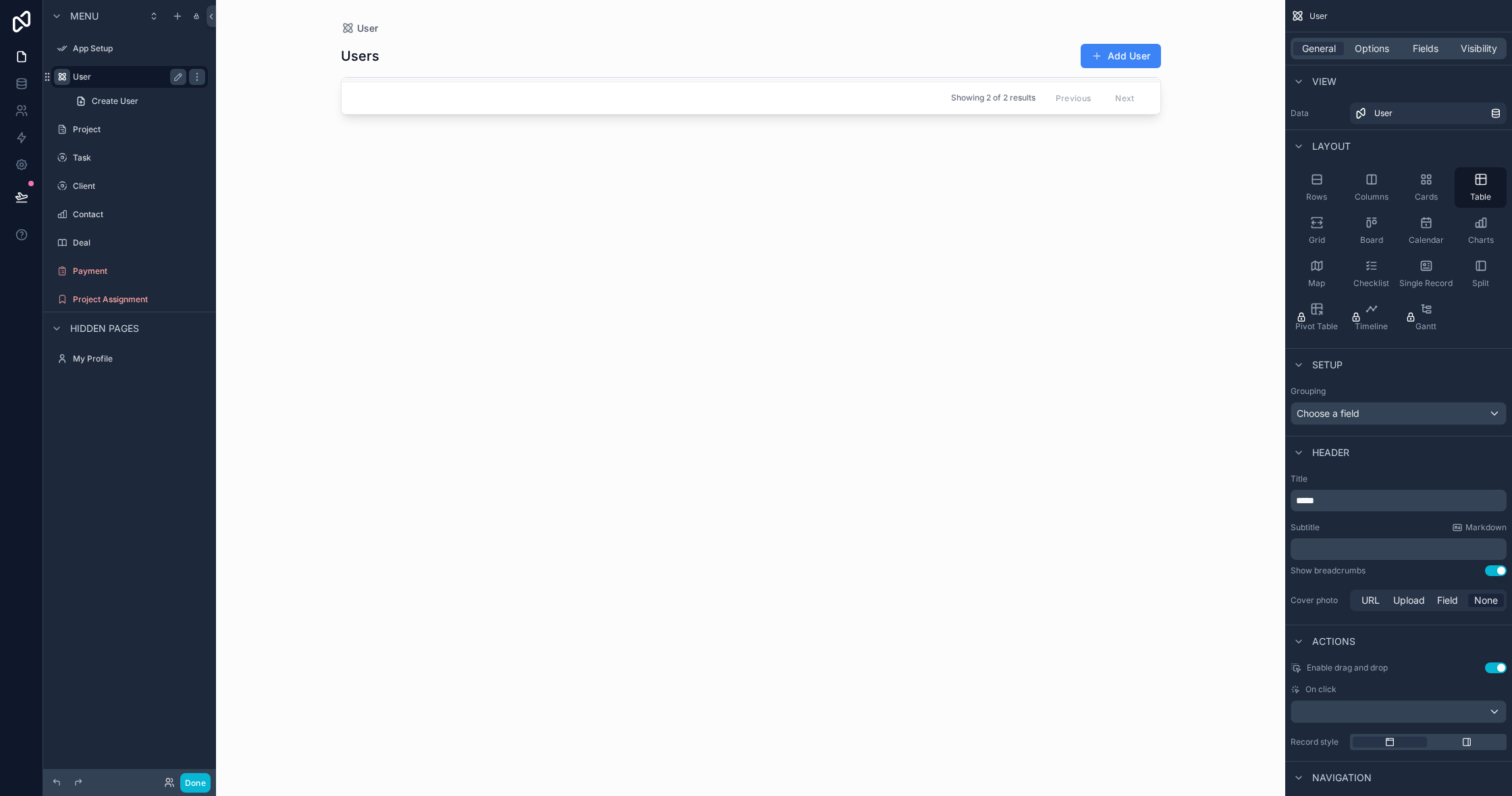
click at [362, 146] on div "scrollable content" at bounding box center [751, 390] width 864 height 780
click at [193, 74] on icon "scrollable content" at bounding box center [197, 77] width 11 height 11
click at [253, 101] on span "Remove" at bounding box center [258, 96] width 36 height 14
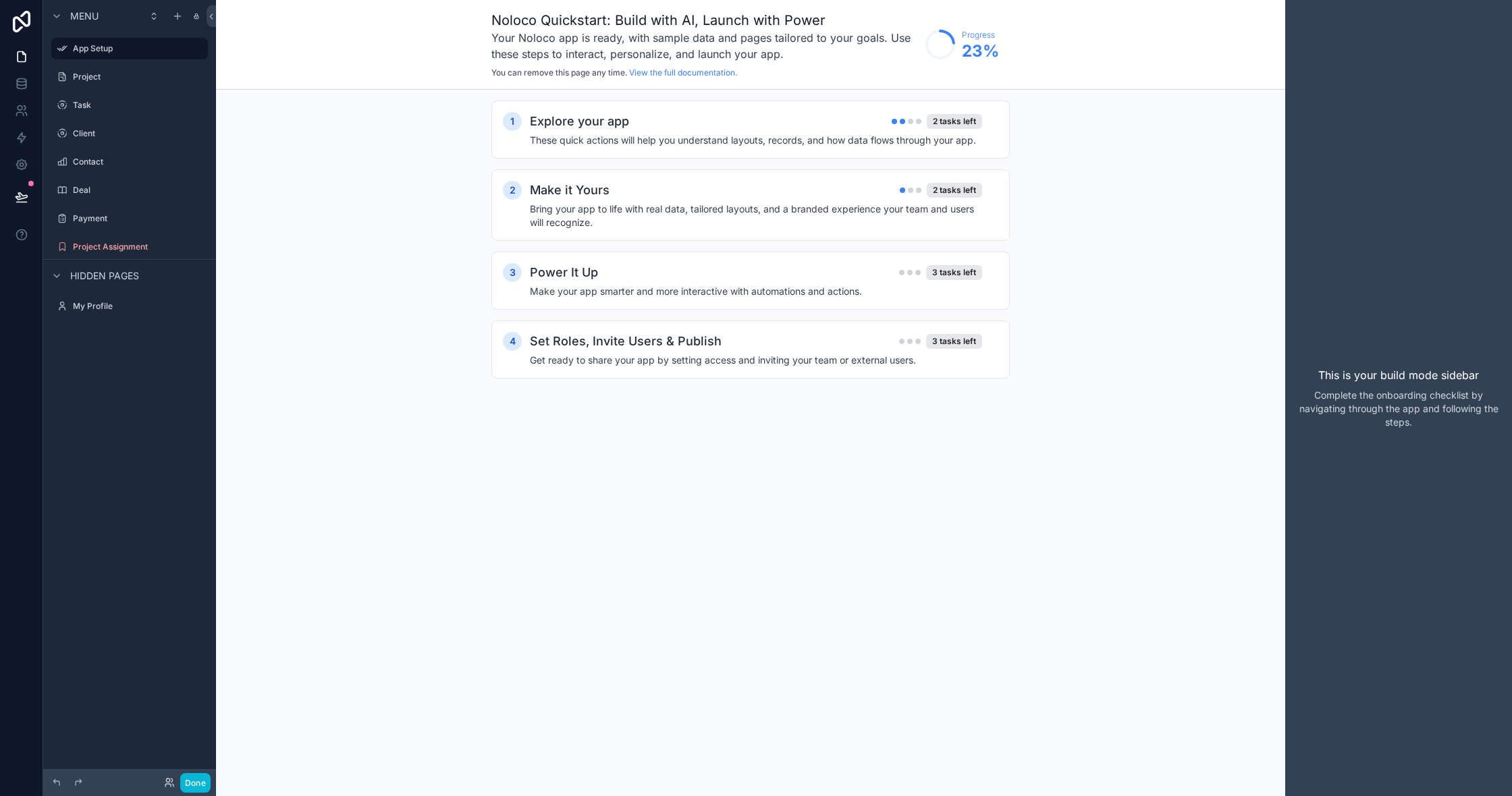
click at [121, 273] on span "Hidden pages" at bounding box center [105, 276] width 69 height 14
click at [115, 309] on label "My Profile" at bounding box center [127, 307] width 108 height 11
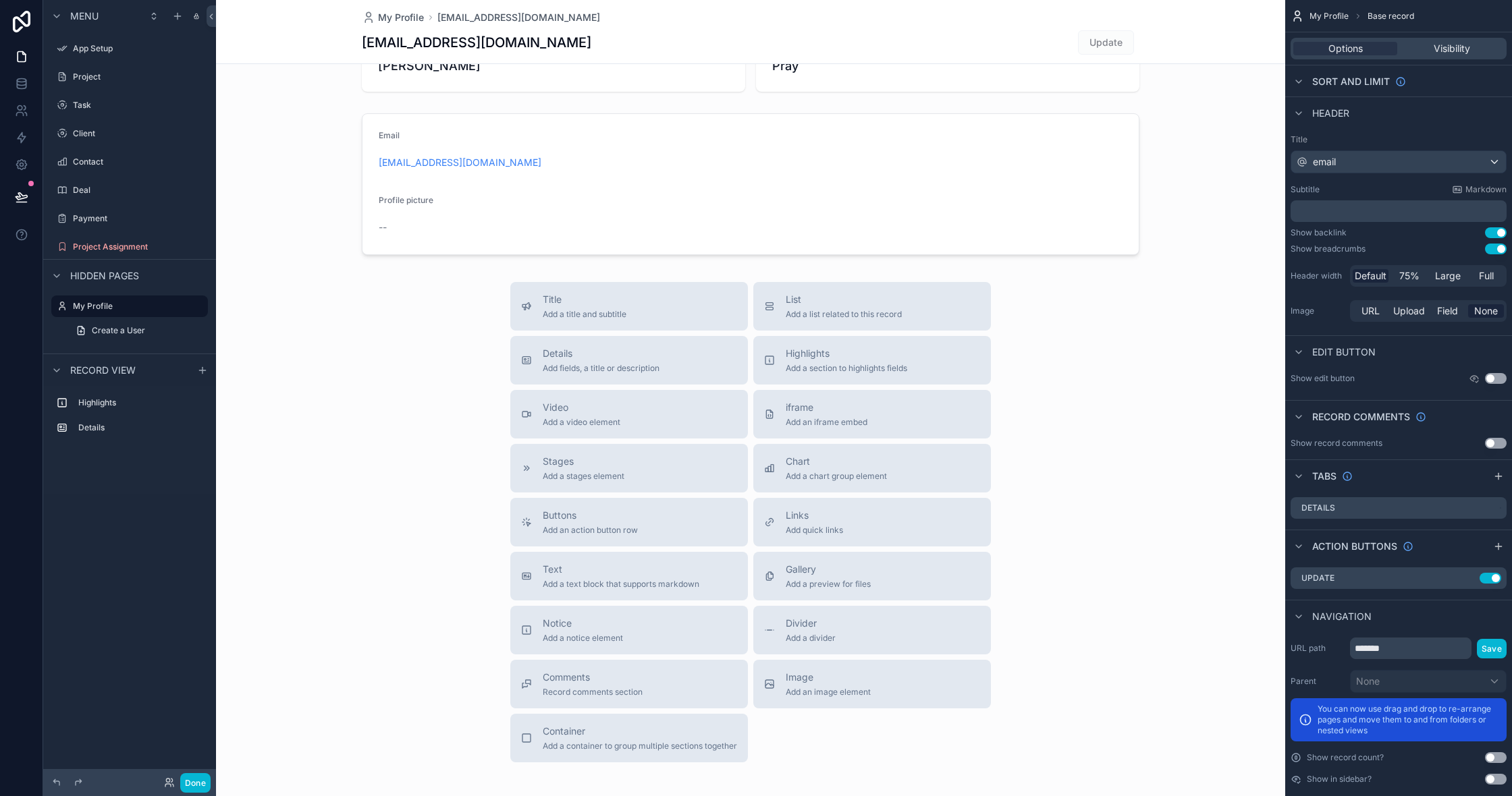
scroll to position [0, 1]
drag, startPoint x: 873, startPoint y: 300, endPoint x: 910, endPoint y: 281, distance: 41.6
click at [910, 281] on div "scrollable content" at bounding box center [751, 401] width 1070 height 932
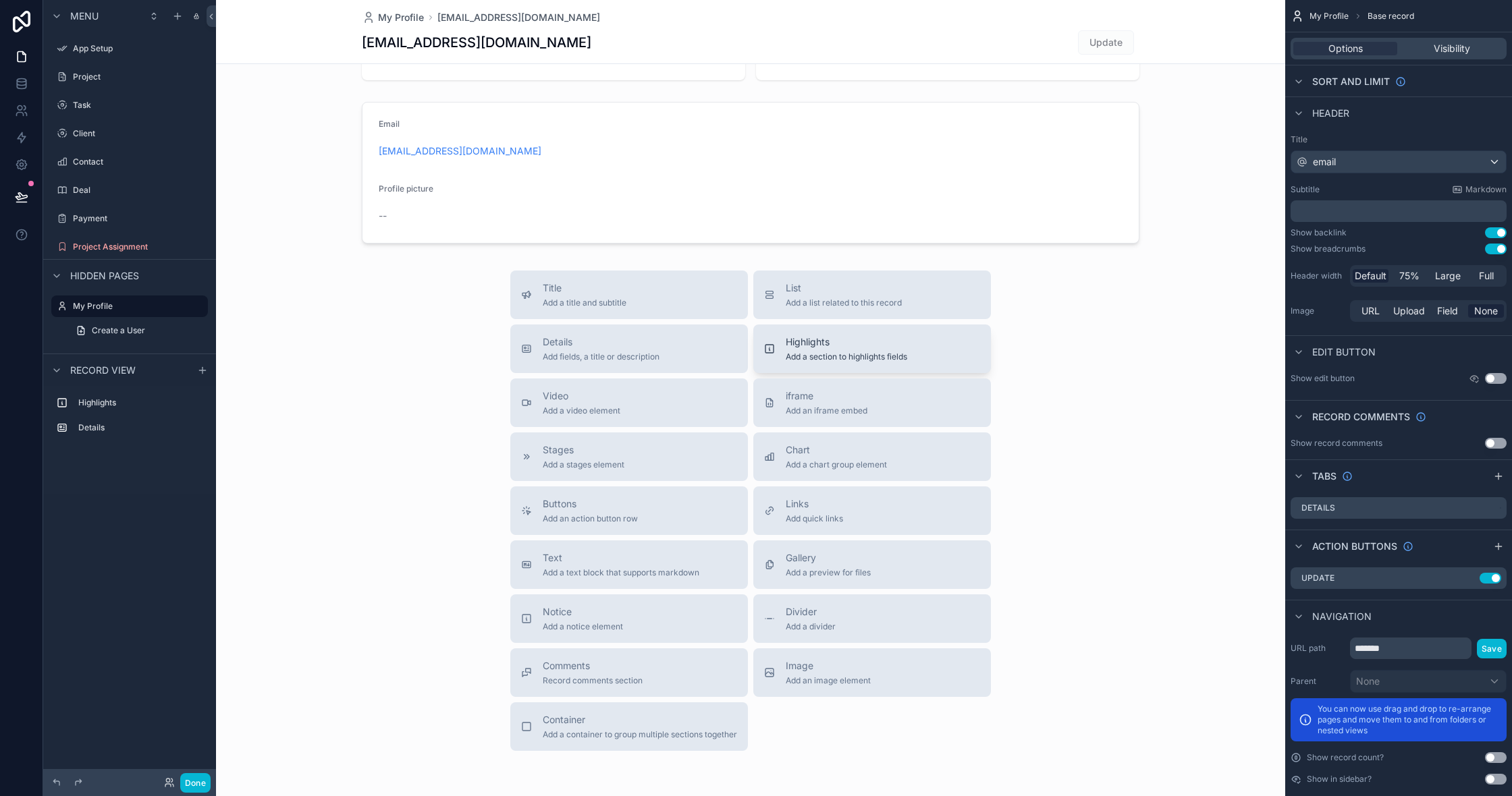
scroll to position [0, 0]
drag, startPoint x: 878, startPoint y: 352, endPoint x: 973, endPoint y: 313, distance: 102.7
click at [1012, 296] on div "Title Add a title and subtitle List Add a list related to this record Details A…" at bounding box center [751, 511] width 1070 height 480
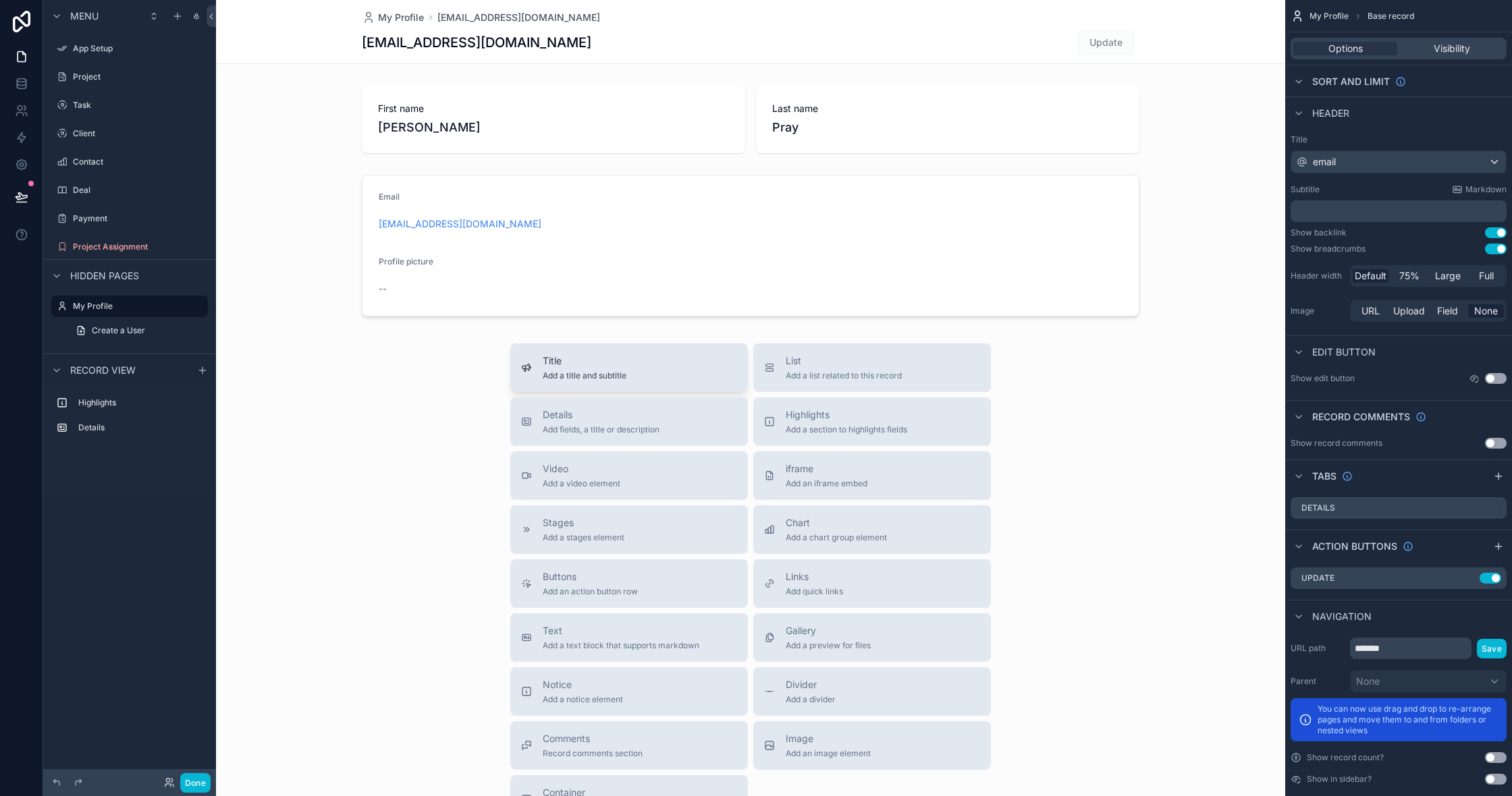
scroll to position [4, 0]
drag, startPoint x: 565, startPoint y: 372, endPoint x: 565, endPoint y: 244, distance: 128.0
click at [565, 244] on div "My Profile no-reply@themostwise.com no-reply@themostwise.com Update First name …" at bounding box center [751, 462] width 1070 height 932
click at [571, 372] on span "Add a title and subtitle" at bounding box center [584, 376] width 84 height 11
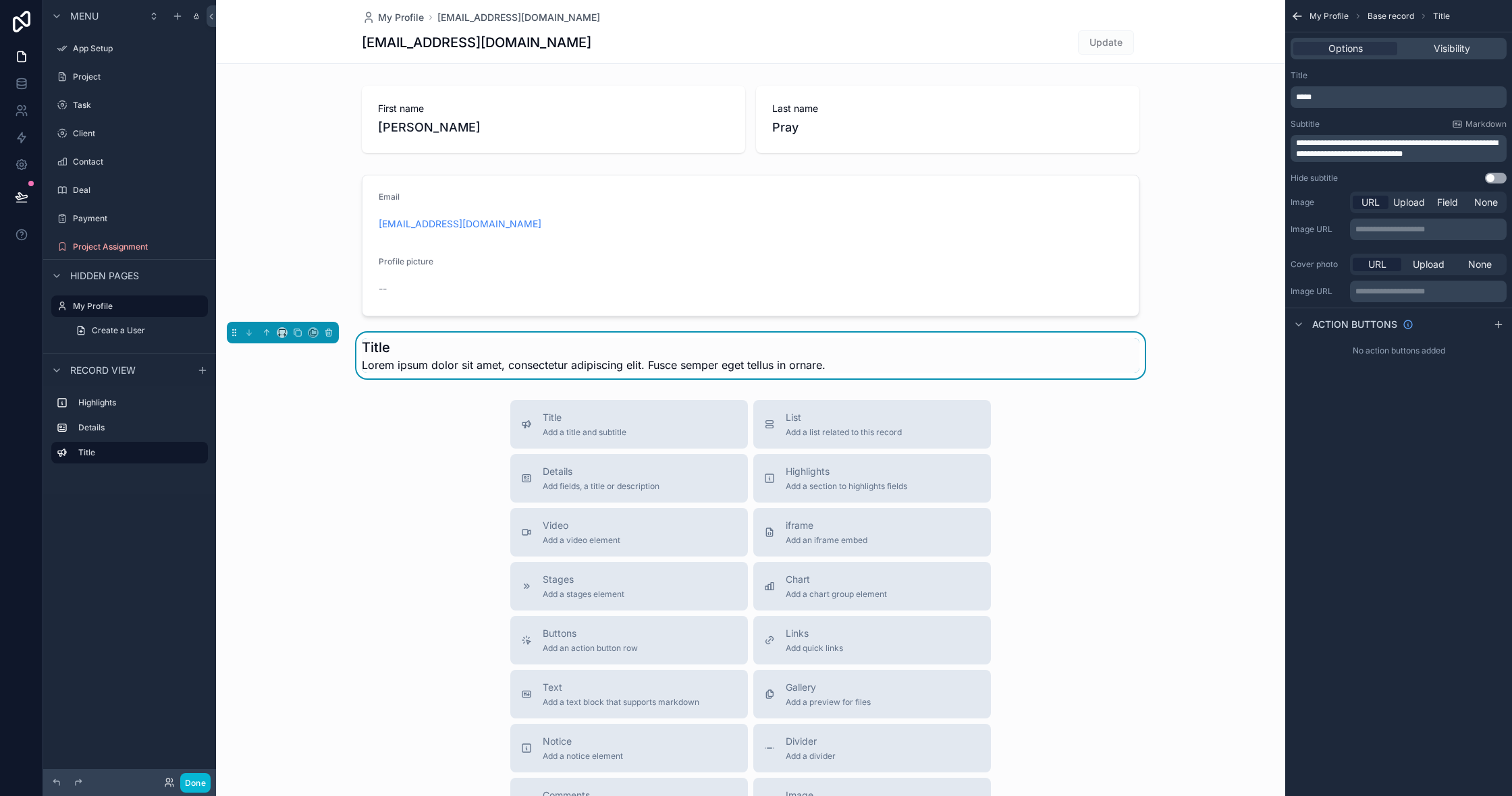
click at [409, 442] on div "Title Add a title and subtitle List Add a list related to this record Details A…" at bounding box center [751, 640] width 1070 height 480
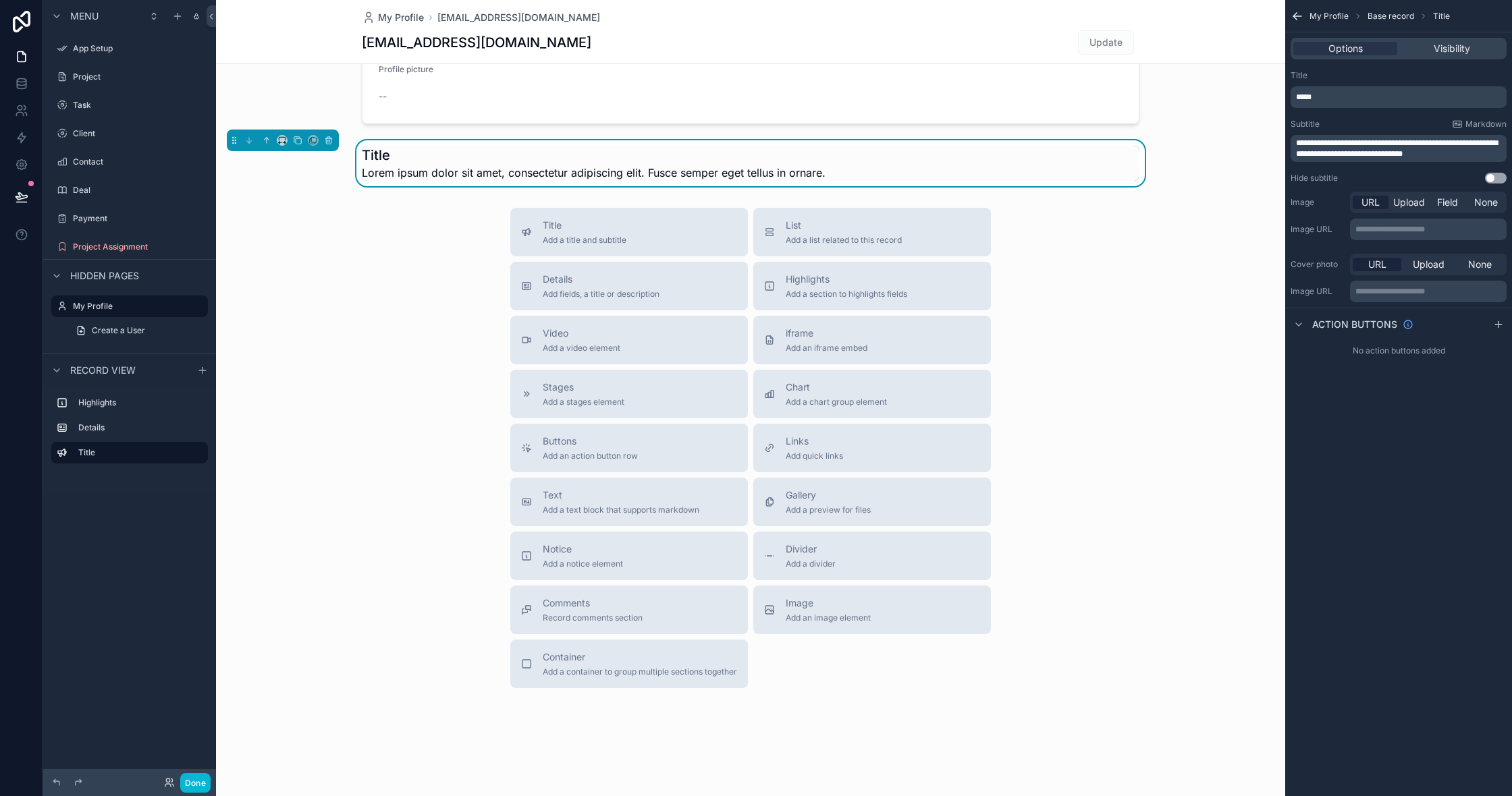
drag, startPoint x: 1109, startPoint y: 547, endPoint x: 1102, endPoint y: 548, distance: 7.1
click at [1108, 547] on div "Title Add a title and subtitle List Add a list related to this record Details A…" at bounding box center [751, 448] width 1070 height 480
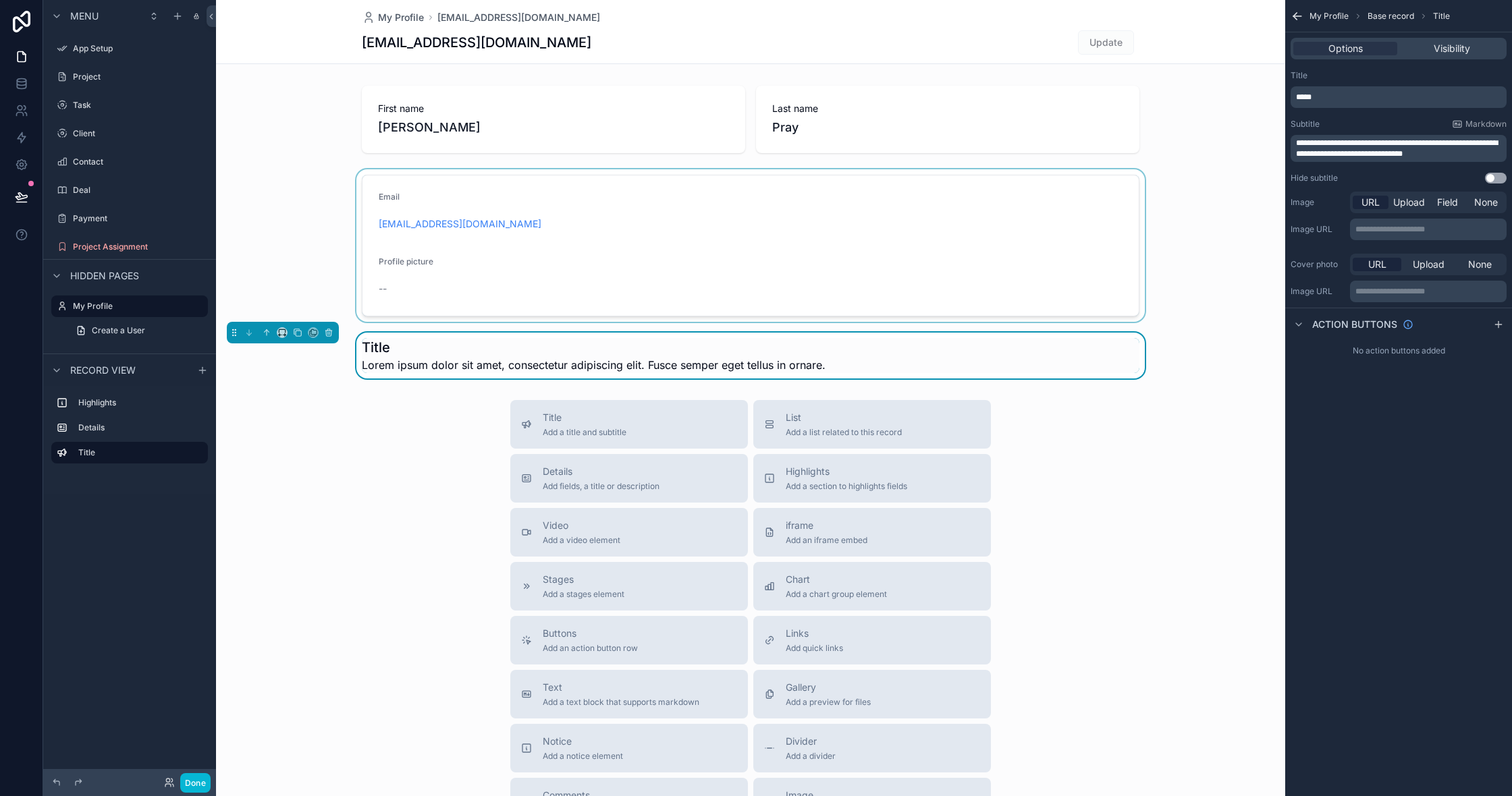
click at [1046, 262] on div "scrollable content" at bounding box center [751, 246] width 1070 height 152
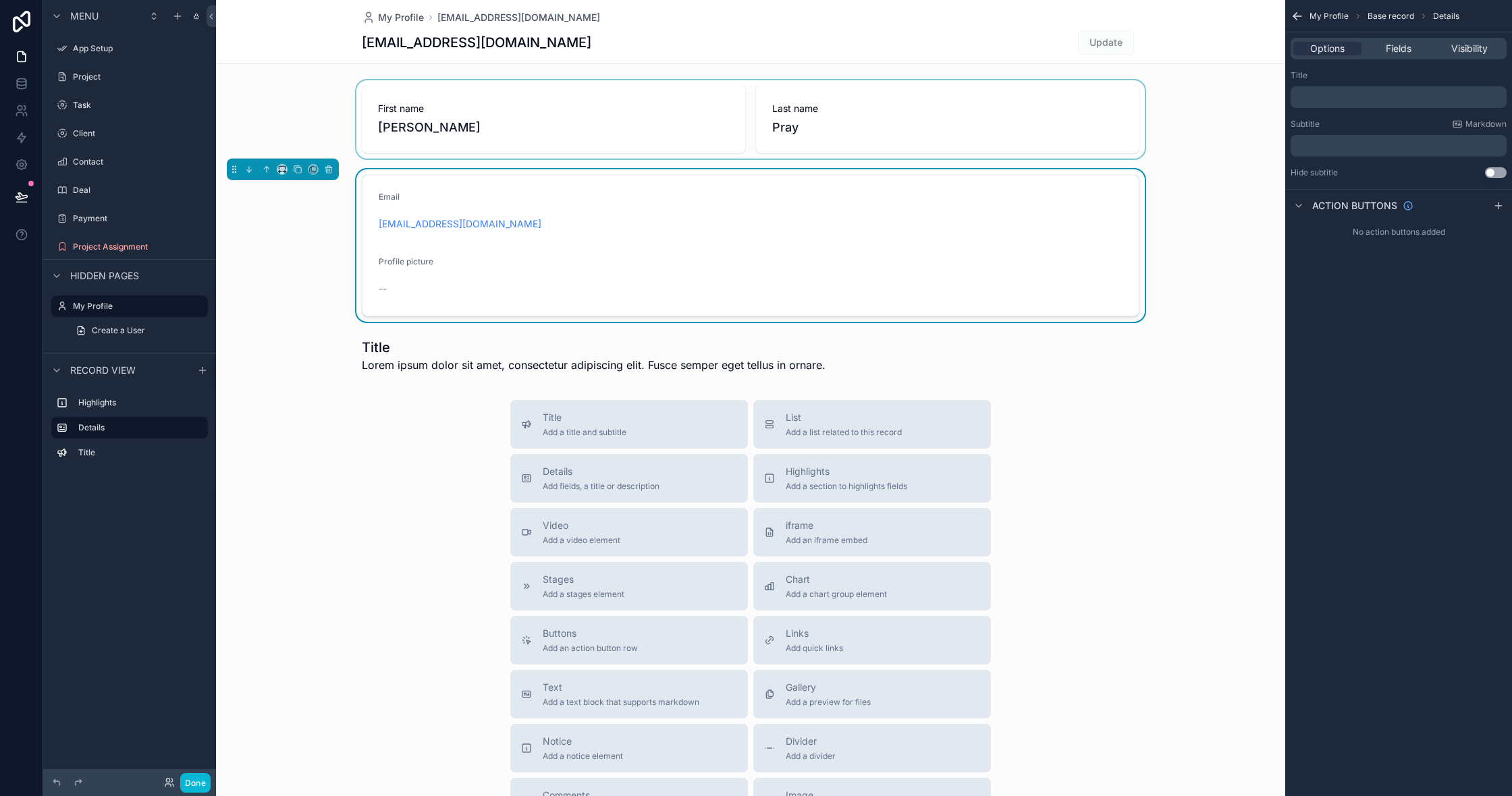
click at [1063, 141] on div "scrollable content" at bounding box center [751, 119] width 1070 height 79
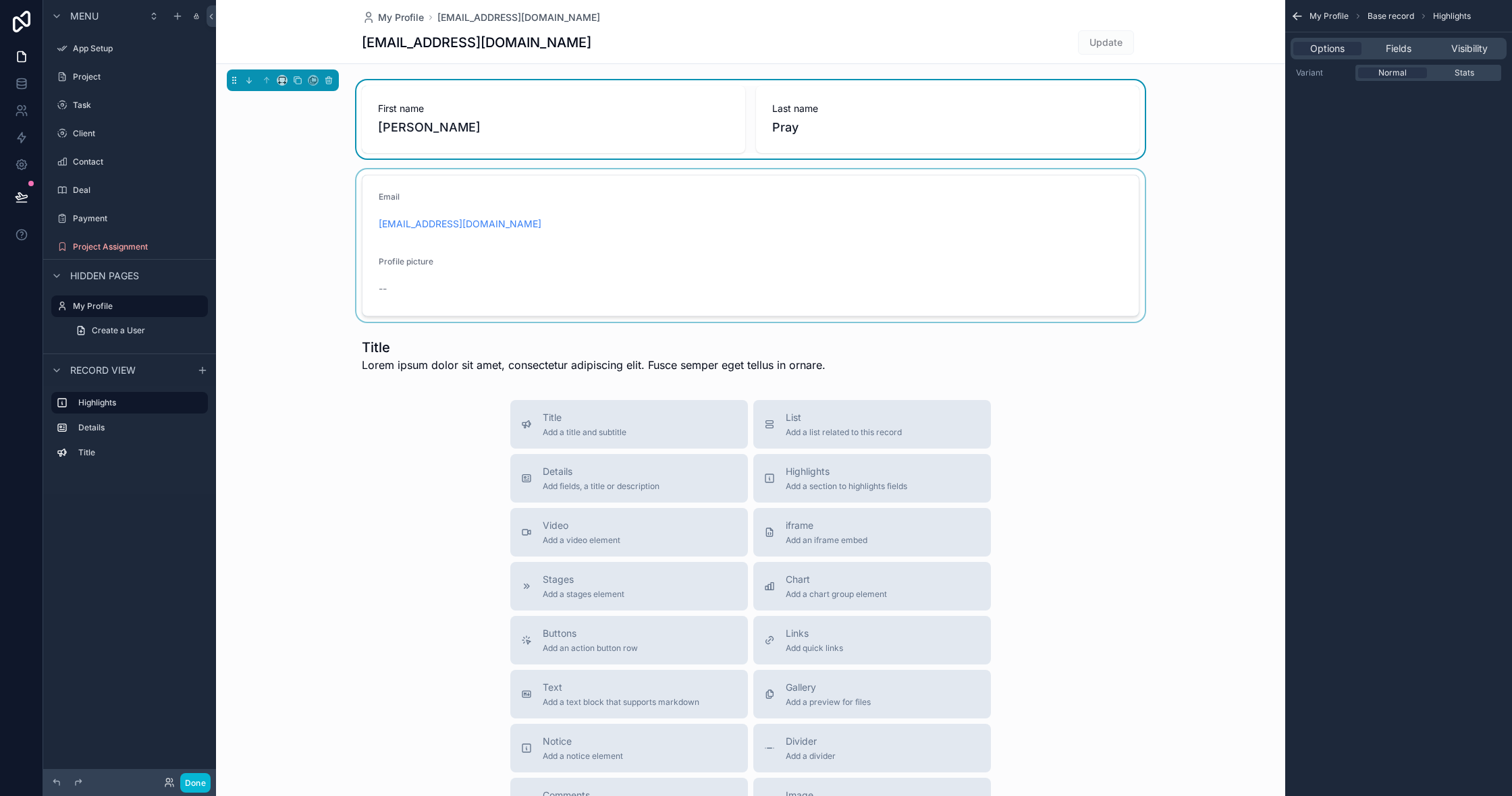
click at [1292, 18] on icon "scrollable content" at bounding box center [1298, 16] width 14 height 14
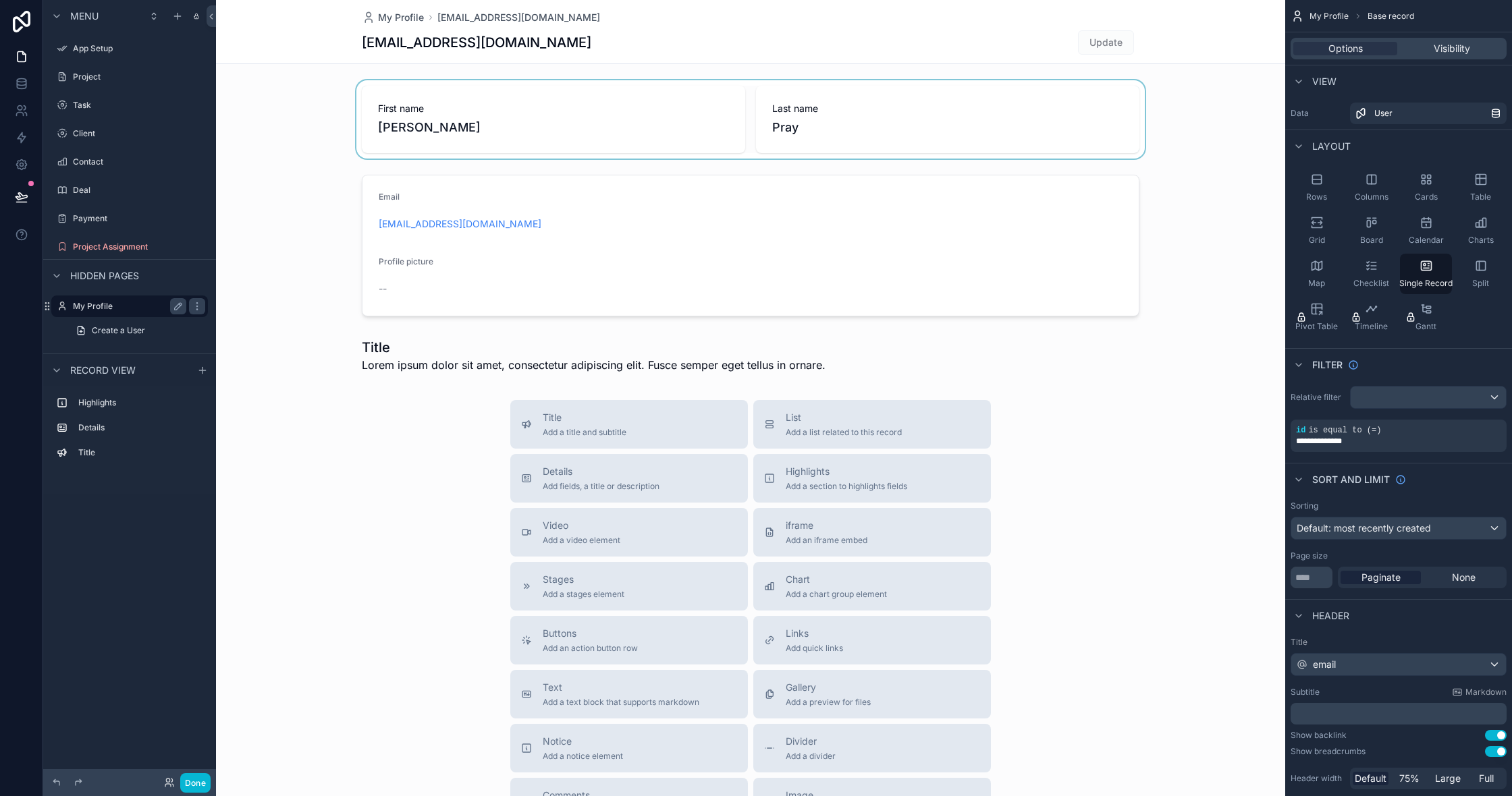
scroll to position [5, 1]
drag, startPoint x: 114, startPoint y: 307, endPoint x: 123, endPoint y: 279, distance: 29.4
click at [111, 325] on span "Hidden pages" at bounding box center [105, 329] width 69 height 14
click at [112, 325] on span "Hidden pages" at bounding box center [105, 329] width 69 height 14
click at [174, 245] on icon "scrollable content" at bounding box center [179, 247] width 11 height 11
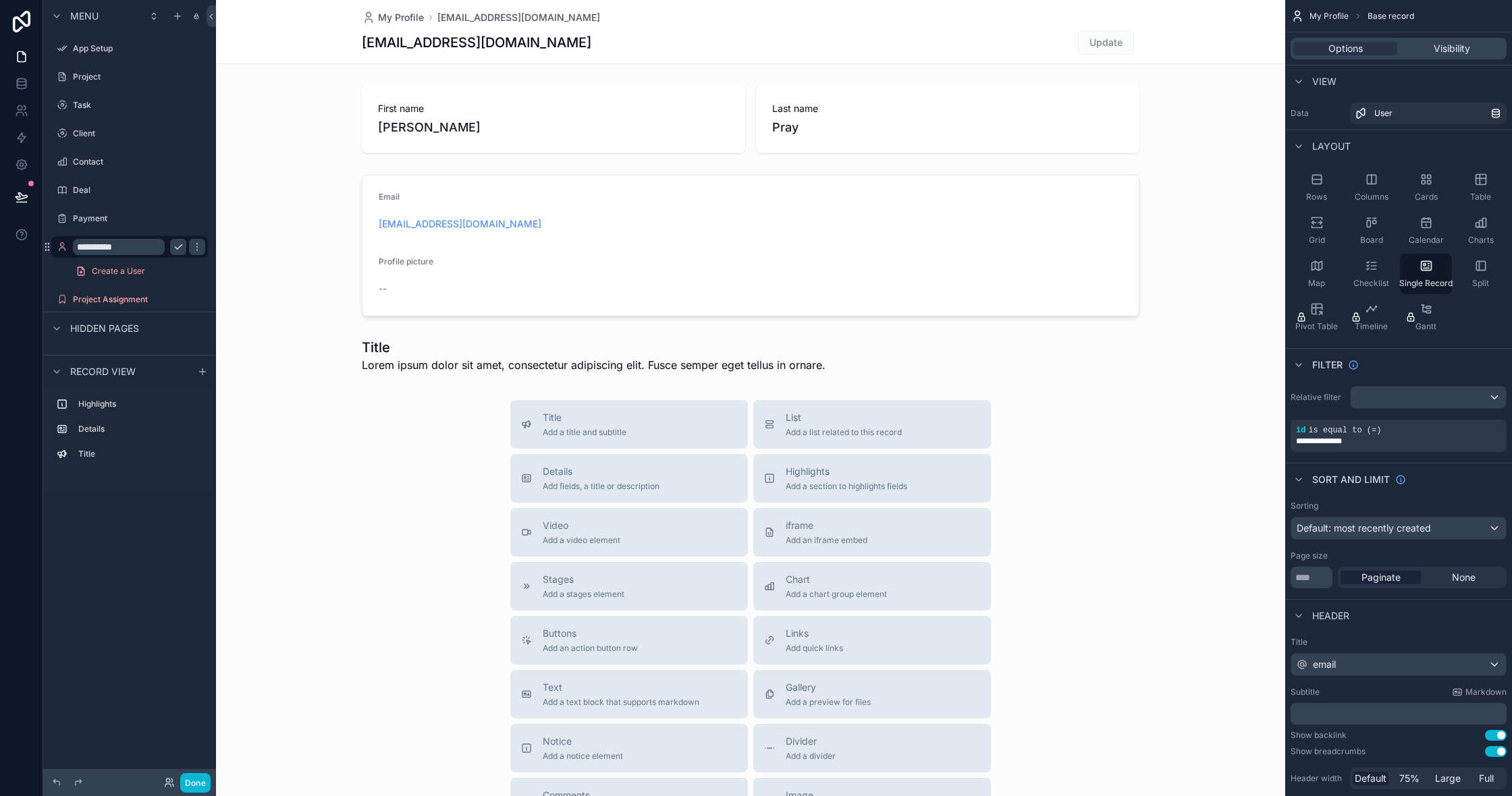
click at [162, 248] on input "**********" at bounding box center [119, 246] width 92 height 16
click at [134, 273] on span "Create a User" at bounding box center [118, 271] width 53 height 11
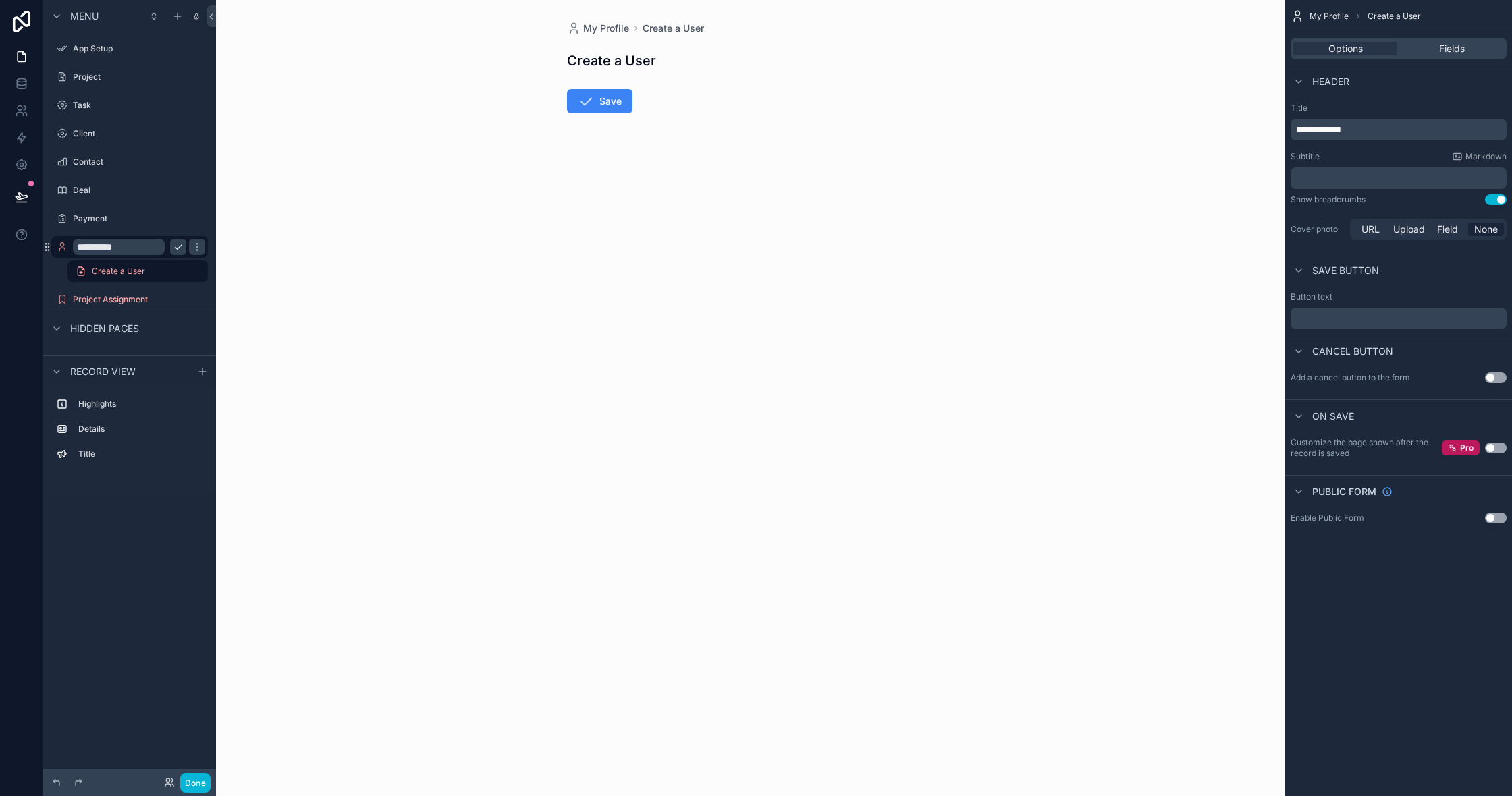
click at [150, 249] on input "**********" at bounding box center [119, 246] width 92 height 16
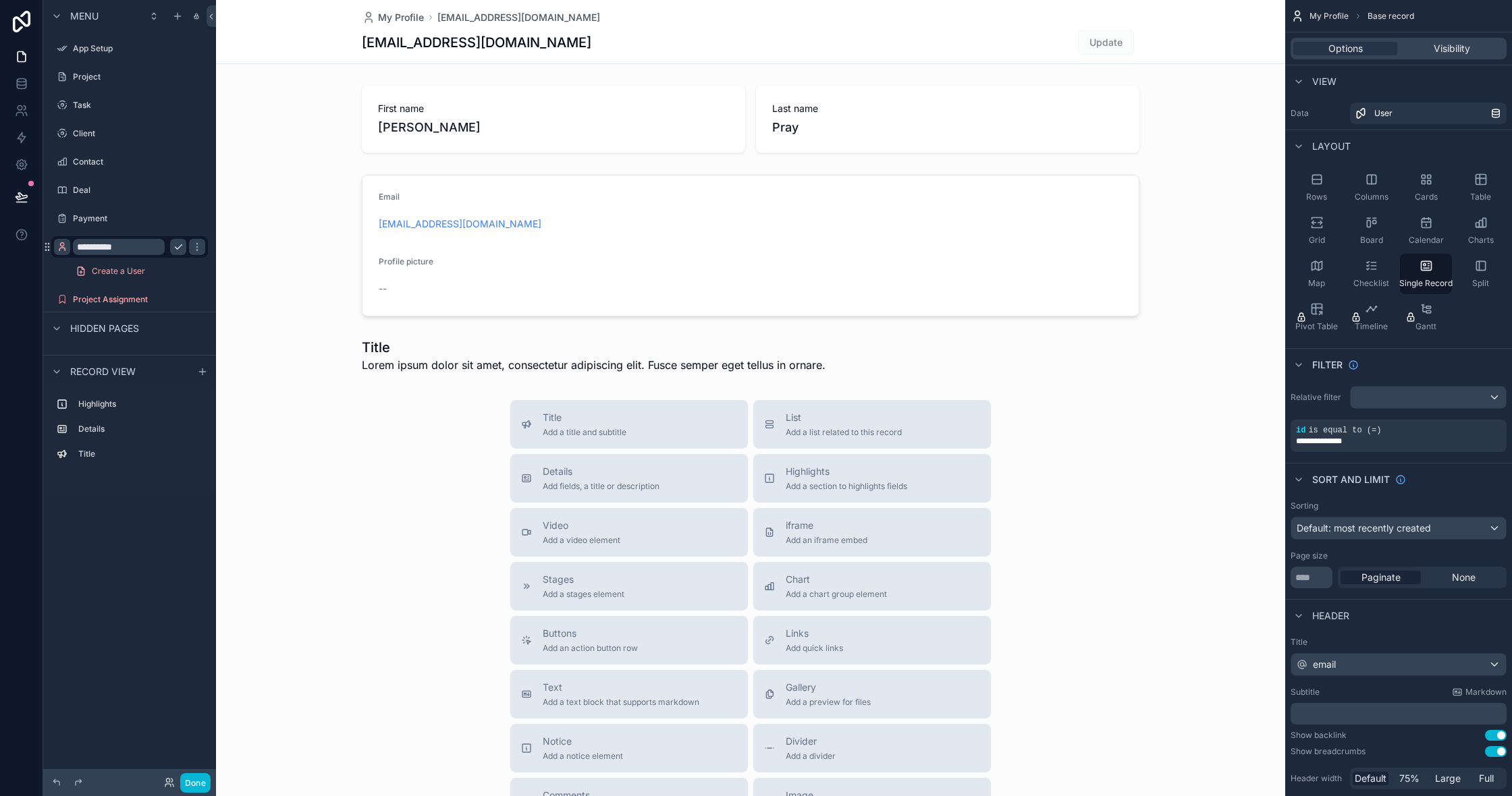
click at [62, 247] on icon "scrollable content" at bounding box center [62, 247] width 11 height 11
click at [274, 400] on div "scrollable content" at bounding box center [751, 494] width 1070 height 988
click at [110, 406] on label "Highlights" at bounding box center [138, 404] width 119 height 11
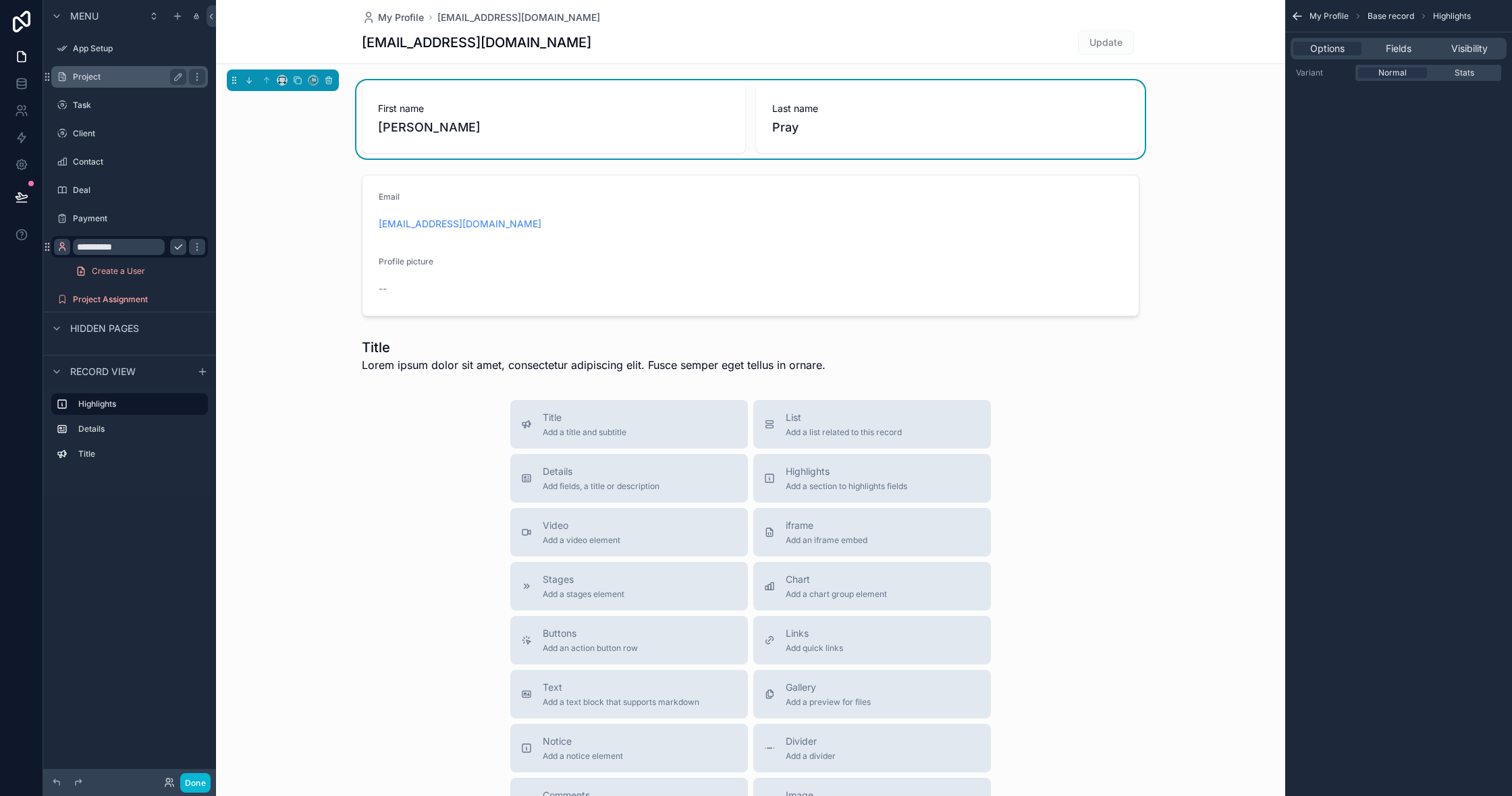
click at [92, 73] on label "Project" at bounding box center [127, 77] width 108 height 11
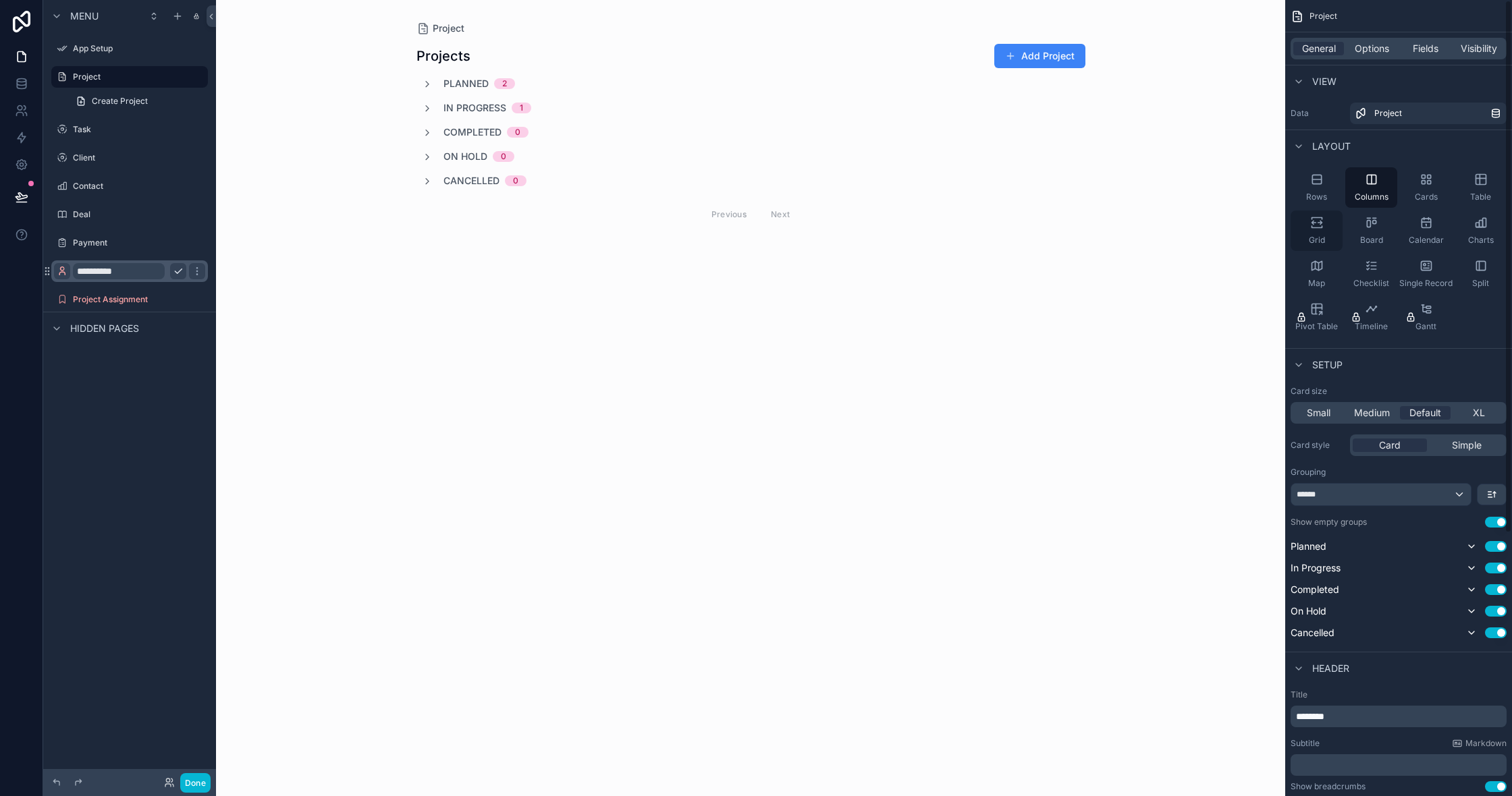
scroll to position [1, 0]
click at [22, 95] on link at bounding box center [21, 83] width 43 height 27
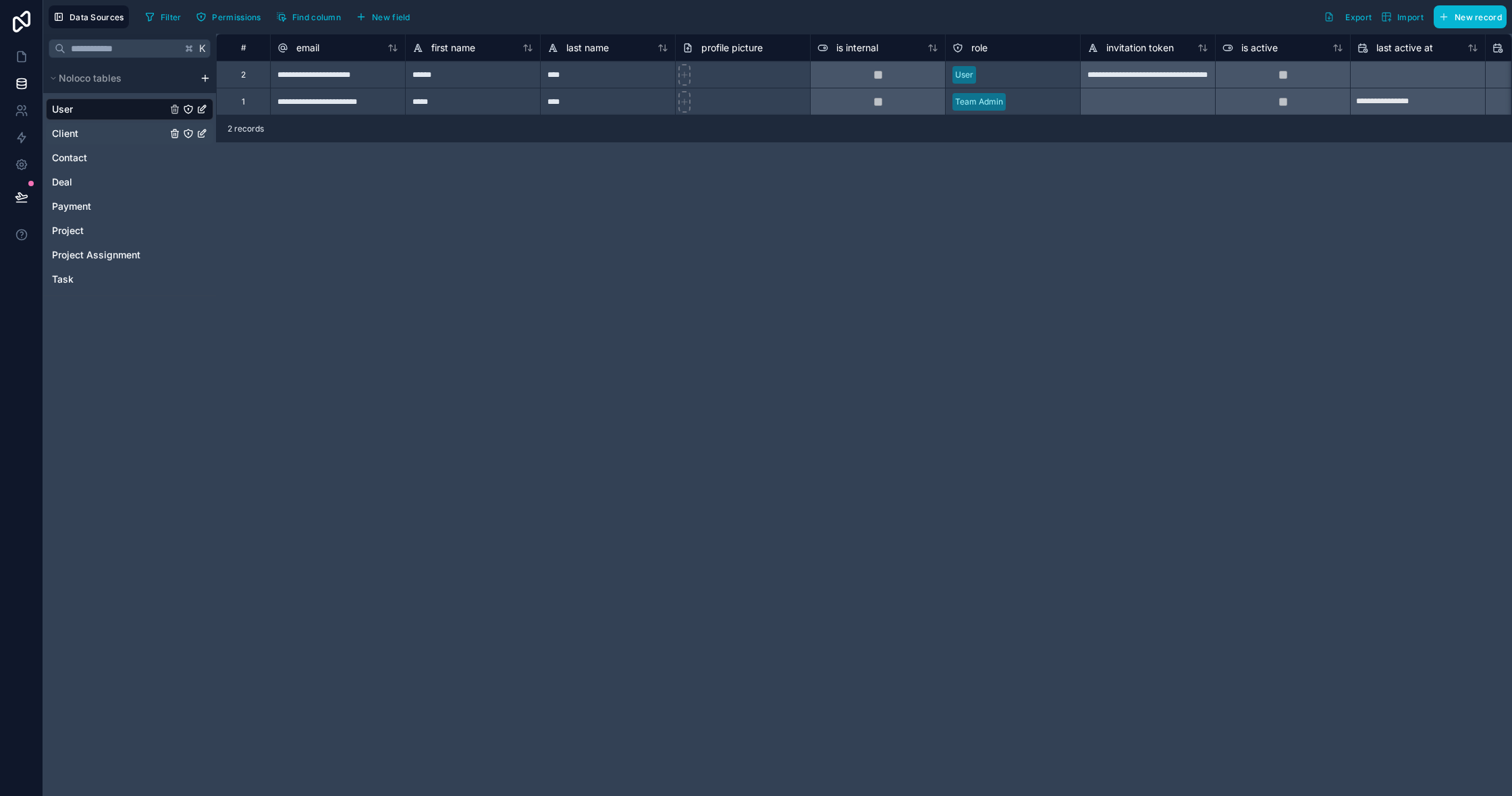
click at [132, 135] on link "Client" at bounding box center [109, 133] width 114 height 14
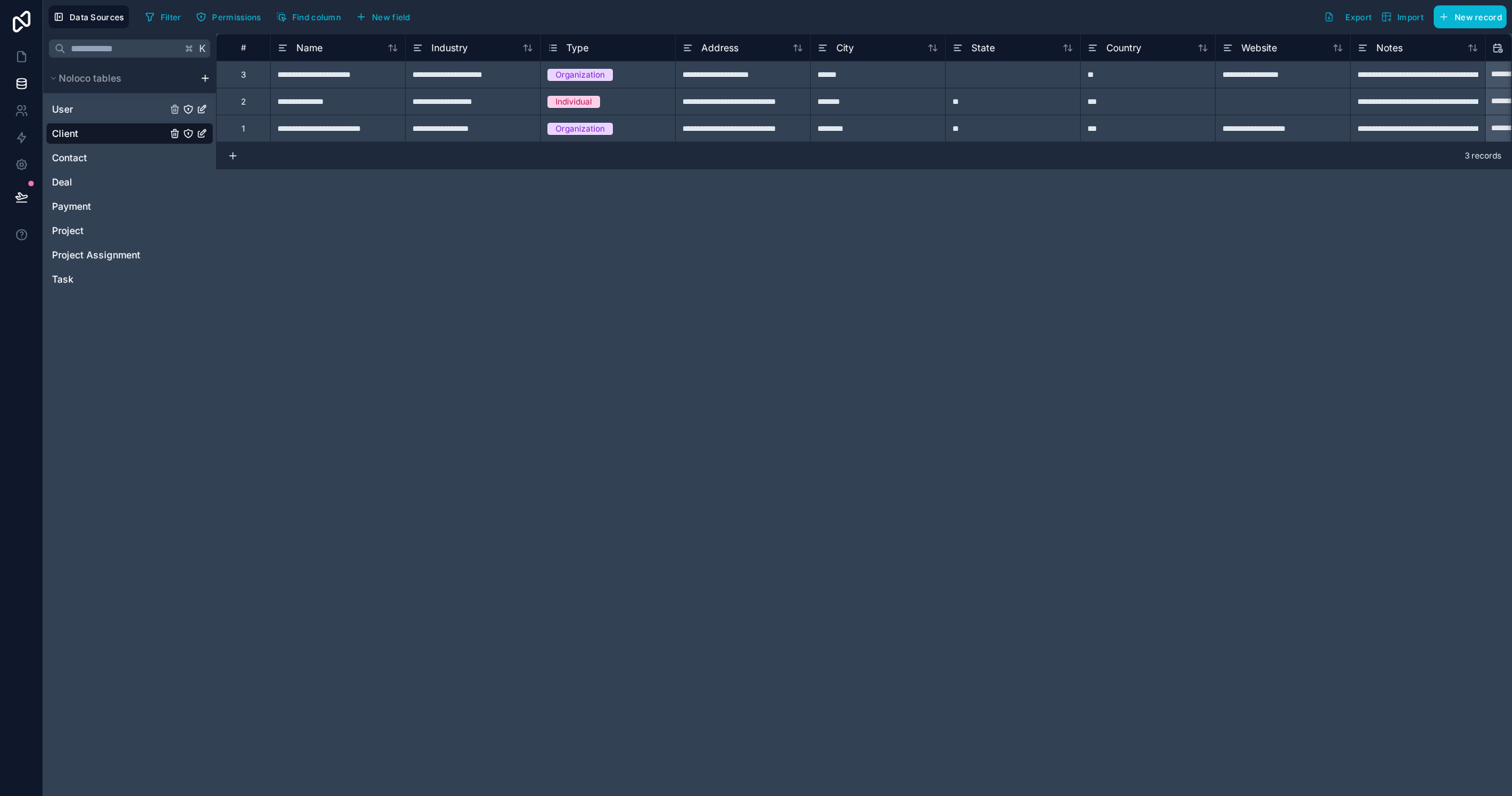
click at [111, 109] on link "User" at bounding box center [109, 109] width 114 height 14
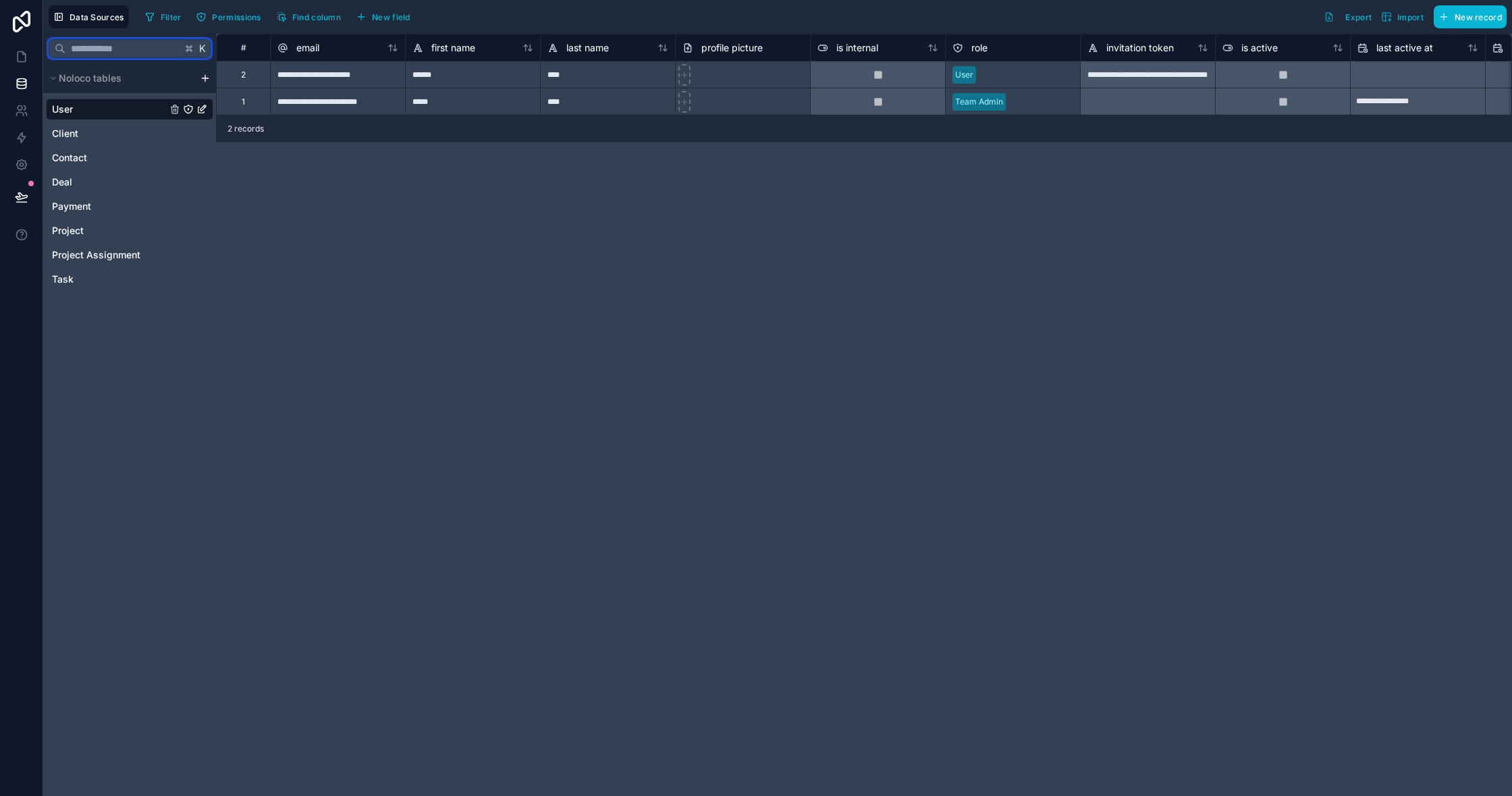
click at [121, 47] on input "text" at bounding box center [124, 49] width 116 height 24
click at [114, 77] on span "Noloco tables" at bounding box center [90, 79] width 63 height 14
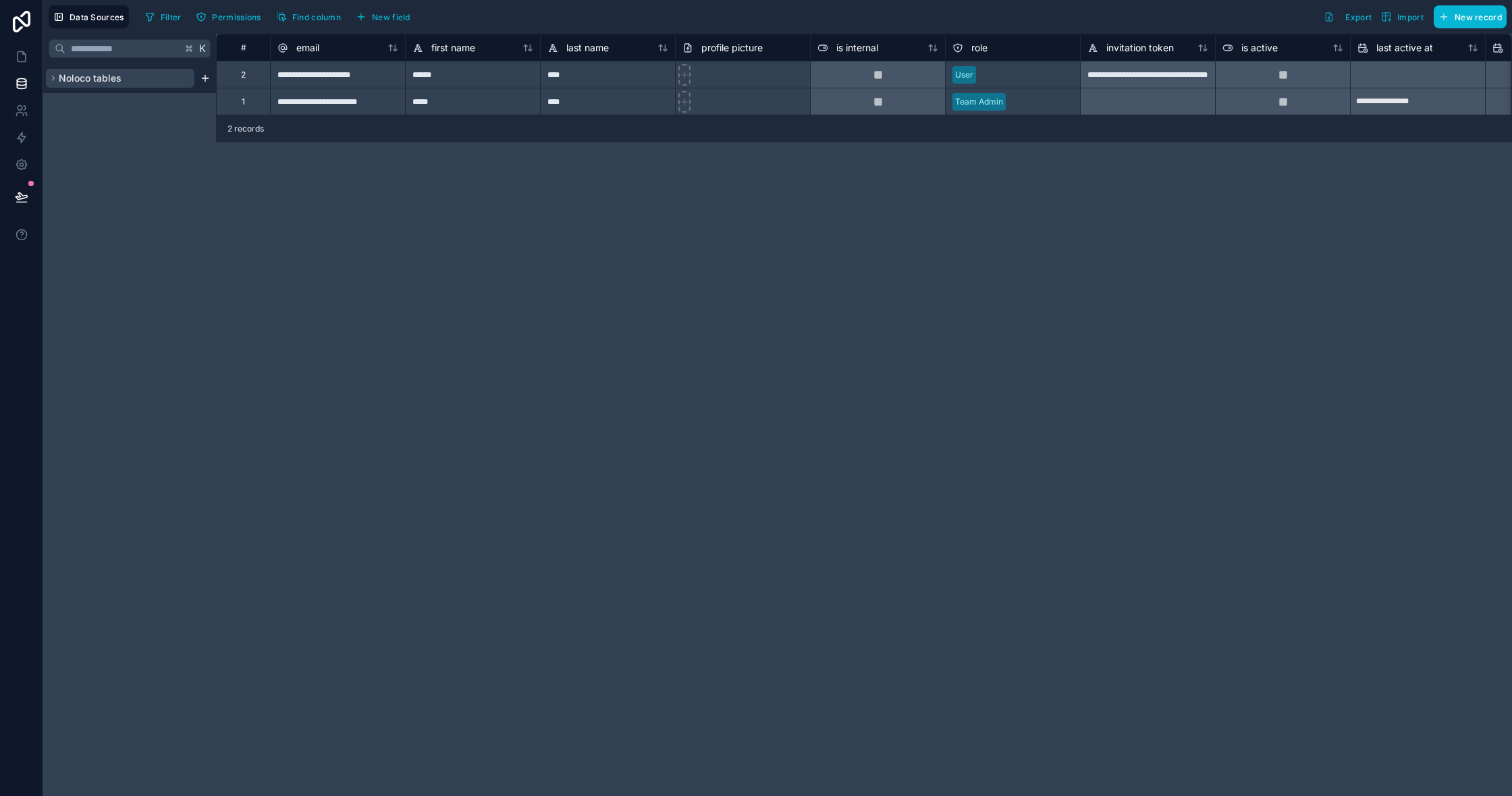
click at [114, 77] on span "Noloco tables" at bounding box center [90, 79] width 63 height 14
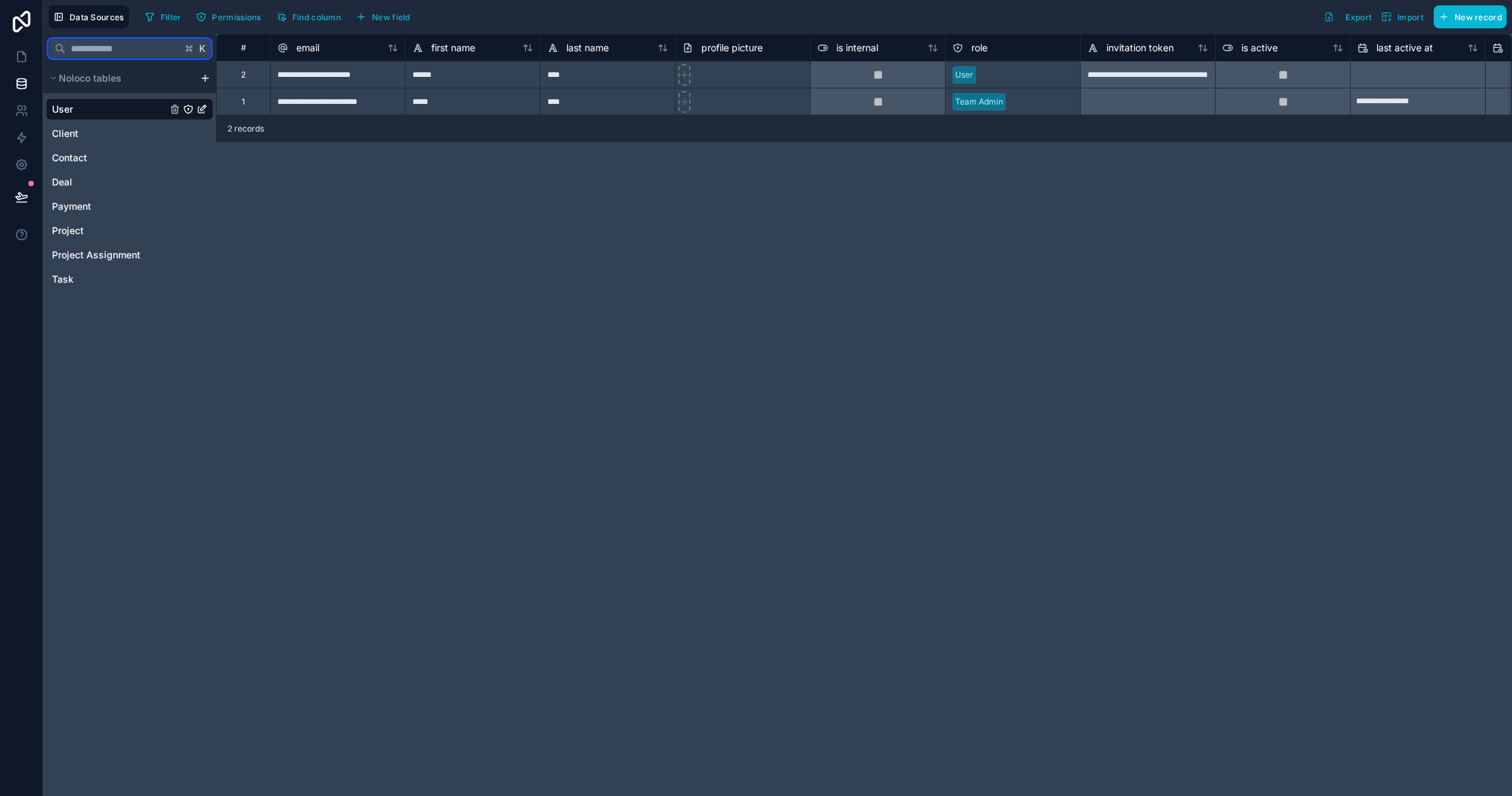
click at [169, 49] on input "text" at bounding box center [124, 49] width 116 height 24
click at [298, 72] on div "**********" at bounding box center [337, 74] width 135 height 27
click at [282, 53] on icon at bounding box center [283, 47] width 11 height 16
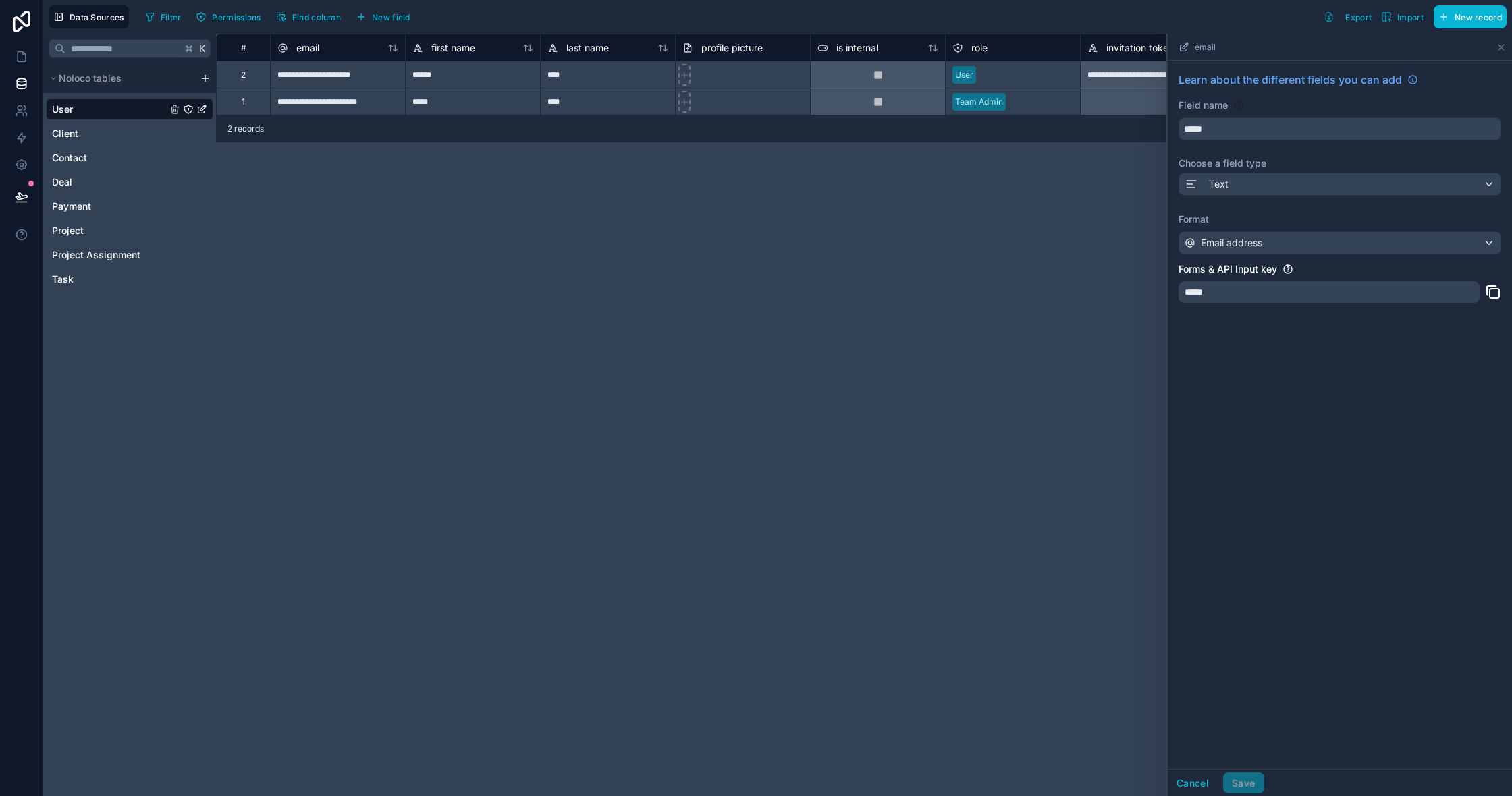
click at [298, 220] on div "**********" at bounding box center [864, 415] width 1296 height 762
click at [1503, 52] on icon at bounding box center [1501, 47] width 11 height 11
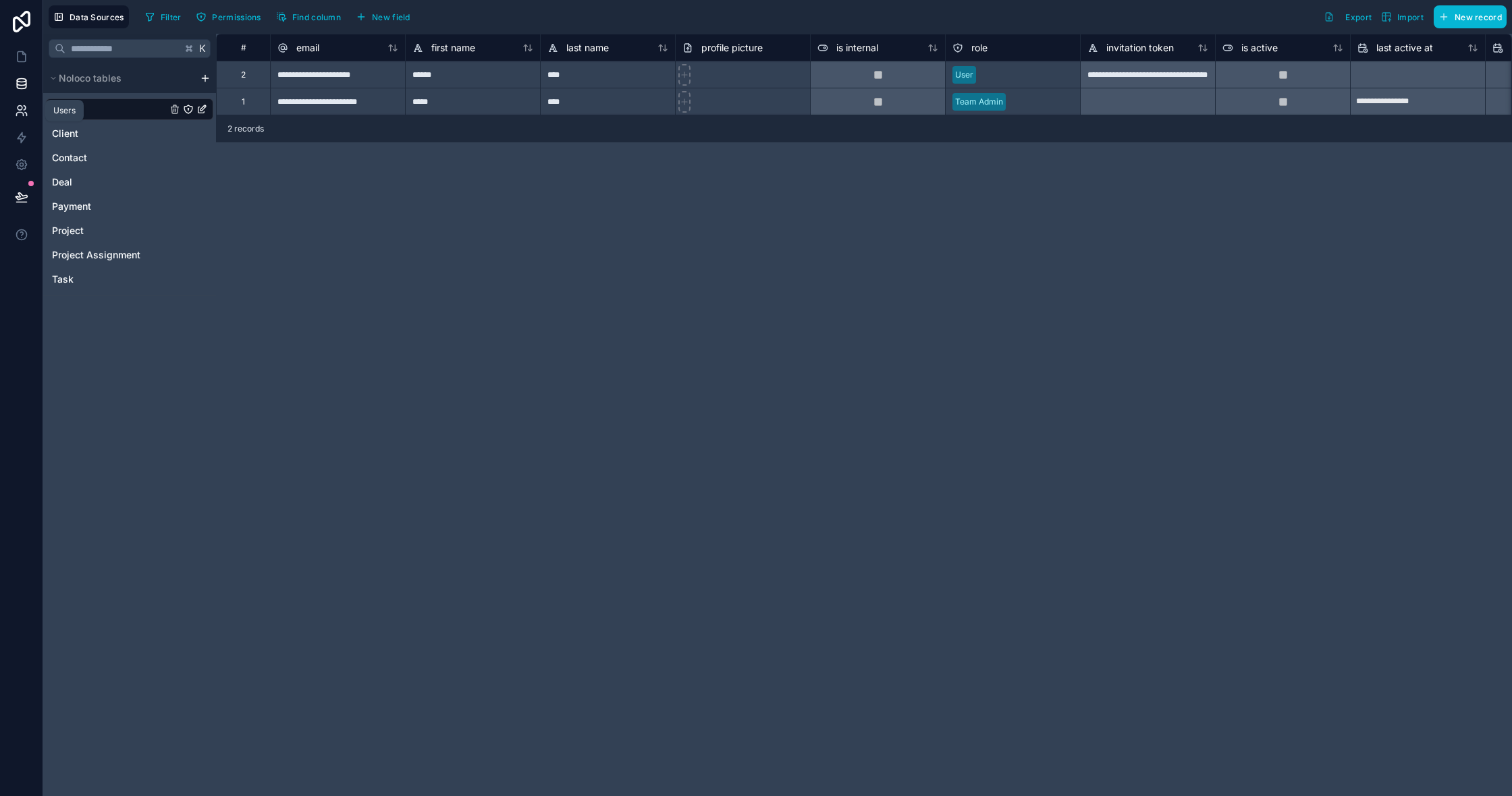
click at [24, 98] on link at bounding box center [21, 110] width 43 height 27
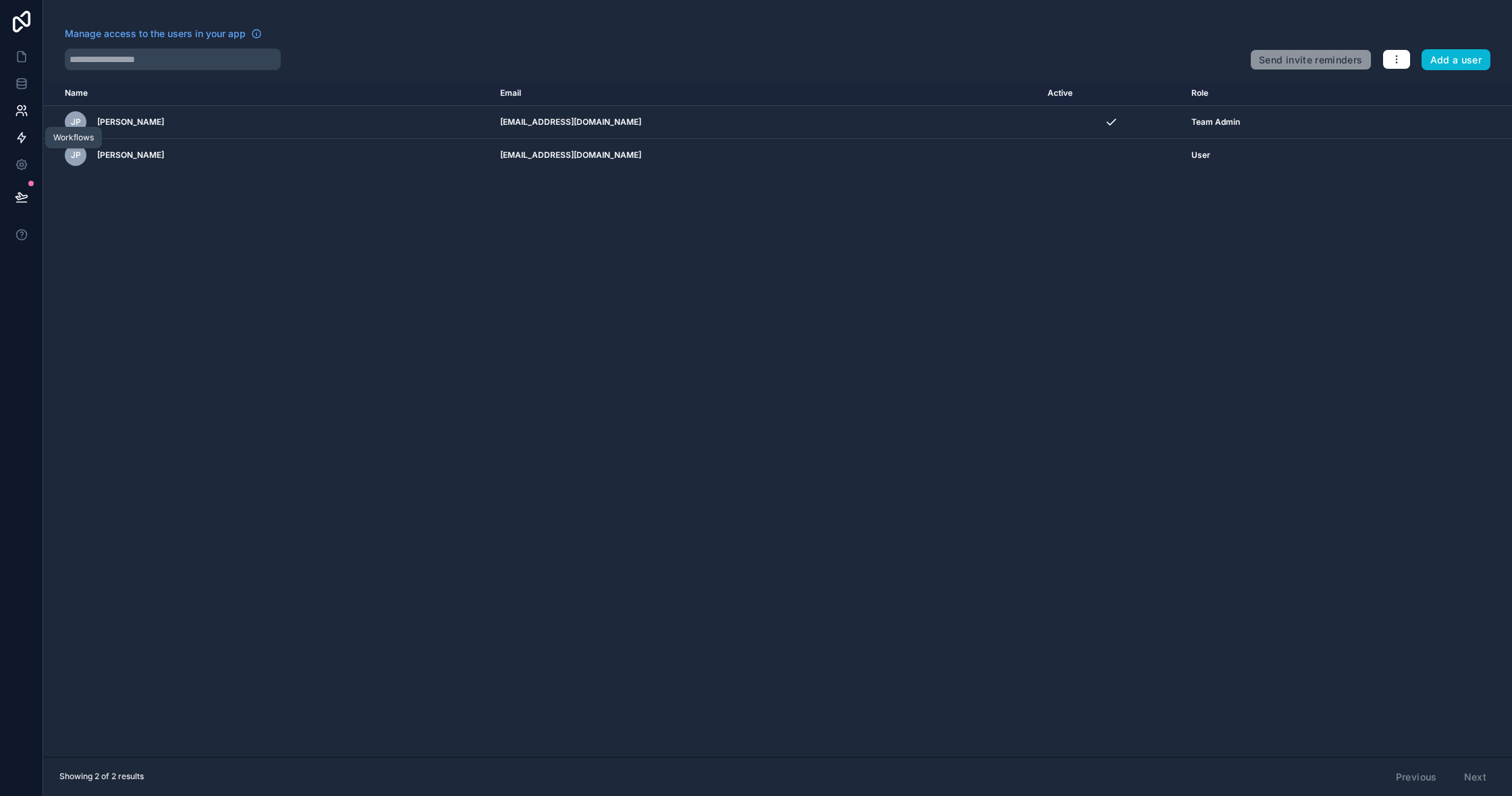
click at [19, 144] on link at bounding box center [21, 137] width 43 height 27
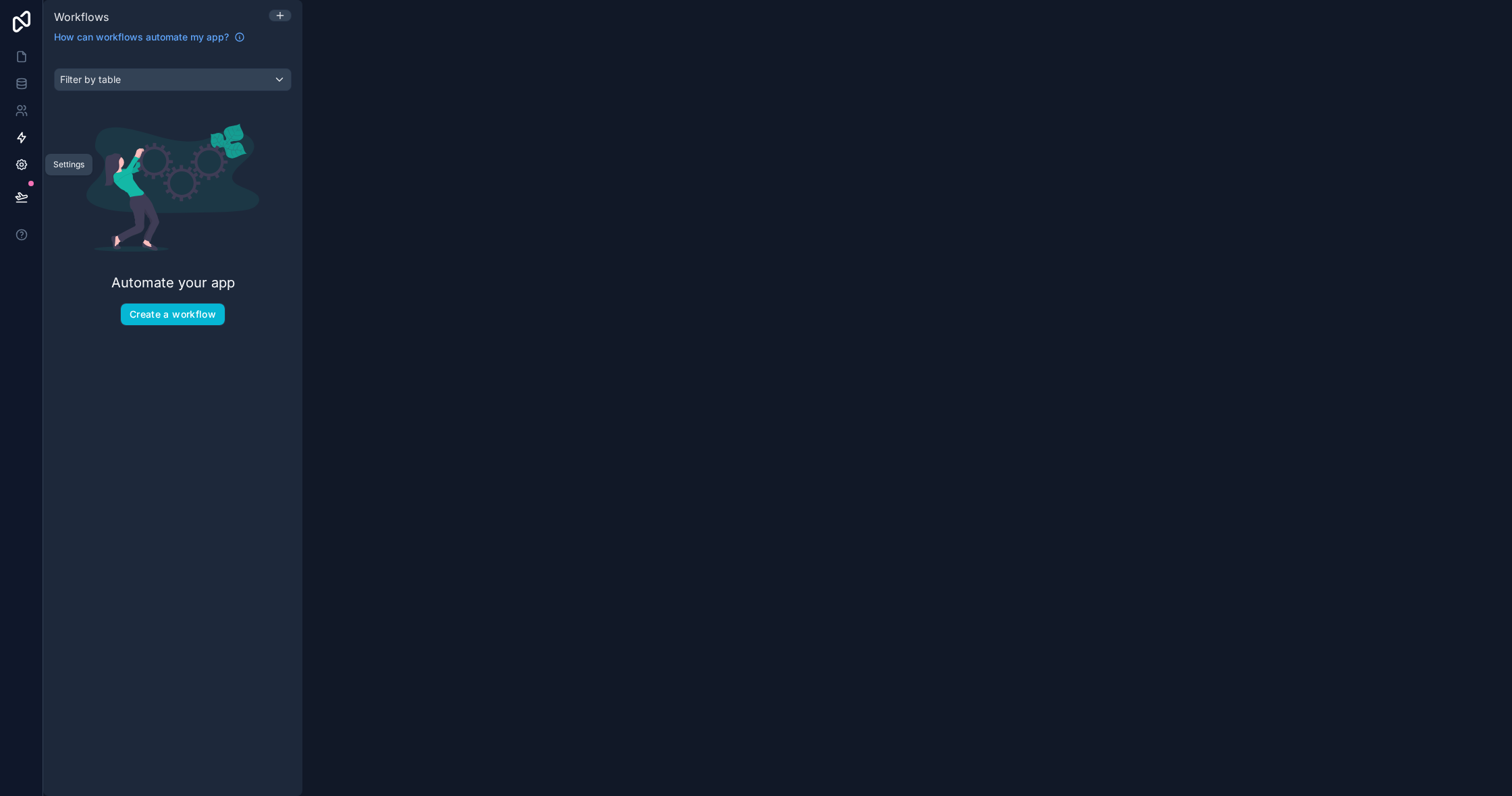
click at [24, 159] on icon at bounding box center [21, 165] width 14 height 14
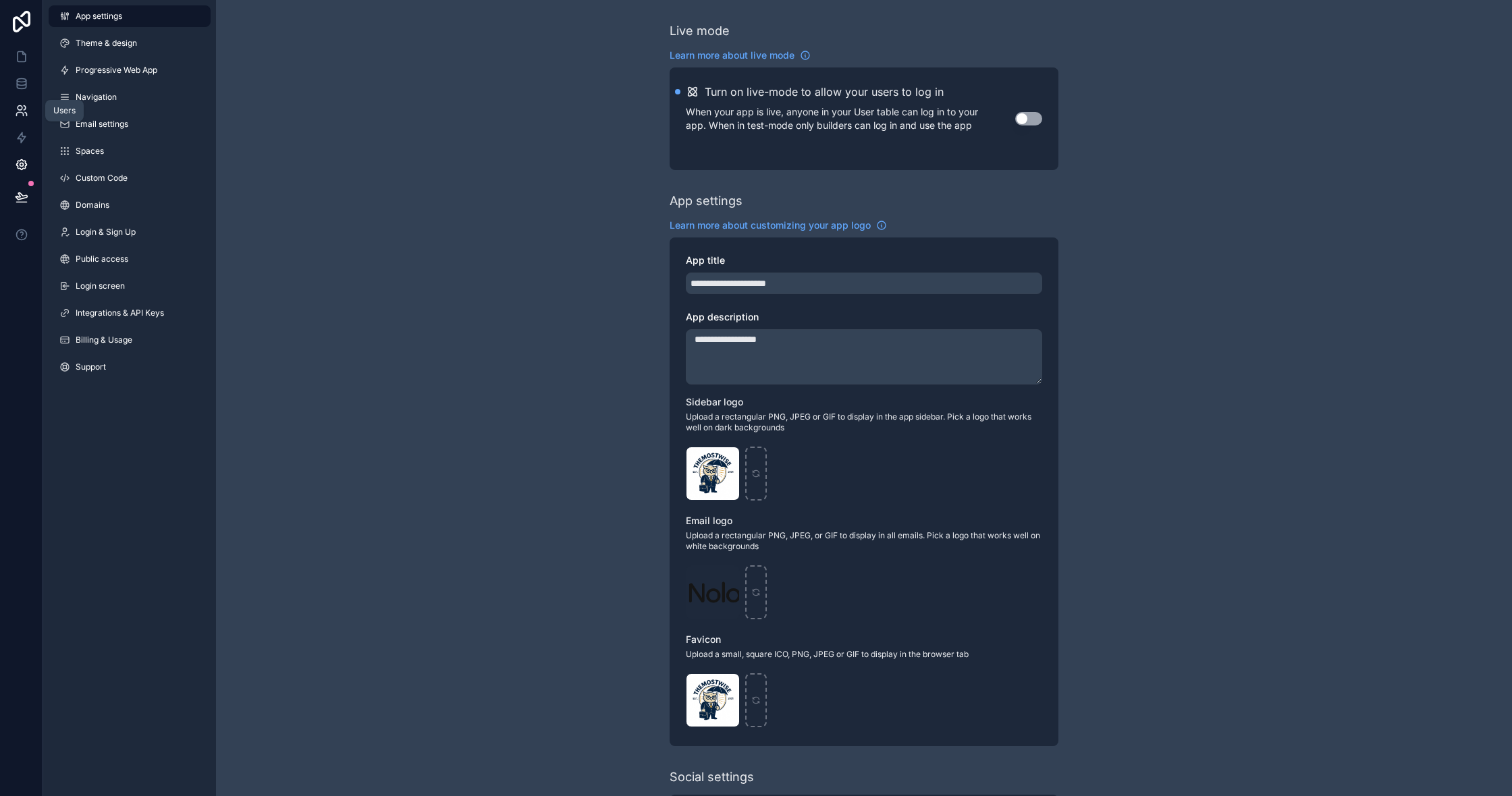
click at [20, 114] on icon at bounding box center [21, 111] width 14 height 14
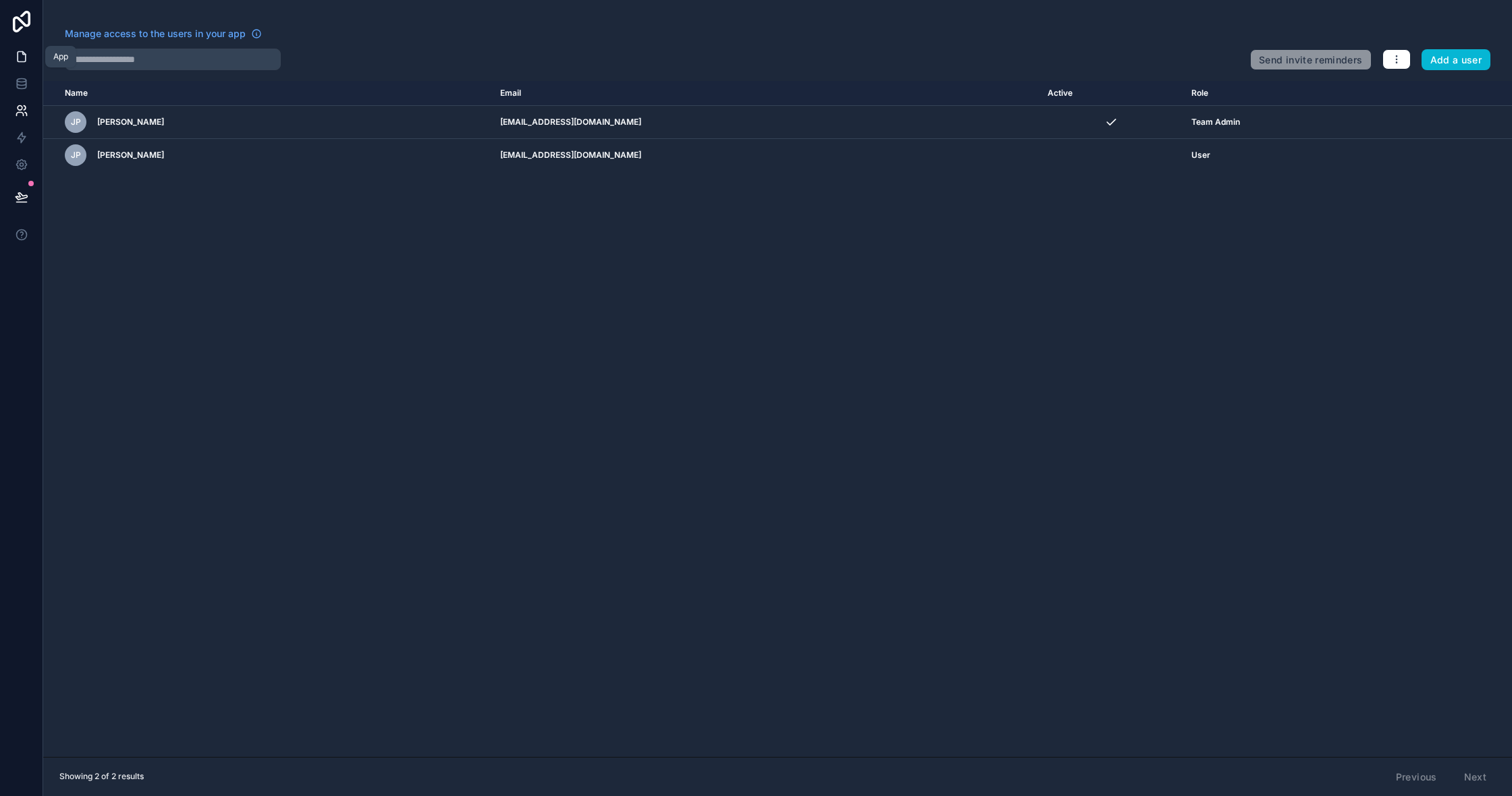
click at [34, 62] on link at bounding box center [21, 56] width 43 height 27
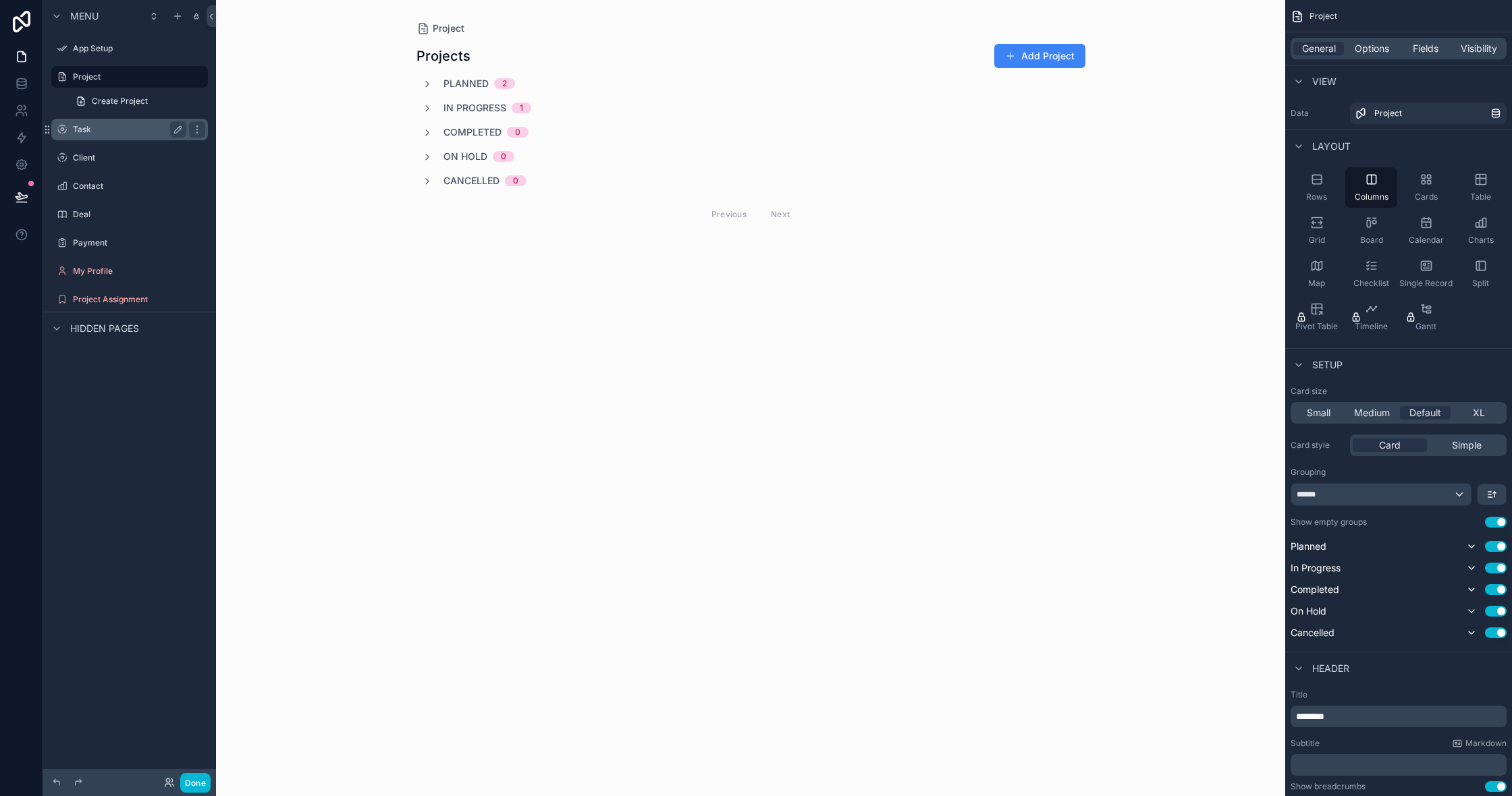
click at [139, 126] on label "Task" at bounding box center [127, 130] width 108 height 11
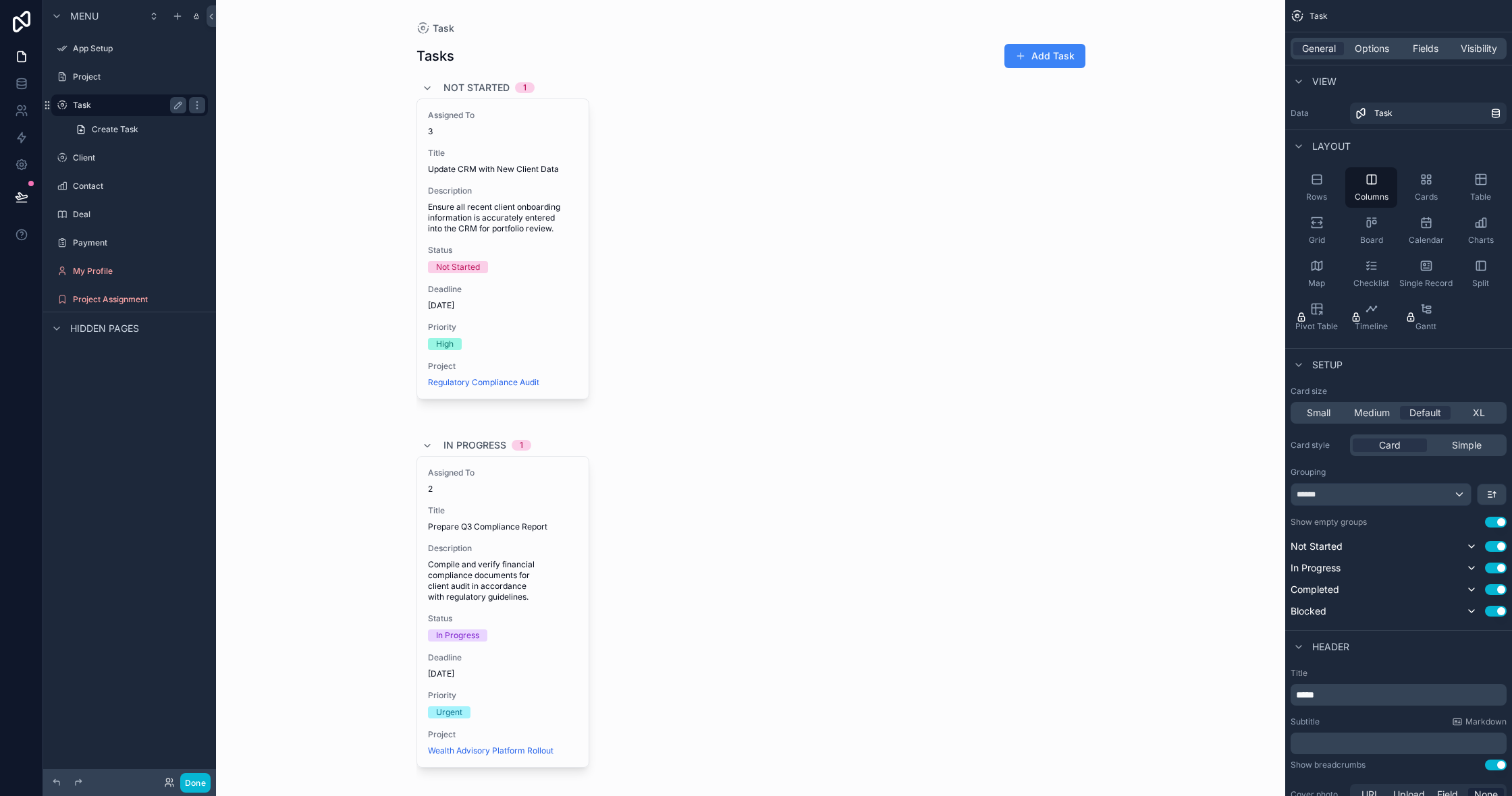
click at [107, 99] on div "Task" at bounding box center [130, 104] width 114 height 16
click at [111, 92] on div "scrollable content" at bounding box center [129, 92] width 156 height 2
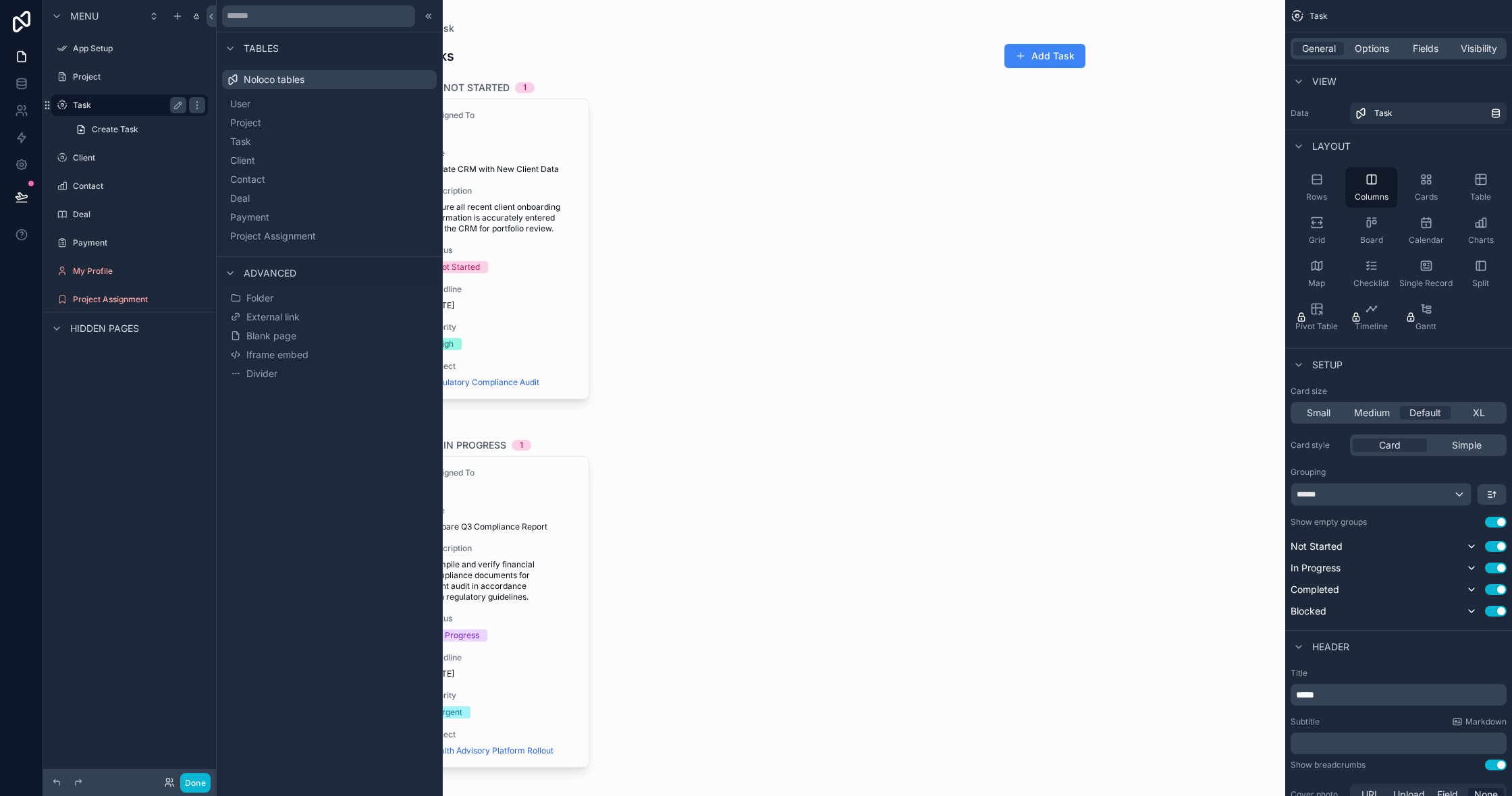
click at [101, 101] on label "Task" at bounding box center [127, 105] width 108 height 11
click at [121, 77] on label "Project" at bounding box center [127, 77] width 108 height 11
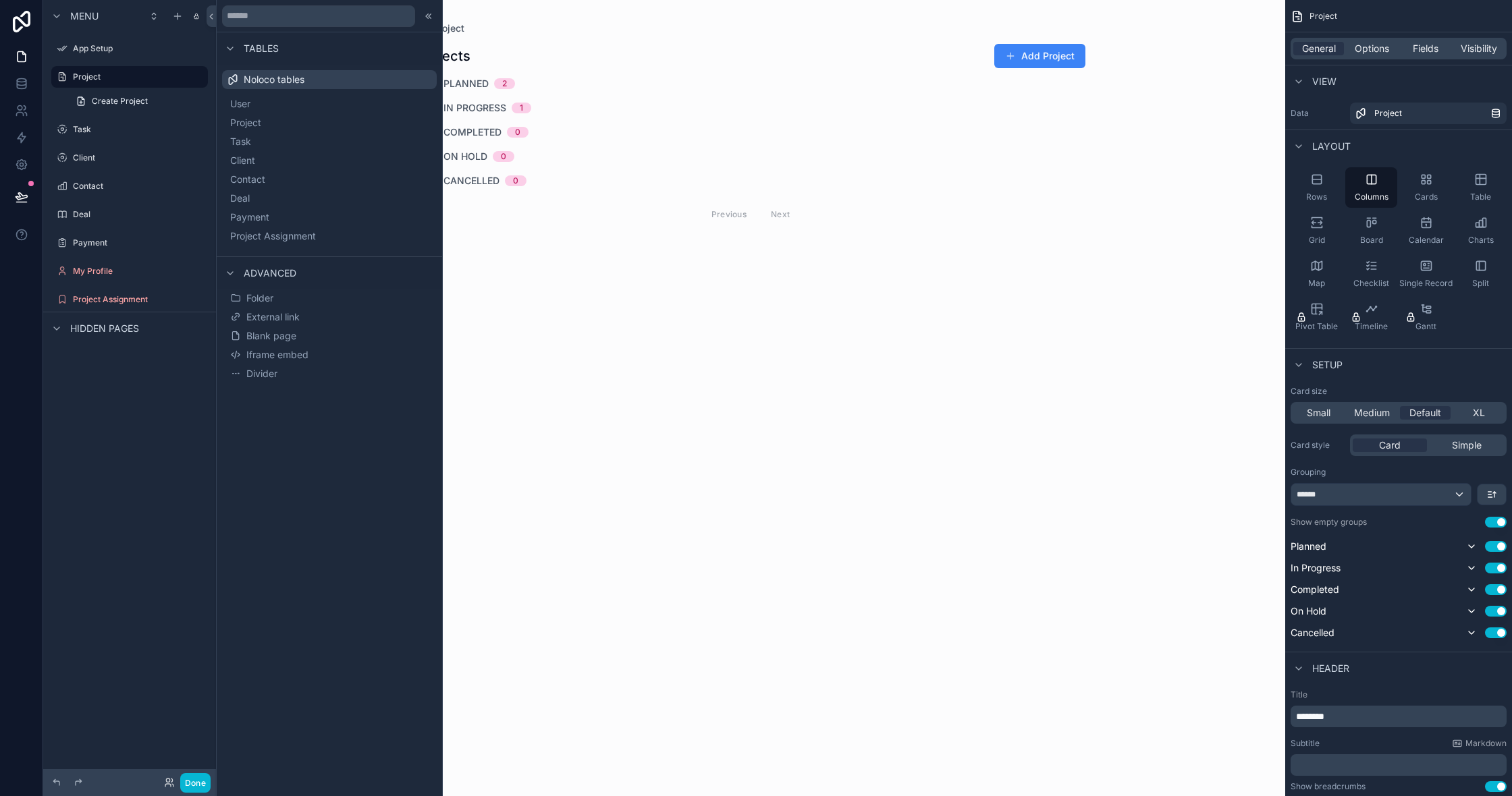
click at [706, 249] on div "scrollable content" at bounding box center [751, 136] width 690 height 273
click at [430, 18] on icon at bounding box center [429, 16] width 2 height 5
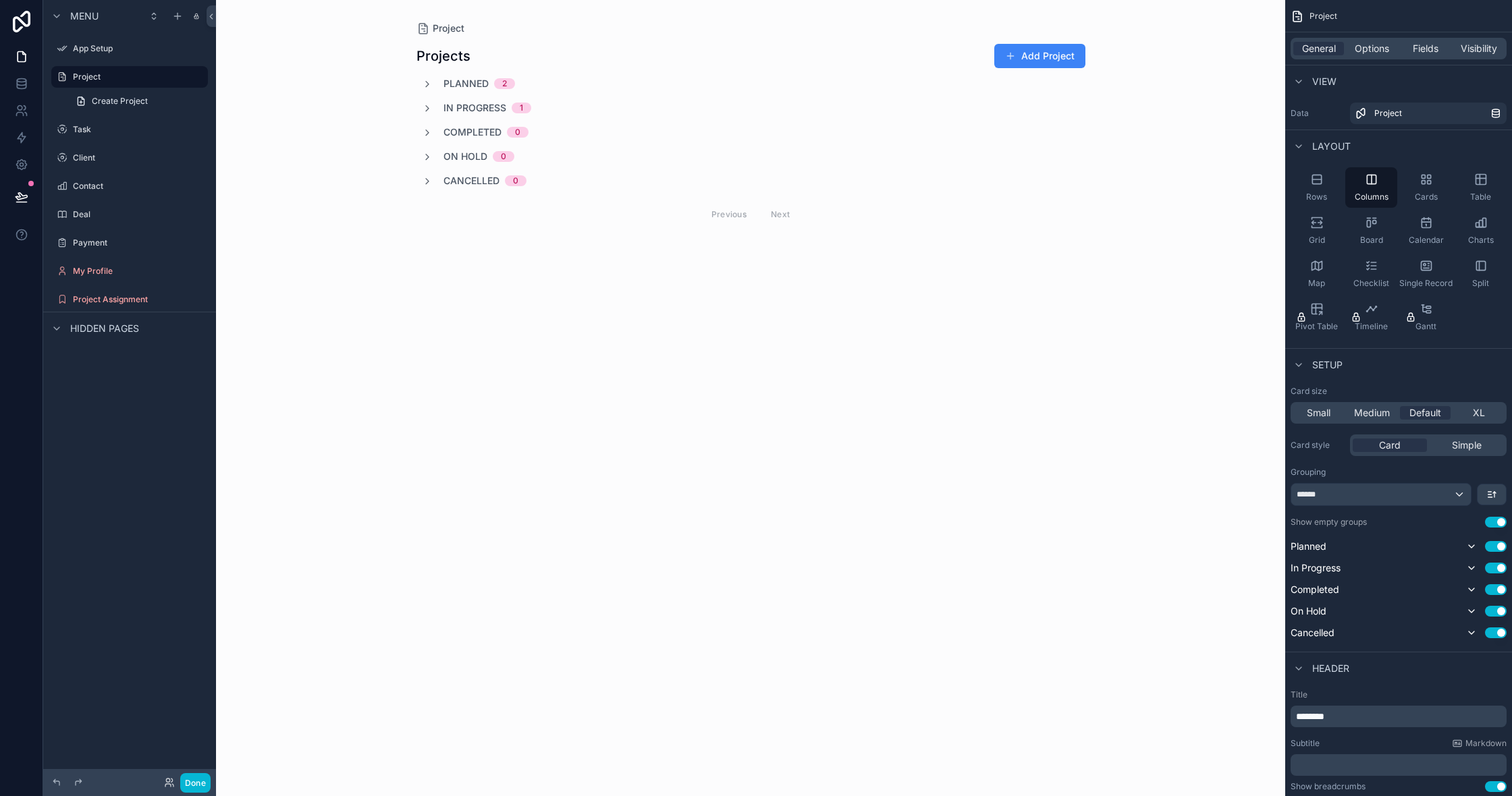
click at [448, 77] on span "Planned" at bounding box center [465, 84] width 45 height 14
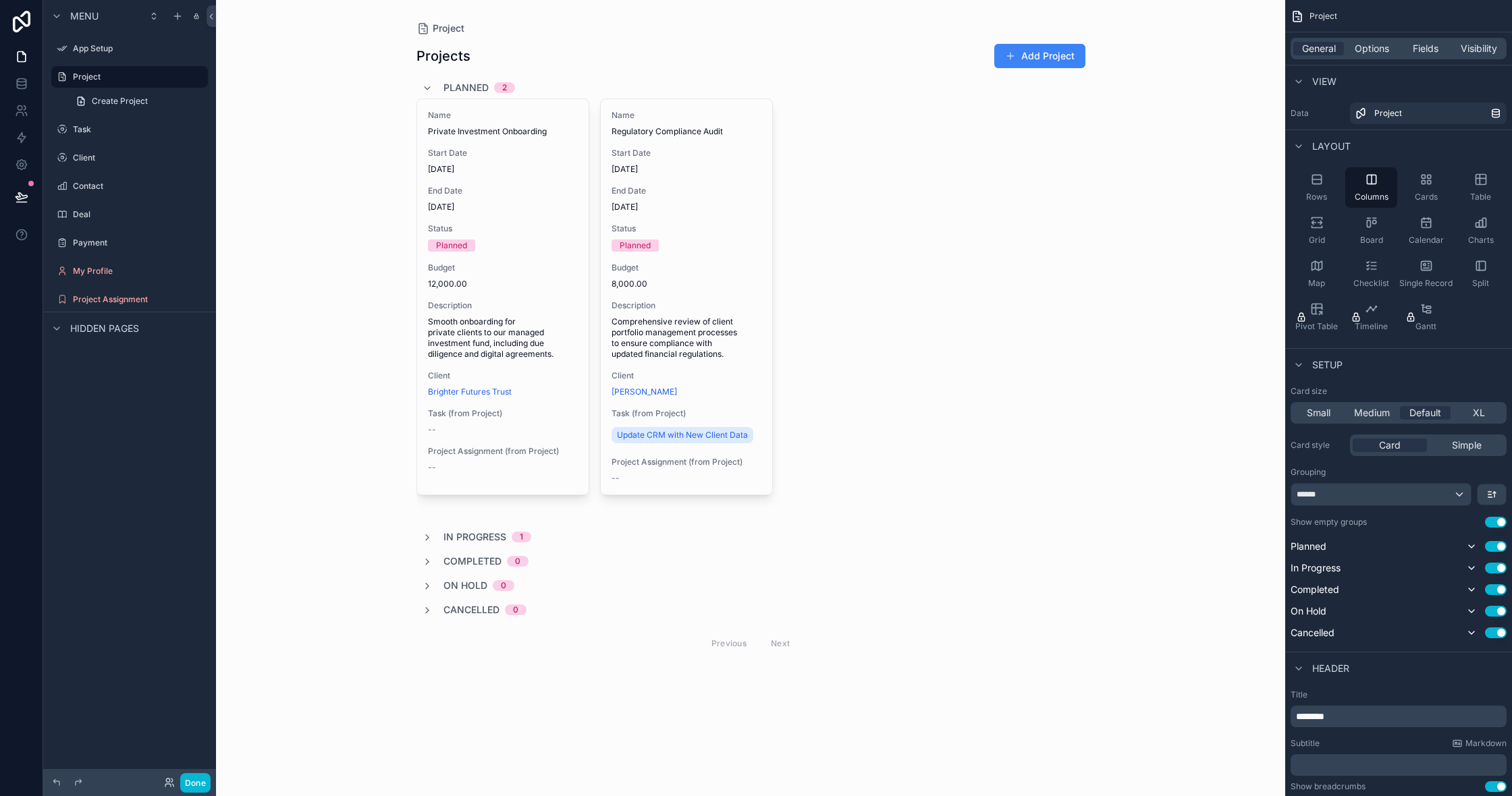
scroll to position [2, 0]
click at [448, 77] on div "Planned 2" at bounding box center [479, 88] width 72 height 21
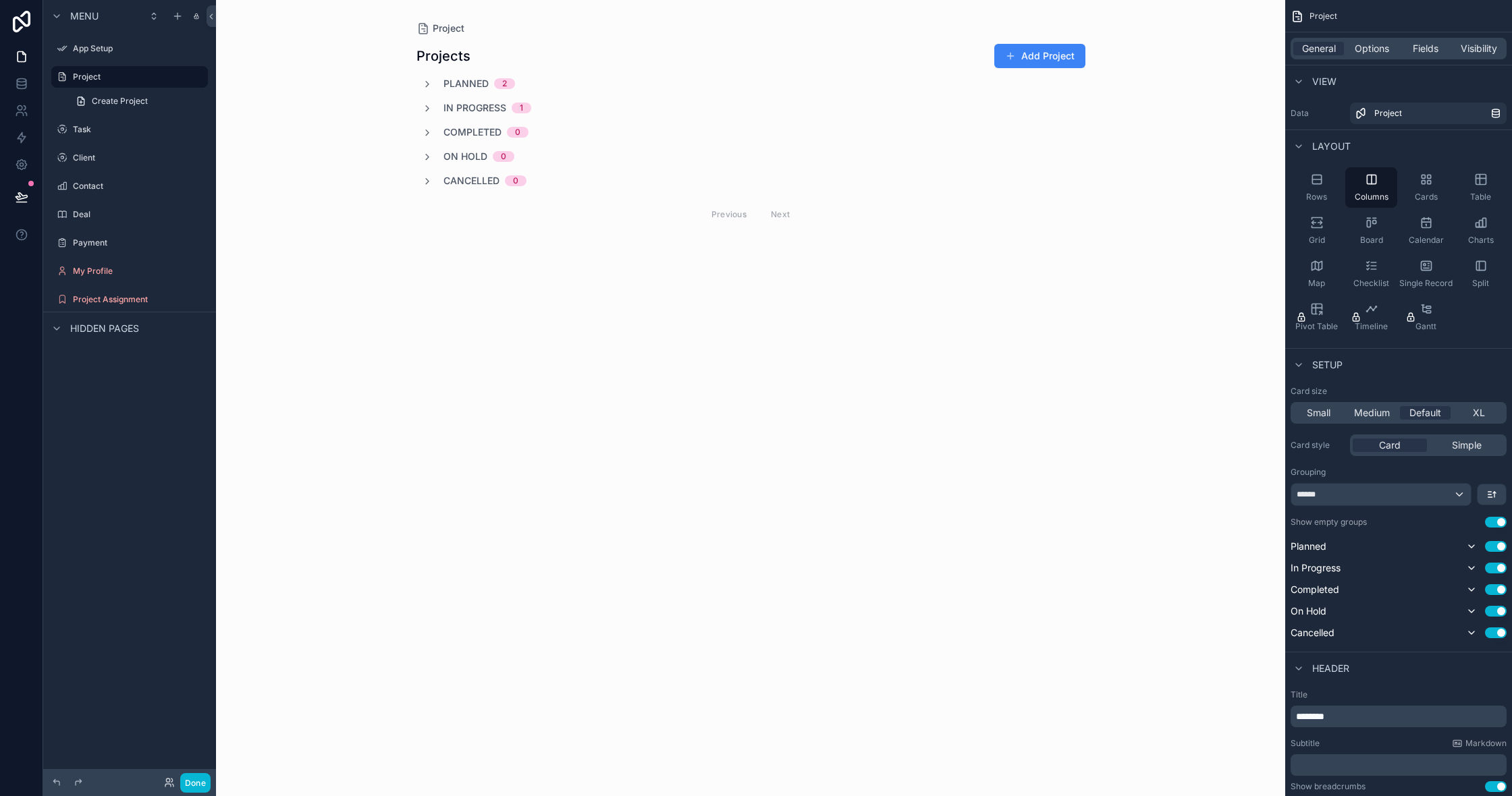
scroll to position [1, 0]
click at [454, 102] on span "In Progress" at bounding box center [475, 108] width 63 height 14
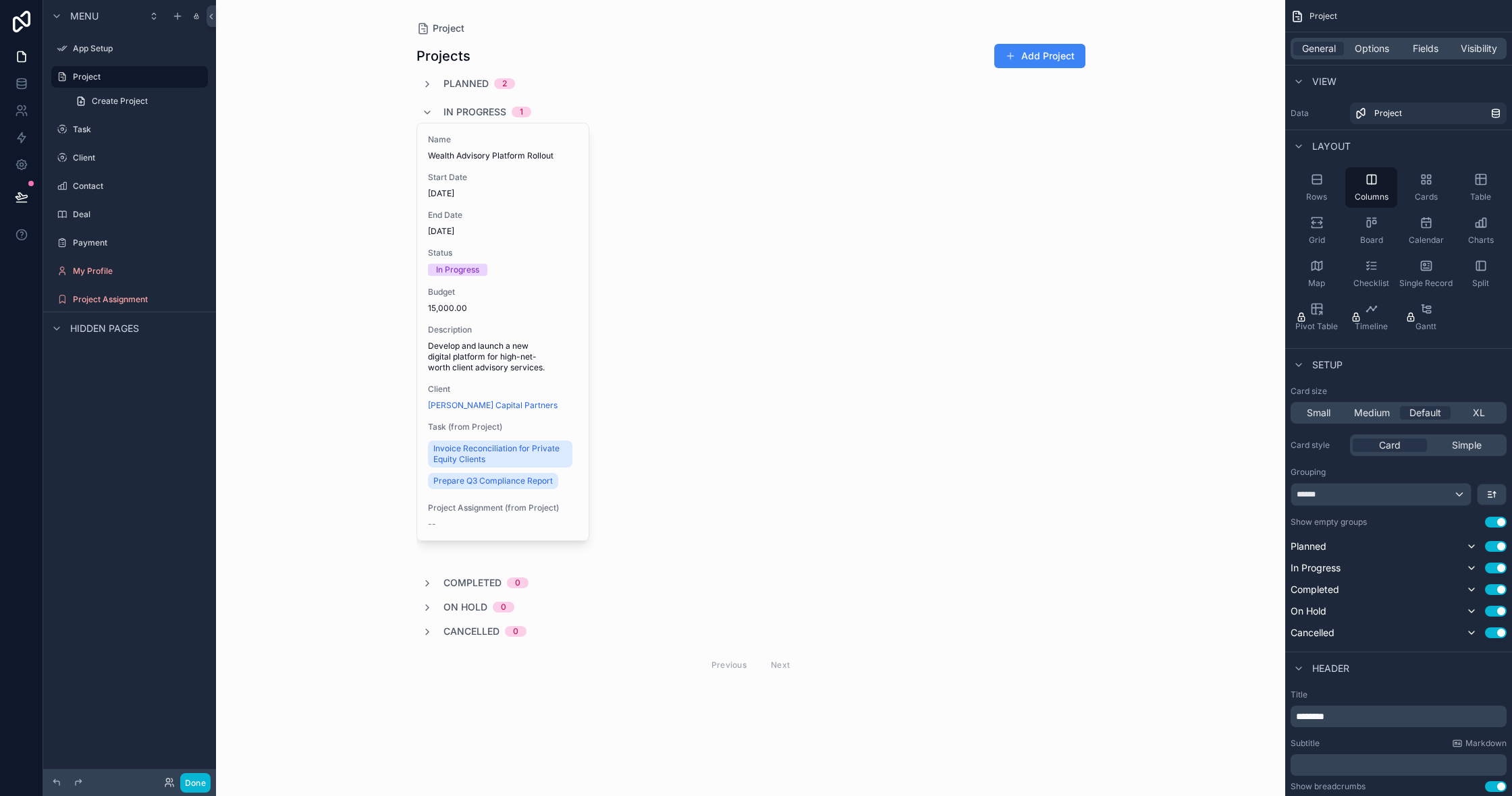
click at [454, 102] on div "In Progress 1" at bounding box center [487, 112] width 88 height 21
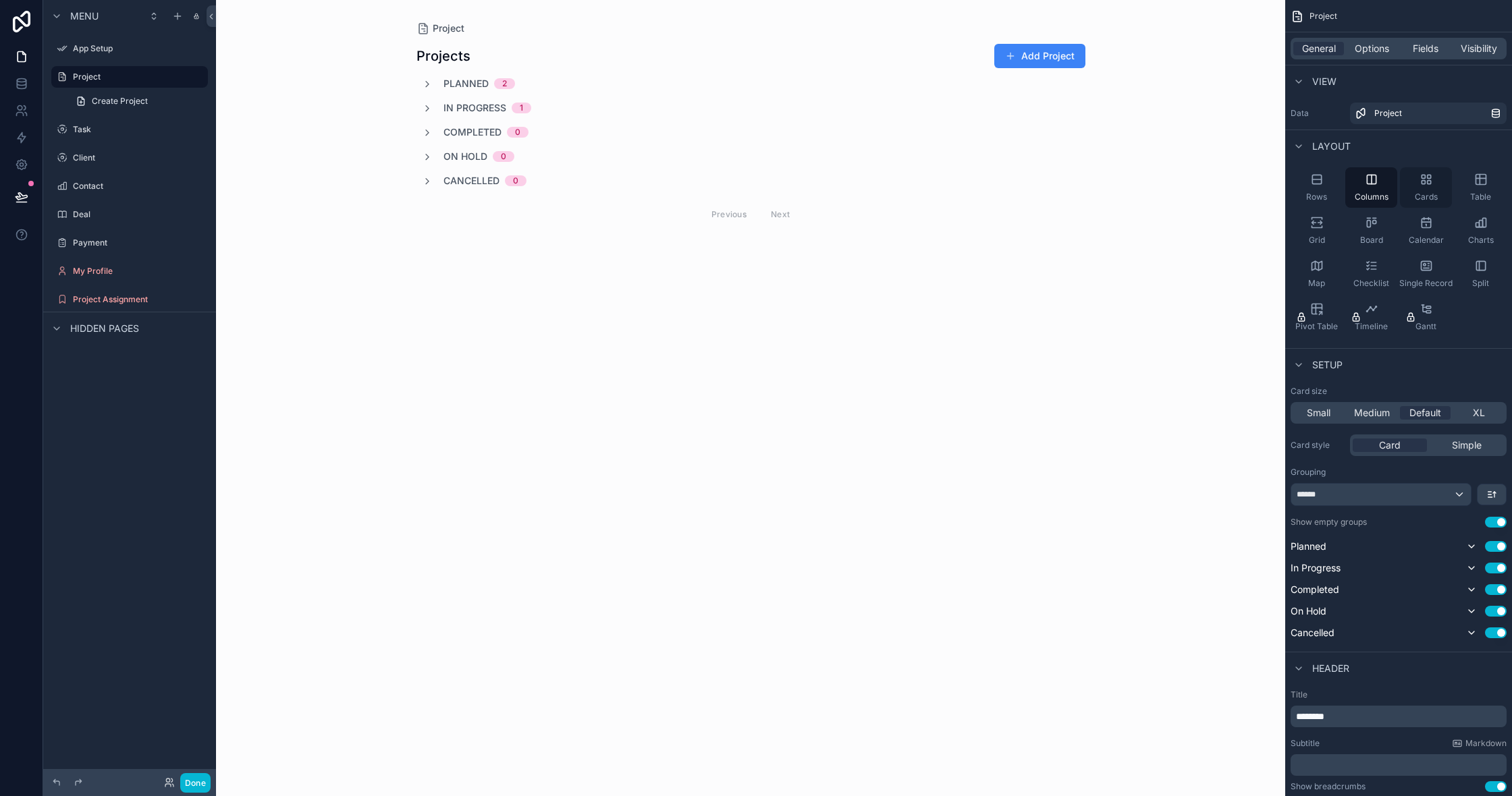
scroll to position [0, 0]
click at [1428, 188] on div "Cards" at bounding box center [1426, 187] width 52 height 40
click at [1486, 185] on div "Table" at bounding box center [1481, 185] width 52 height 40
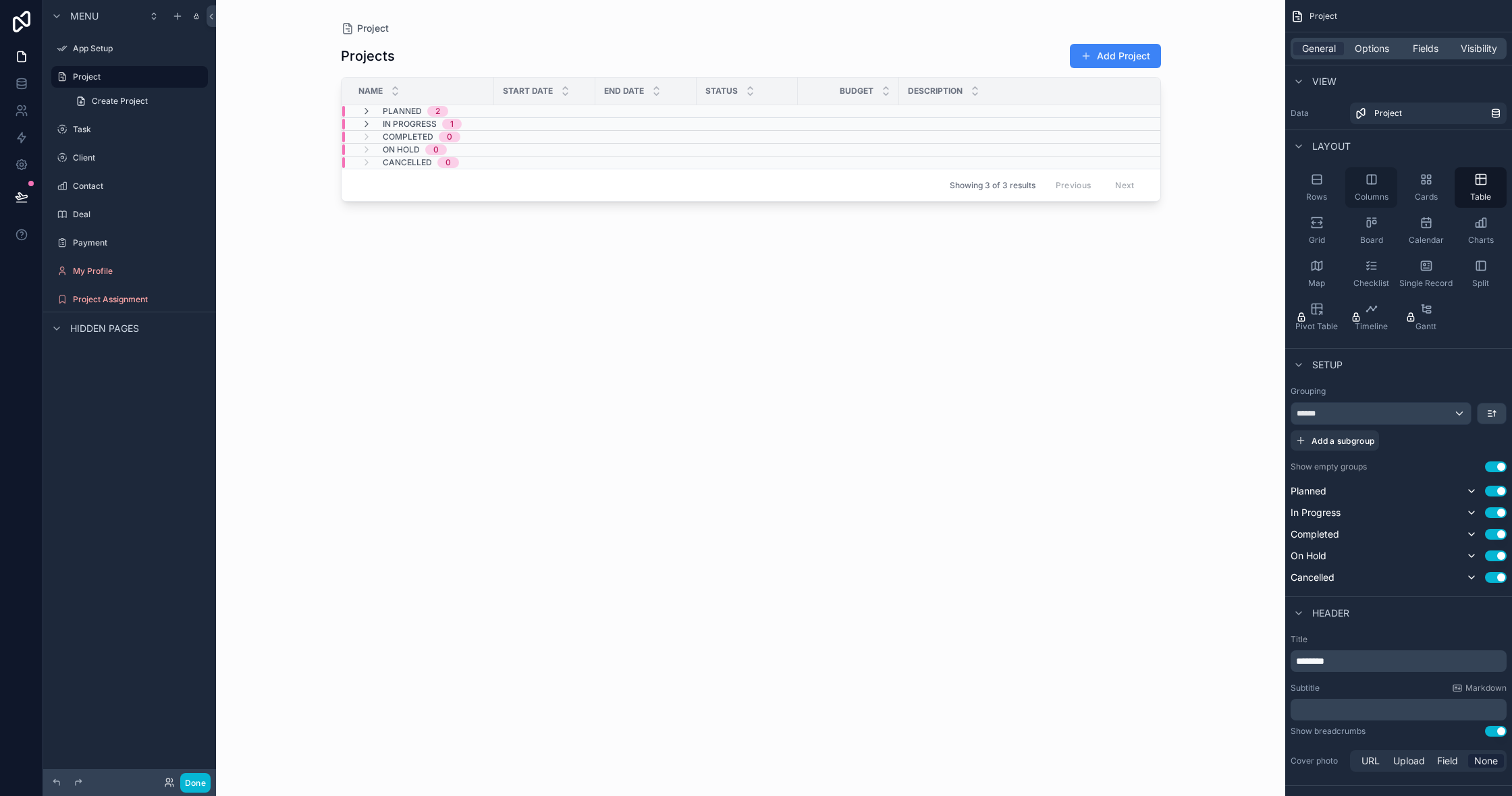
scroll to position [2, 0]
click at [988, 111] on td "scrollable content" at bounding box center [1031, 111] width 264 height 13
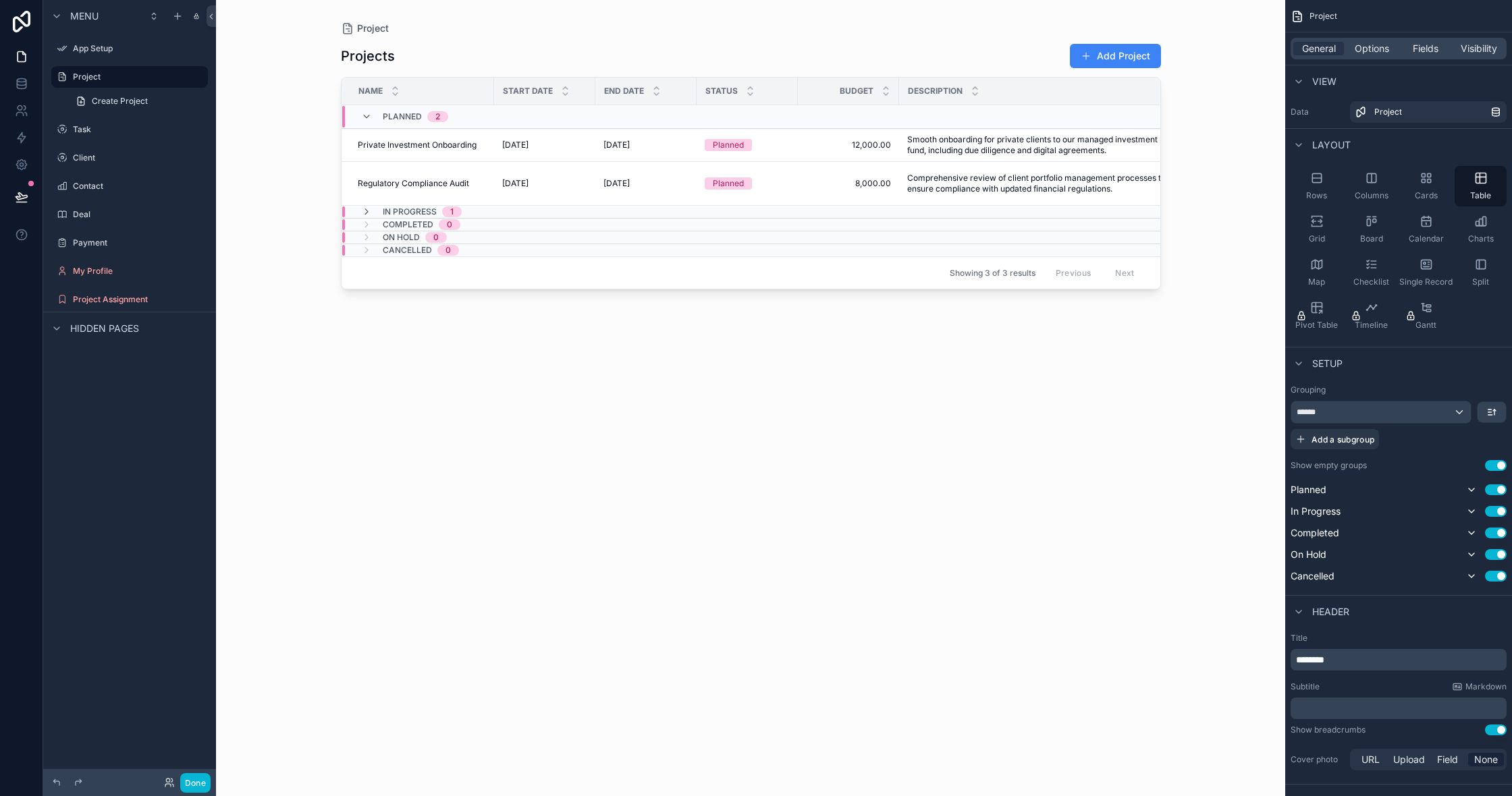
scroll to position [0, 2]
click at [988, 111] on td "scrollable content" at bounding box center [1035, 117] width 275 height 24
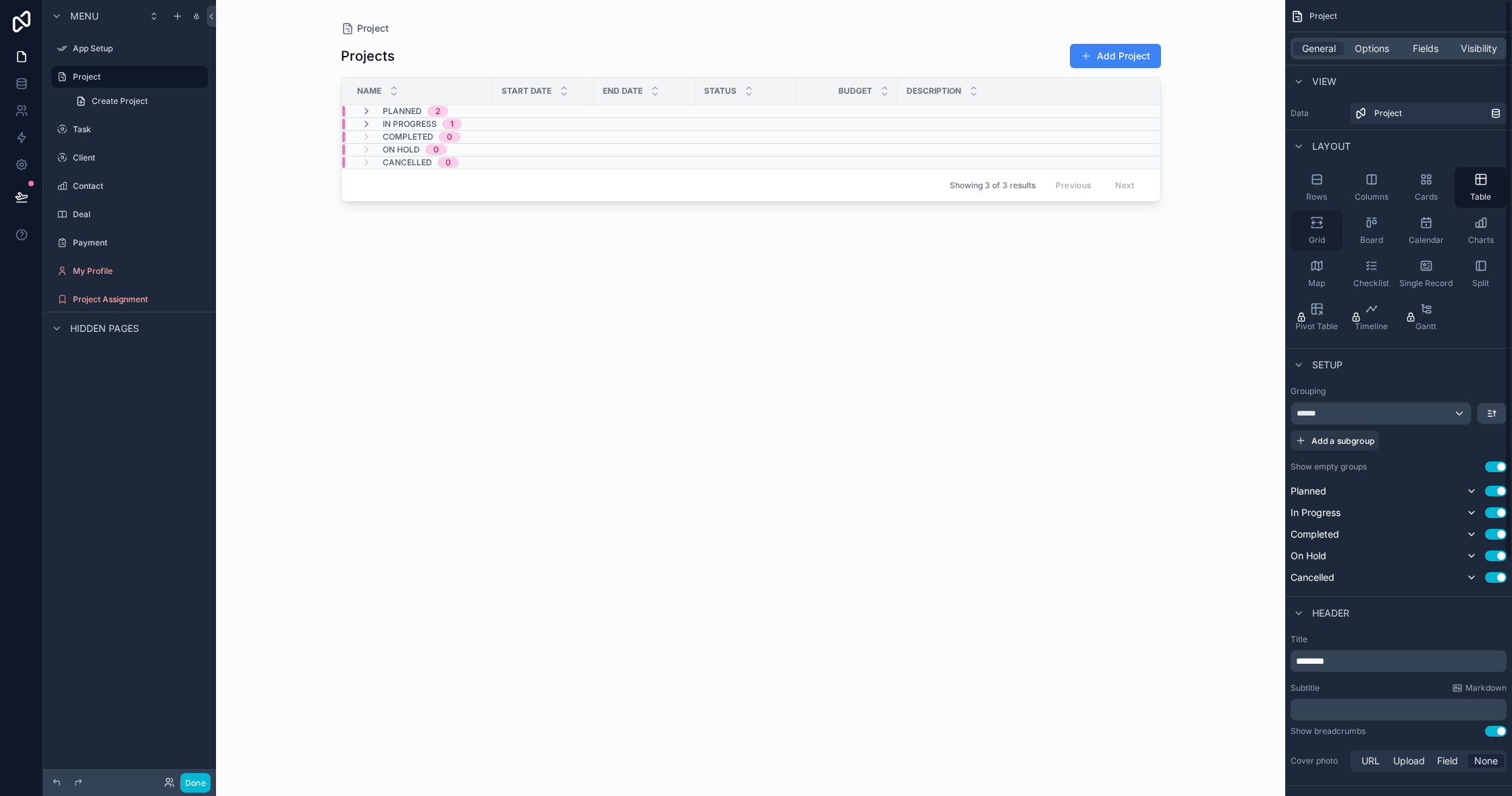
scroll to position [0, 0]
click at [1311, 226] on icon "scrollable content" at bounding box center [1317, 223] width 14 height 14
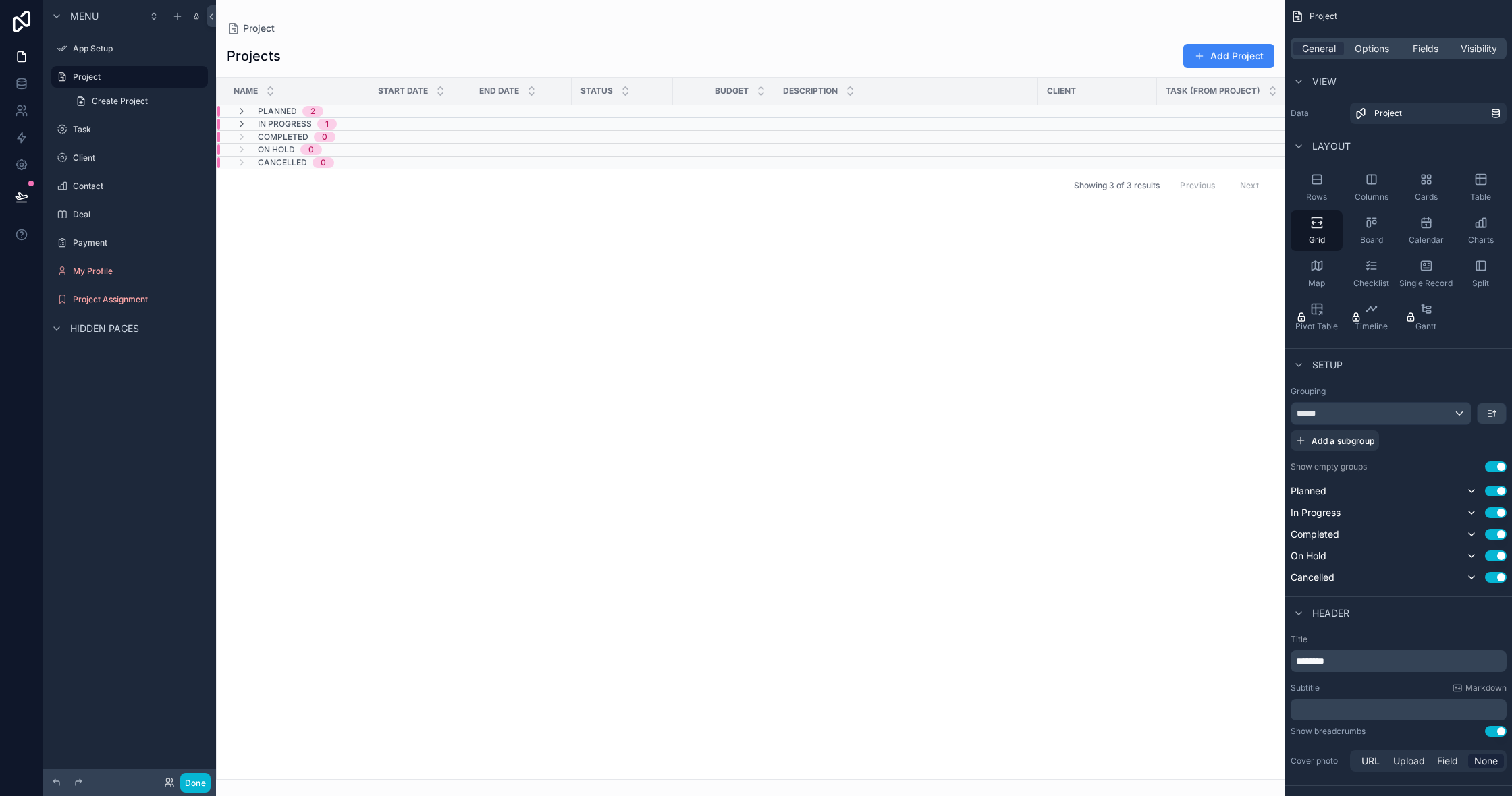
click at [949, 114] on td "scrollable content" at bounding box center [906, 111] width 264 height 13
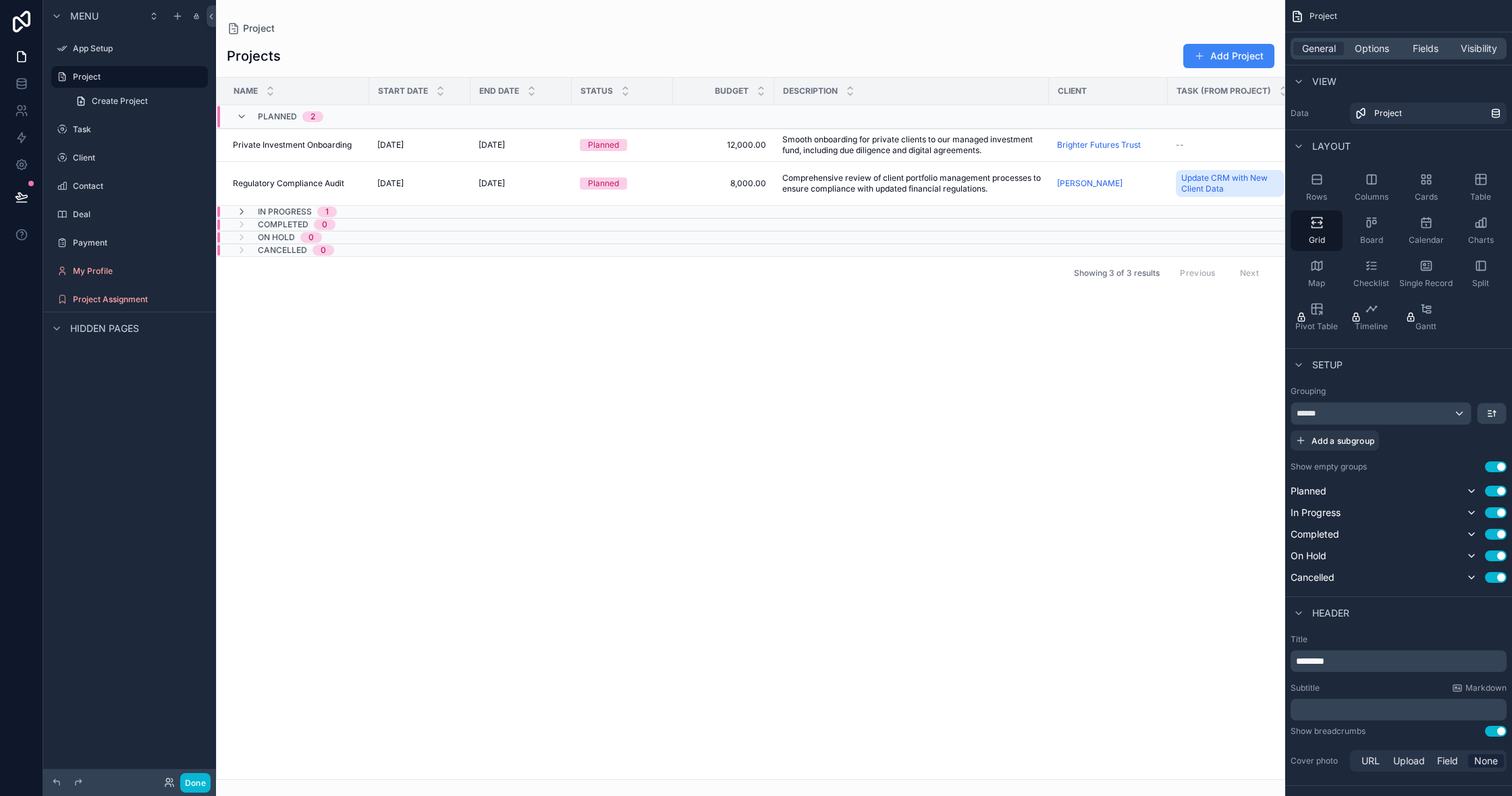
click at [949, 114] on td "scrollable content" at bounding box center [912, 117] width 275 height 24
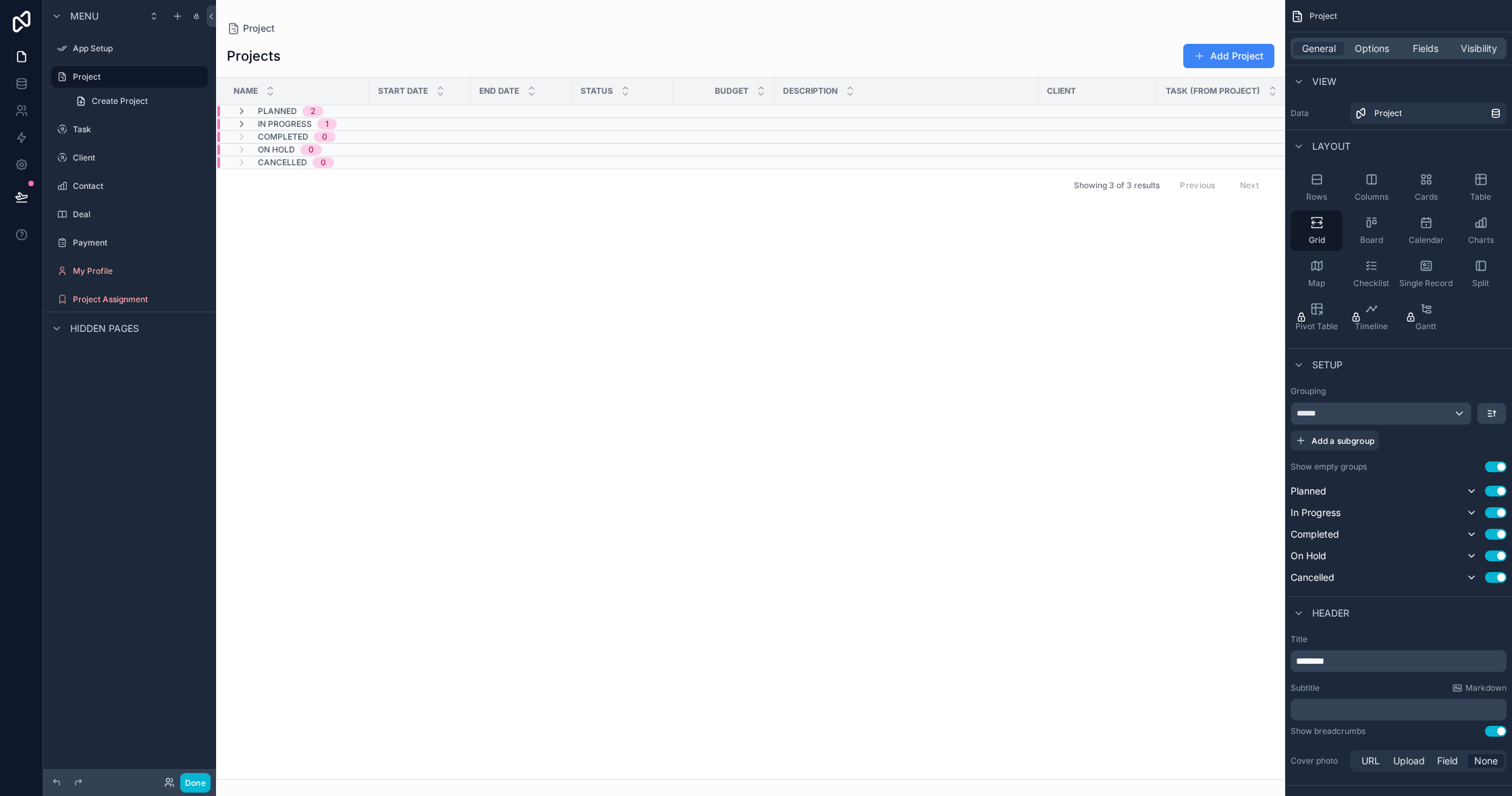
click at [949, 114] on td "scrollable content" at bounding box center [906, 111] width 264 height 13
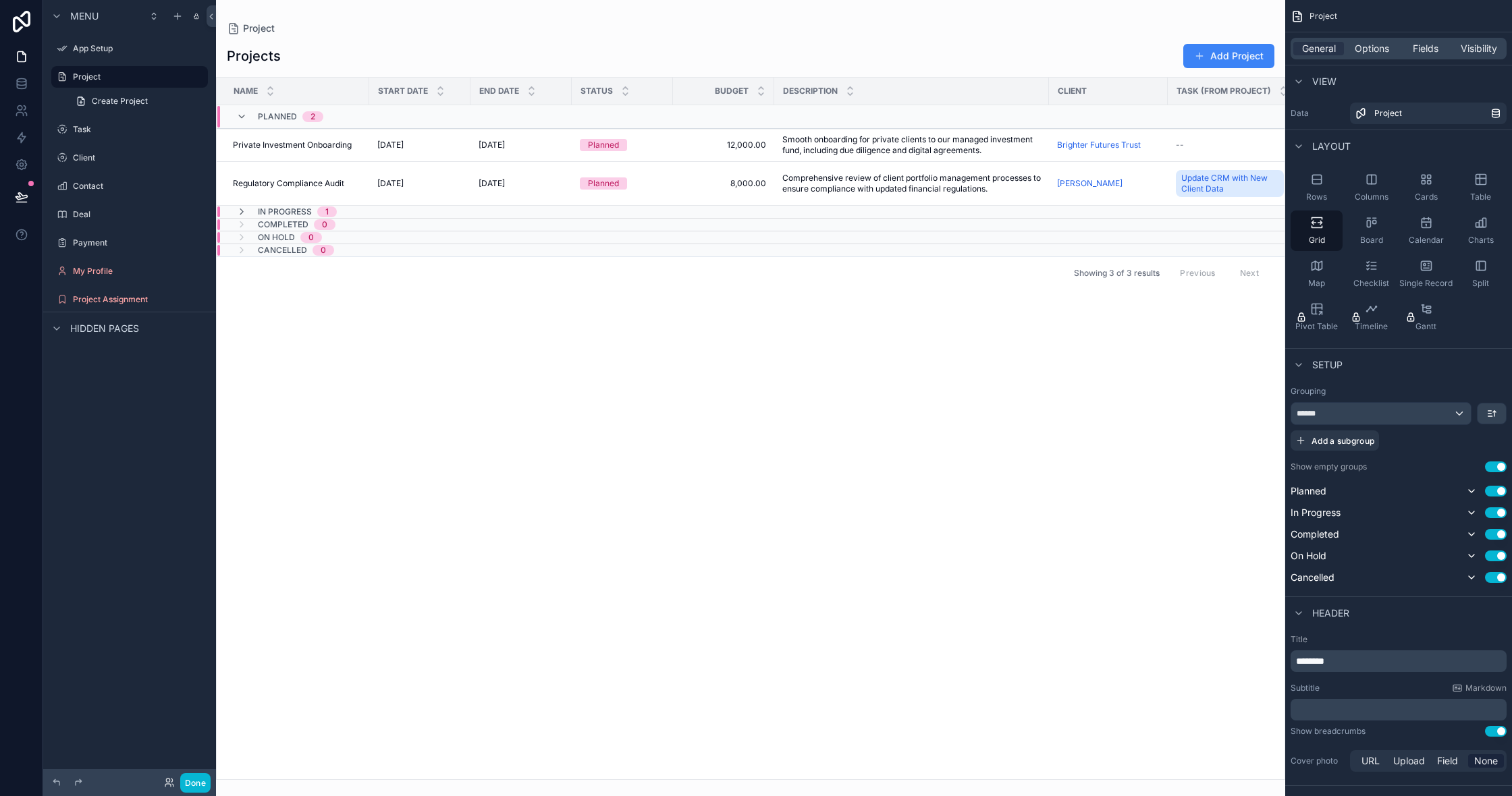
click at [949, 114] on td "scrollable content" at bounding box center [912, 117] width 275 height 24
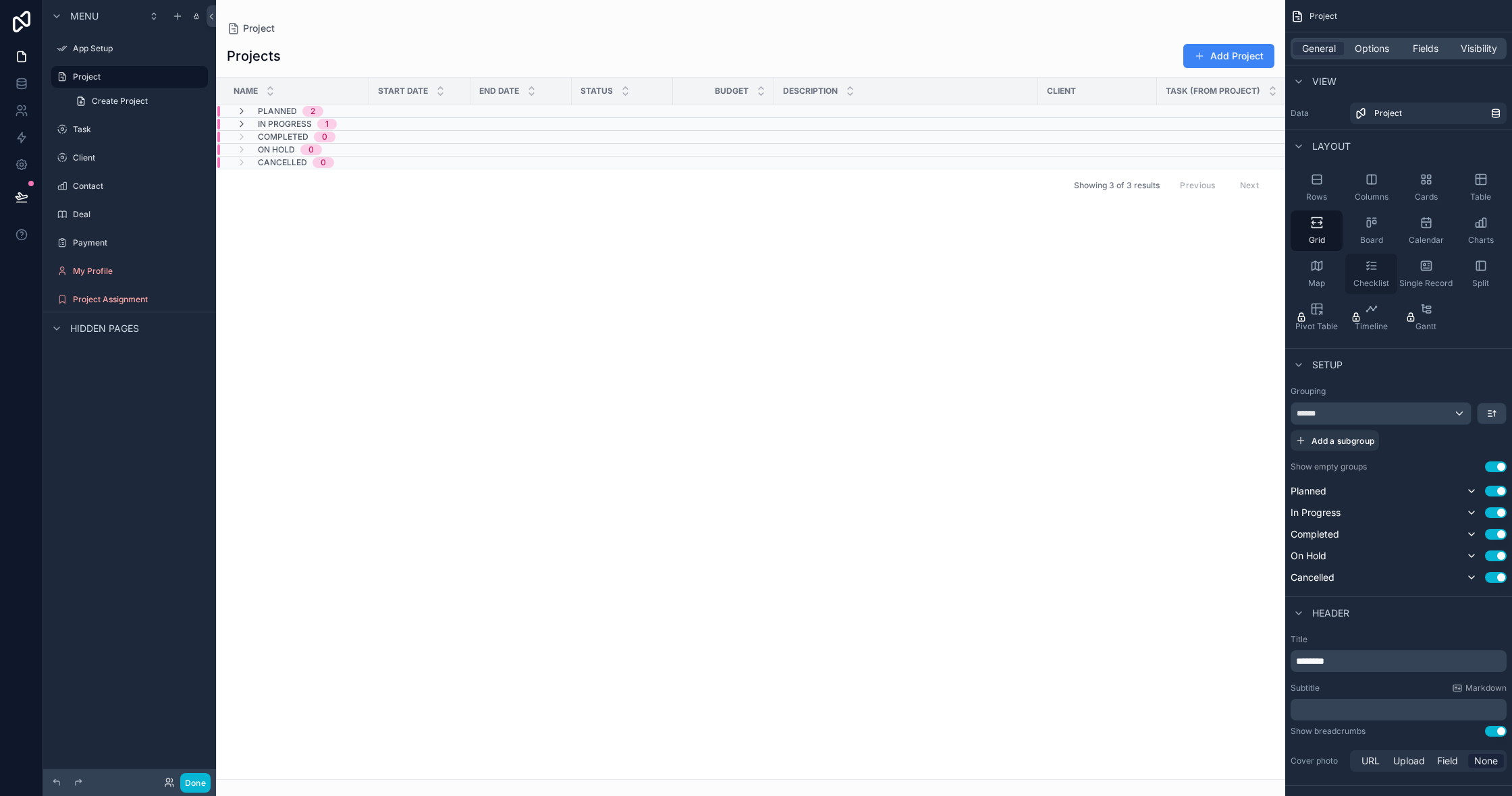
click at [1368, 278] on div "Checklist" at bounding box center [1371, 274] width 52 height 40
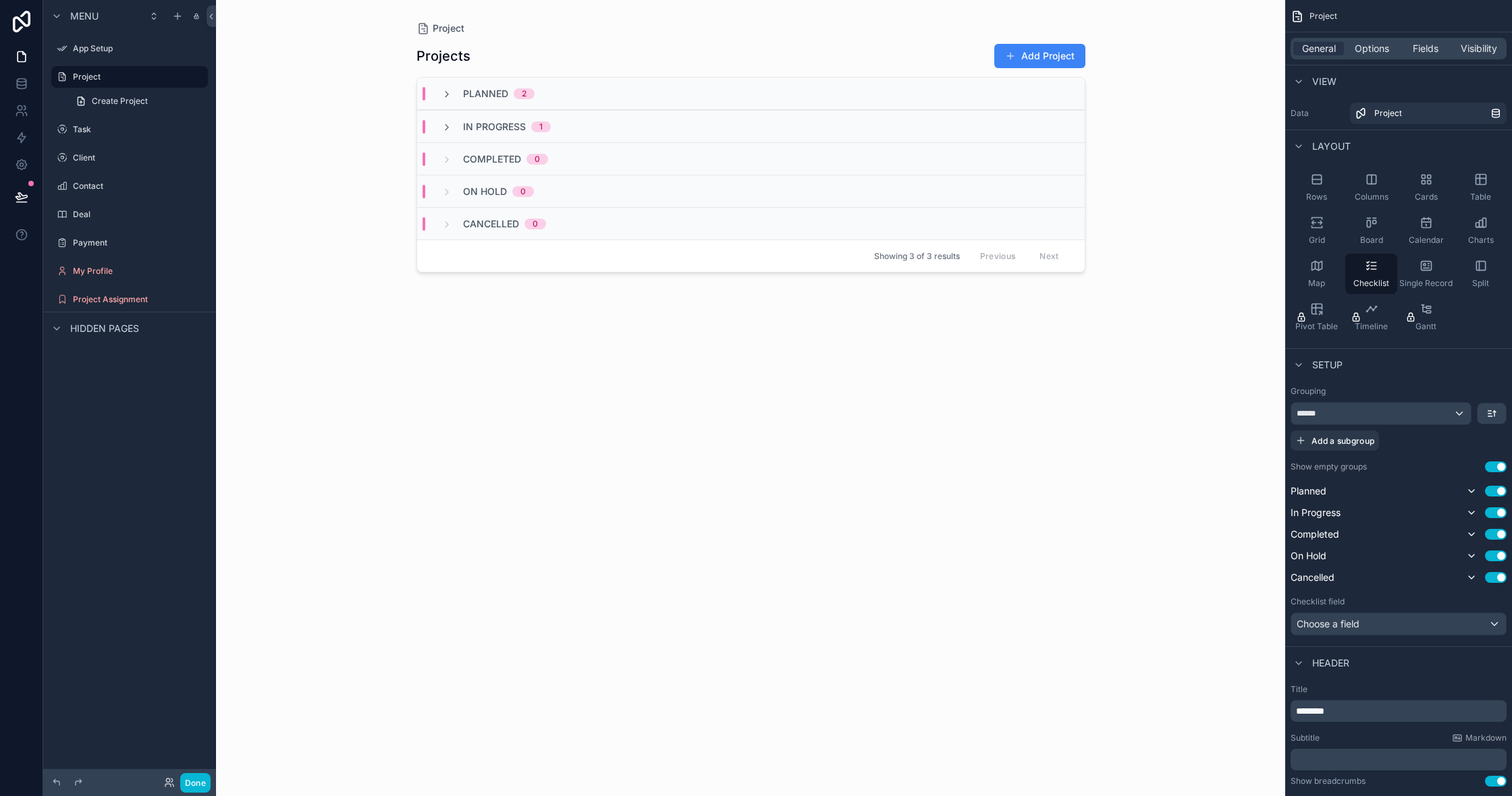
click at [955, 85] on div "Planned 2" at bounding box center [751, 94] width 668 height 32
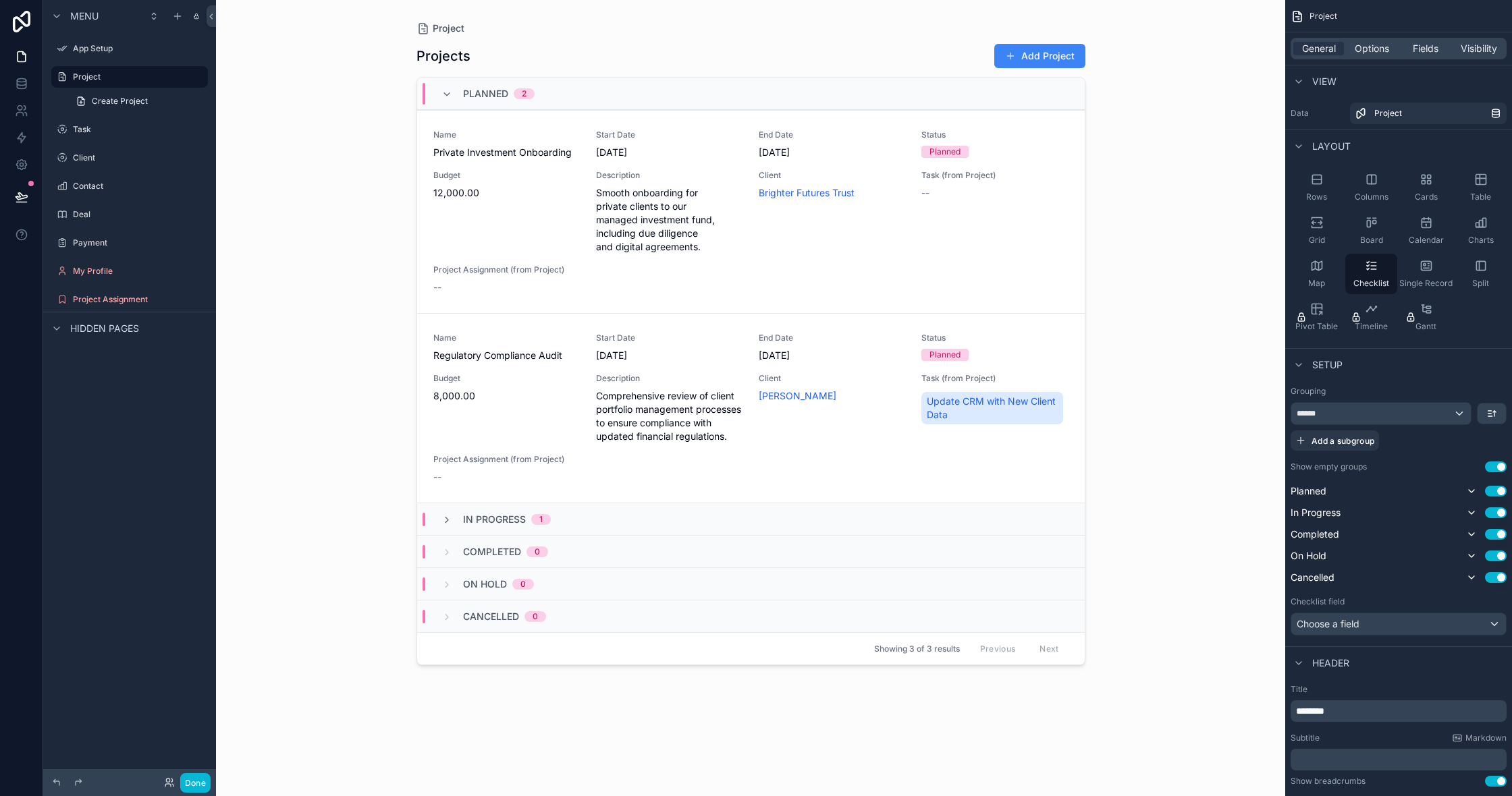
click at [603, 97] on div "Planned 2" at bounding box center [751, 94] width 668 height 32
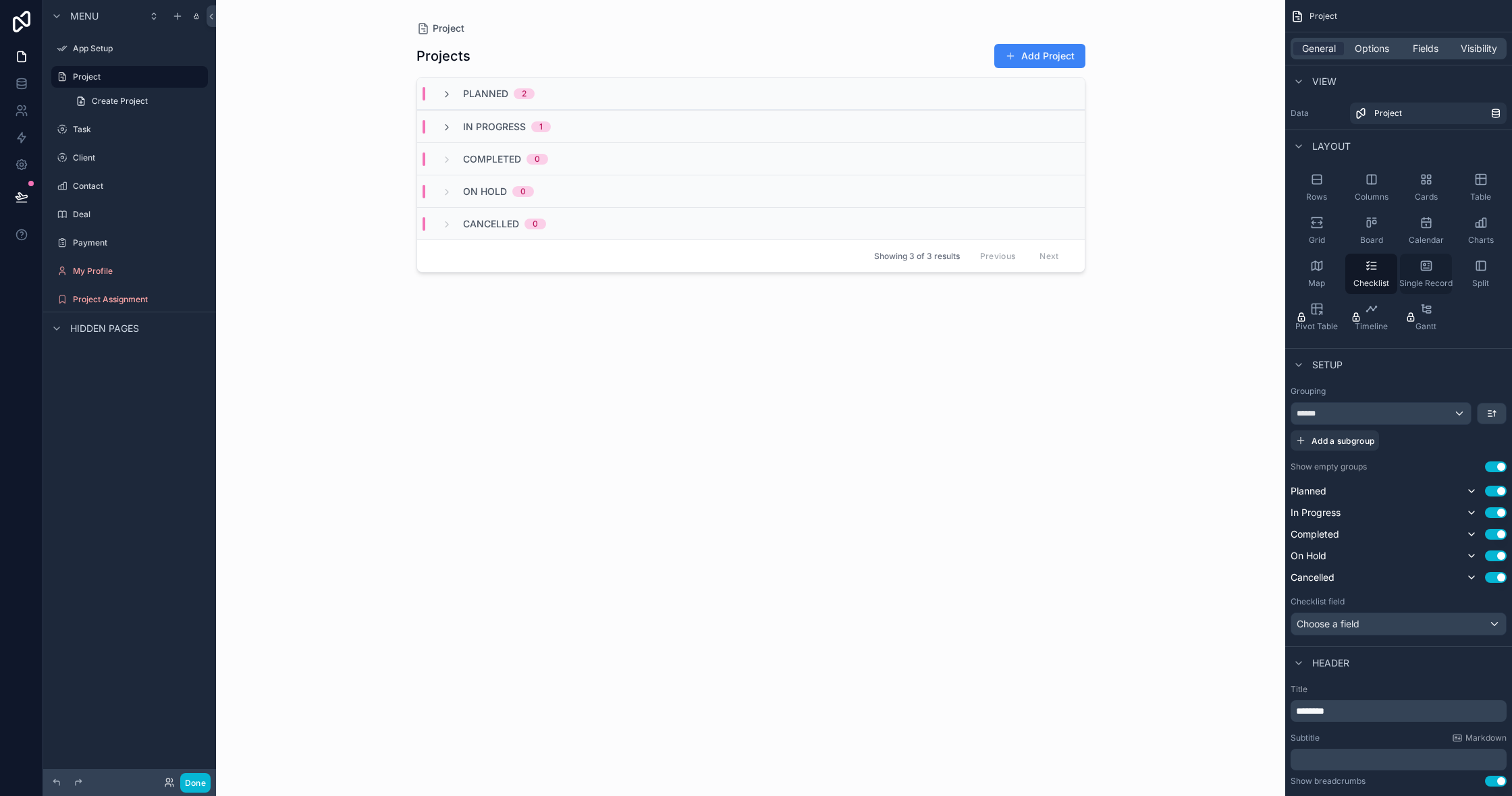
click at [1433, 258] on div "Single Record" at bounding box center [1426, 274] width 52 height 40
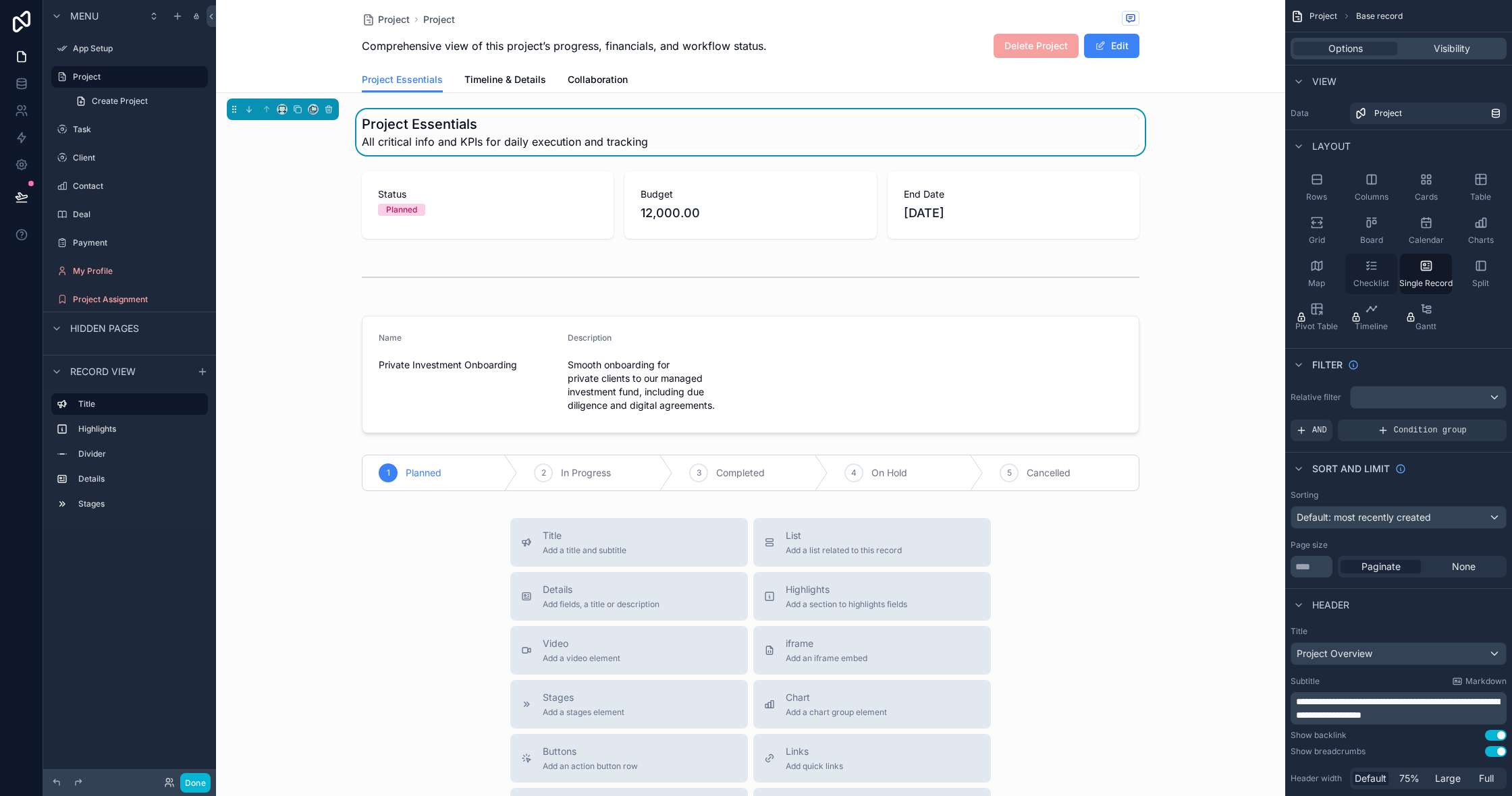
click at [1366, 262] on icon "scrollable content" at bounding box center [1372, 266] width 14 height 14
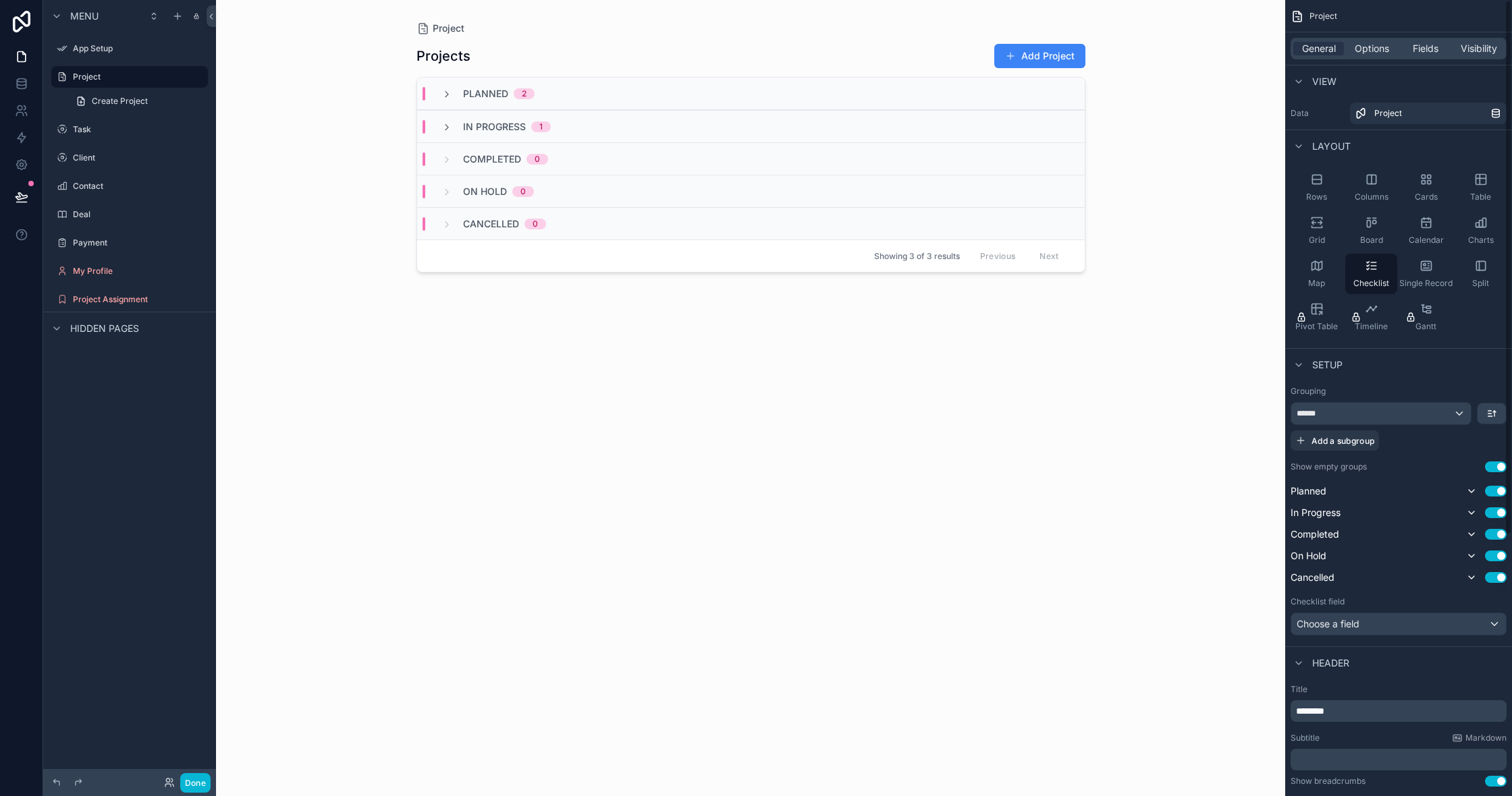
click at [1508, 274] on div "Project General Options Fields Visibility View Data Project Layout Rows Columns…" at bounding box center [1398, 398] width 227 height 796
click at [1491, 273] on div "Split" at bounding box center [1481, 274] width 52 height 40
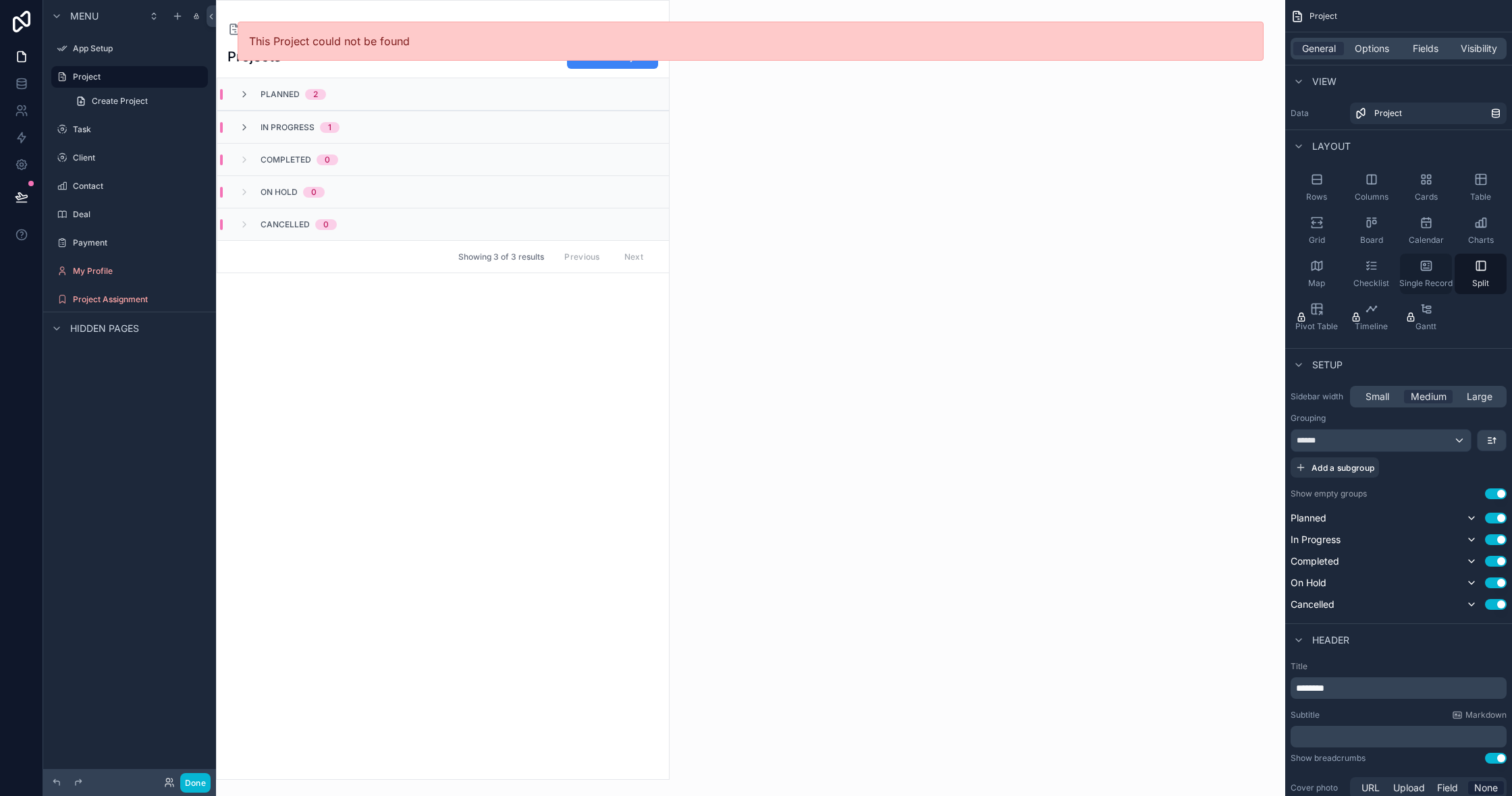
click at [1420, 279] on span "Single Record" at bounding box center [1426, 284] width 53 height 11
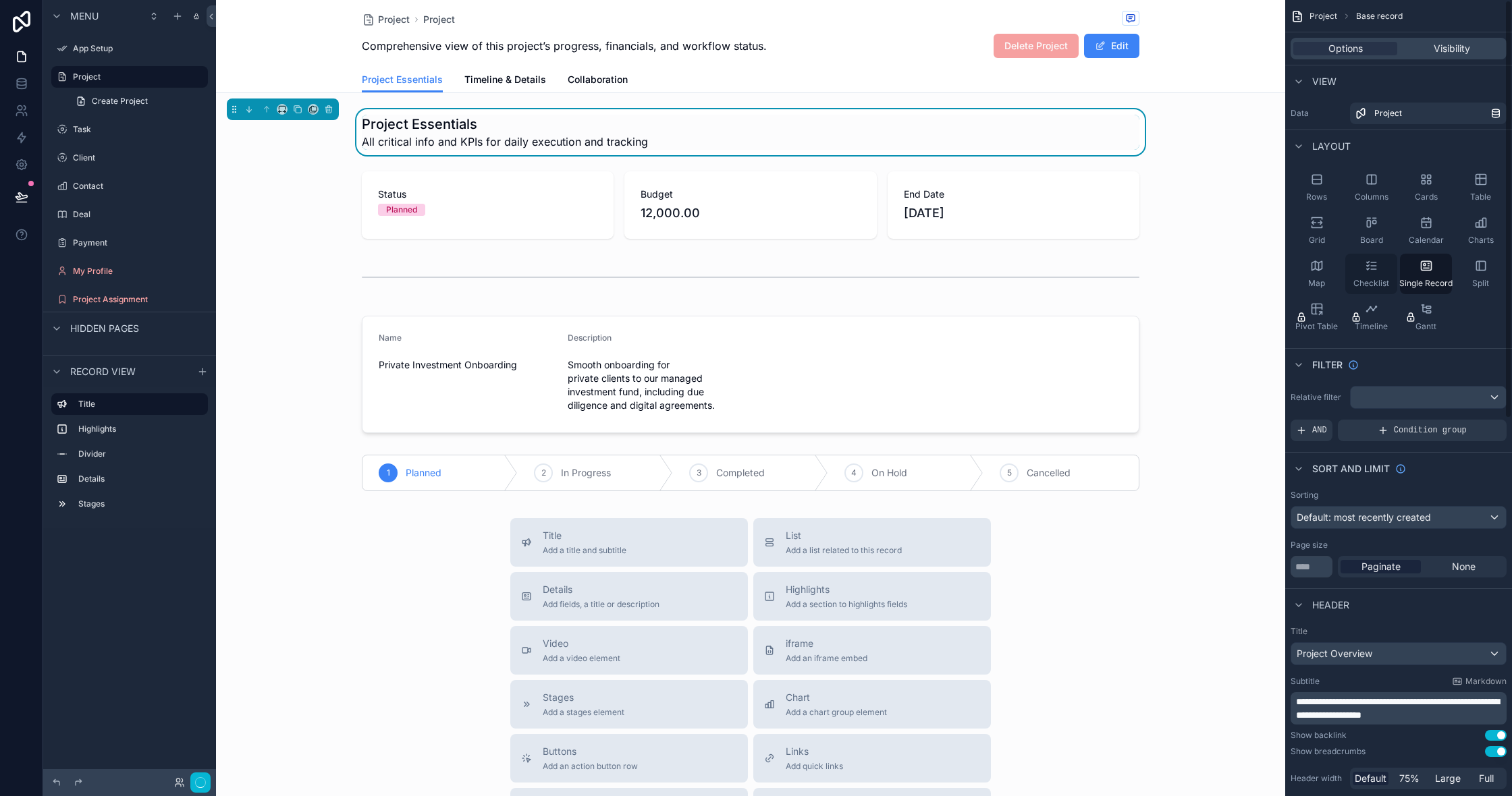
click at [1385, 278] on div "Checklist" at bounding box center [1371, 274] width 52 height 40
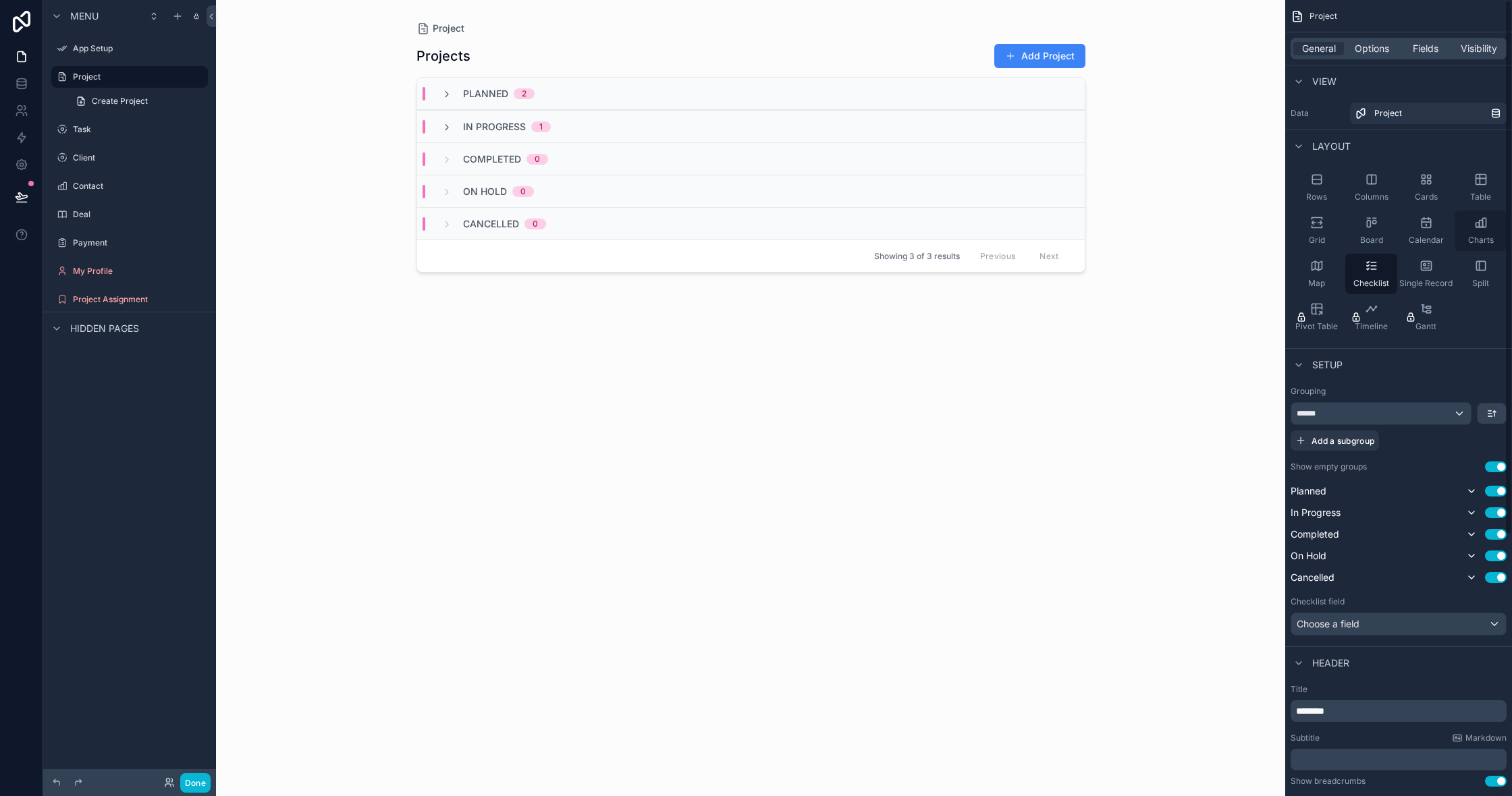
click at [1472, 234] on div "Charts" at bounding box center [1481, 230] width 52 height 40
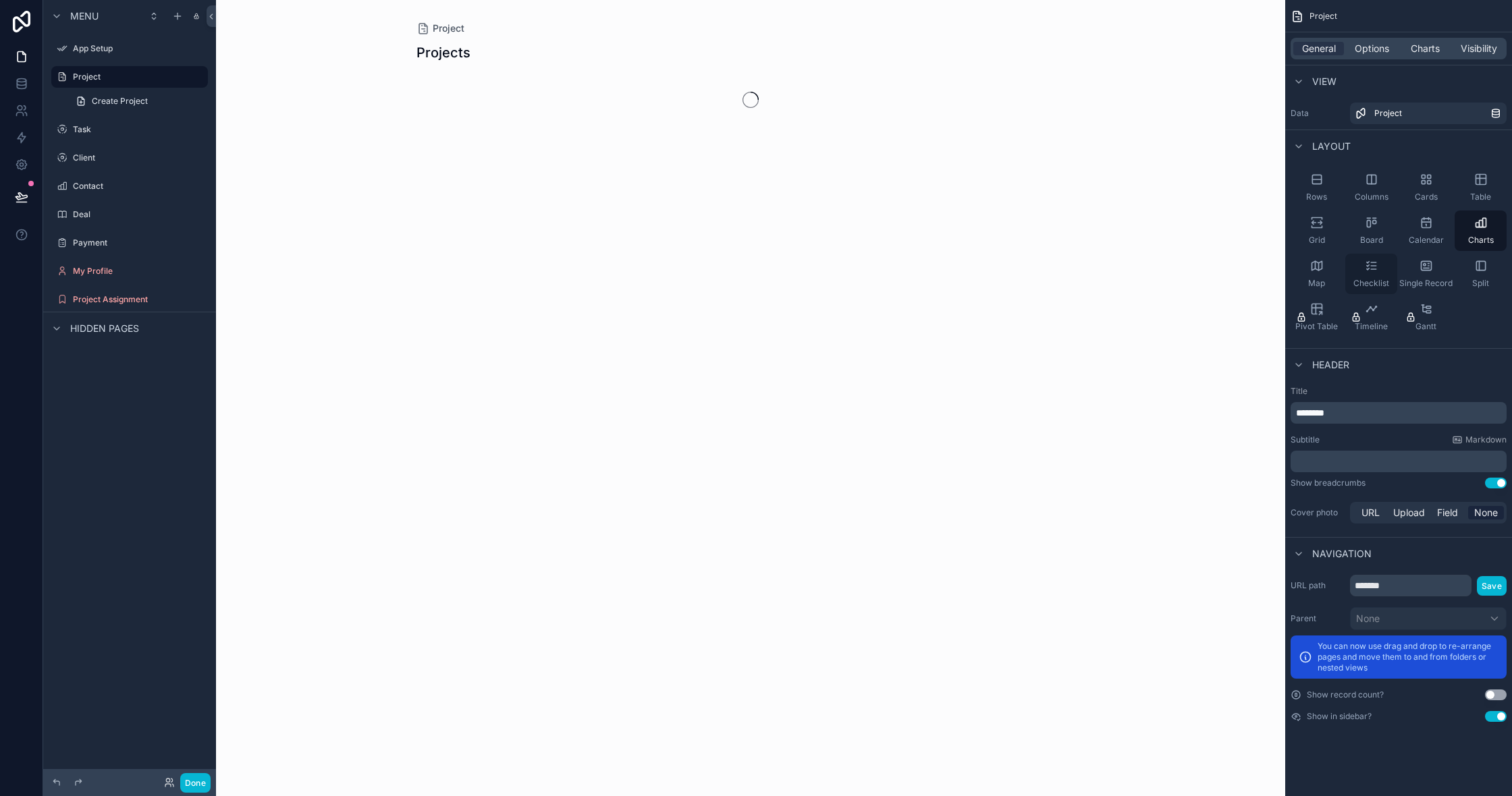
click at [1369, 265] on icon "scrollable content" at bounding box center [1367, 266] width 2 height 2
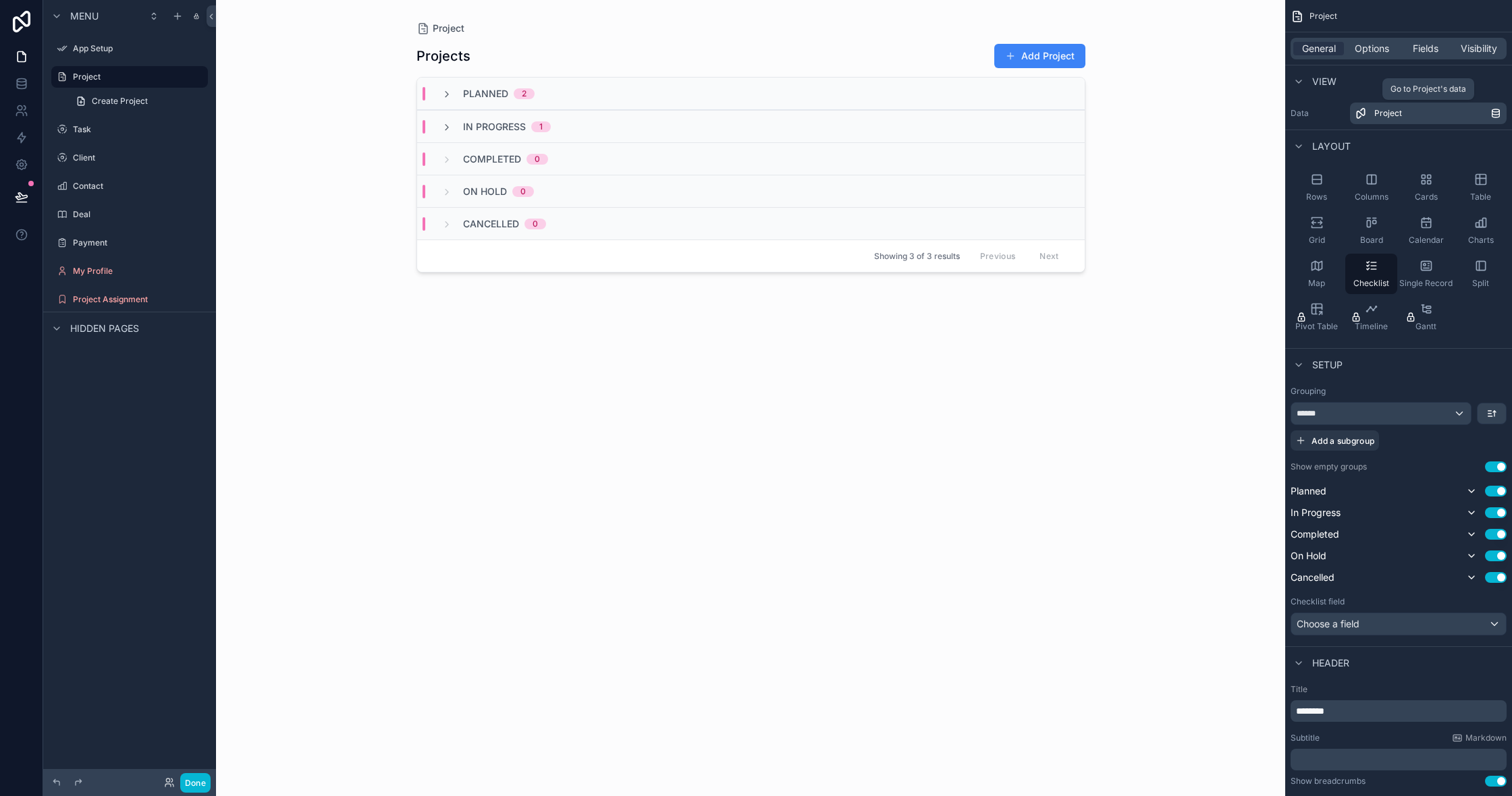
click at [1462, 114] on div "Project" at bounding box center [1433, 114] width 116 height 11
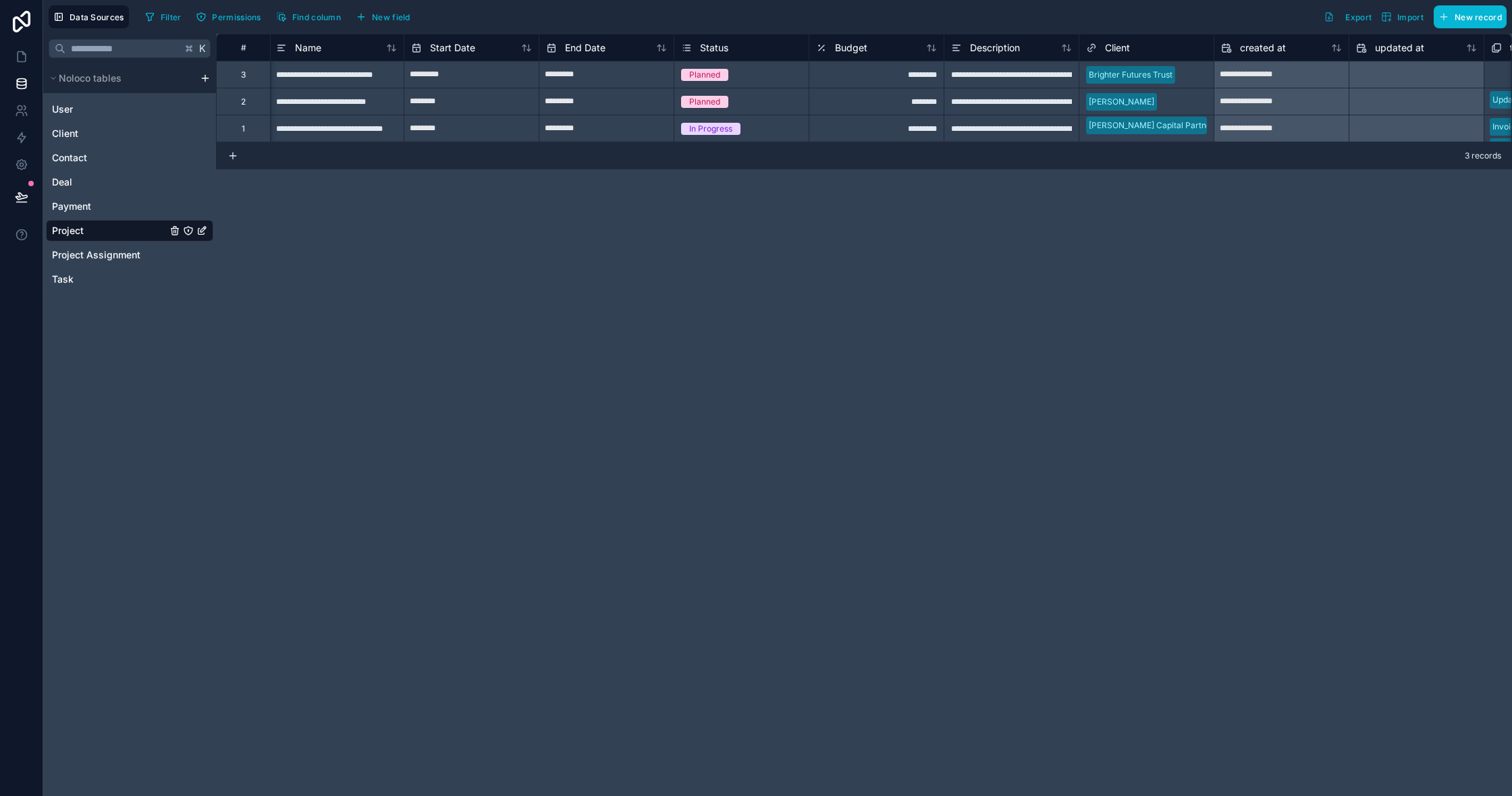
scroll to position [0, 2]
click at [14, 62] on icon at bounding box center [21, 56] width 14 height 14
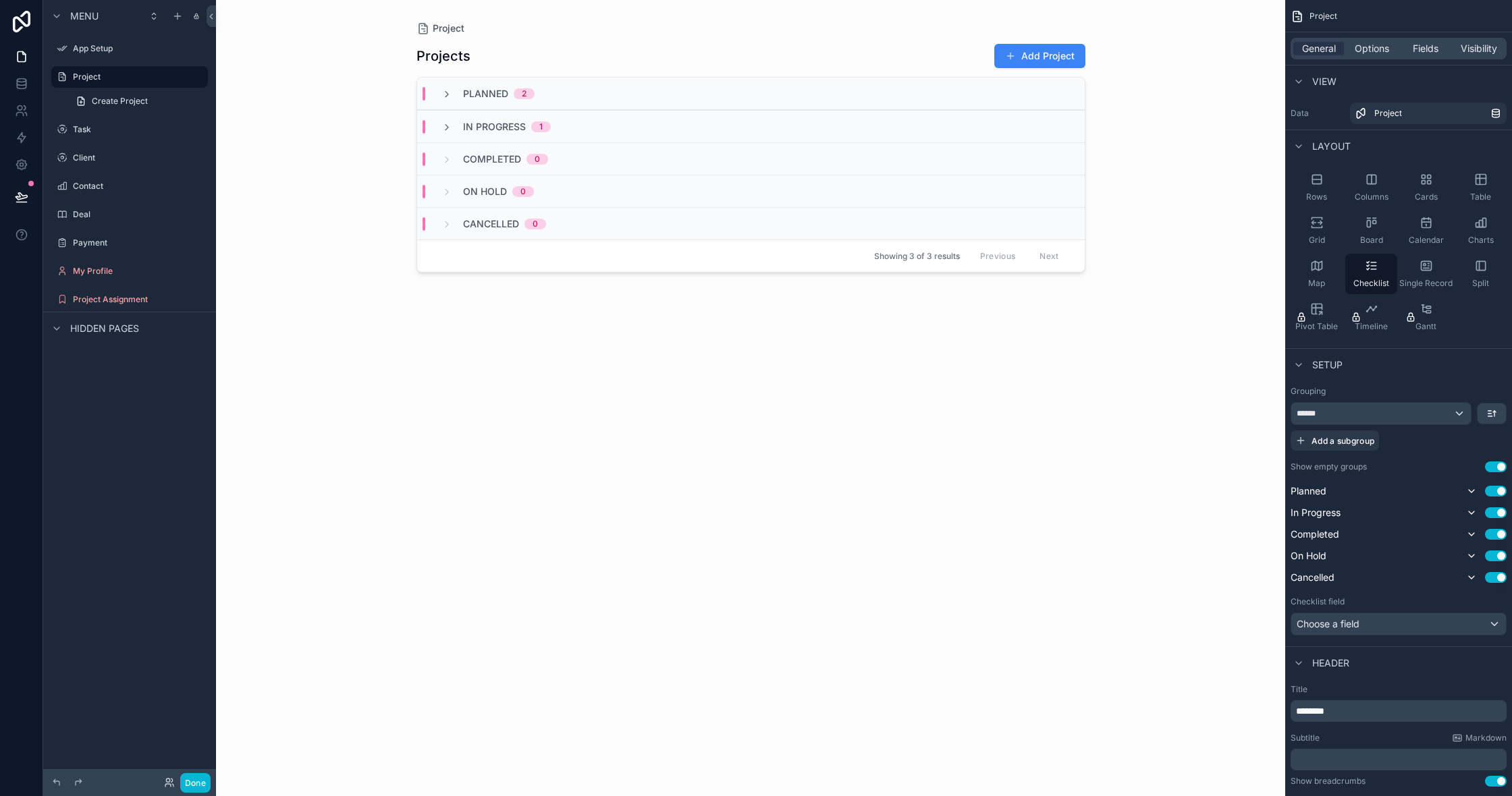
click at [1368, 418] on div "******" at bounding box center [1381, 413] width 179 height 21
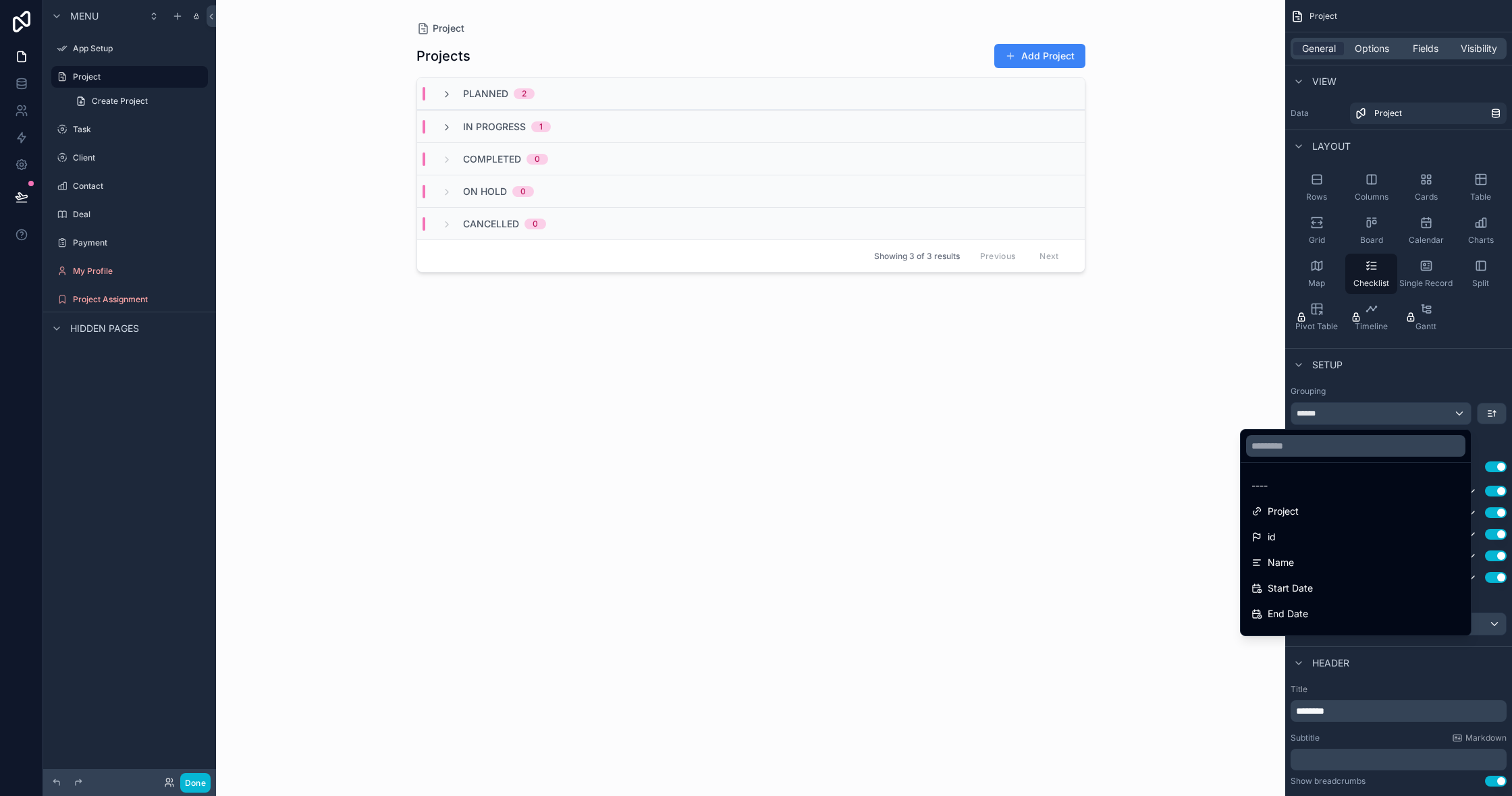
click at [1368, 418] on div "scrollable content" at bounding box center [756, 398] width 1512 height 796
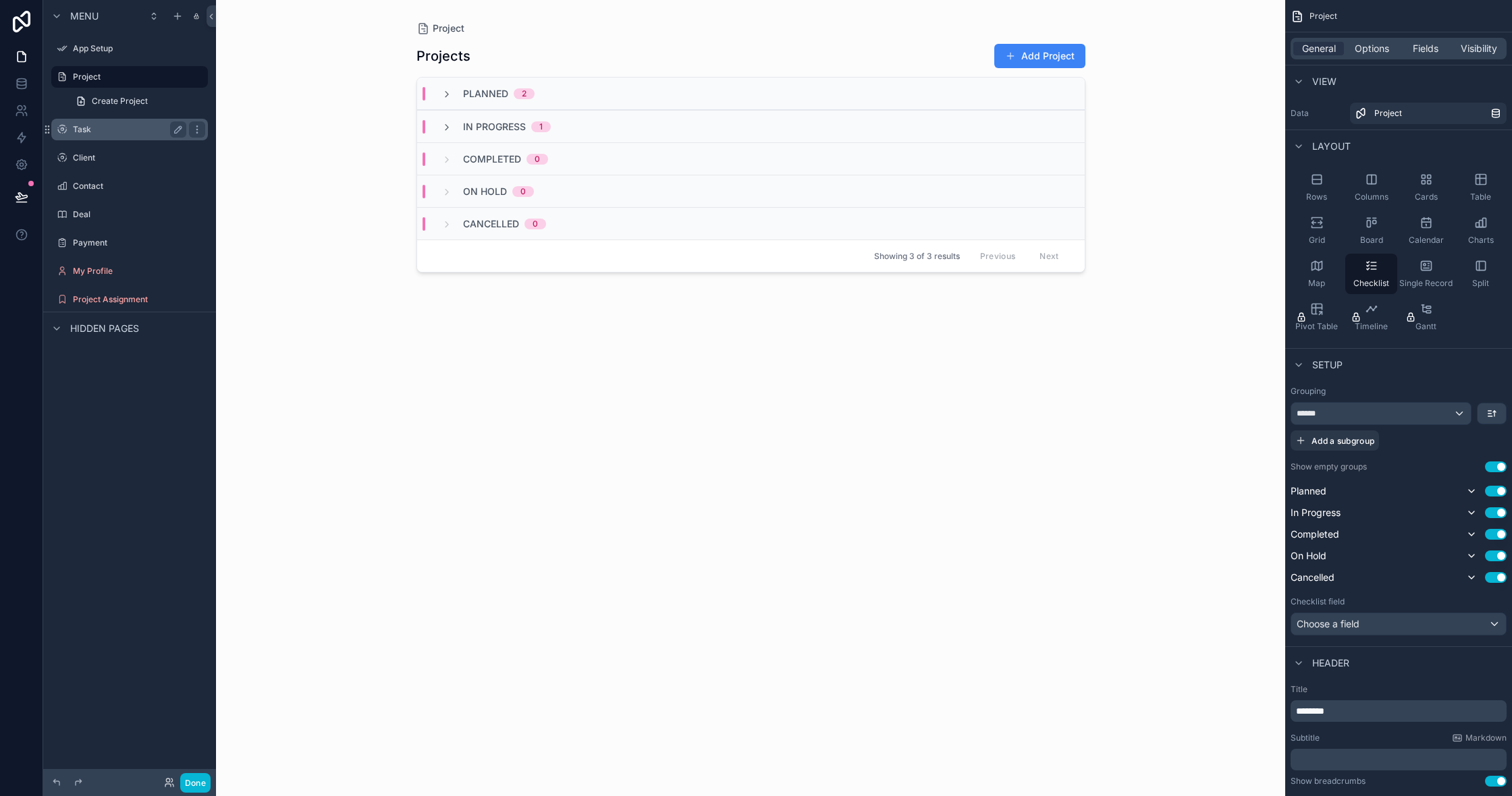
click at [82, 133] on label "Task" at bounding box center [127, 130] width 108 height 11
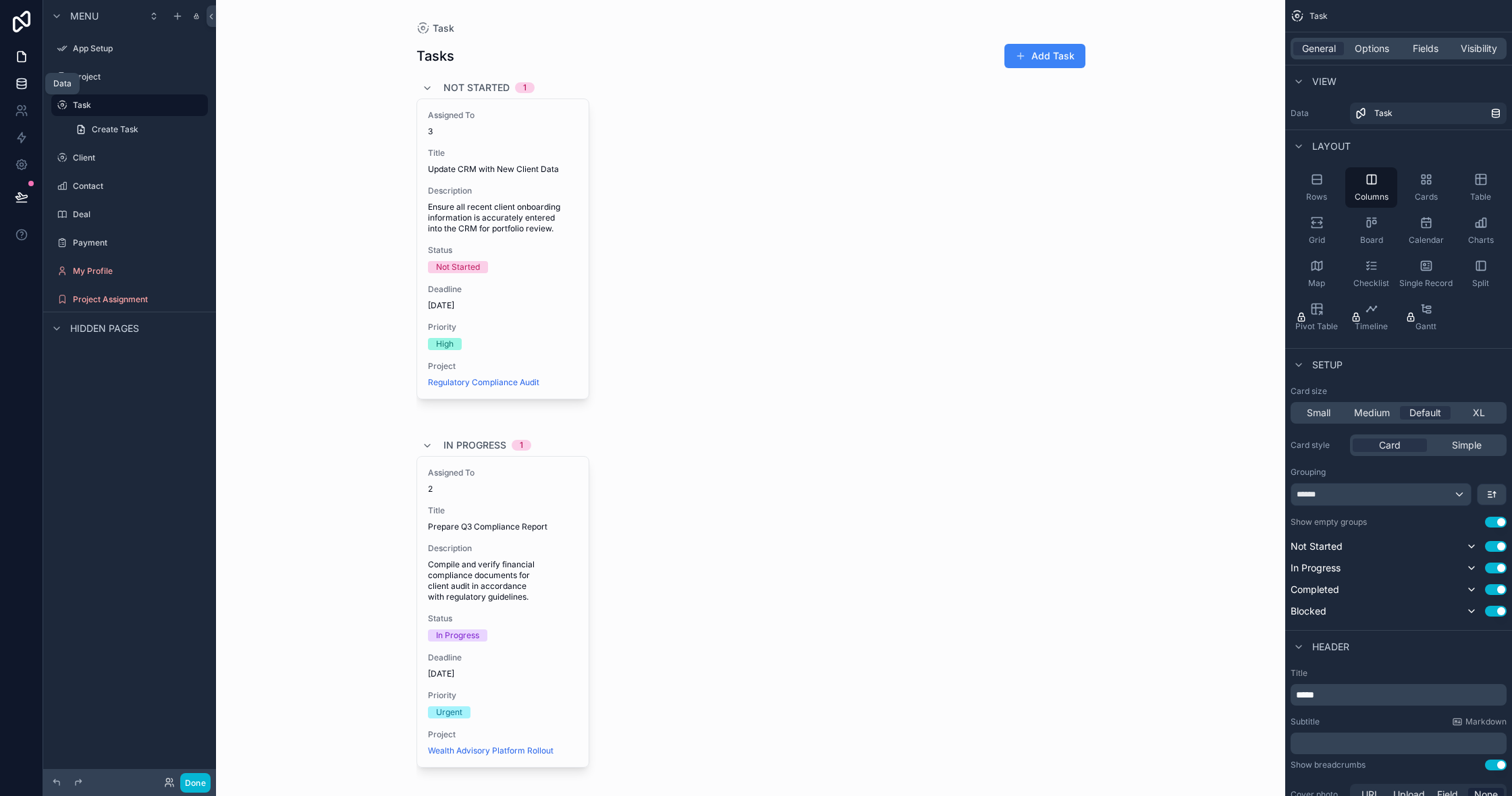
click at [9, 89] on link at bounding box center [21, 83] width 43 height 27
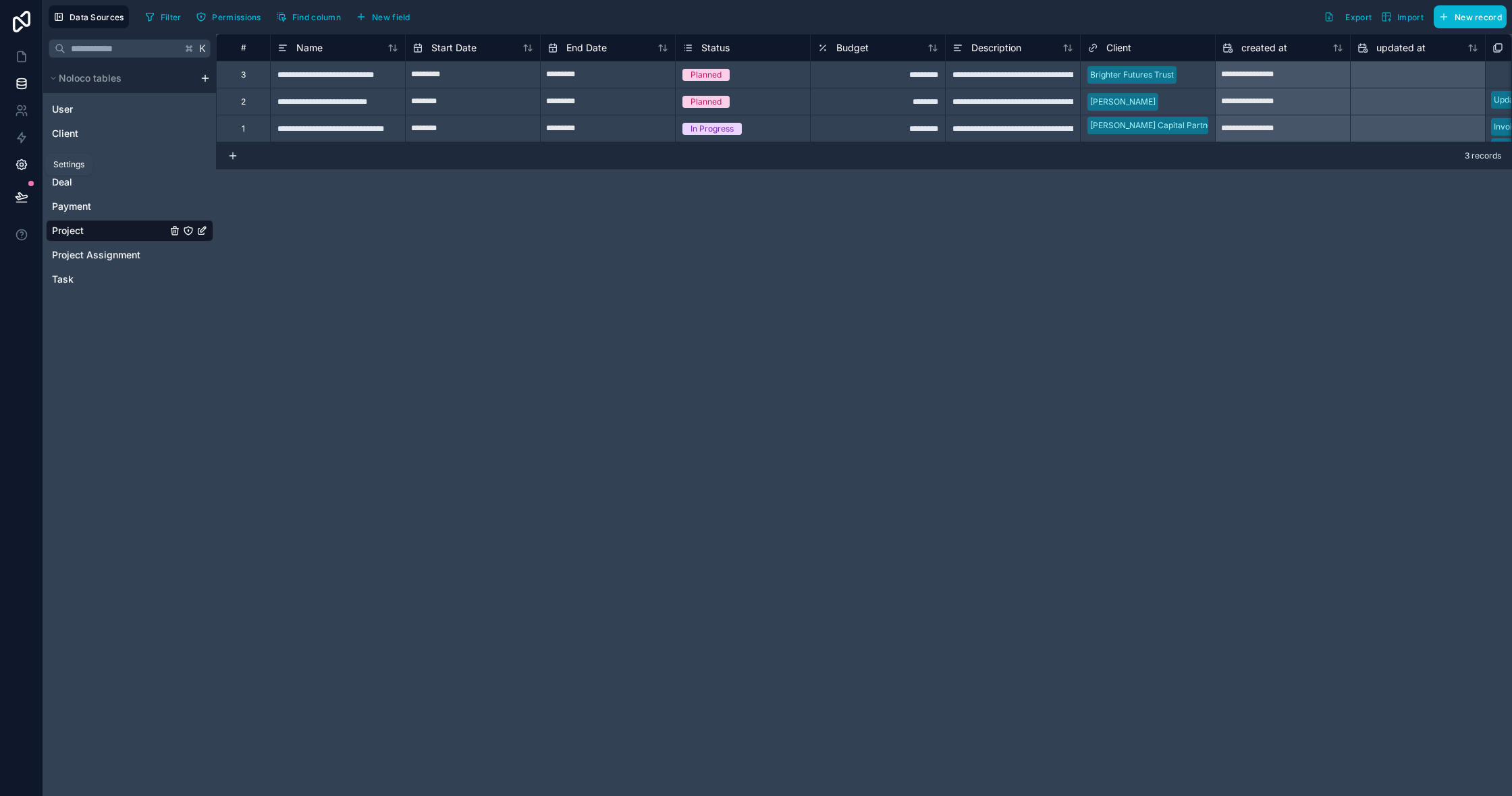
scroll to position [1, 1]
click at [14, 169] on icon at bounding box center [21, 165] width 14 height 14
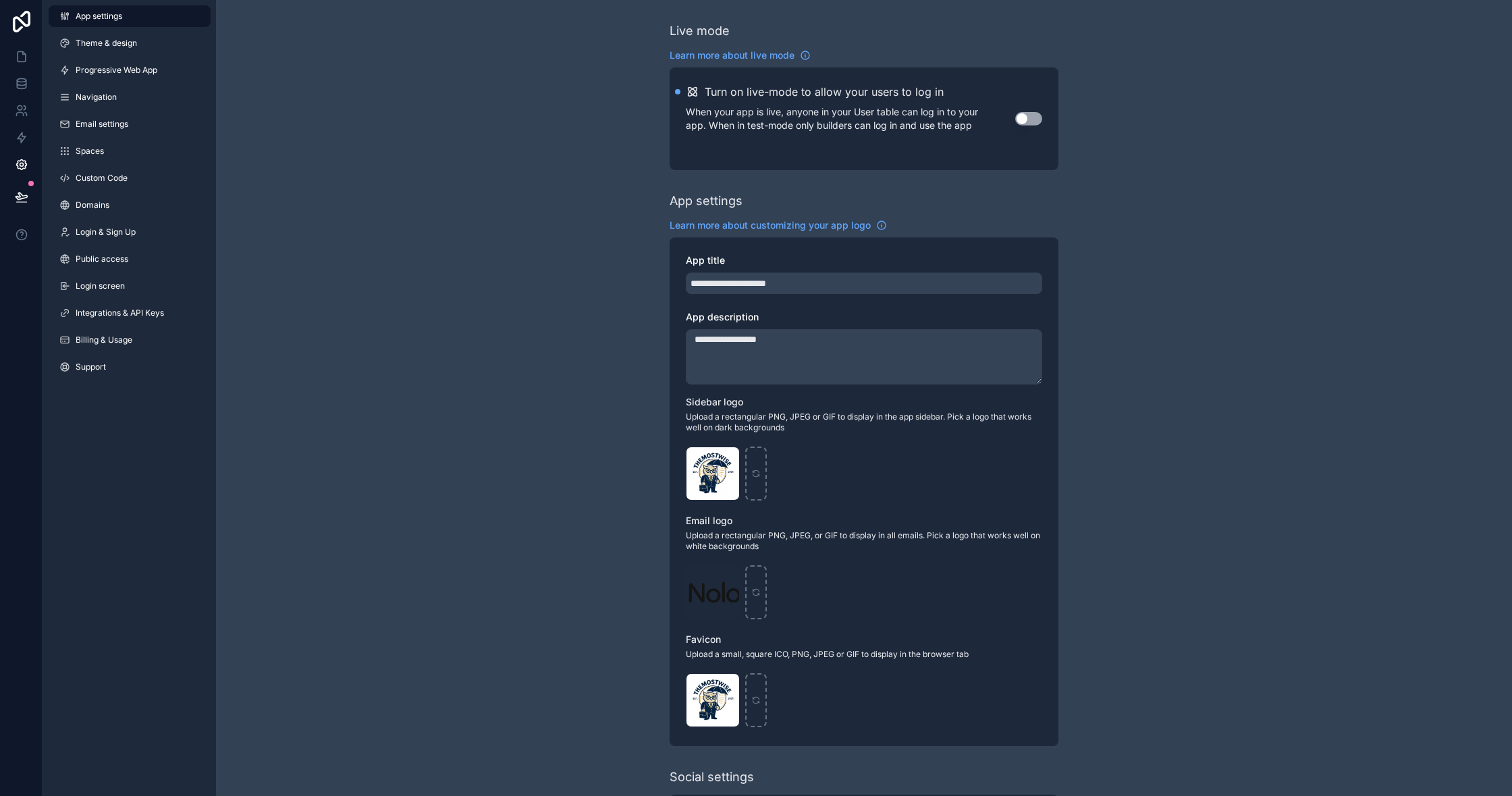
click at [1021, 121] on button "Use setting" at bounding box center [1028, 119] width 27 height 14
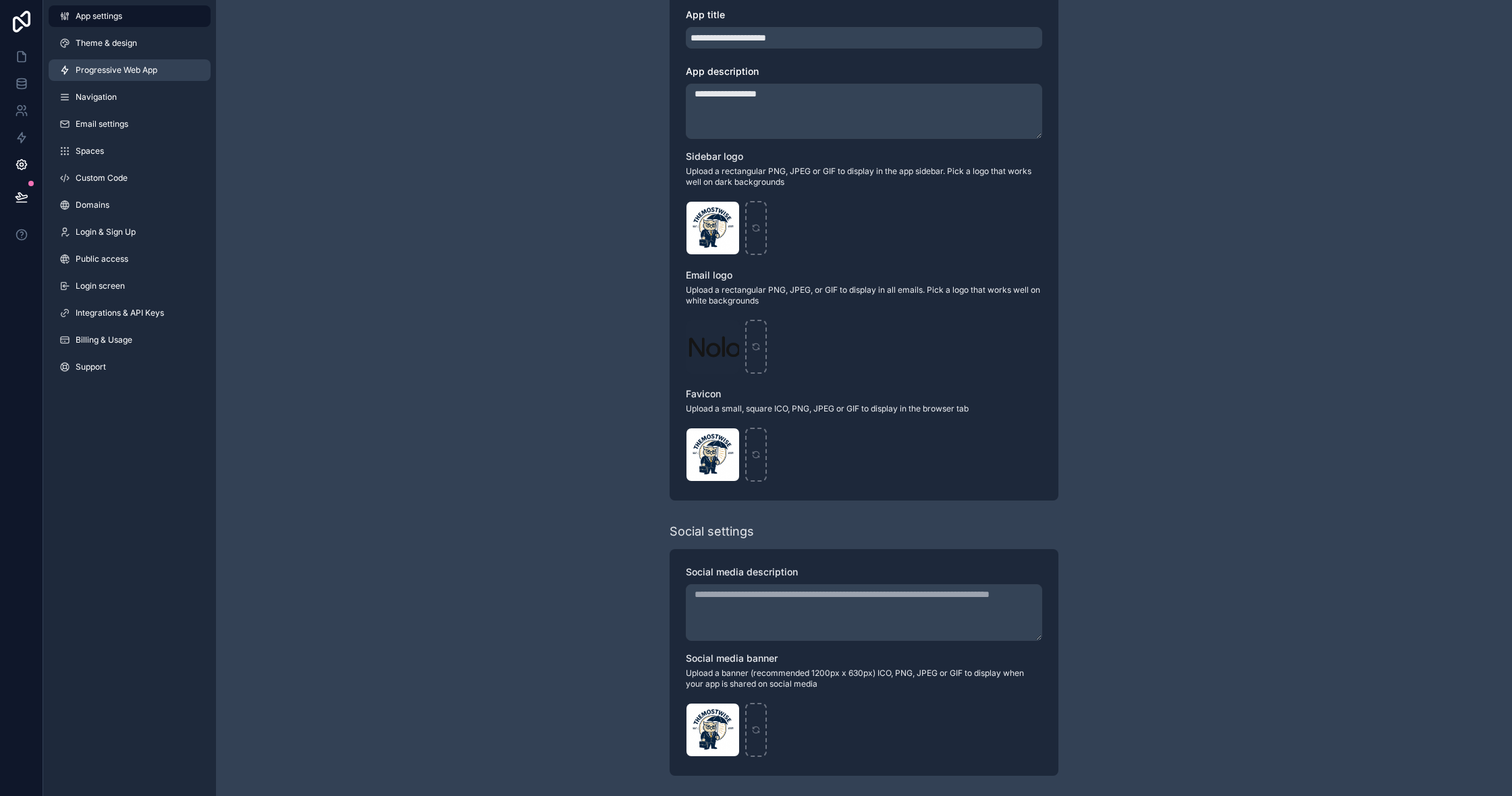
click at [98, 70] on span "Progressive Web App" at bounding box center [116, 70] width 82 height 11
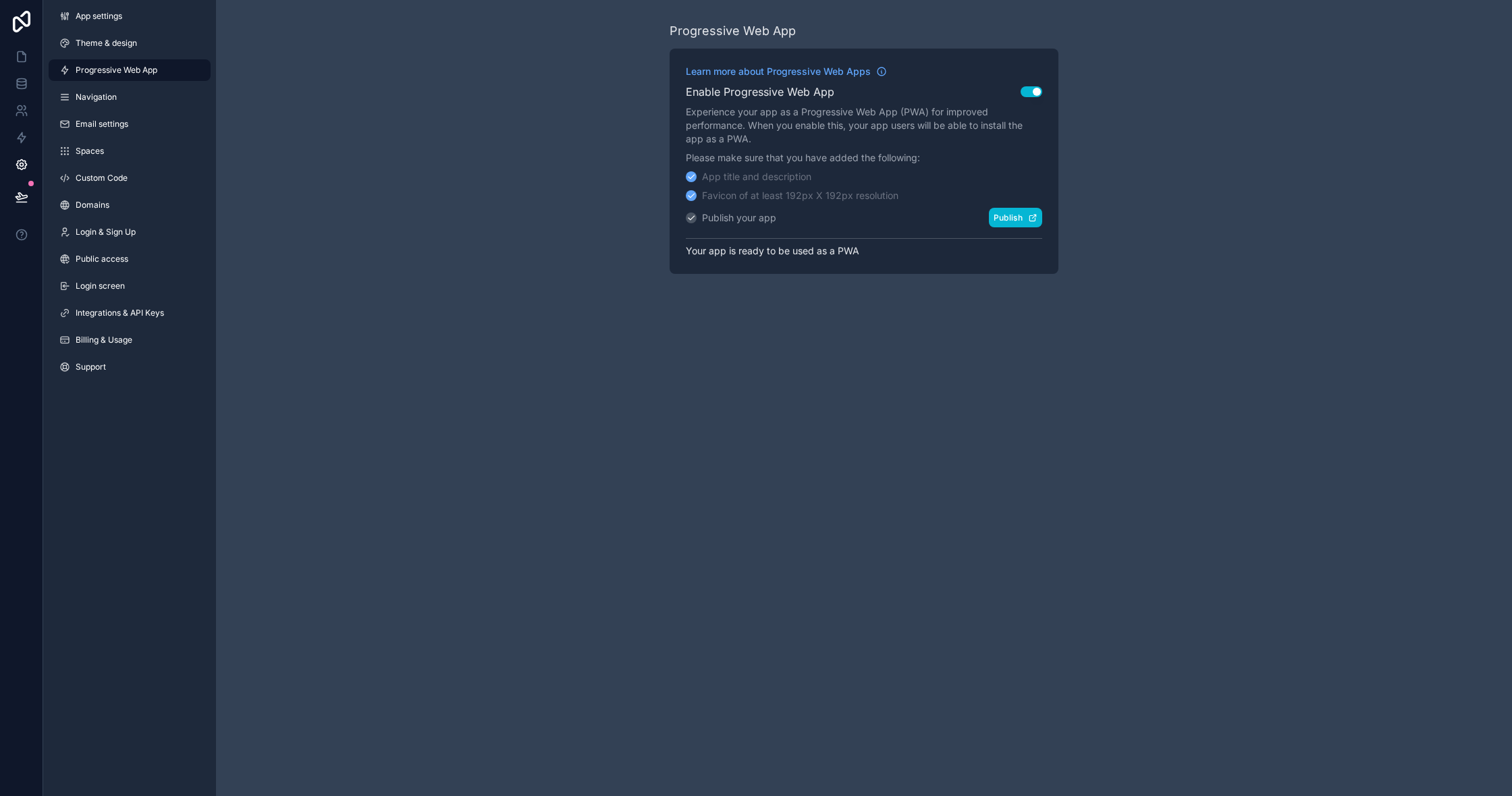
click at [993, 217] on button "Publish" at bounding box center [1015, 218] width 53 height 20
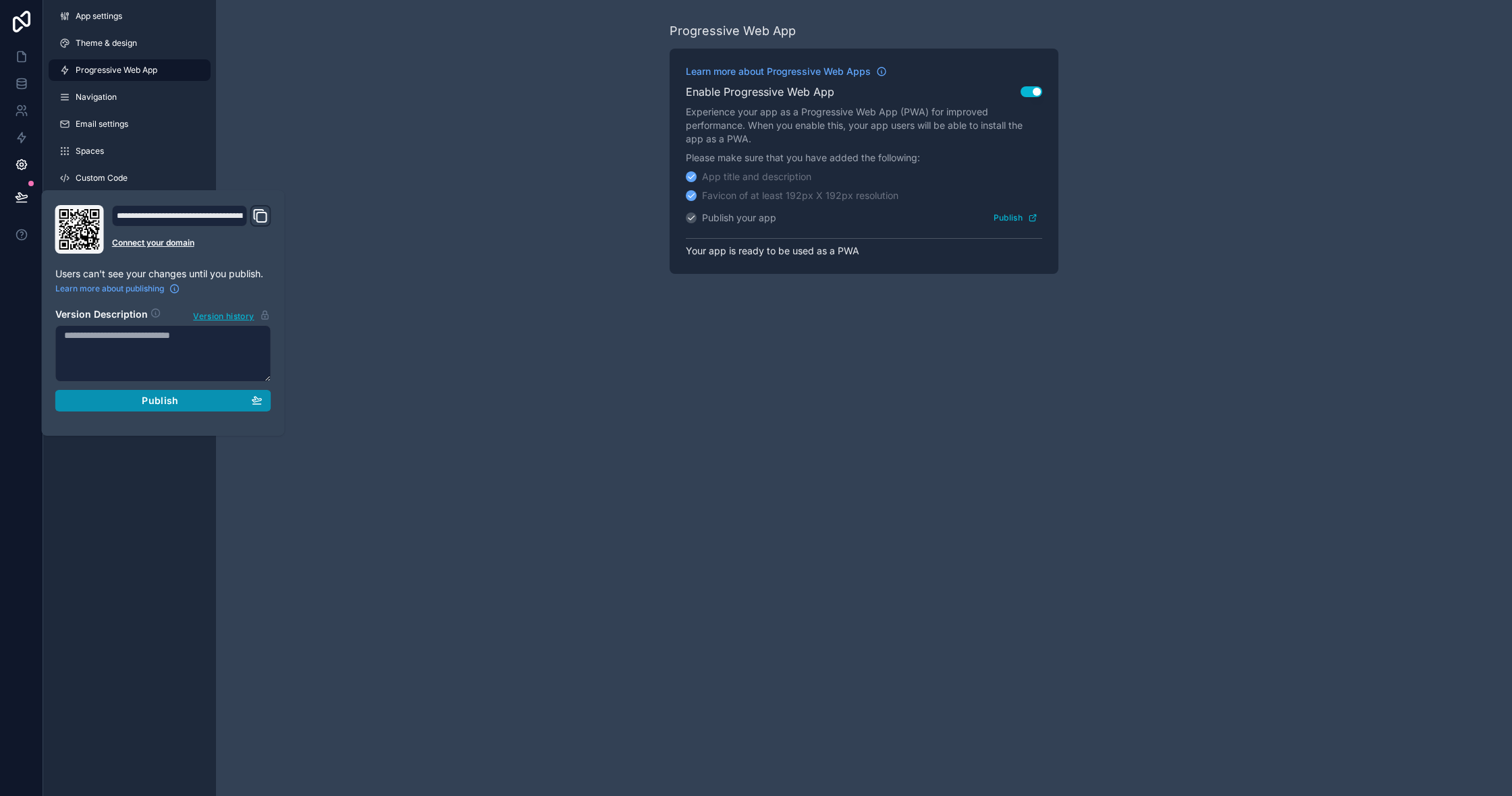
click at [167, 403] on span "Publish" at bounding box center [160, 401] width 37 height 12
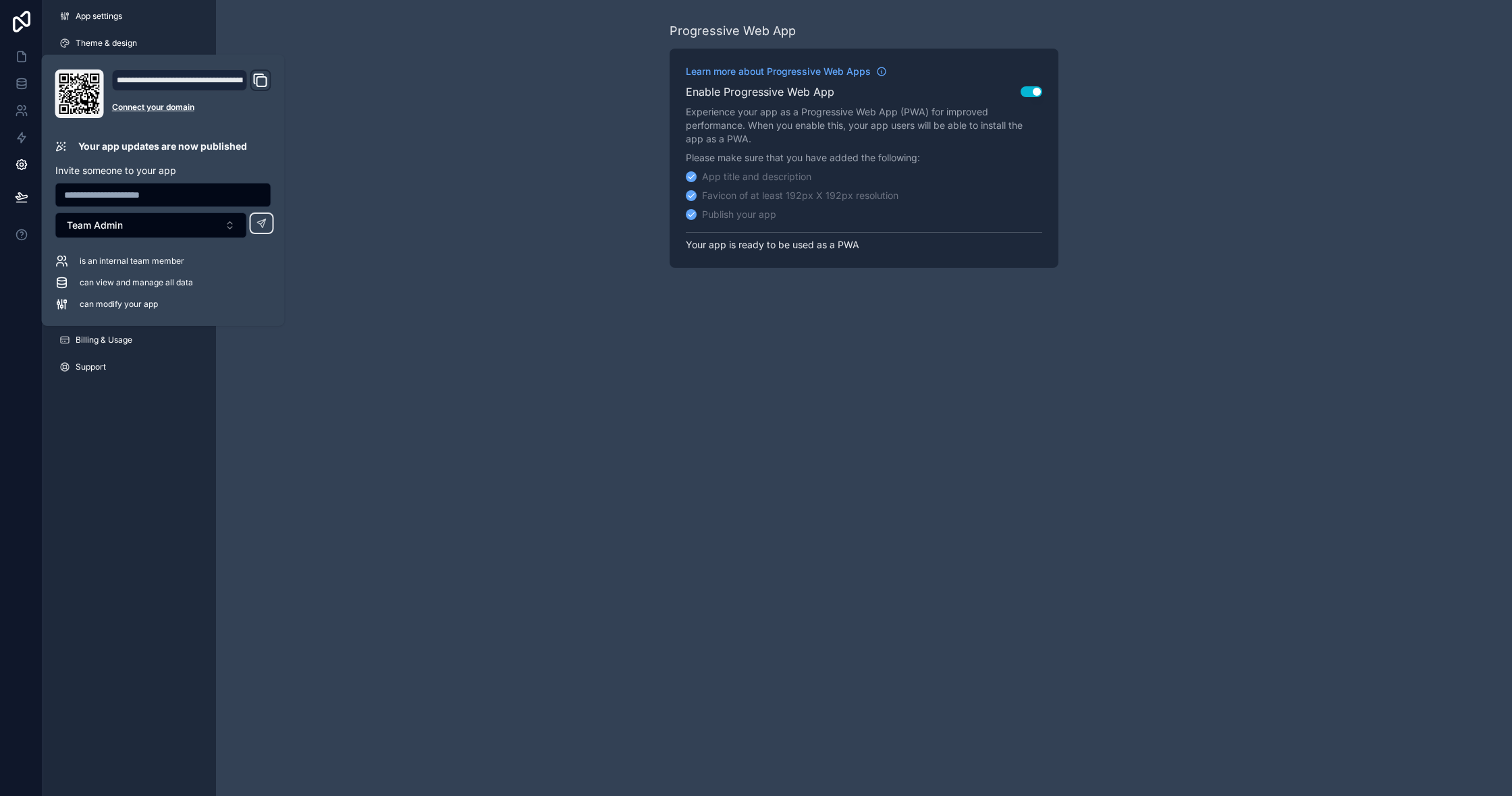
click at [215, 199] on input "text" at bounding box center [162, 194] width 214 height 19
type input "**********"
click at [261, 223] on button at bounding box center [262, 223] width 24 height 21
click at [269, 78] on div "Domain and Custom Link" at bounding box center [259, 80] width 21 height 21
click at [265, 79] on icon "Domain and Custom Link" at bounding box center [260, 80] width 16 height 16
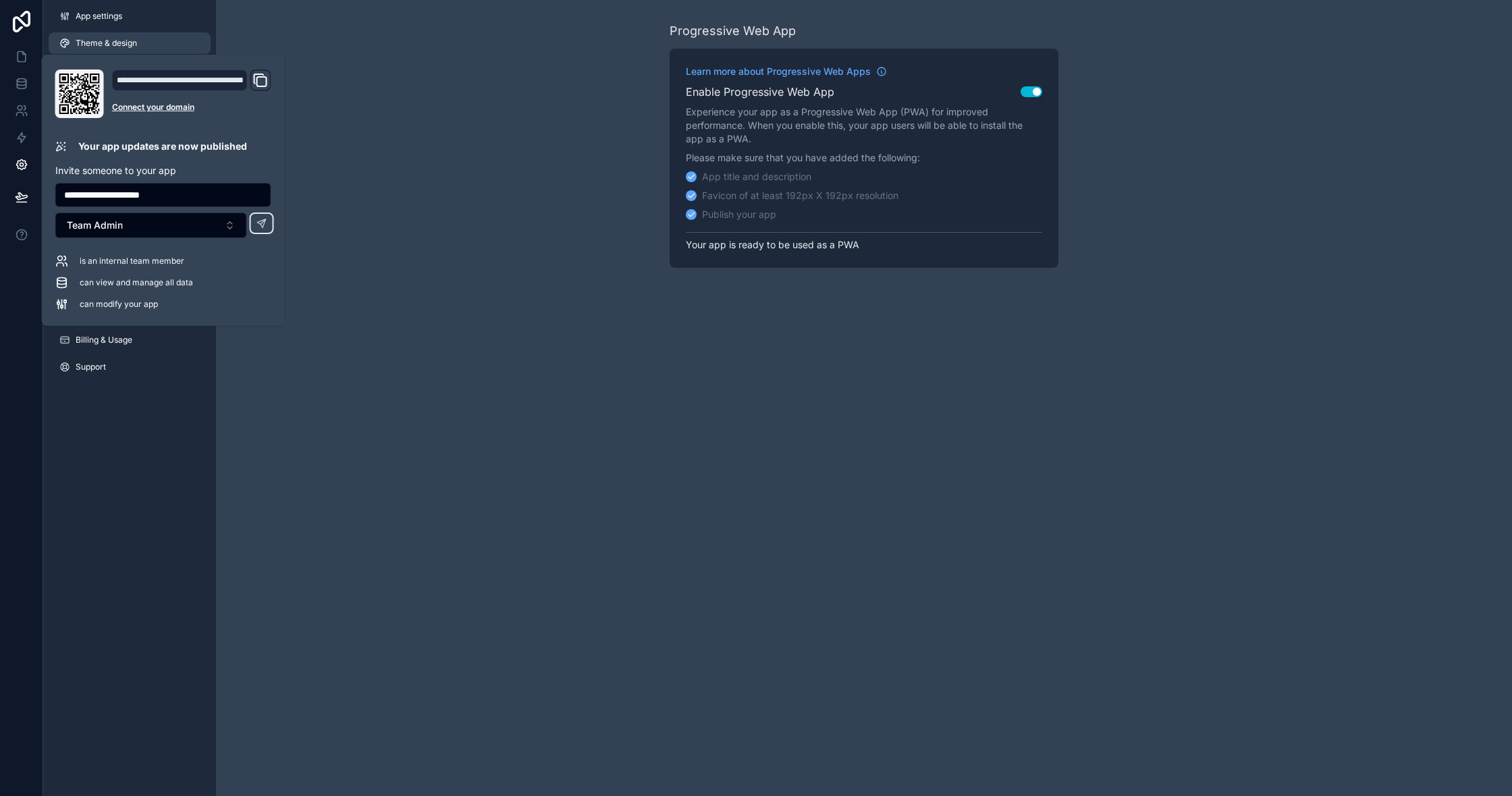
click at [161, 44] on link "Theme & design" at bounding box center [130, 43] width 162 height 21
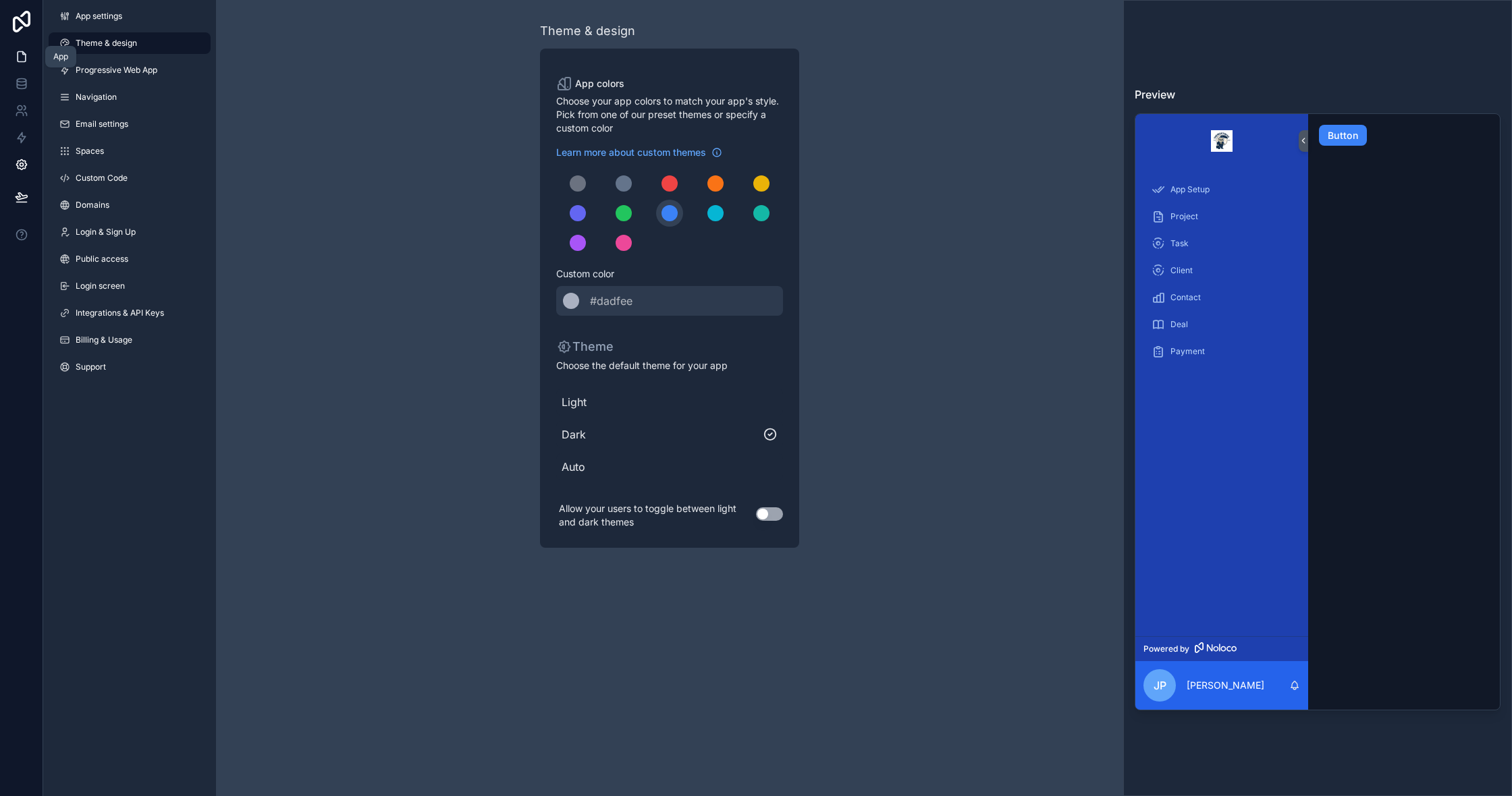
click at [26, 66] on link at bounding box center [21, 56] width 43 height 27
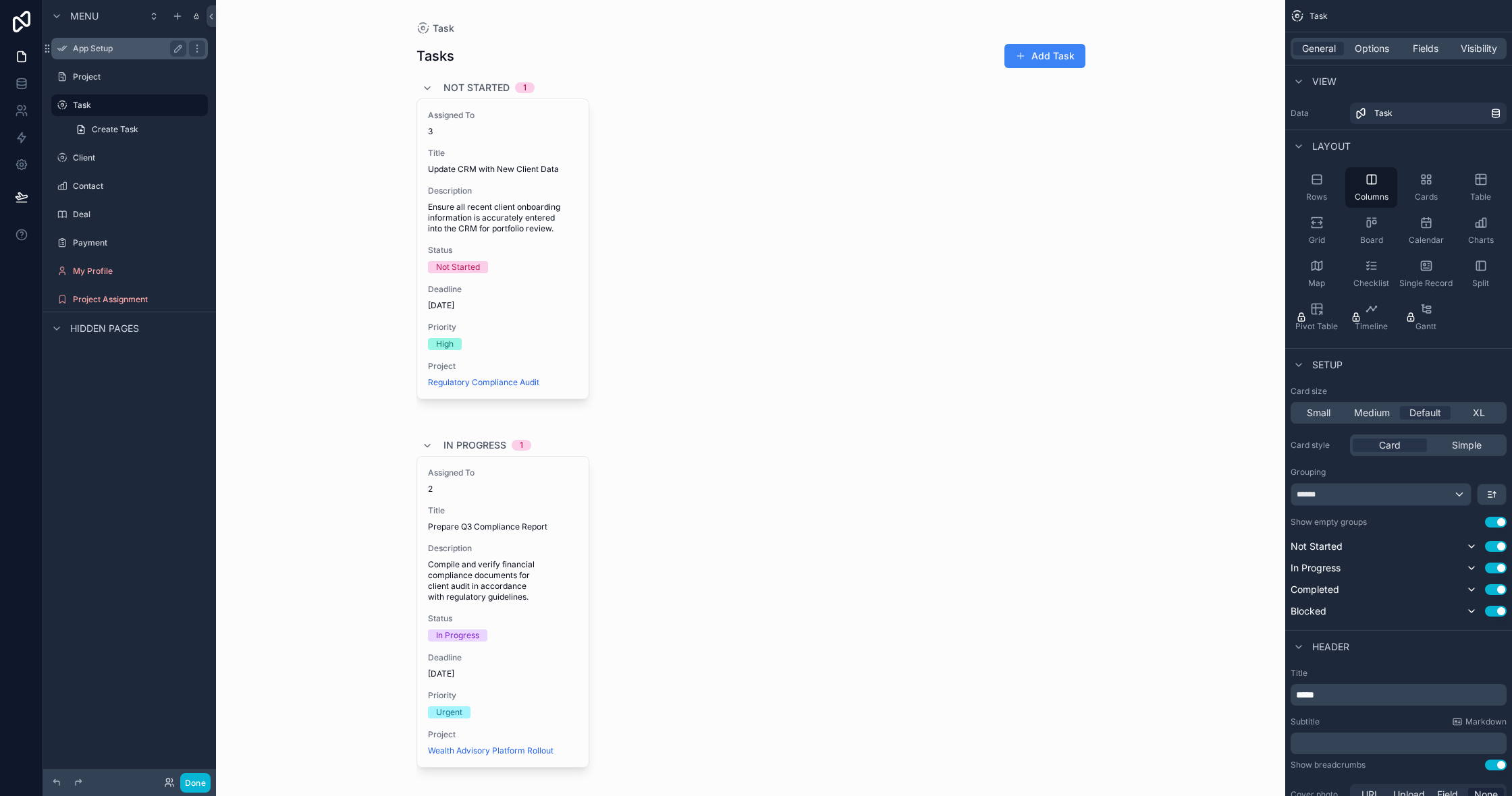
click at [70, 45] on div "App Setup" at bounding box center [130, 49] width 151 height 21
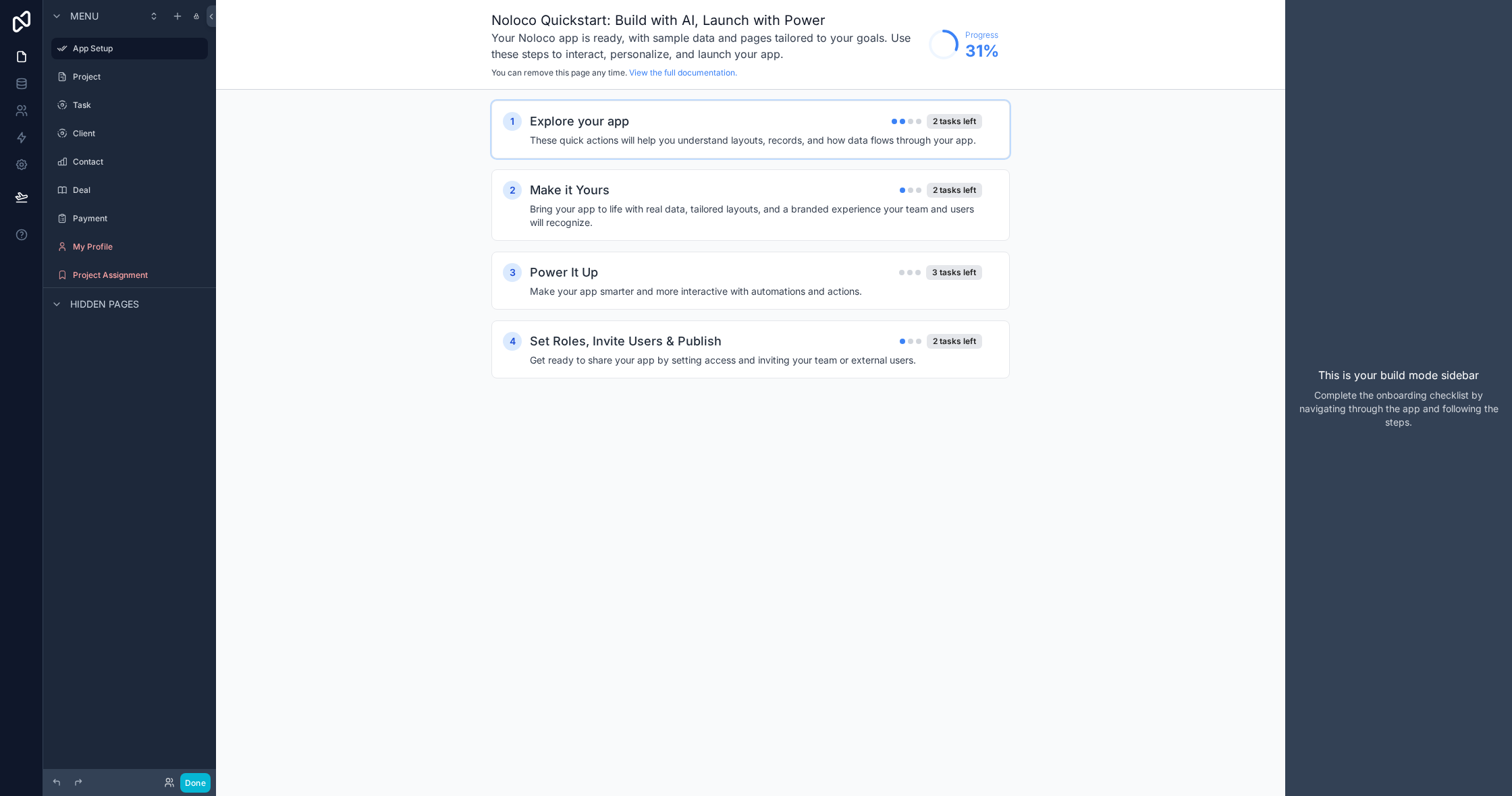
click at [896, 137] on h4 "These quick actions will help you understand layouts, records, and how data flo…" at bounding box center [756, 140] width 452 height 14
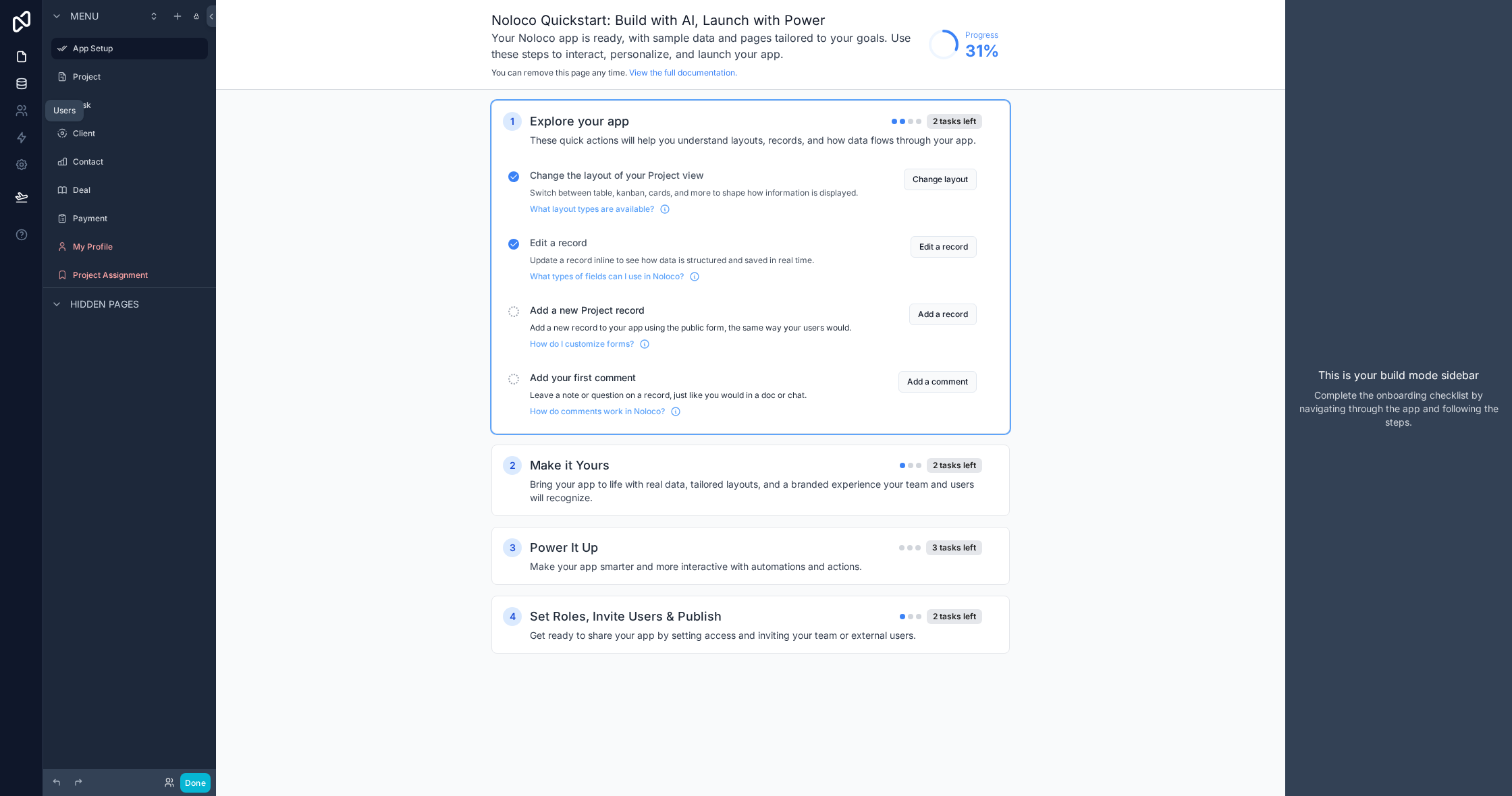
scroll to position [3, 0]
click at [27, 55] on icon at bounding box center [21, 56] width 14 height 14
click at [114, 82] on div "Project" at bounding box center [130, 77] width 151 height 21
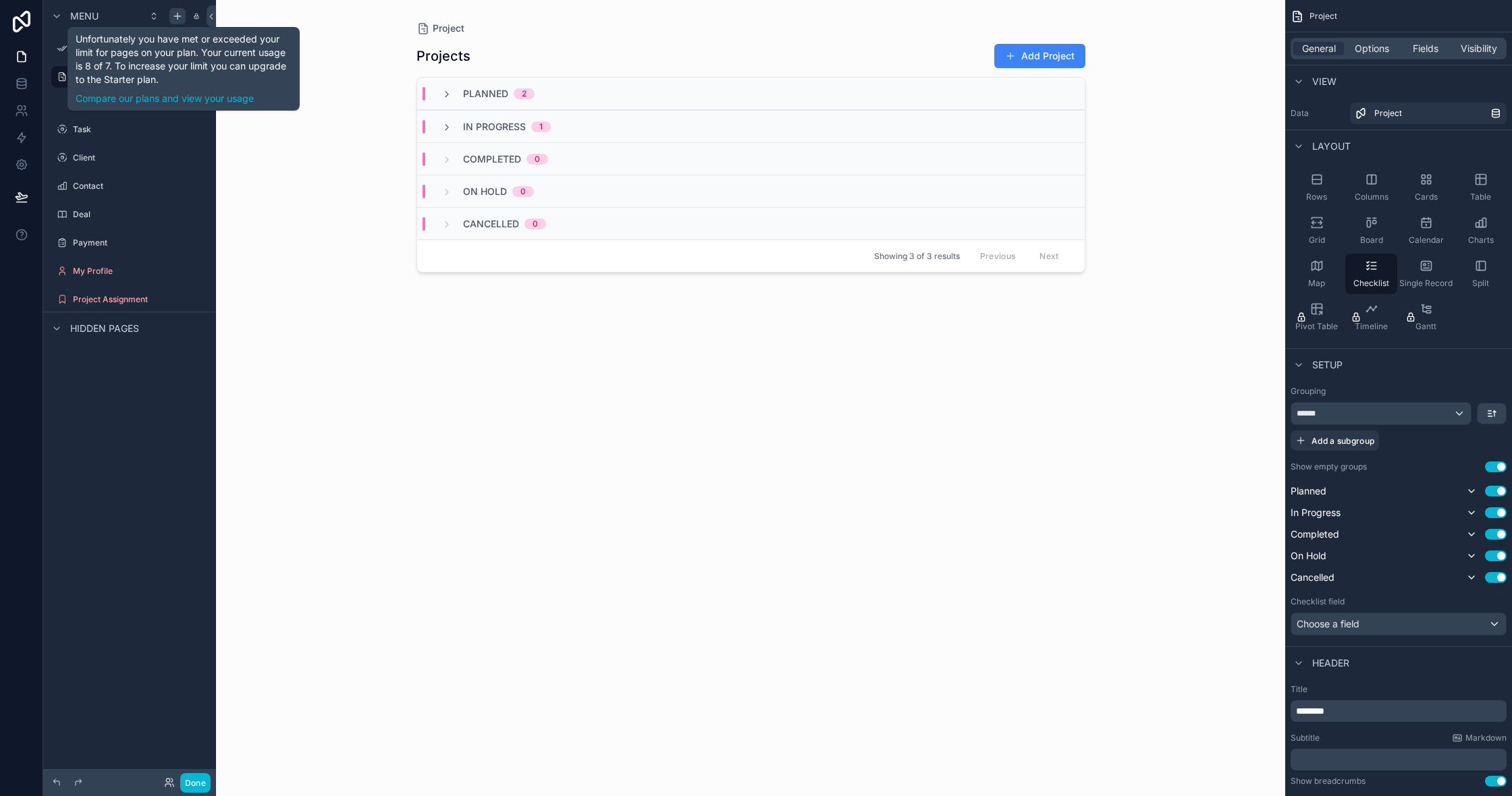
click at [179, 16] on icon "scrollable content" at bounding box center [177, 16] width 6 height 0
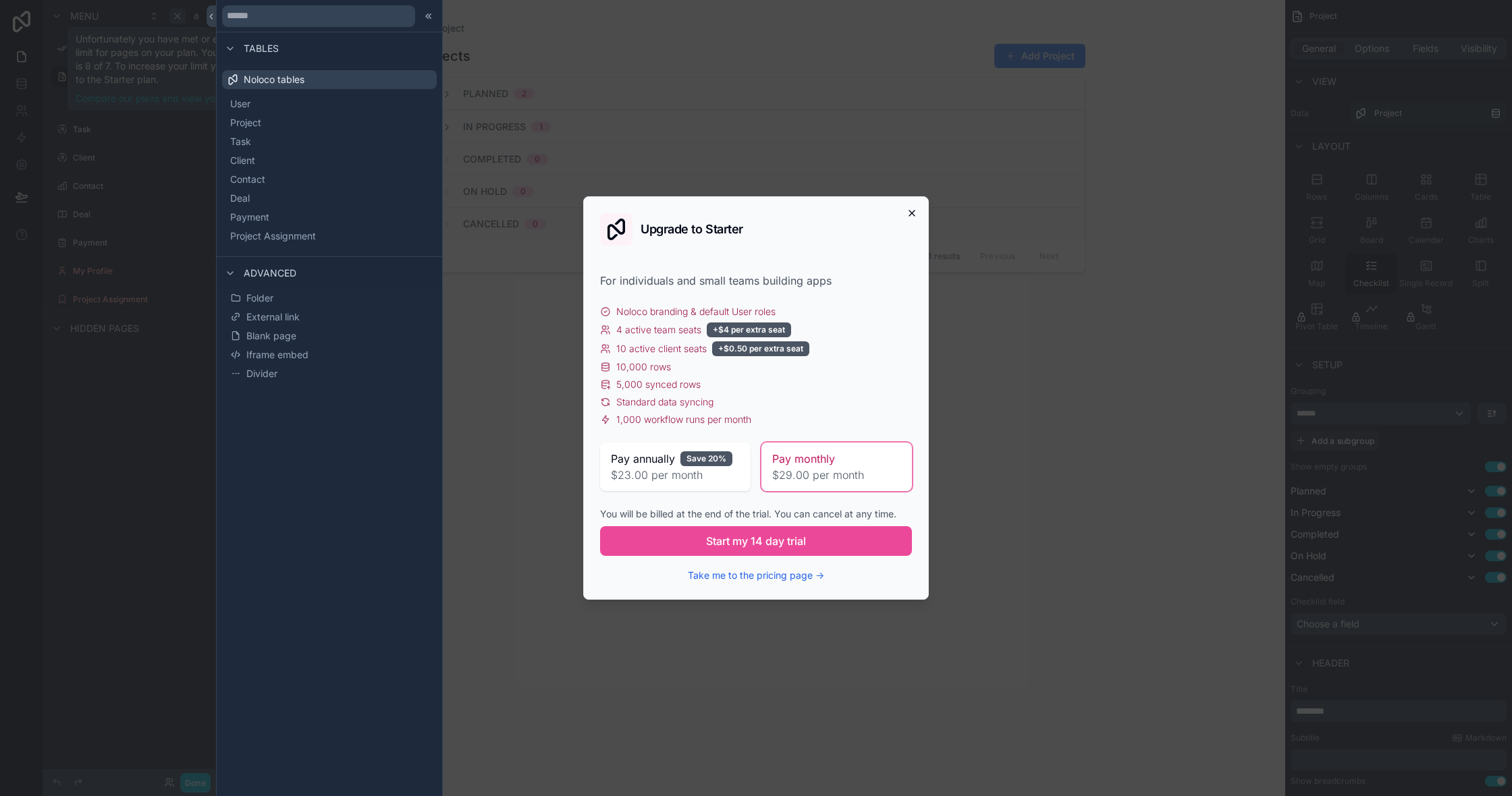
click at [912, 213] on icon "button" at bounding box center [912, 213] width 5 height 5
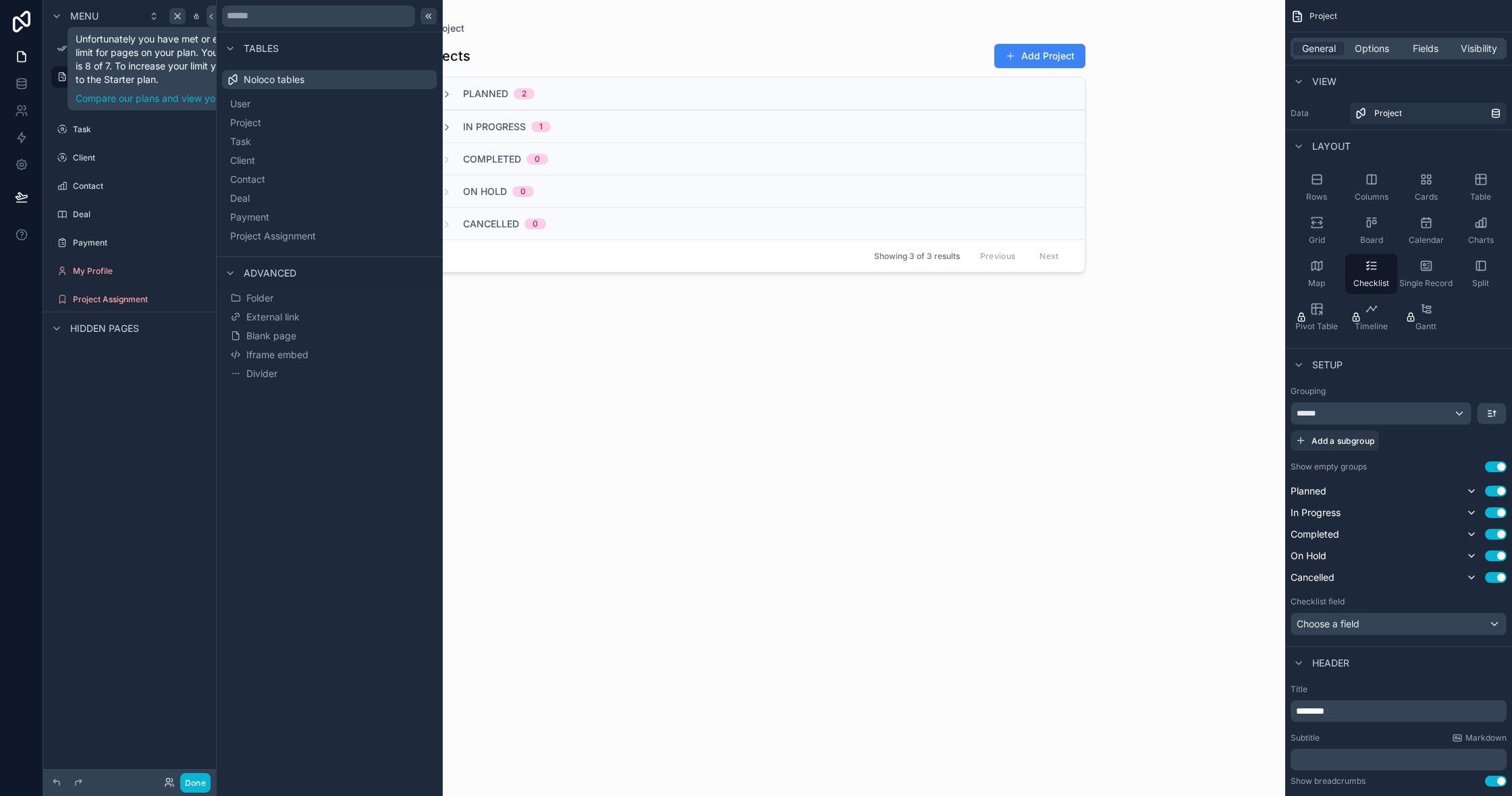
click at [431, 18] on icon at bounding box center [429, 16] width 11 height 11
click at [427, 15] on icon at bounding box center [429, 16] width 11 height 11
click at [182, 18] on icon "scrollable content" at bounding box center [178, 16] width 11 height 11
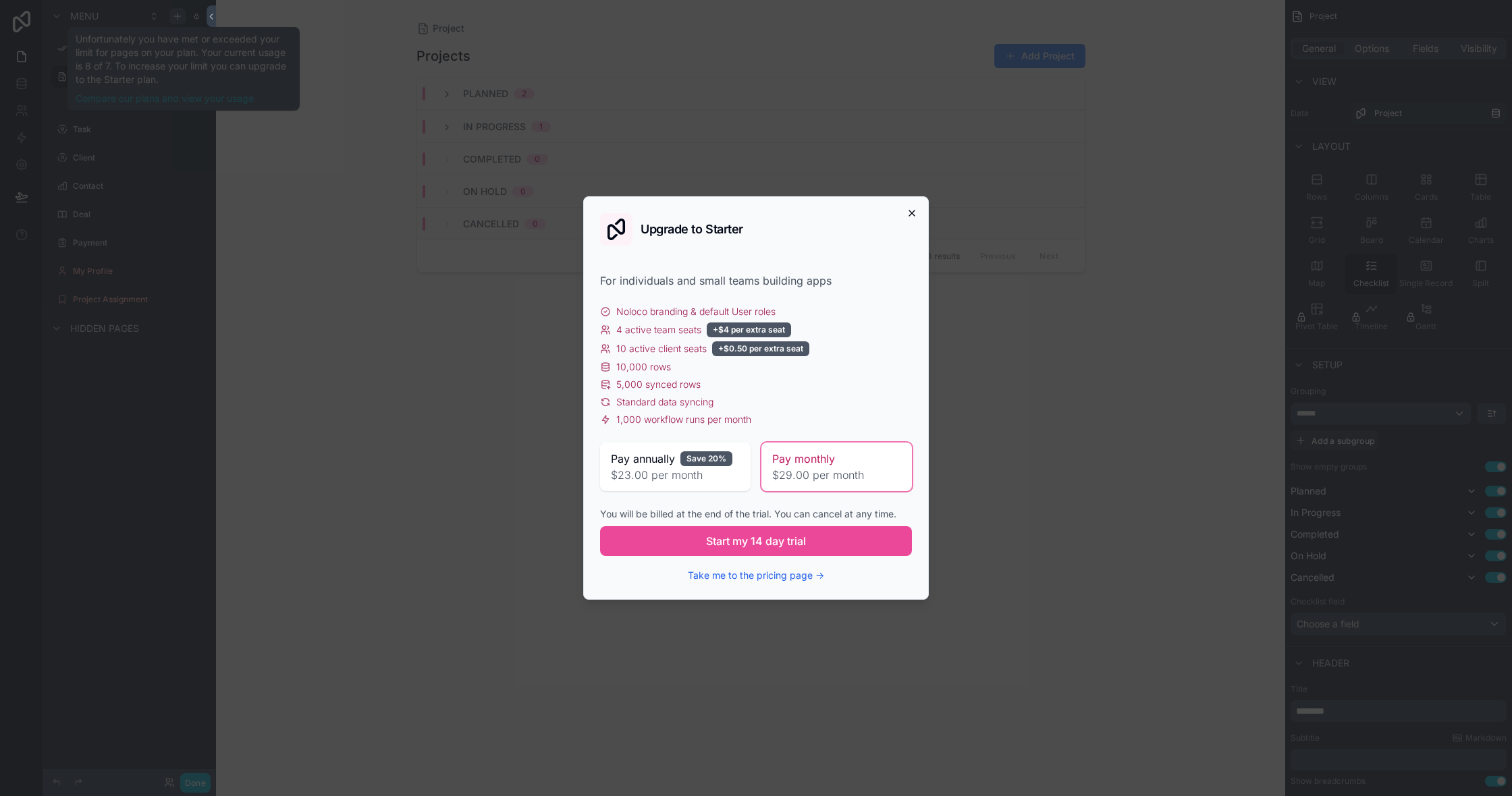
click at [911, 215] on icon "button" at bounding box center [912, 213] width 11 height 11
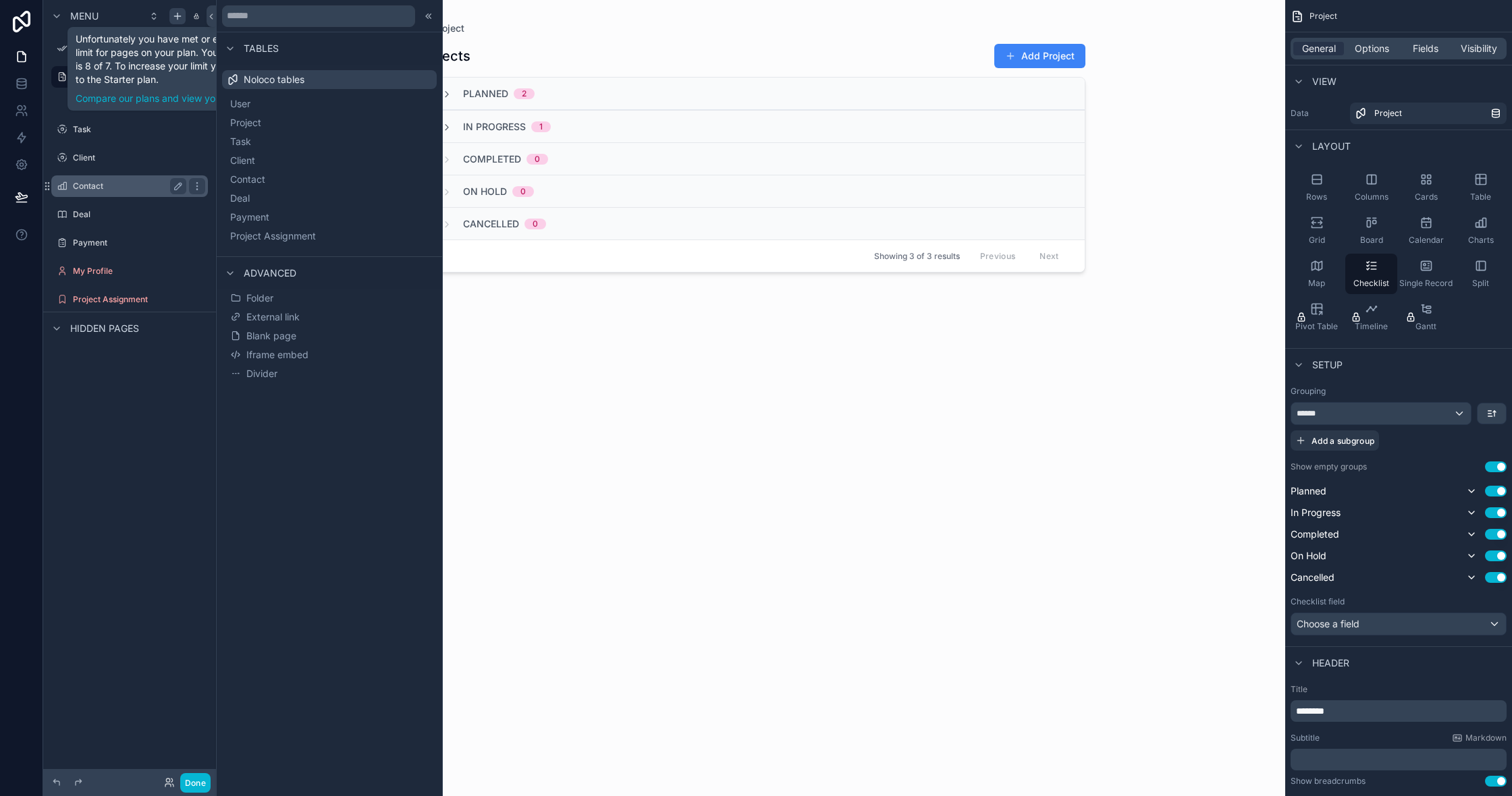
click at [130, 196] on div "Contact" at bounding box center [130, 186] width 151 height 21
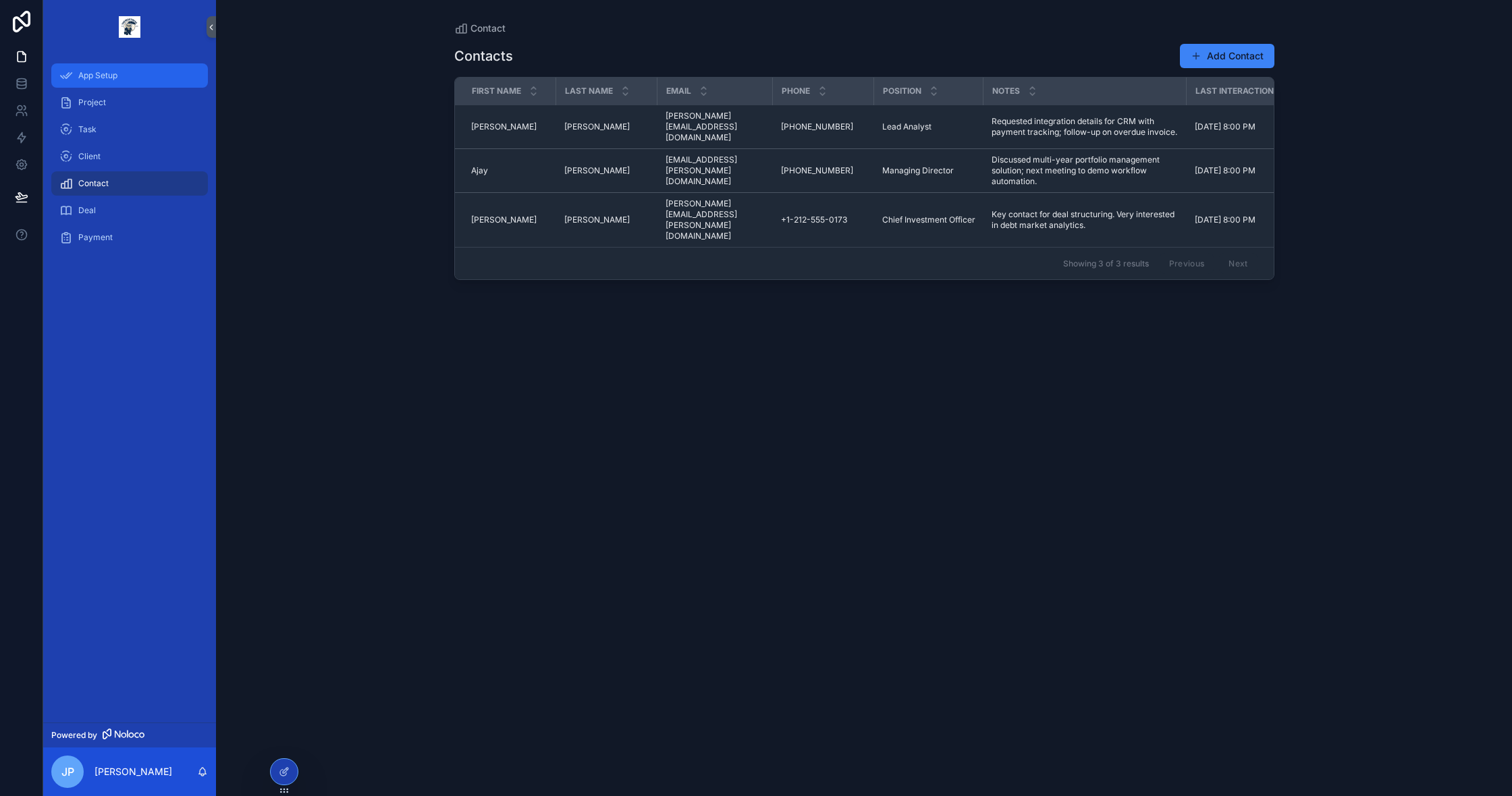
click at [114, 75] on span "App Setup" at bounding box center [98, 75] width 39 height 11
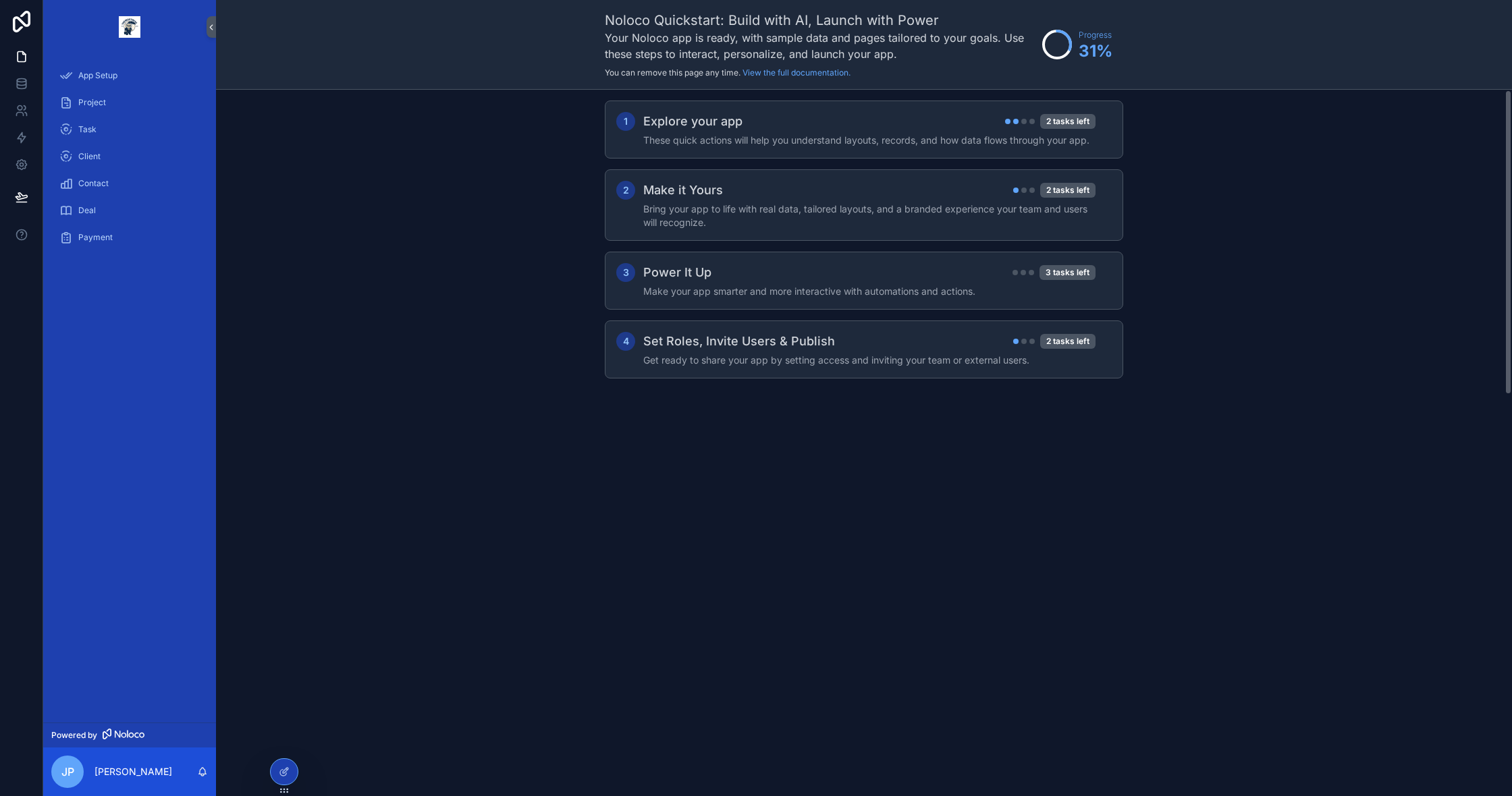
click at [254, 250] on div "1 Explore your app 2 tasks left These quick actions will help you understand la…" at bounding box center [864, 253] width 1296 height 326
click at [14, 168] on icon at bounding box center [21, 165] width 14 height 14
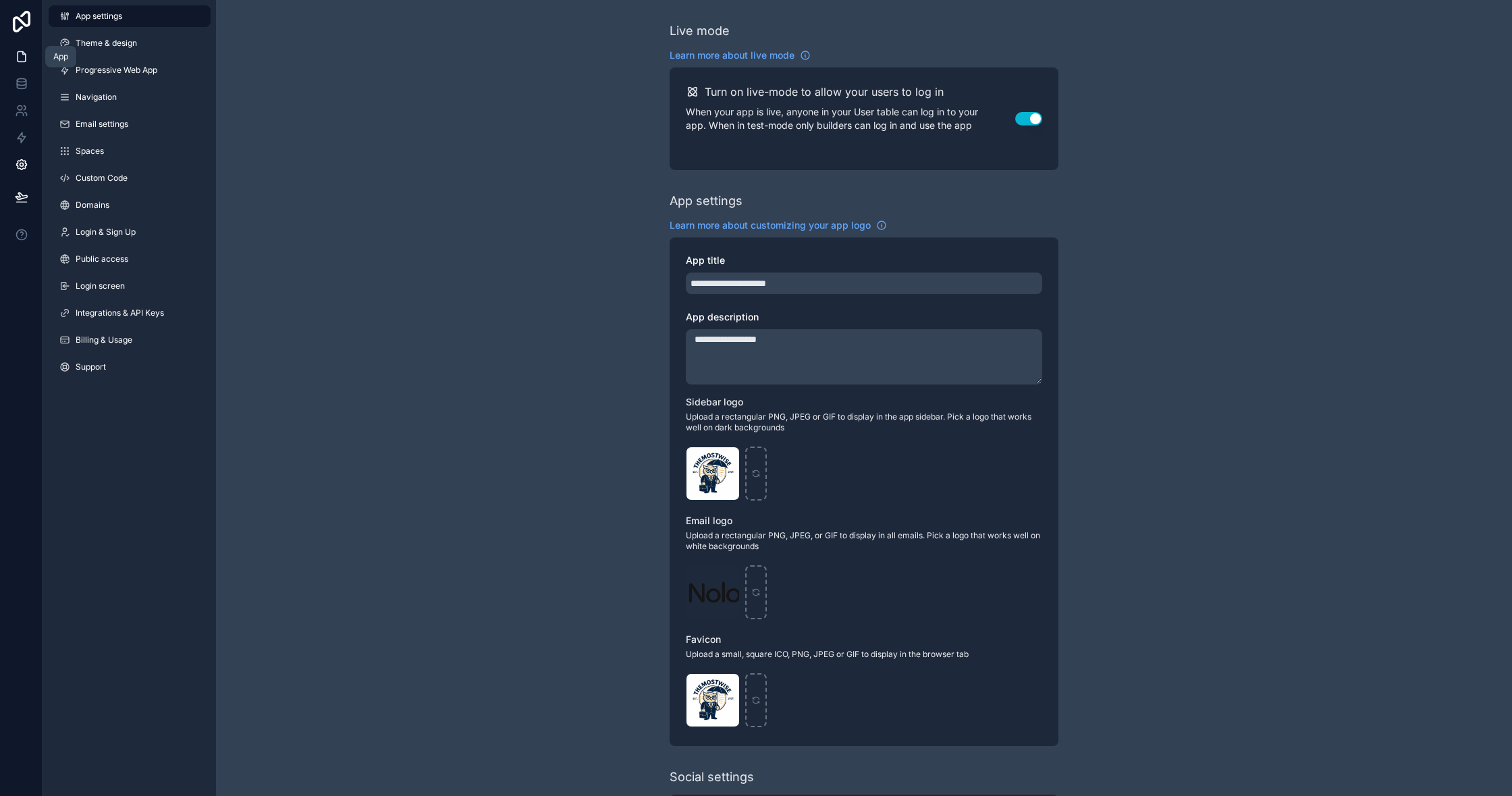
click at [40, 64] on link at bounding box center [21, 56] width 43 height 27
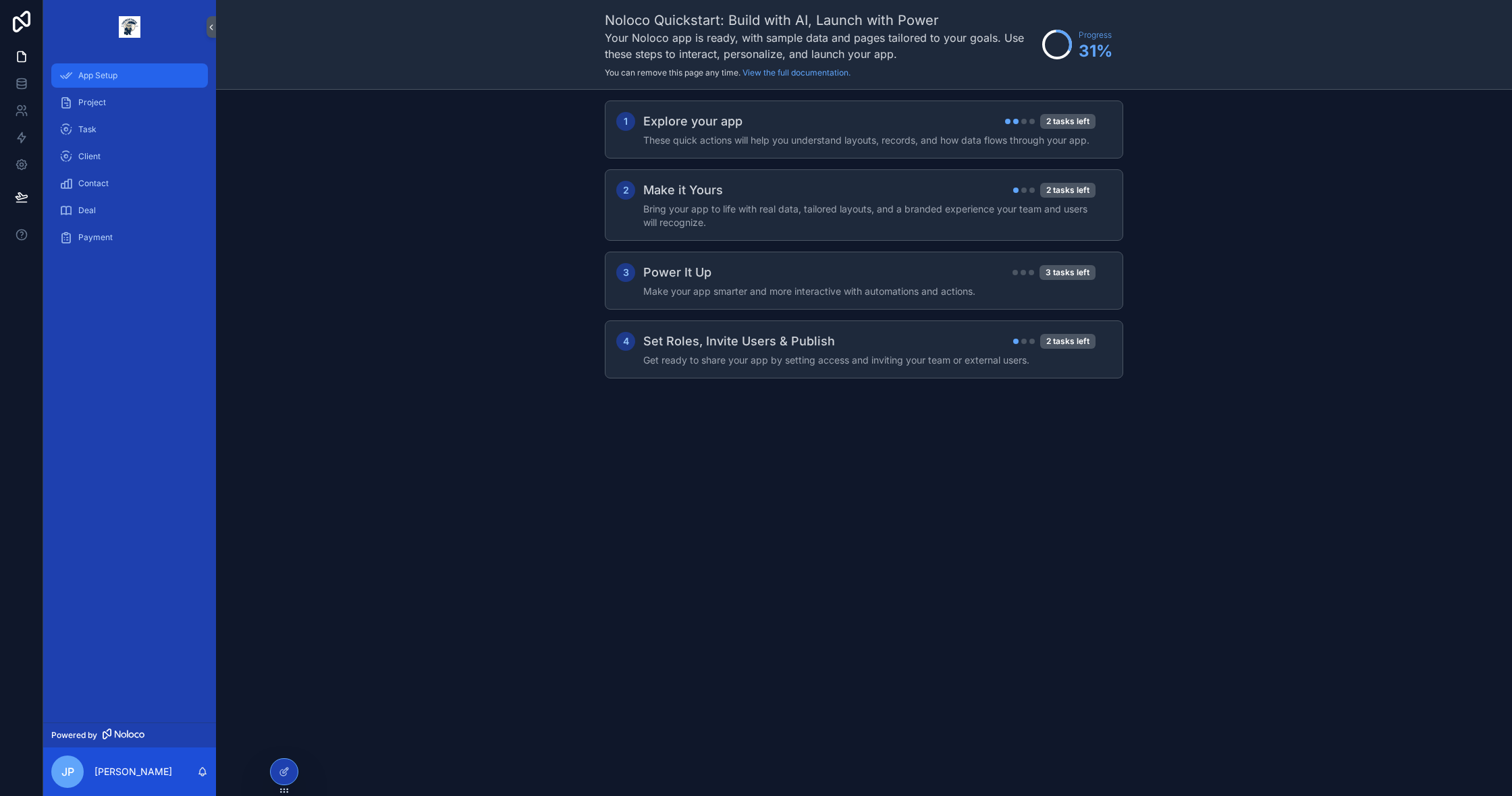
click at [125, 78] on div "App Setup" at bounding box center [130, 75] width 140 height 21
click at [116, 95] on div "Project" at bounding box center [130, 102] width 140 height 21
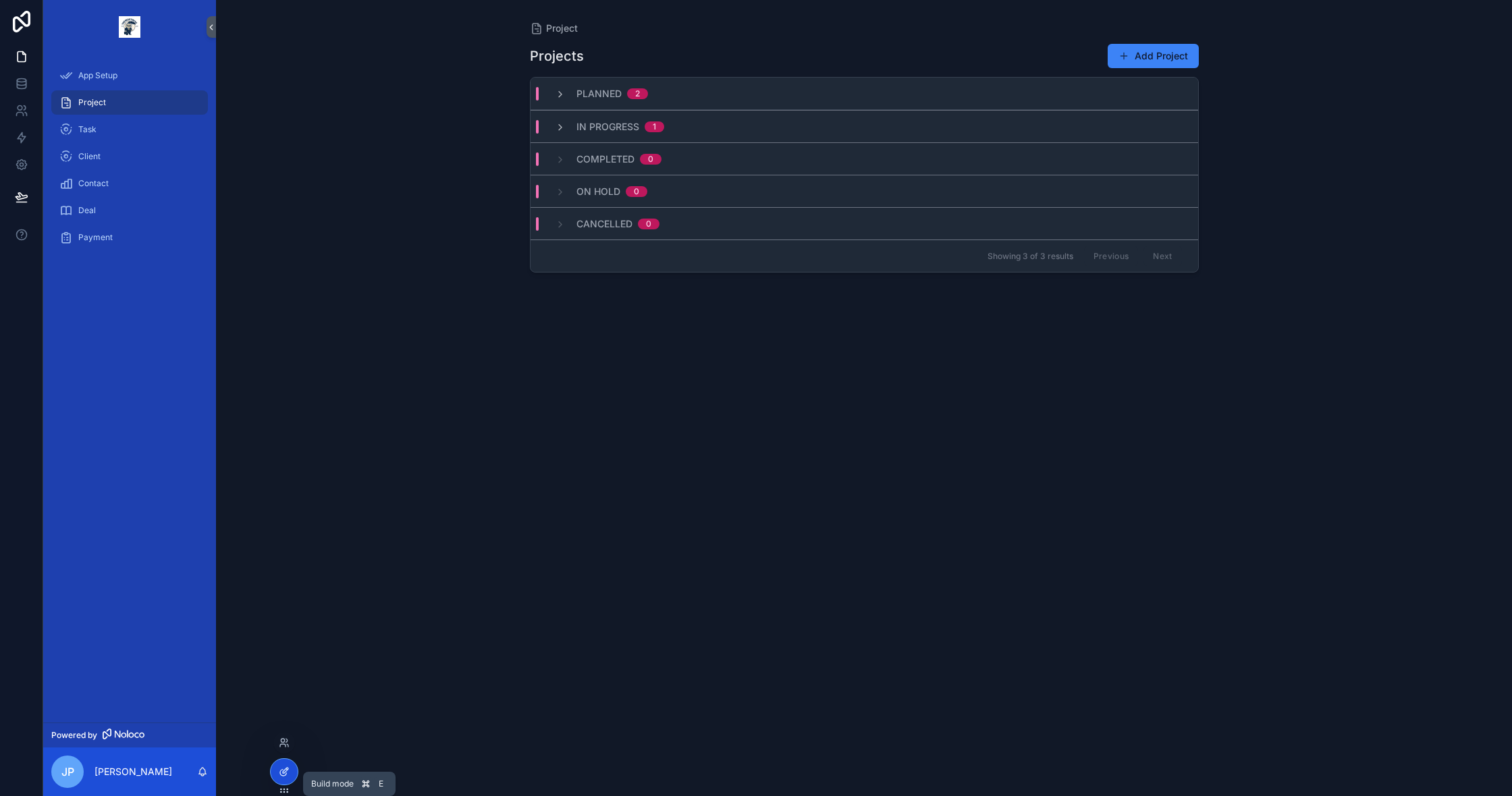
click at [276, 769] on div at bounding box center [284, 772] width 27 height 26
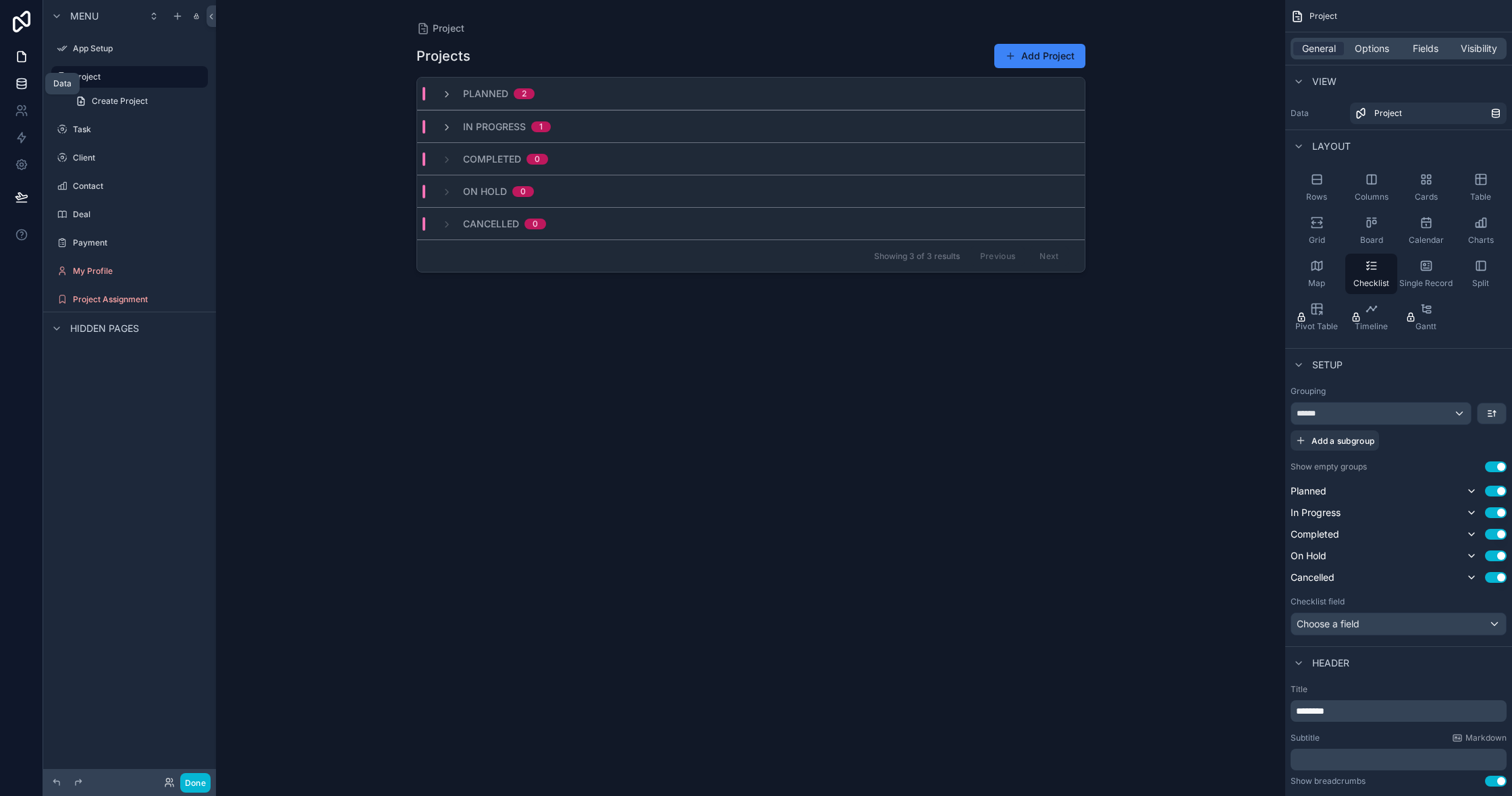
click at [21, 78] on icon at bounding box center [21, 84] width 14 height 14
